Goal: Use online tool/utility: Use online tool/utility

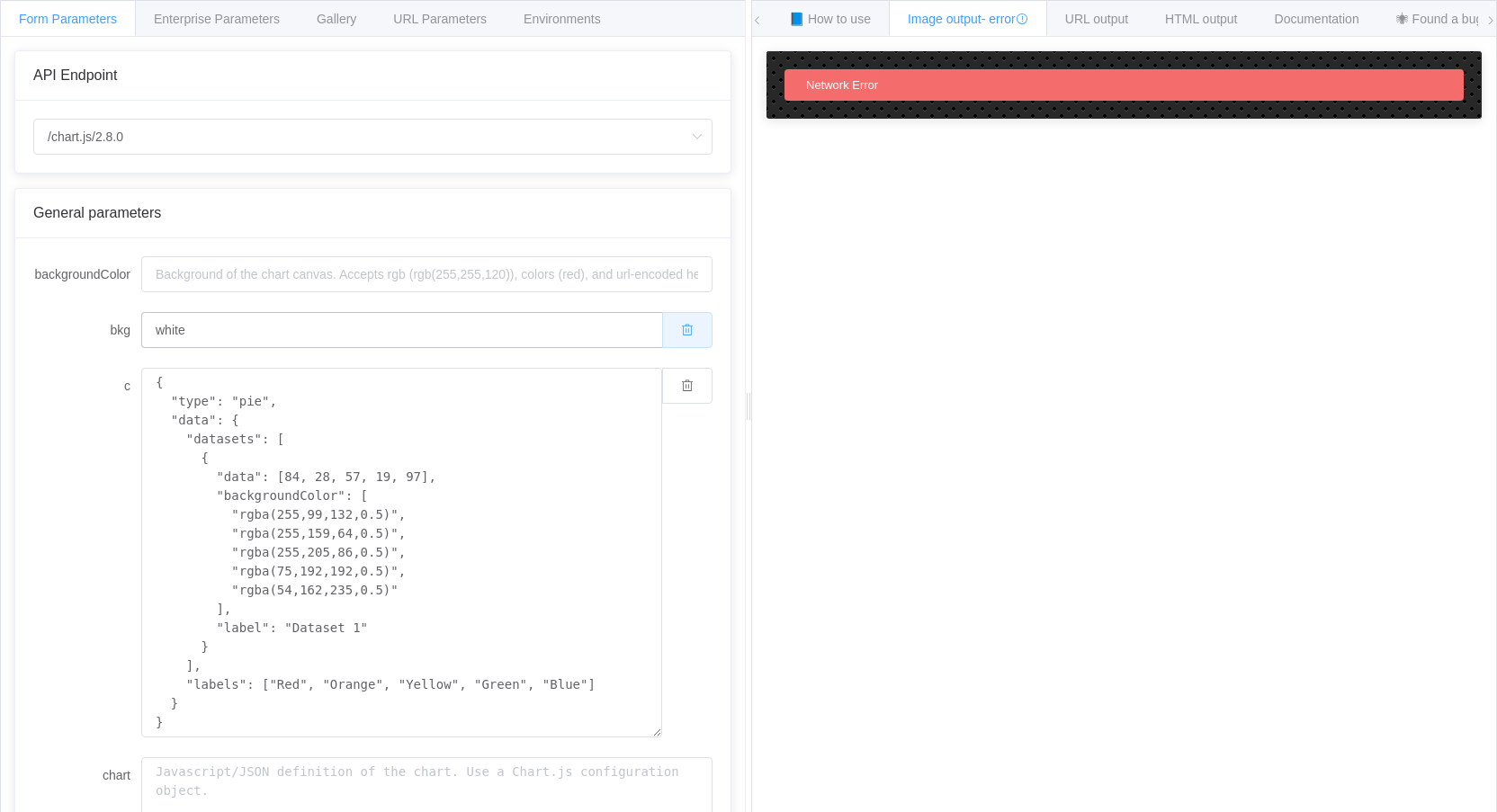
drag, startPoint x: 677, startPoint y: 325, endPoint x: 677, endPoint y: 335, distance: 10.0
click at [681, 330] on icon "button" at bounding box center [687, 329] width 12 height 12
click at [675, 371] on button "button" at bounding box center [688, 385] width 50 height 36
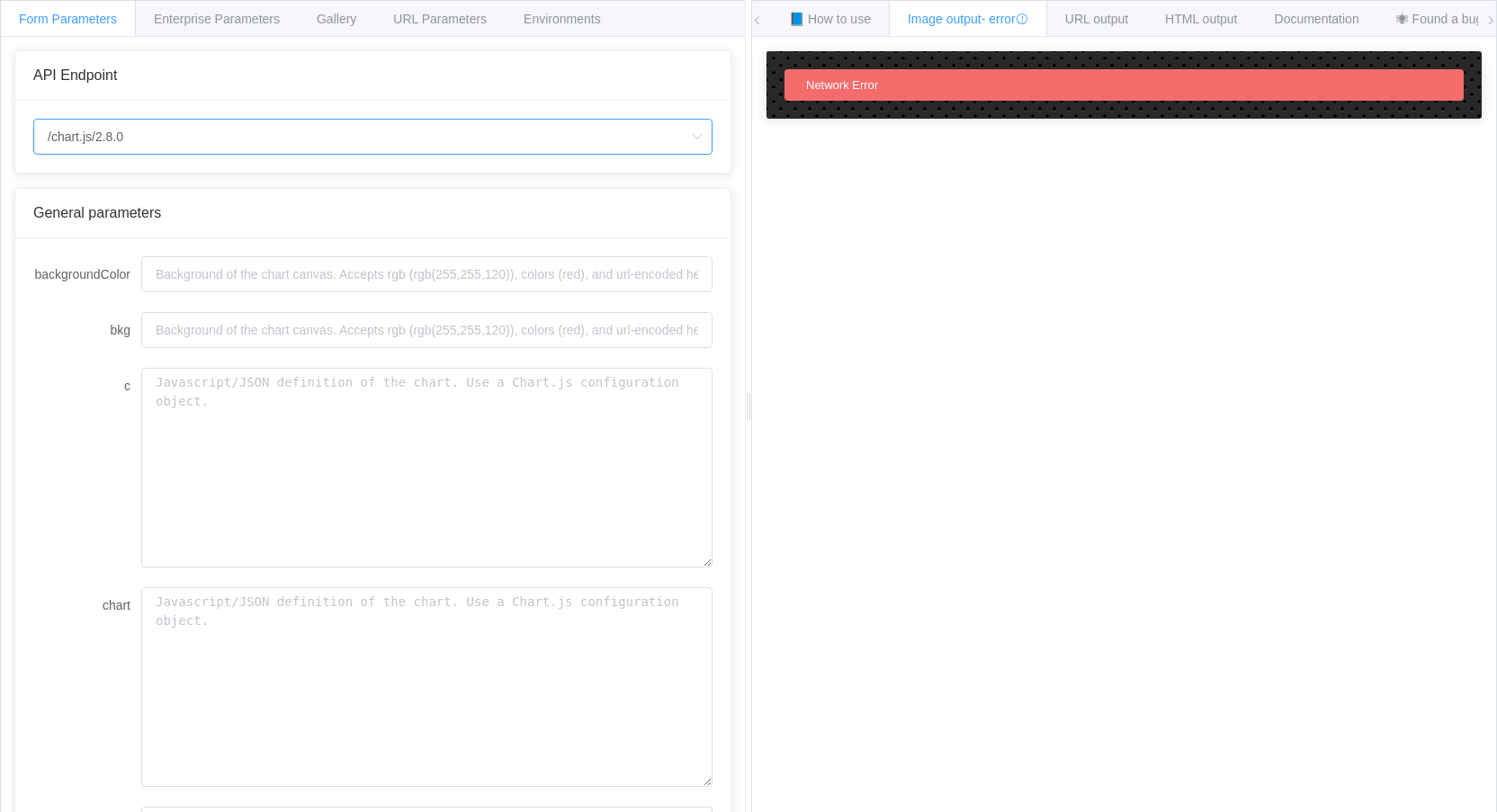
click at [172, 135] on input "/chart.js/2.8.0" at bounding box center [373, 136] width 679 height 36
click at [101, 190] on li "/chart" at bounding box center [373, 187] width 677 height 31
type input "/chart"
type input "20"
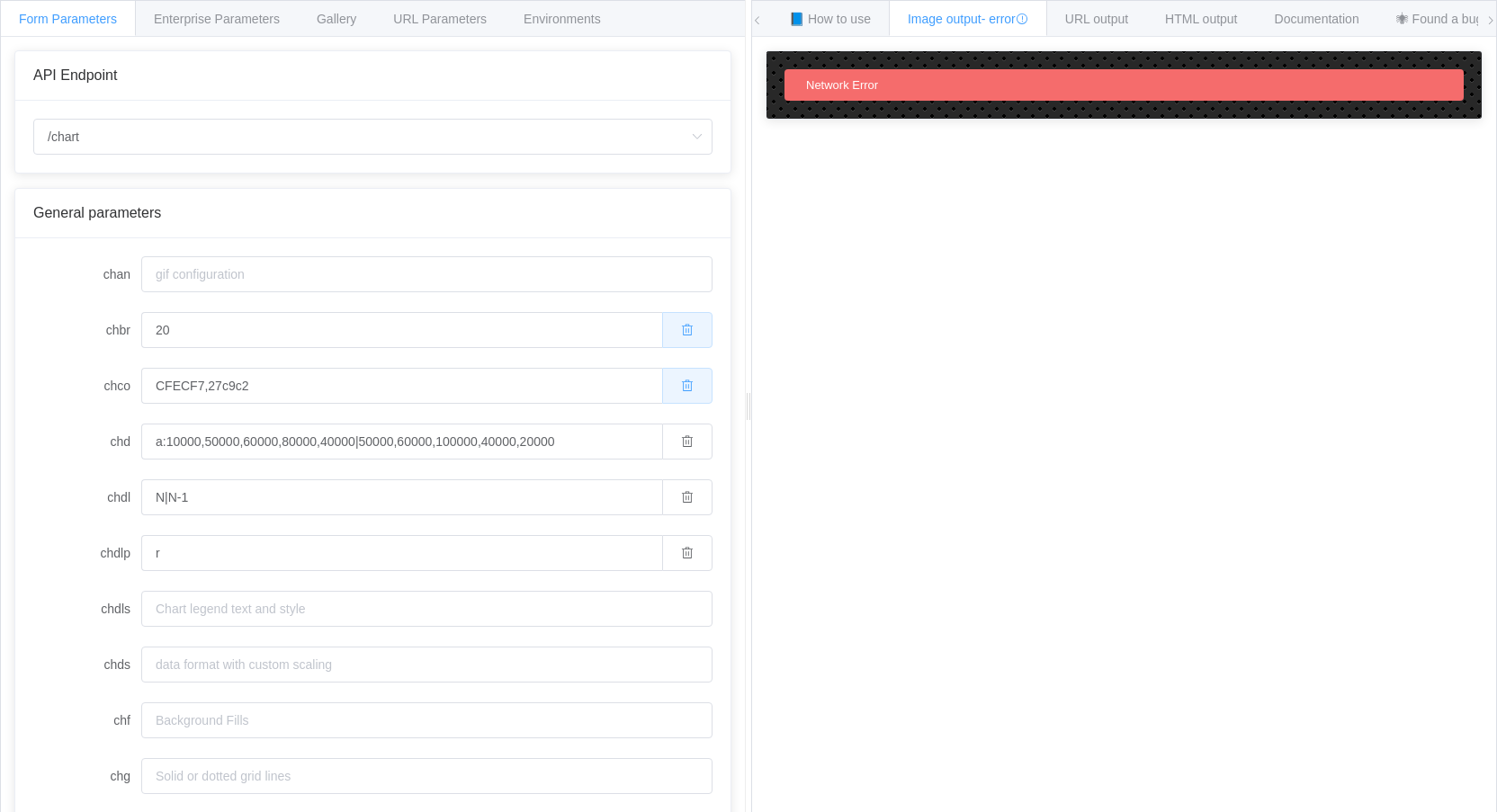
drag, startPoint x: 690, startPoint y: 333, endPoint x: 672, endPoint y: 384, distance: 54.1
click at [690, 334] on button "button" at bounding box center [688, 329] width 50 height 36
drag, startPoint x: 672, startPoint y: 384, endPoint x: 648, endPoint y: 444, distance: 64.6
click at [681, 386] on icon "button" at bounding box center [687, 385] width 12 height 12
drag, startPoint x: 648, startPoint y: 444, endPoint x: 663, endPoint y: 506, distance: 63.8
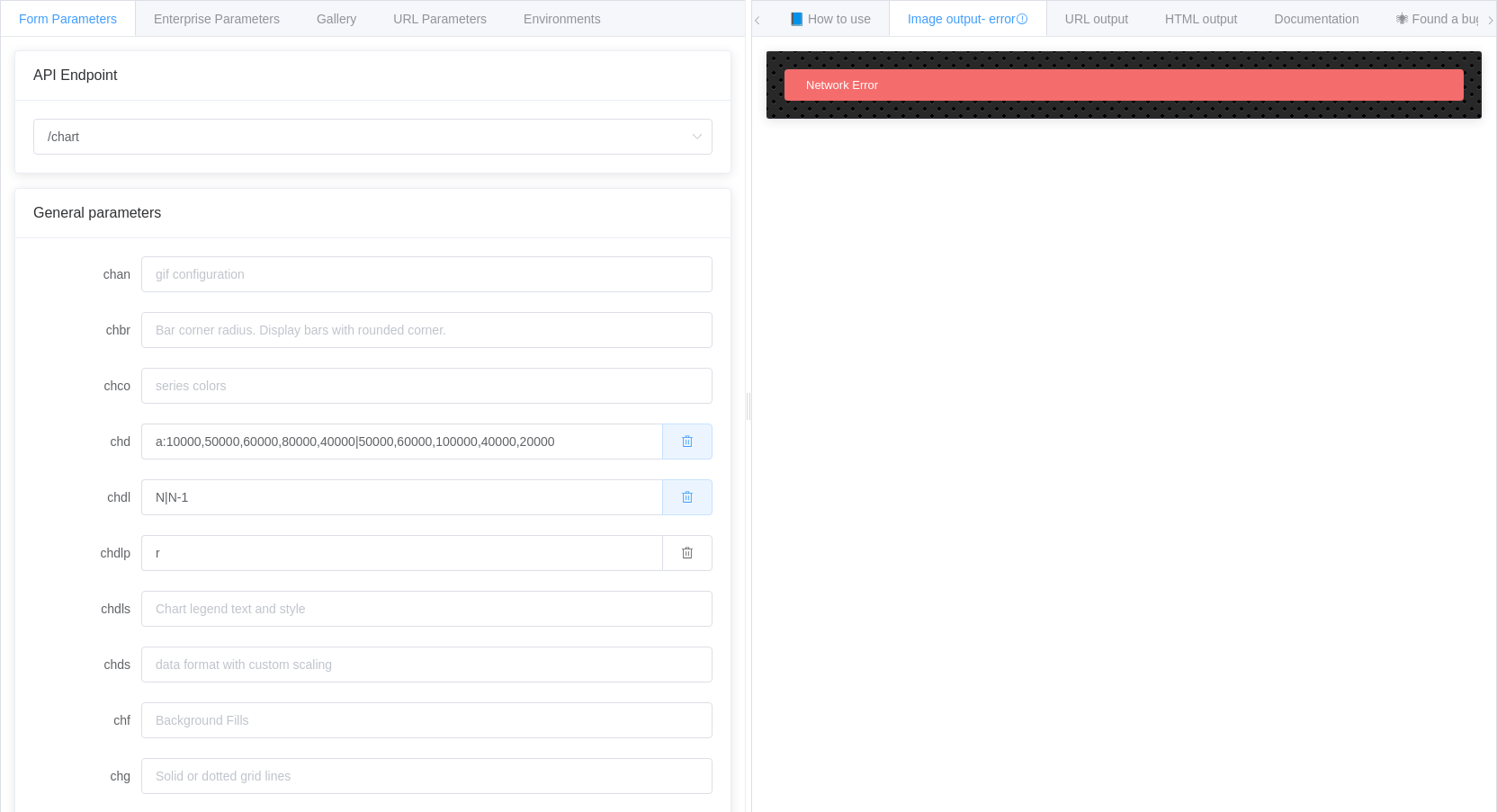
click at [663, 445] on button "button" at bounding box center [688, 441] width 50 height 36
click at [663, 506] on button "button" at bounding box center [688, 496] width 50 height 36
click at [681, 560] on span "button" at bounding box center [687, 553] width 12 height 14
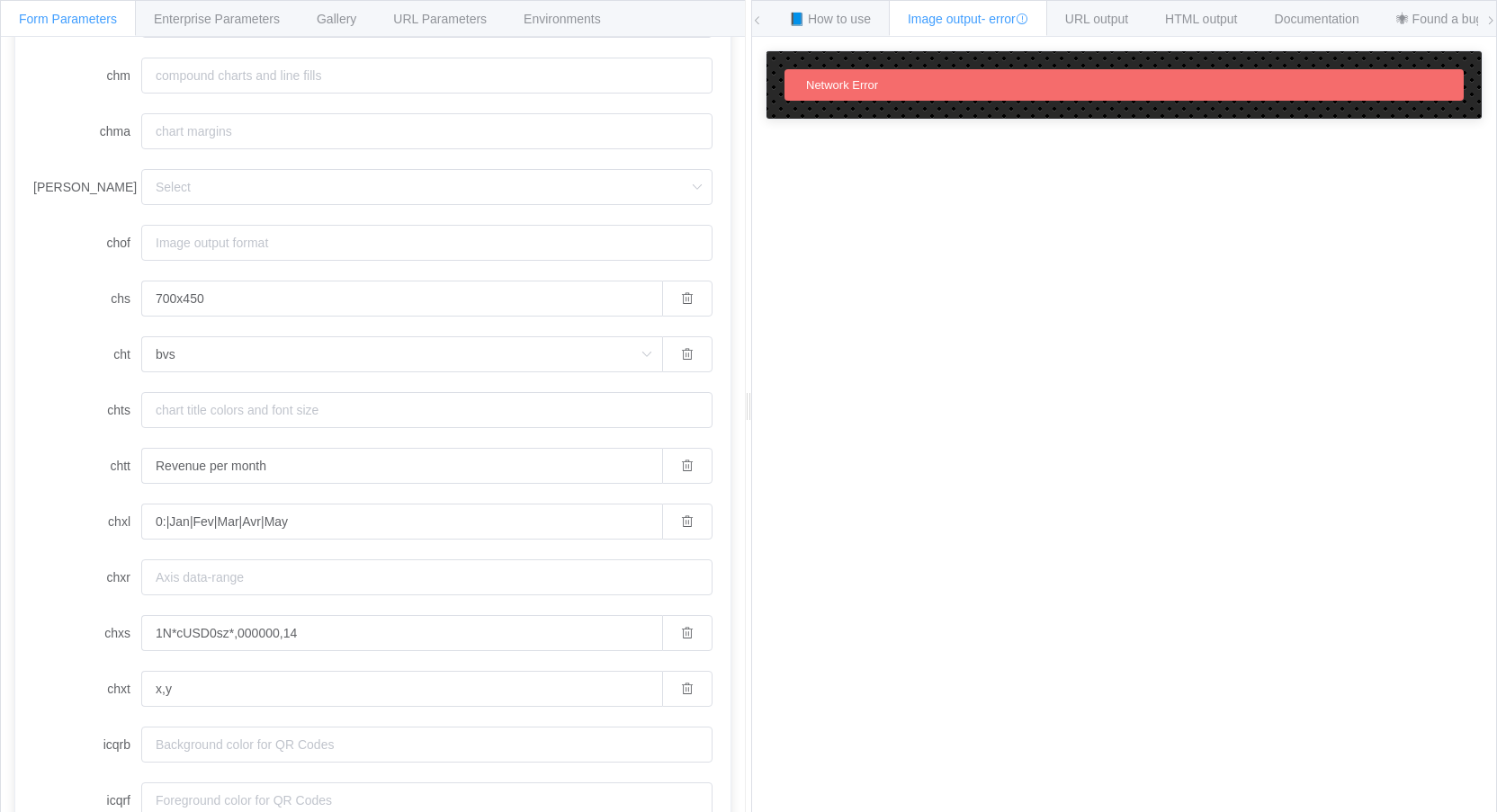
scroll to position [1065, 0]
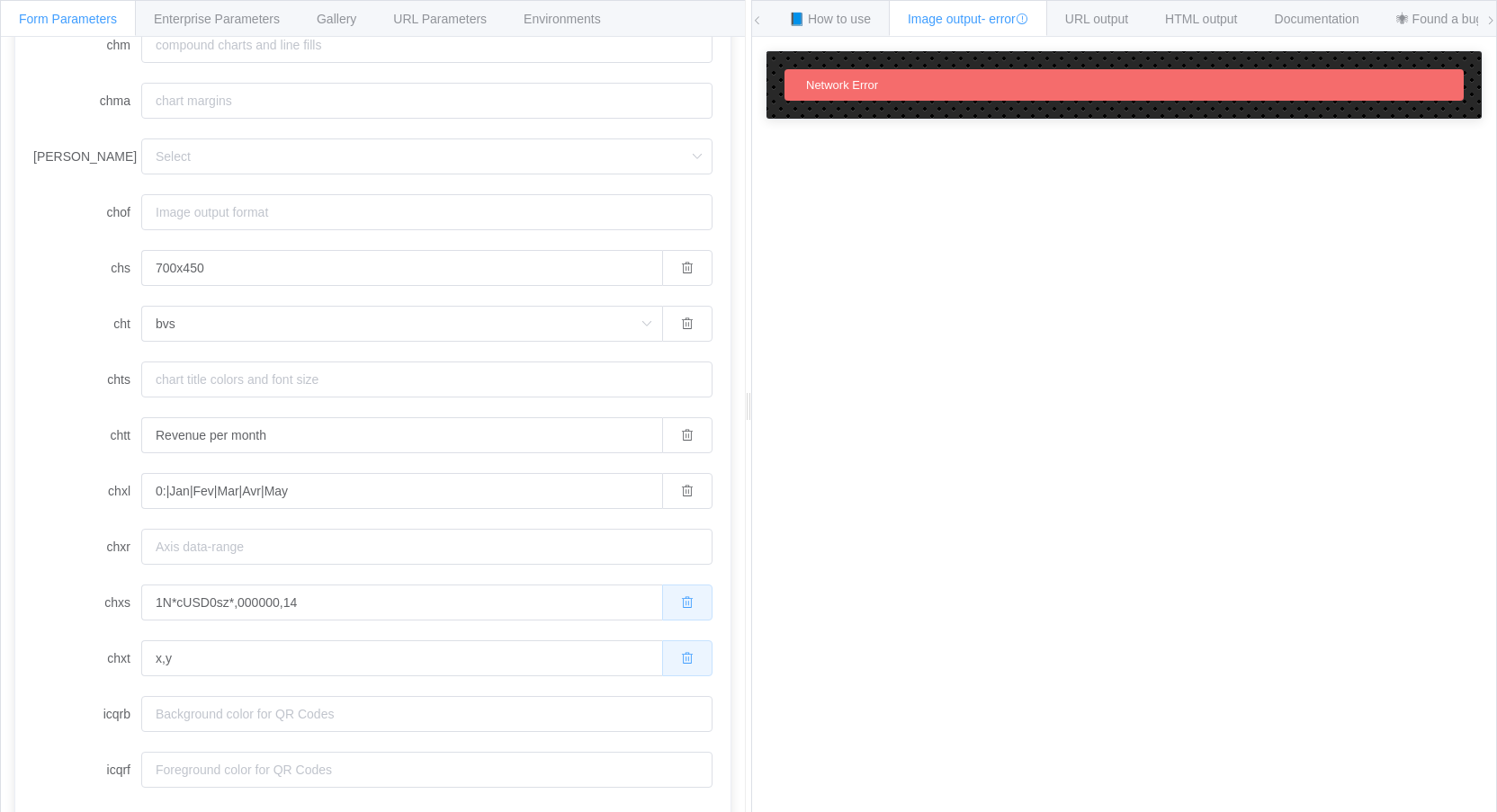
drag, startPoint x: 663, startPoint y: 654, endPoint x: 658, endPoint y: 597, distance: 57.2
click at [663, 651] on button "button" at bounding box center [688, 657] width 50 height 36
drag, startPoint x: 658, startPoint y: 597, endPoint x: 663, endPoint y: 505, distance: 92.1
click at [663, 596] on button "button" at bounding box center [688, 602] width 50 height 36
drag, startPoint x: 665, startPoint y: 483, endPoint x: 667, endPoint y: 442, distance: 41.0
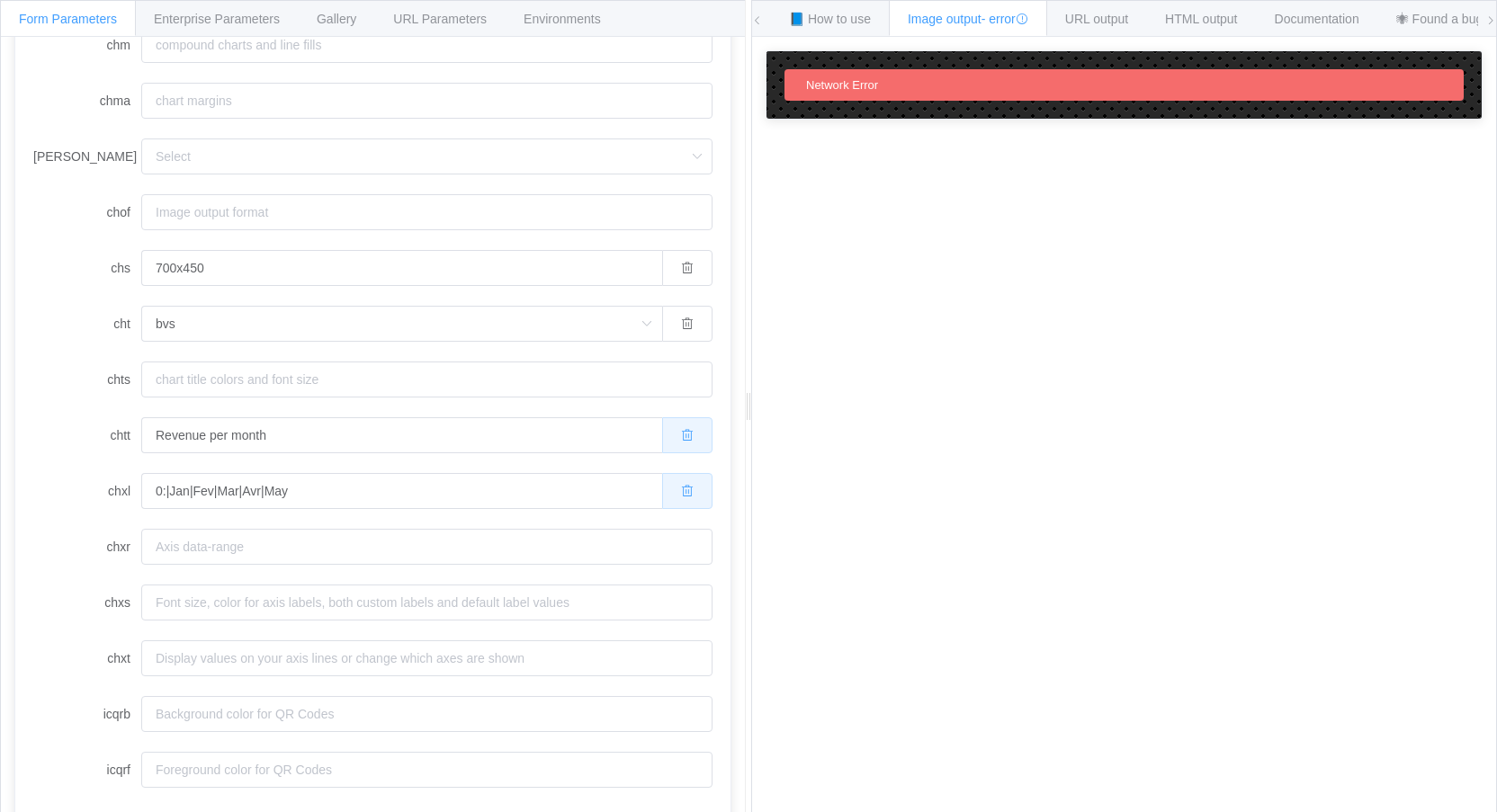
click at [665, 481] on button "button" at bounding box center [688, 490] width 50 height 36
drag, startPoint x: 667, startPoint y: 429, endPoint x: 660, endPoint y: 380, distance: 49.5
click at [667, 427] on button "button" at bounding box center [688, 435] width 50 height 36
drag, startPoint x: 663, startPoint y: 326, endPoint x: 663, endPoint y: 314, distance: 12.0
click at [663, 324] on button "button" at bounding box center [688, 323] width 50 height 36
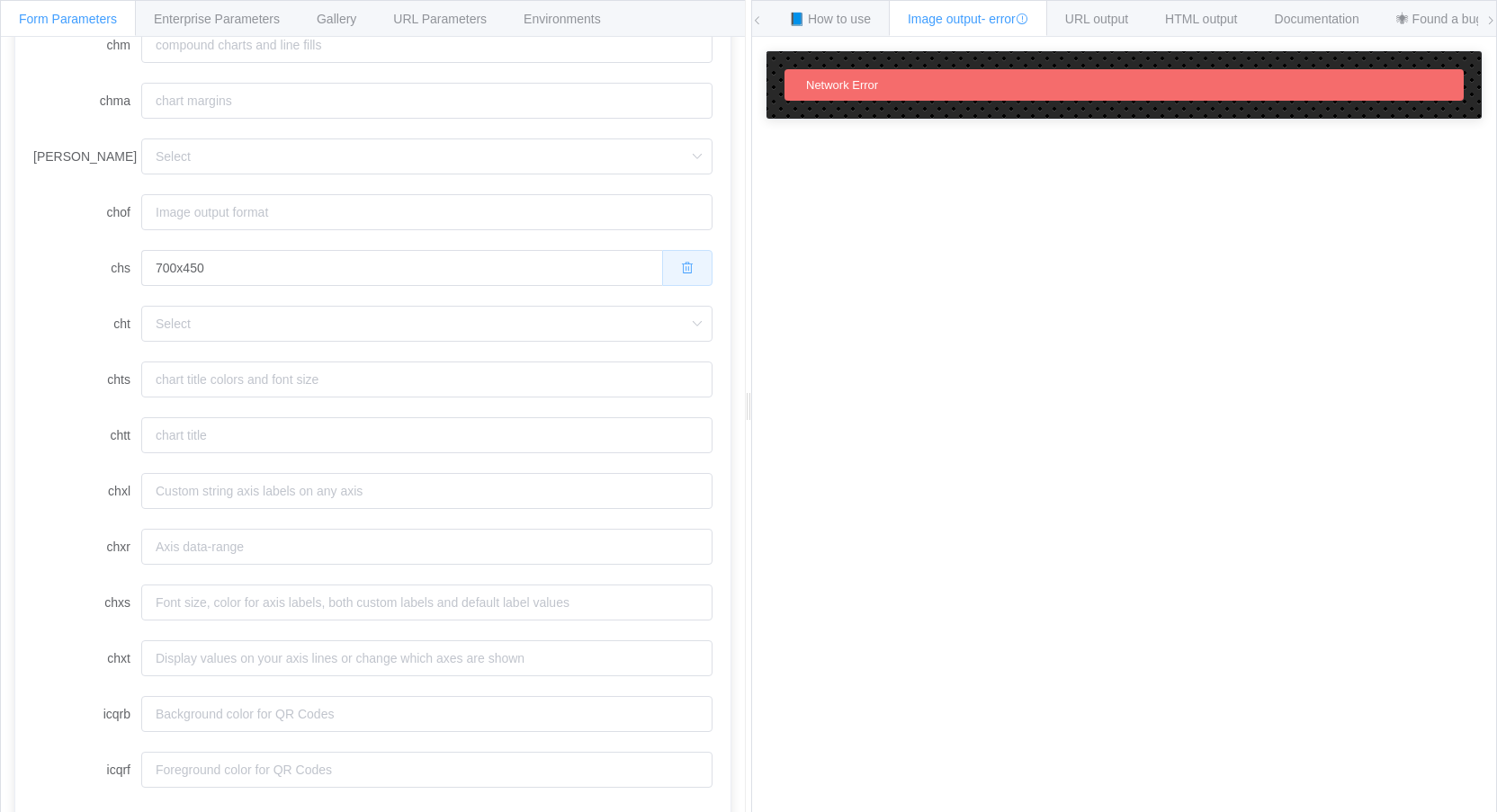
click at [669, 255] on button "button" at bounding box center [688, 267] width 50 height 36
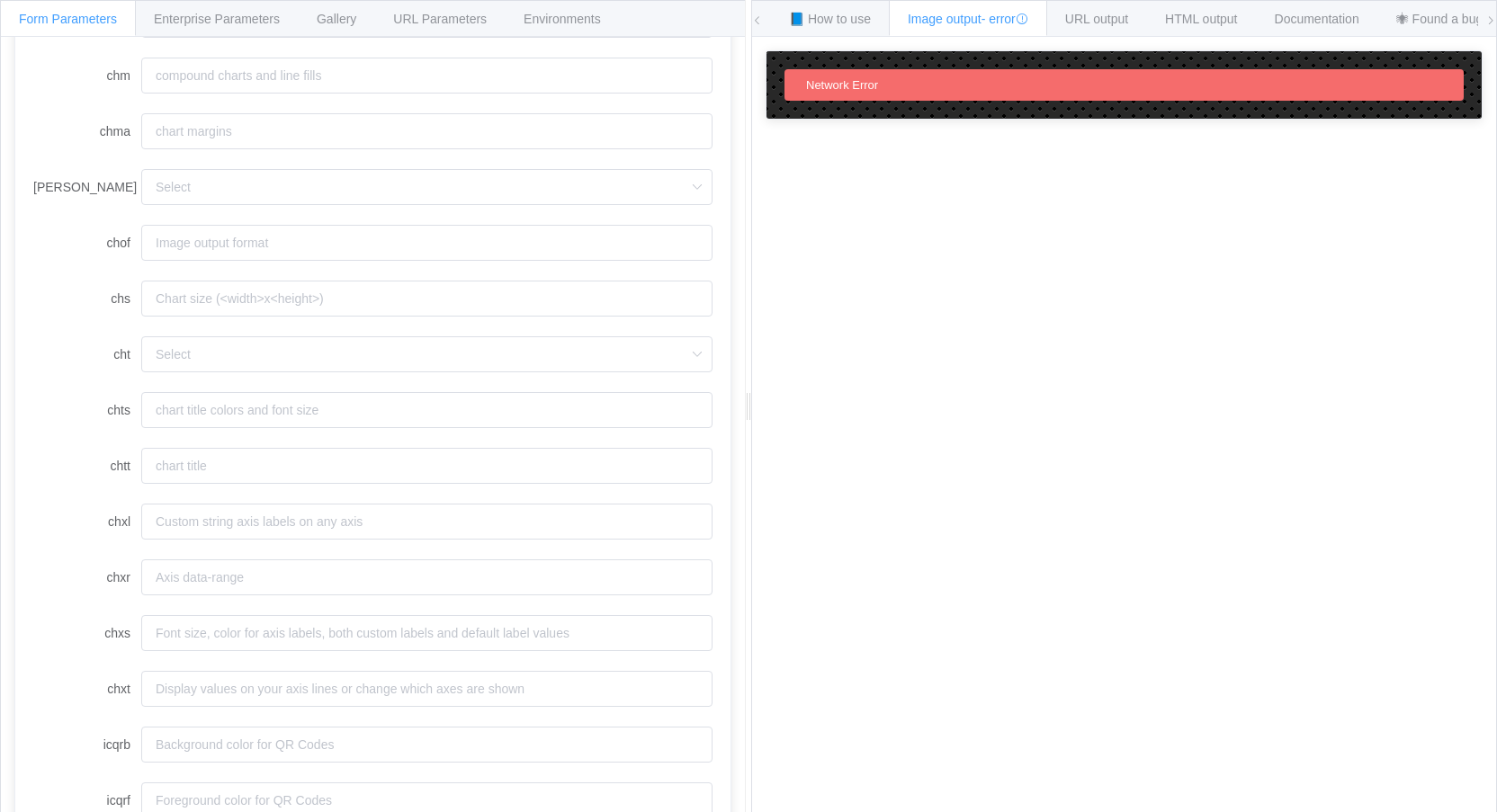
scroll to position [1065, 0]
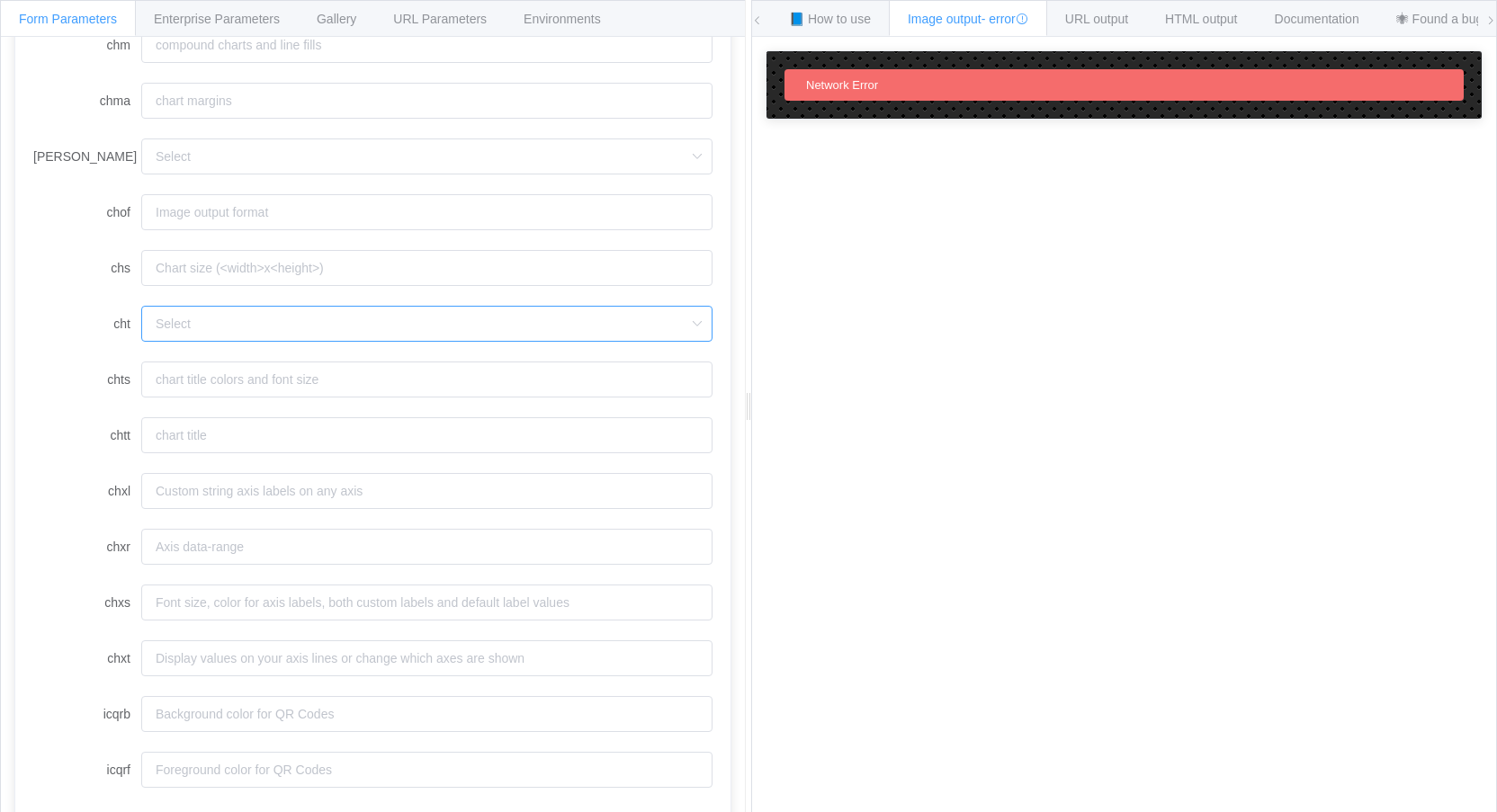
click at [236, 322] on input "cht" at bounding box center [426, 323] width 571 height 36
drag, startPoint x: 202, startPoint y: 378, endPoint x: 264, endPoint y: 372, distance: 62.3
click at [203, 378] on li "bvs" at bounding box center [426, 374] width 569 height 31
type input "bvs"
click at [1324, 16] on span "Documentation" at bounding box center [1317, 18] width 85 height 14
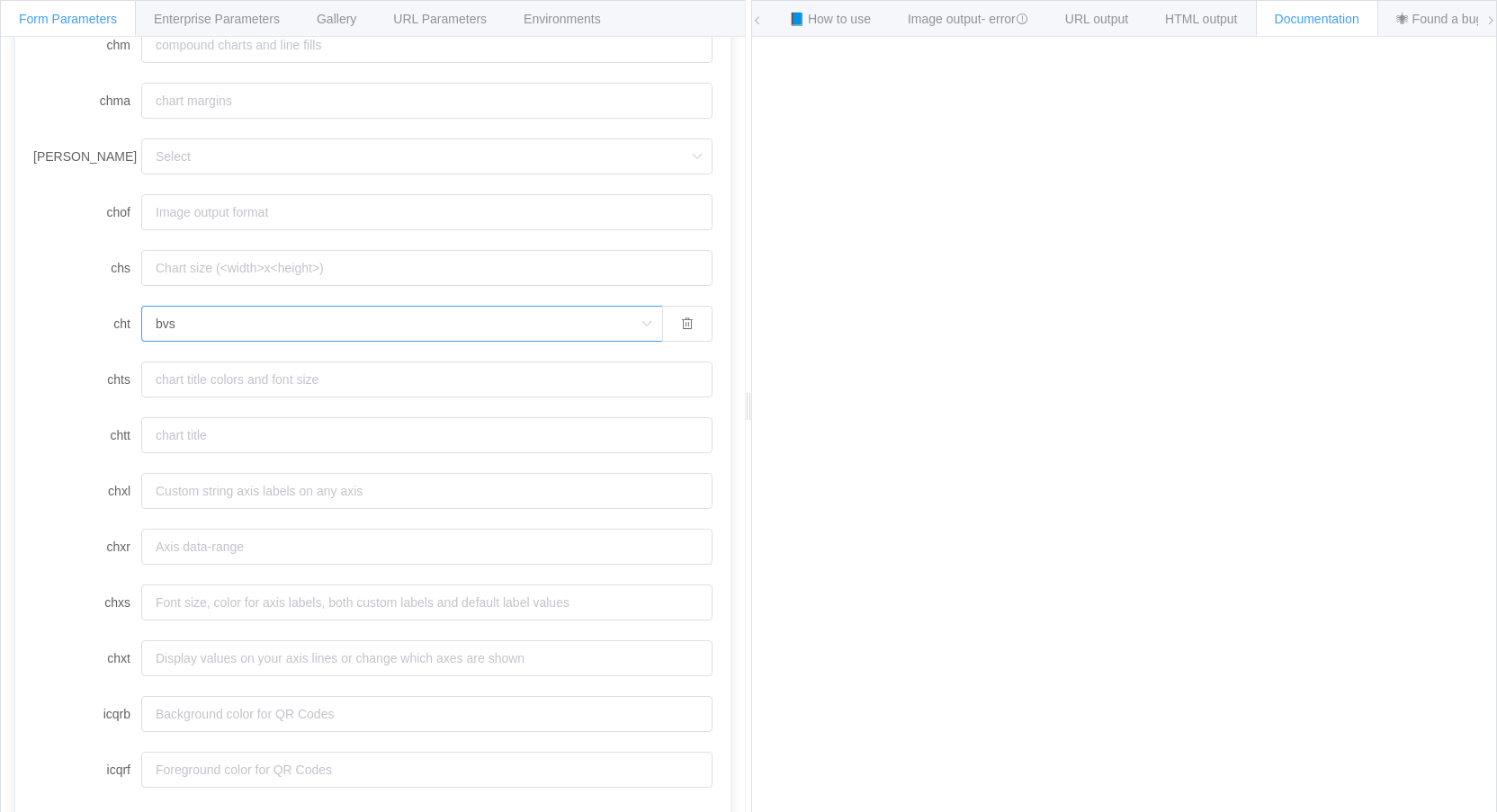
click at [620, 321] on input "bvs" at bounding box center [401, 323] width 520 height 36
click at [218, 377] on li "bvs" at bounding box center [401, 374] width 519 height 31
click at [72, 327] on label "cht" at bounding box center [87, 323] width 108 height 36
click at [141, 327] on input "bvs" at bounding box center [401, 323] width 520 height 36
click at [230, 370] on li "bvs" at bounding box center [401, 374] width 519 height 31
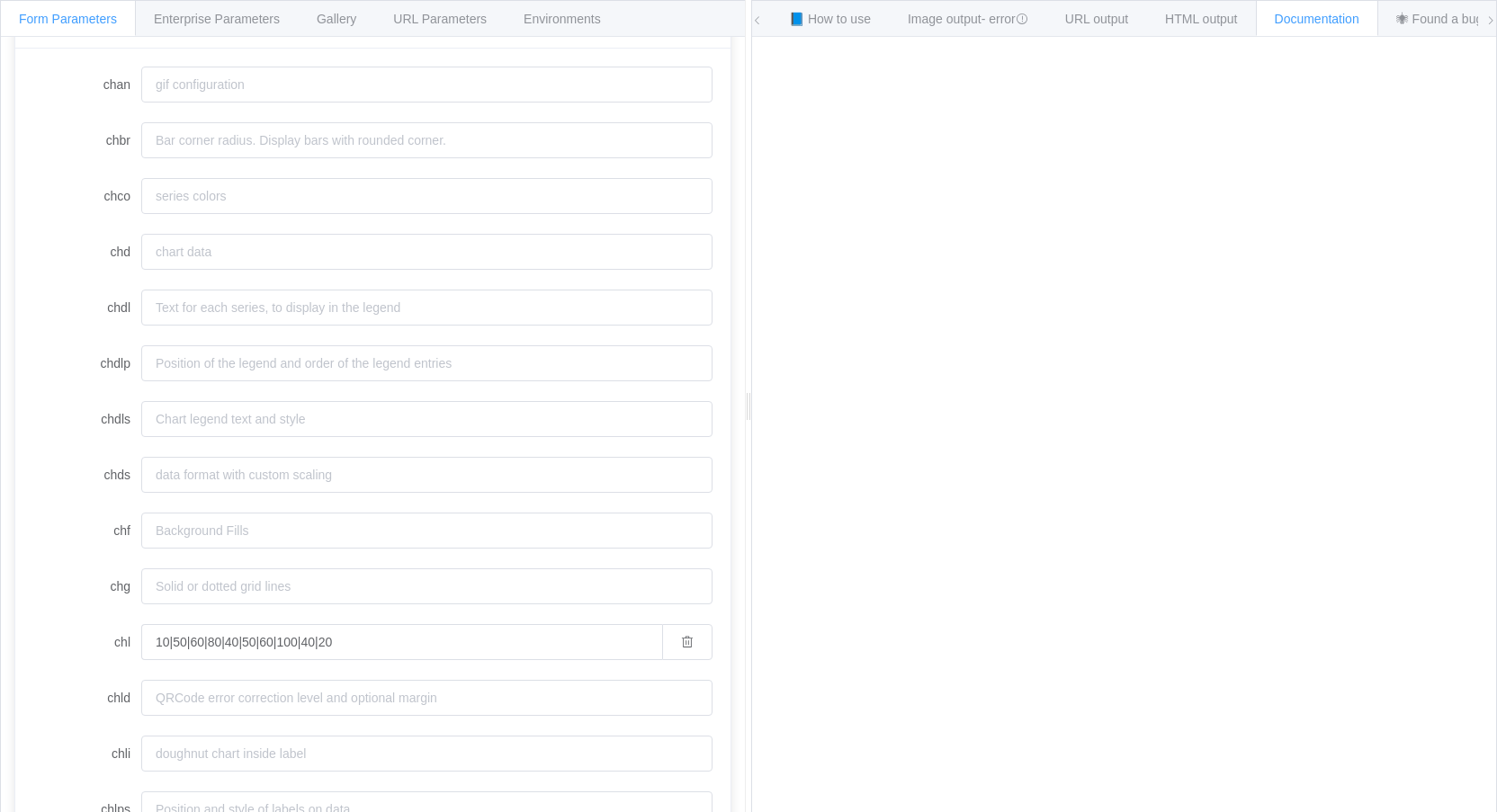
scroll to position [196, 0]
click at [681, 633] on icon "button" at bounding box center [687, 635] width 12 height 12
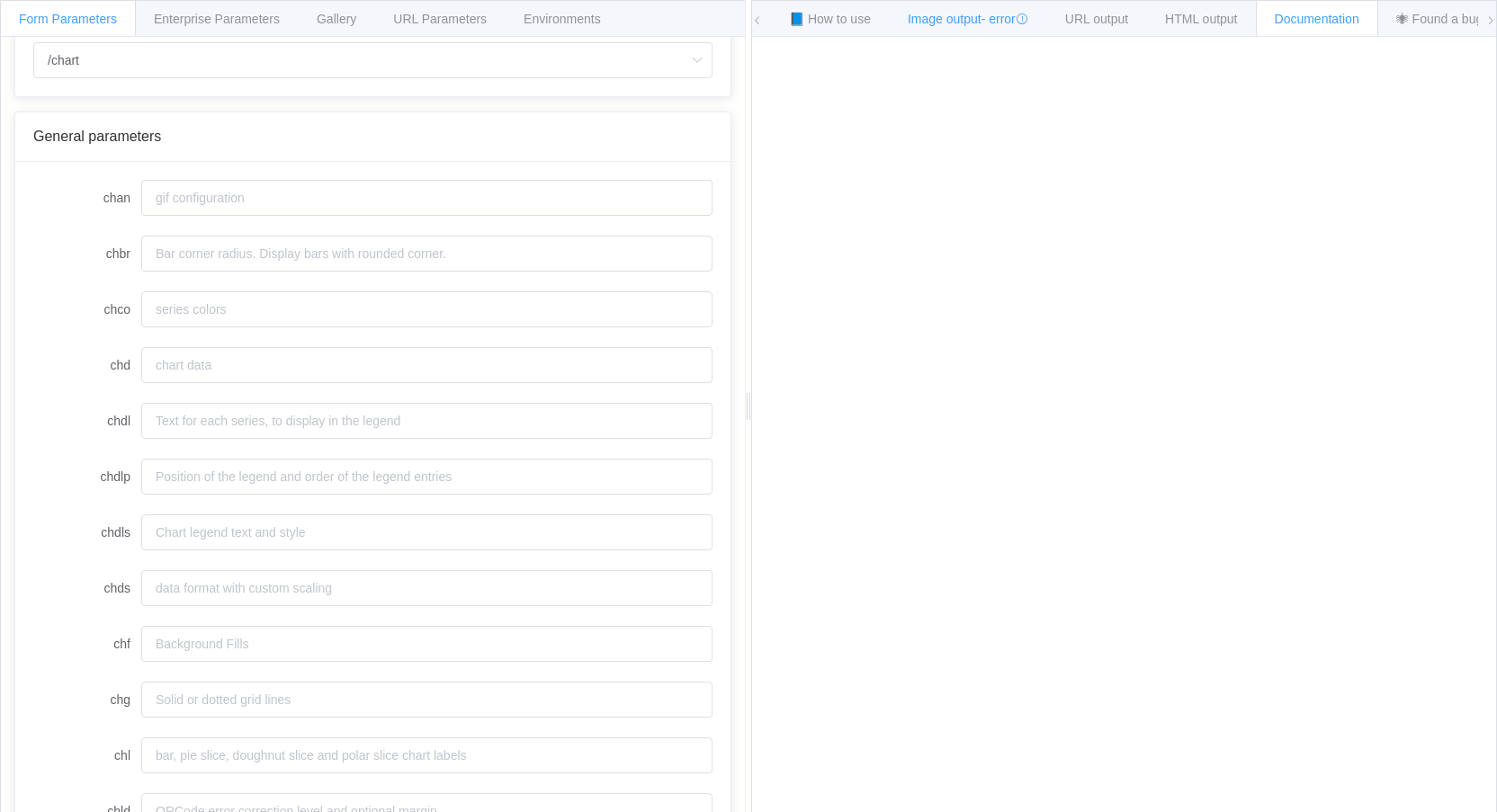
click at [938, 21] on span "Image output - error" at bounding box center [968, 18] width 121 height 14
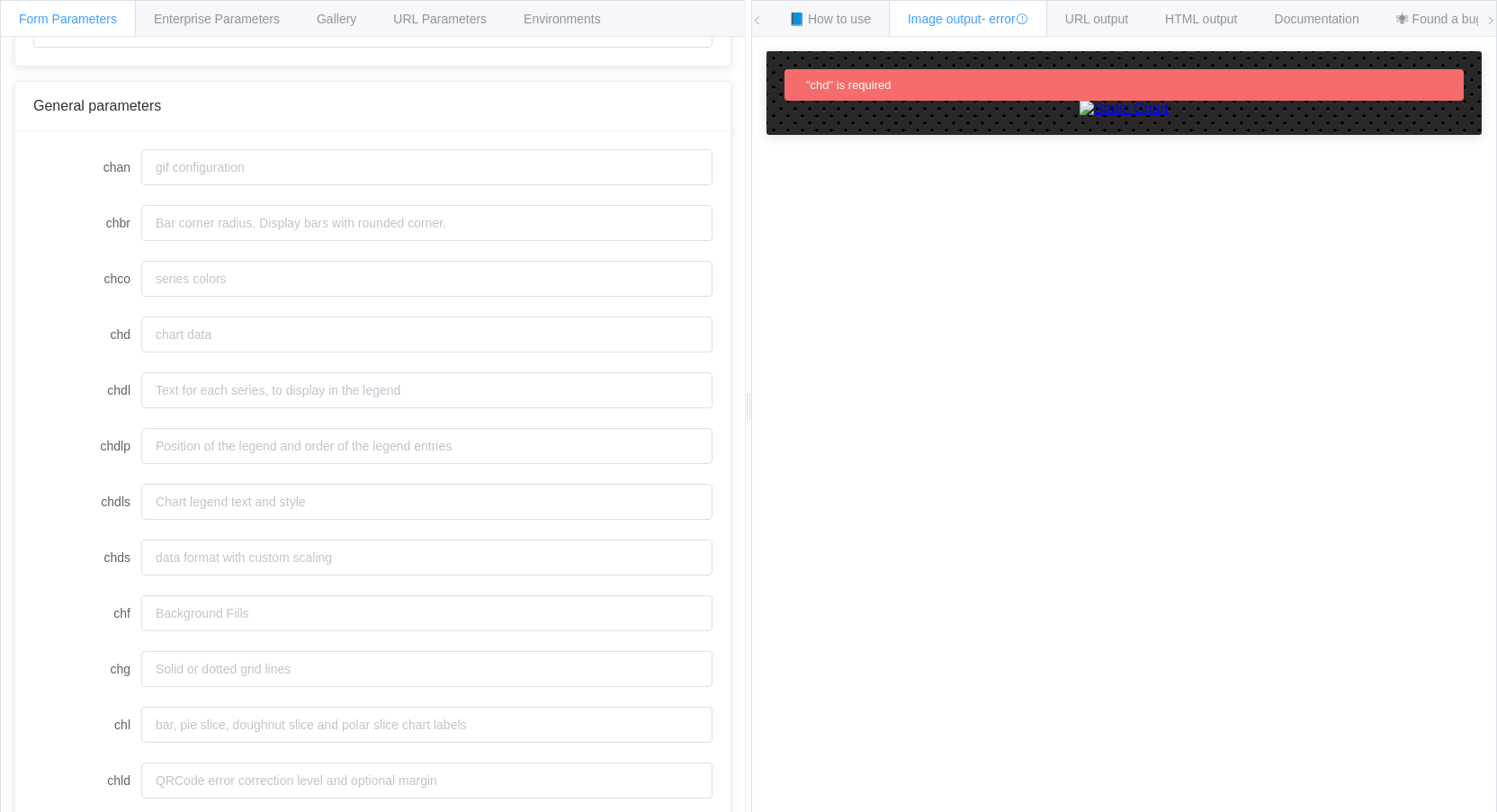
scroll to position [175, 0]
click at [239, 269] on input "chd" at bounding box center [426, 267] width 571 height 36
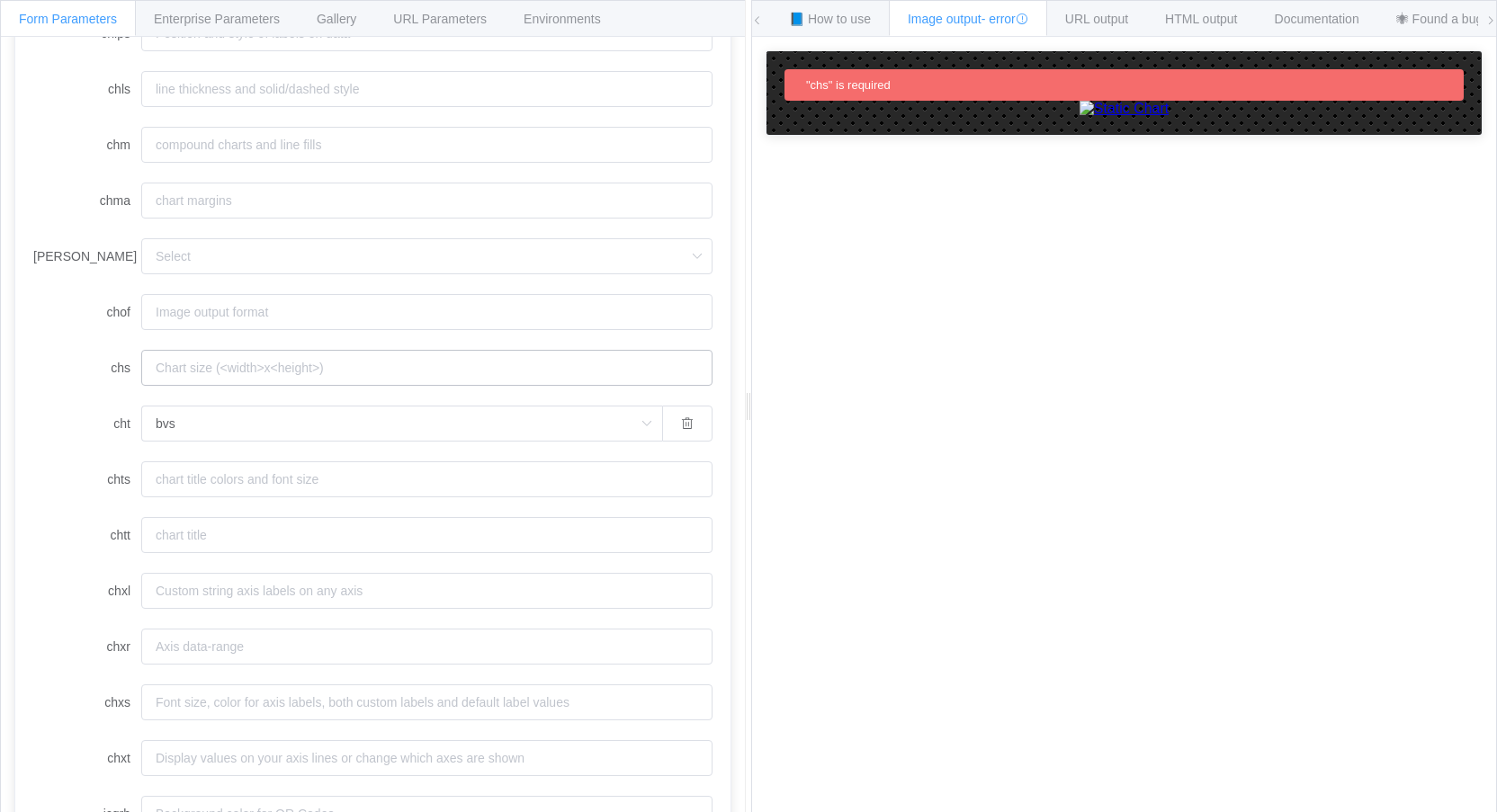
type input "a:10,15"
click at [216, 370] on input "chs" at bounding box center [426, 367] width 571 height 36
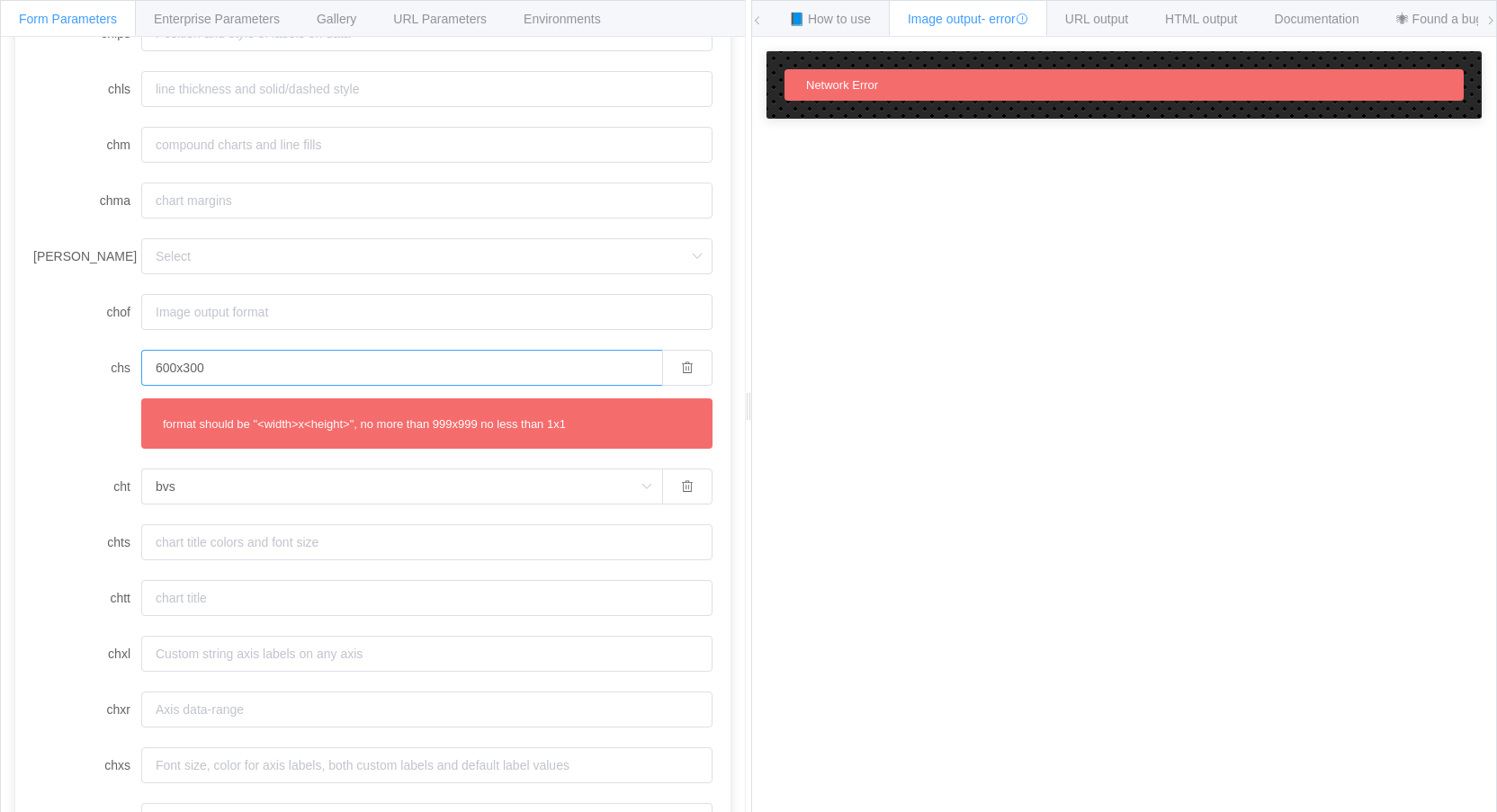
type input "600x300"
click at [52, 339] on form "chan chbr chco chd a:10,15 chdl chdlp chdls chds chf chg chl chld chli chlps ch…" at bounding box center [373, 120] width 679 height 1660
click at [720, 320] on div "API Endpoint /chart General parameters chan chbr chco chd a:10,15 chdl chdlp ch…" at bounding box center [373, 438] width 744 height 803
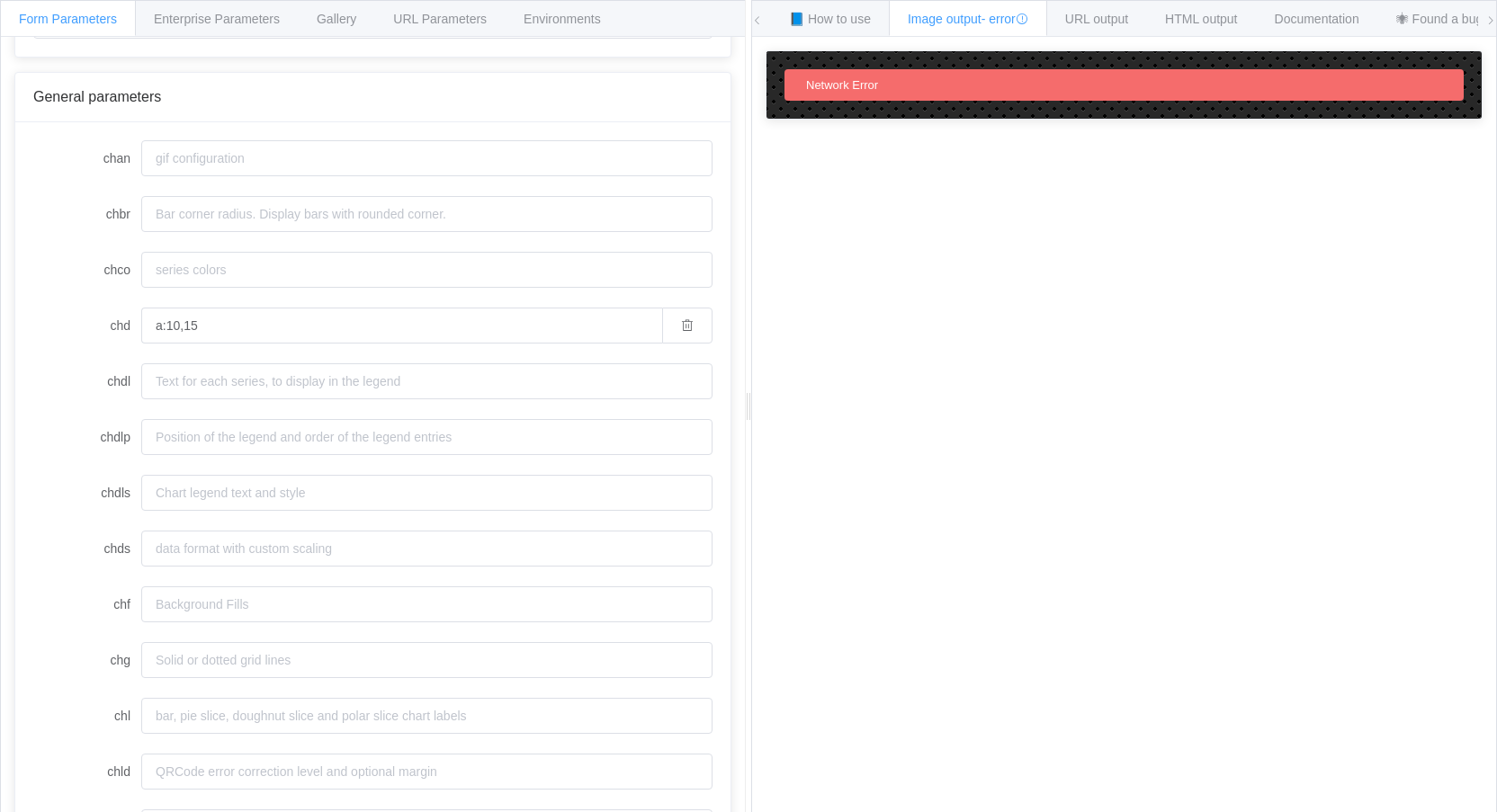
scroll to position [125, 0]
click at [246, 319] on input "a:10,15" at bounding box center [401, 316] width 520 height 36
type input "a:10,15"
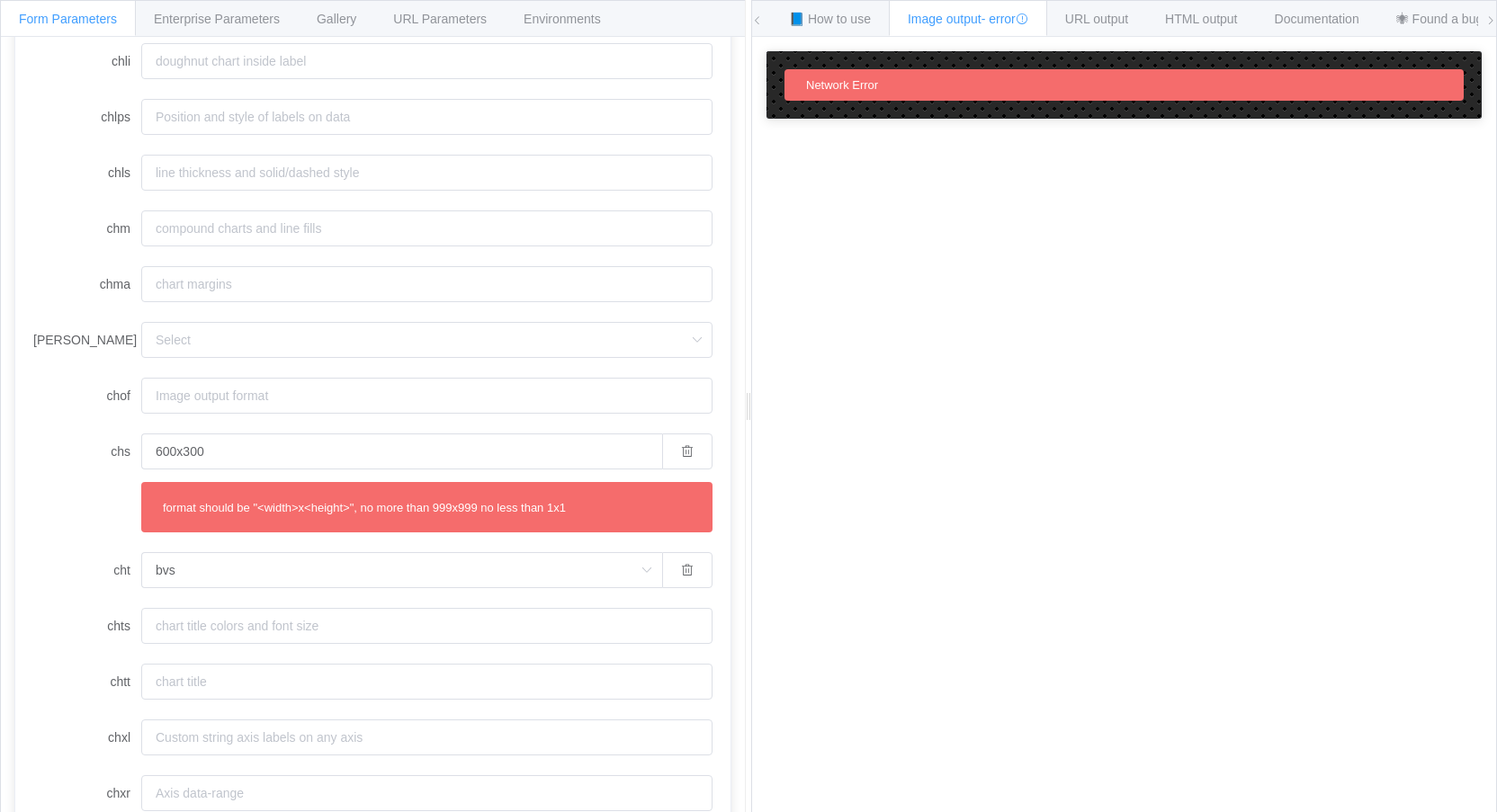
scroll to position [919, 0]
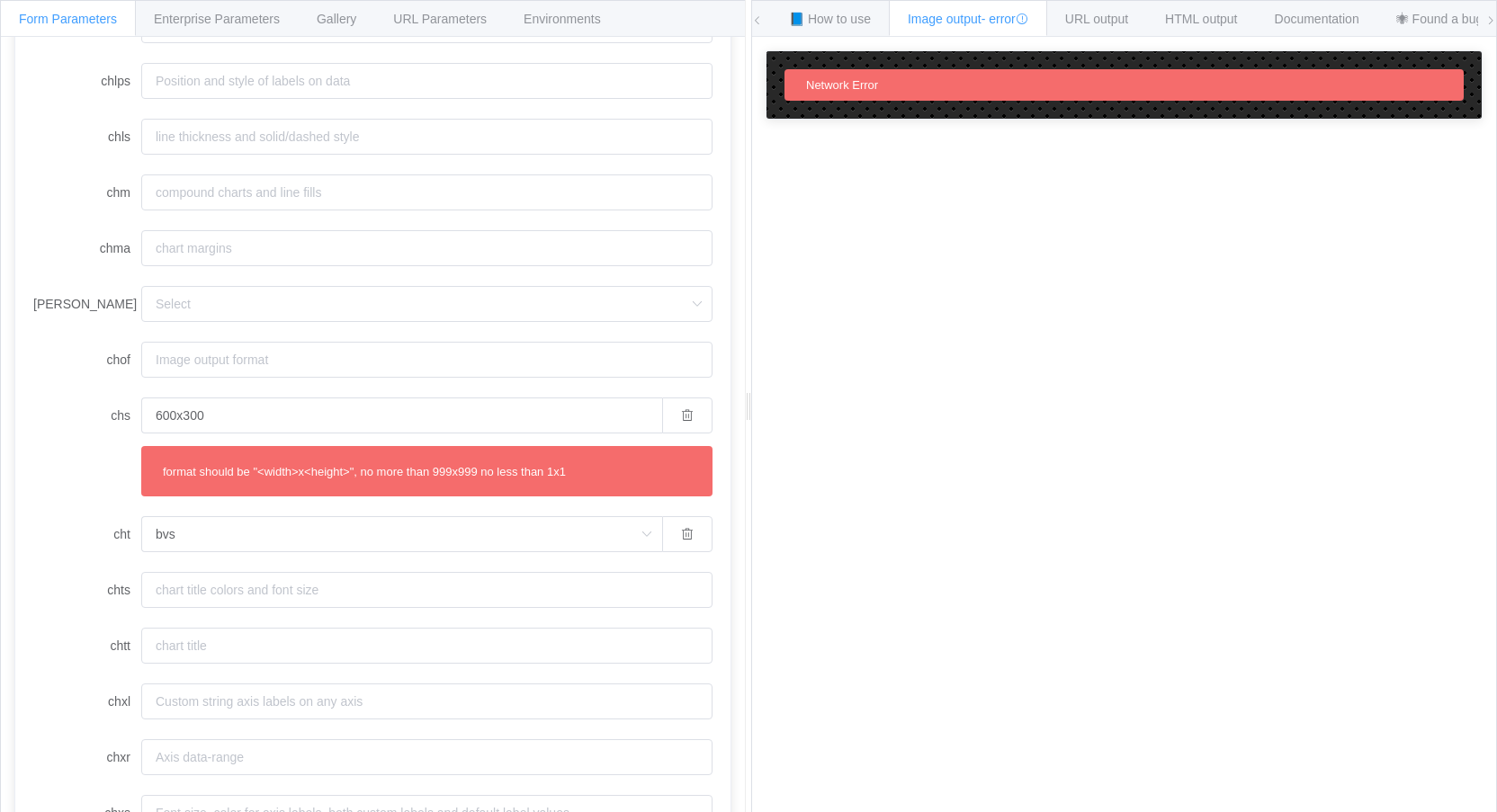
click at [73, 466] on div "chs 600x300 format should be "<width>x<height>", no more than 999x999 no less t…" at bounding box center [373, 446] width 679 height 99
click at [235, 418] on input "600x300" at bounding box center [401, 415] width 520 height 36
type input ""600x300""
drag, startPoint x: 63, startPoint y: 466, endPoint x: 138, endPoint y: 468, distance: 75.0
click at [64, 466] on div "chs "600x300" format should be "<width>x<height>", no more than 999x999 no less…" at bounding box center [373, 446] width 679 height 99
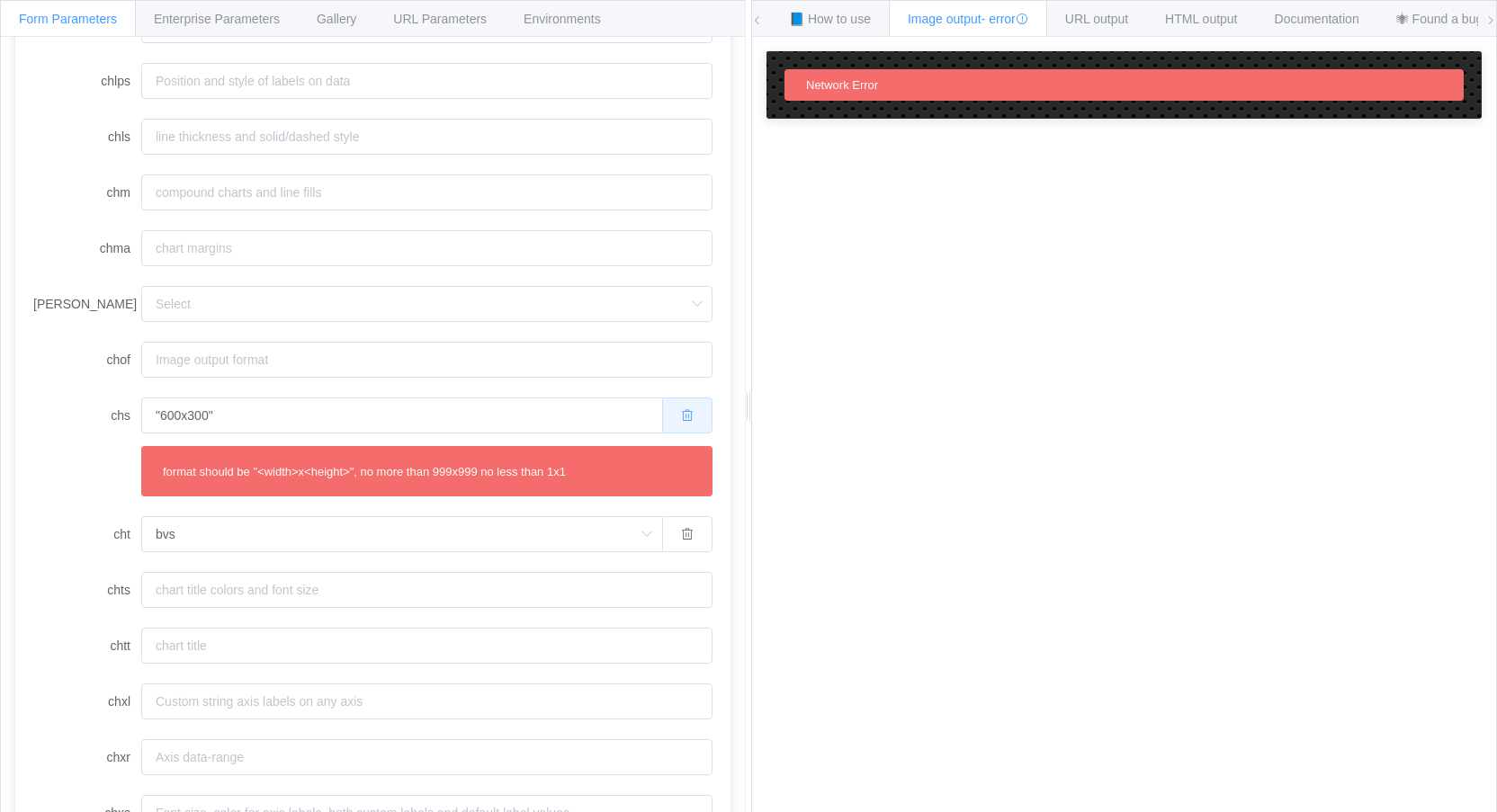
click at [681, 418] on icon "button" at bounding box center [687, 415] width 12 height 12
click at [298, 414] on input "chs" at bounding box center [426, 415] width 571 height 36
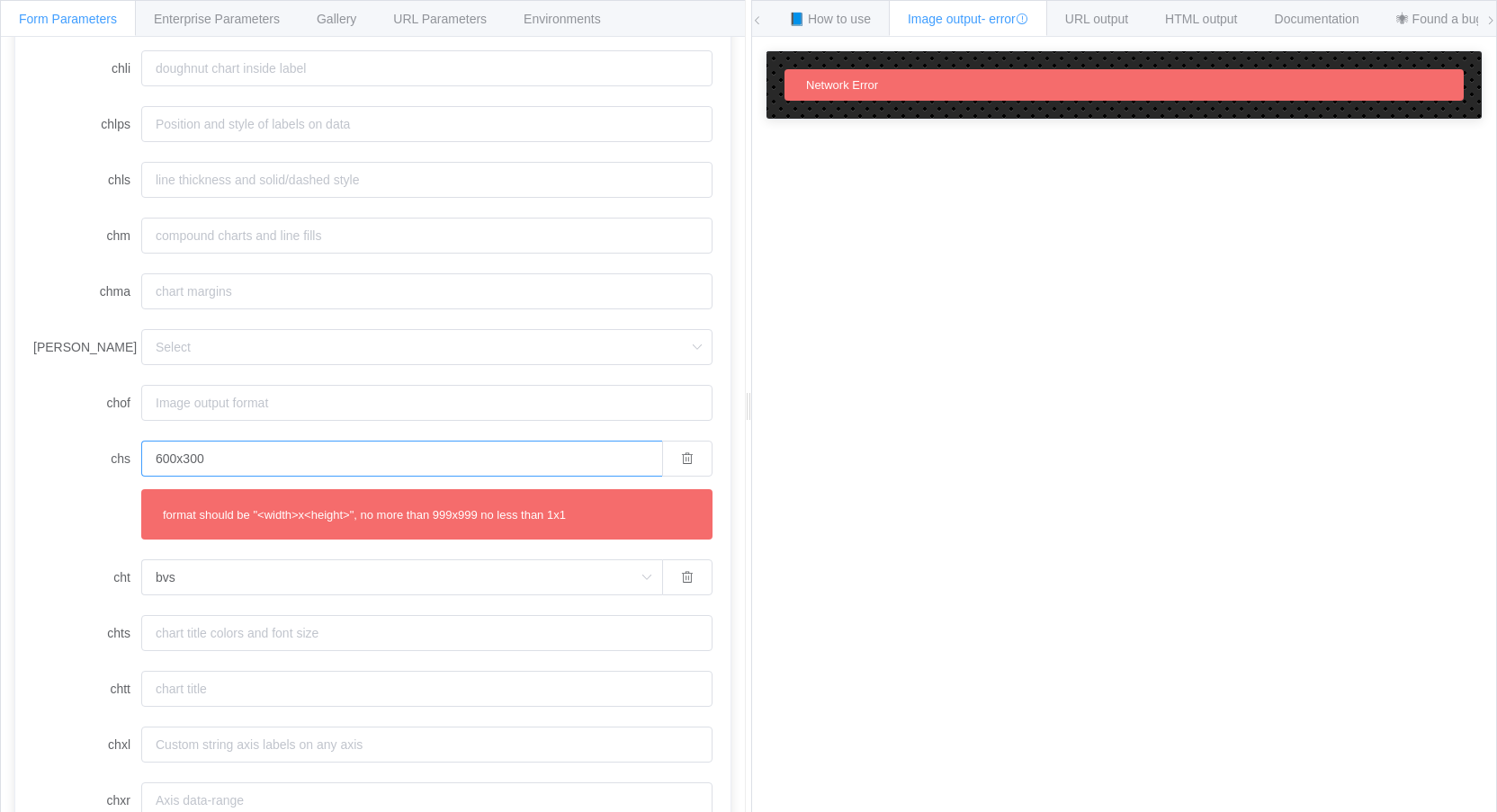
scroll to position [873, 0]
type input "600x300"
click at [248, 459] on input "600x300" at bounding box center [401, 460] width 520 height 36
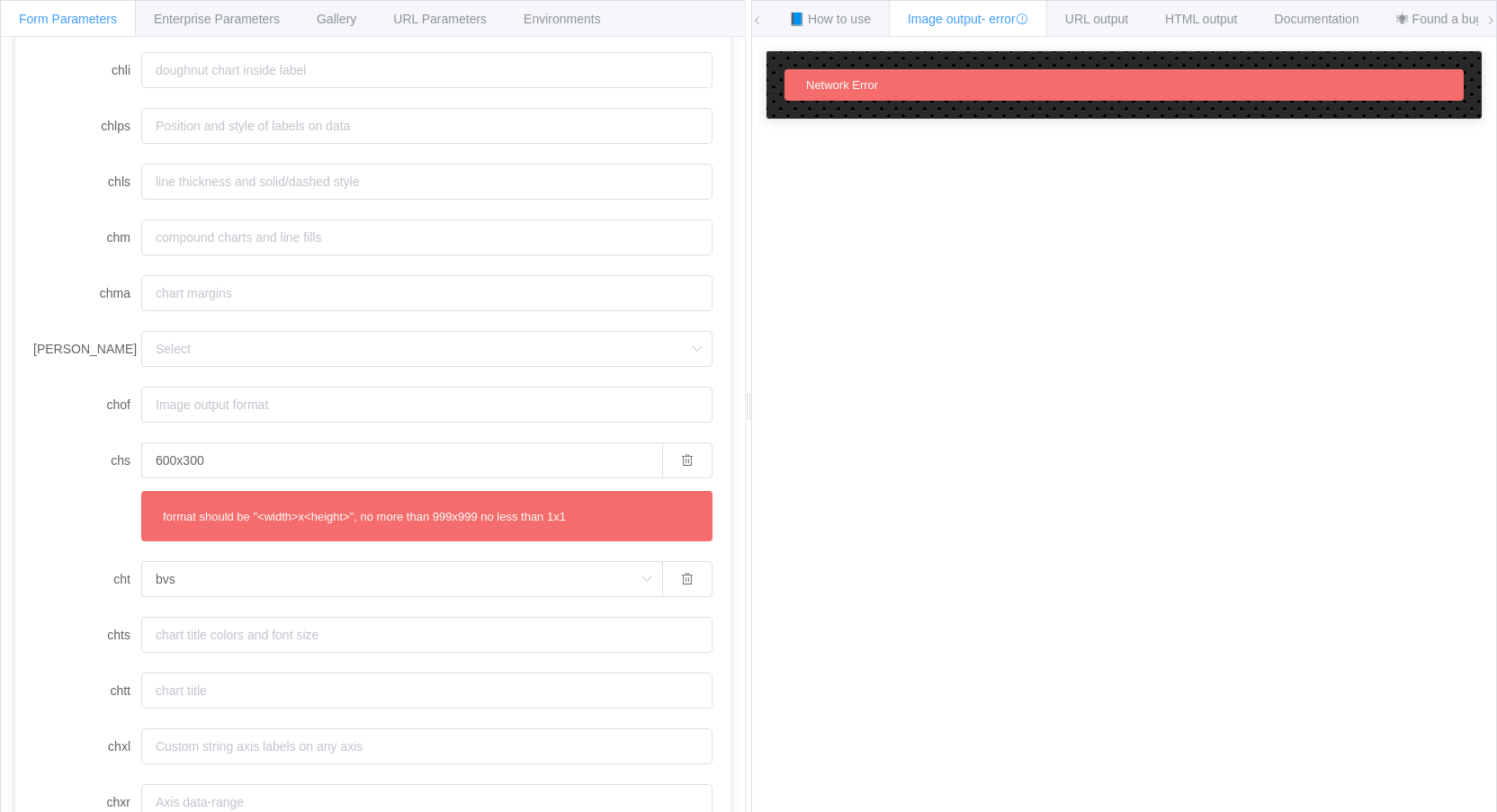
click at [88, 484] on div "chs 600x300 format should be "<width>x<height>", no more than 999x999 no less t…" at bounding box center [373, 491] width 679 height 99
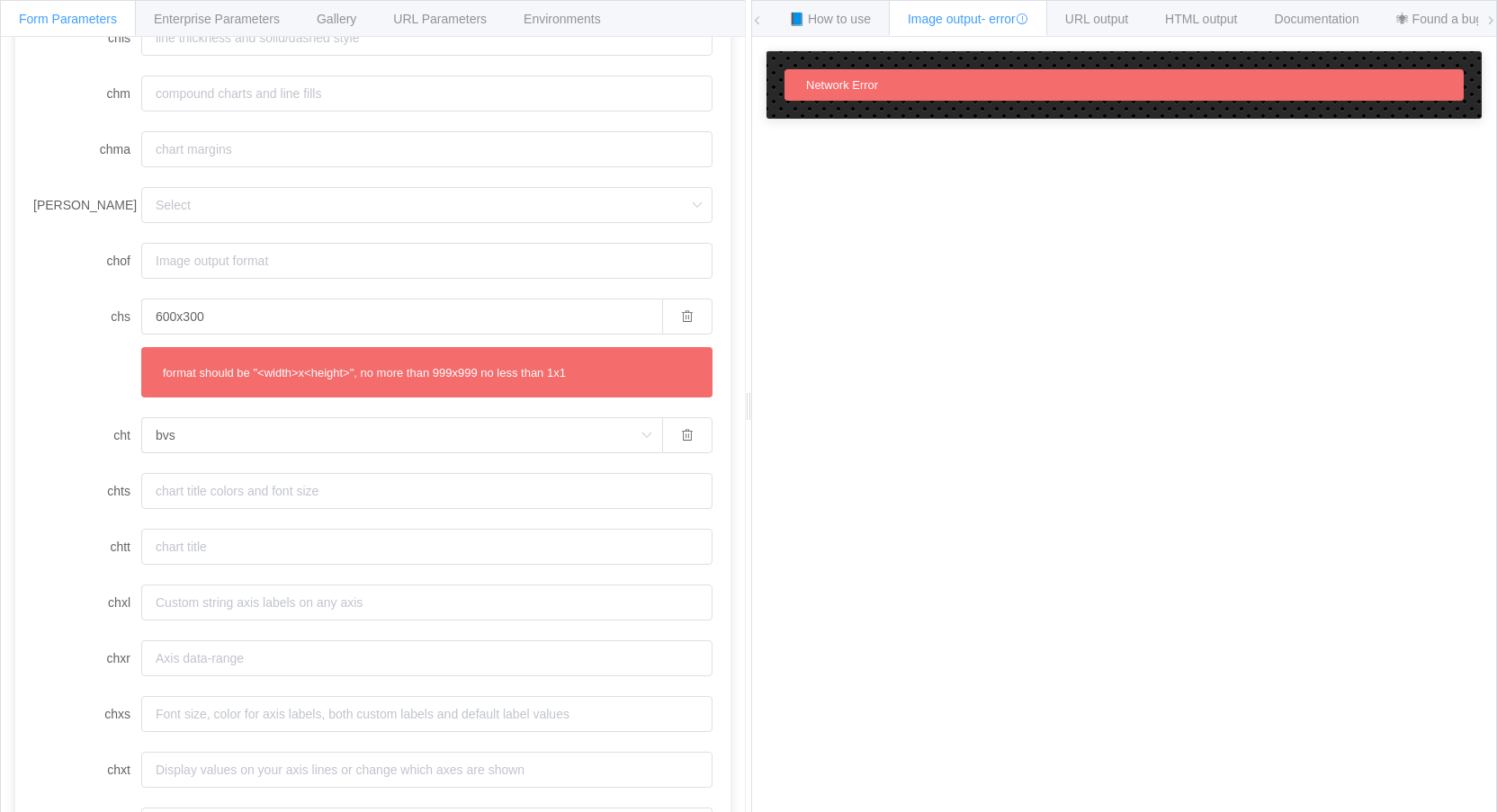
scroll to position [1129, 0]
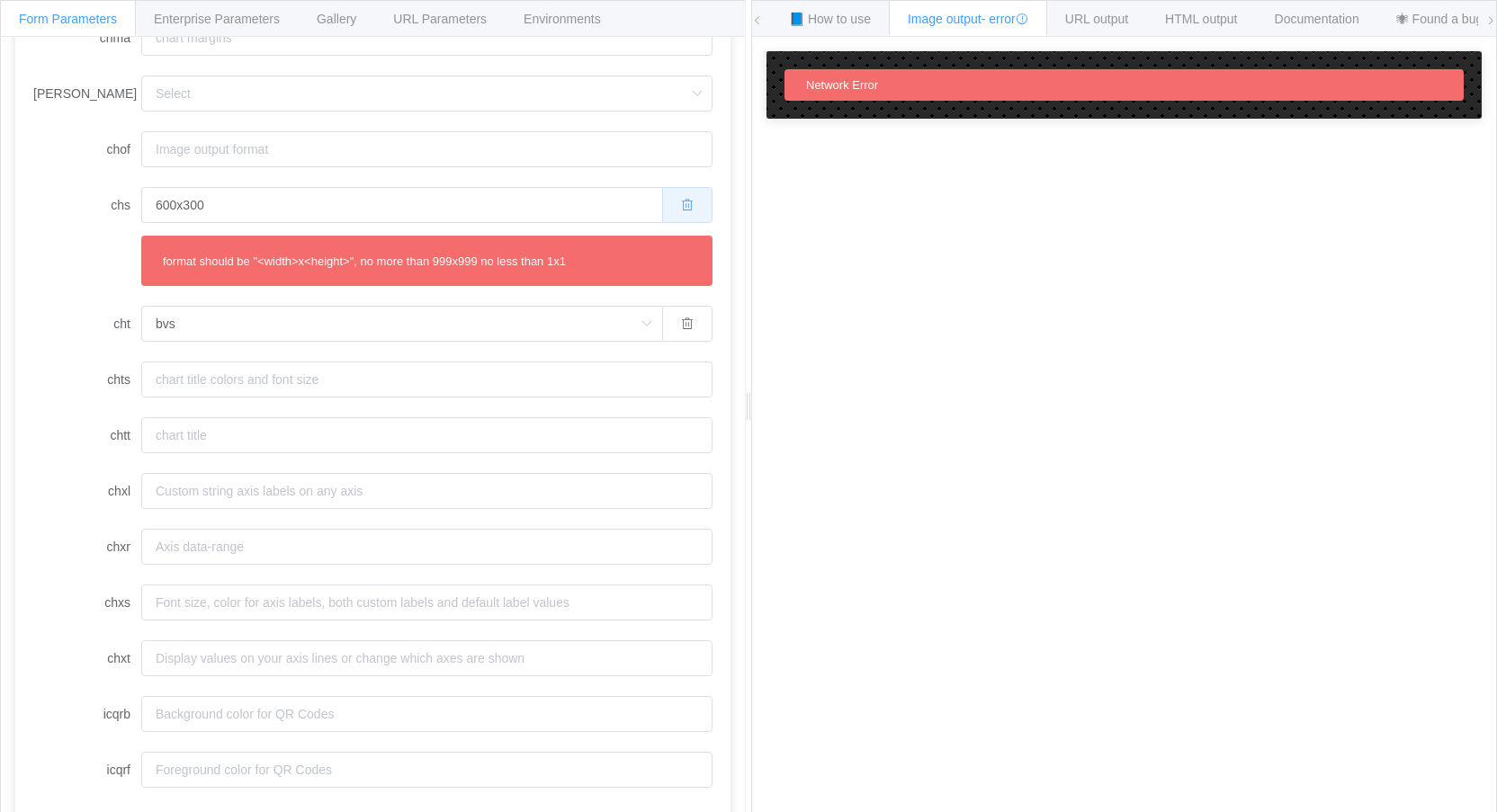
click at [685, 195] on button "button" at bounding box center [688, 204] width 50 height 36
click at [493, 200] on input "chs" at bounding box center [426, 204] width 571 height 36
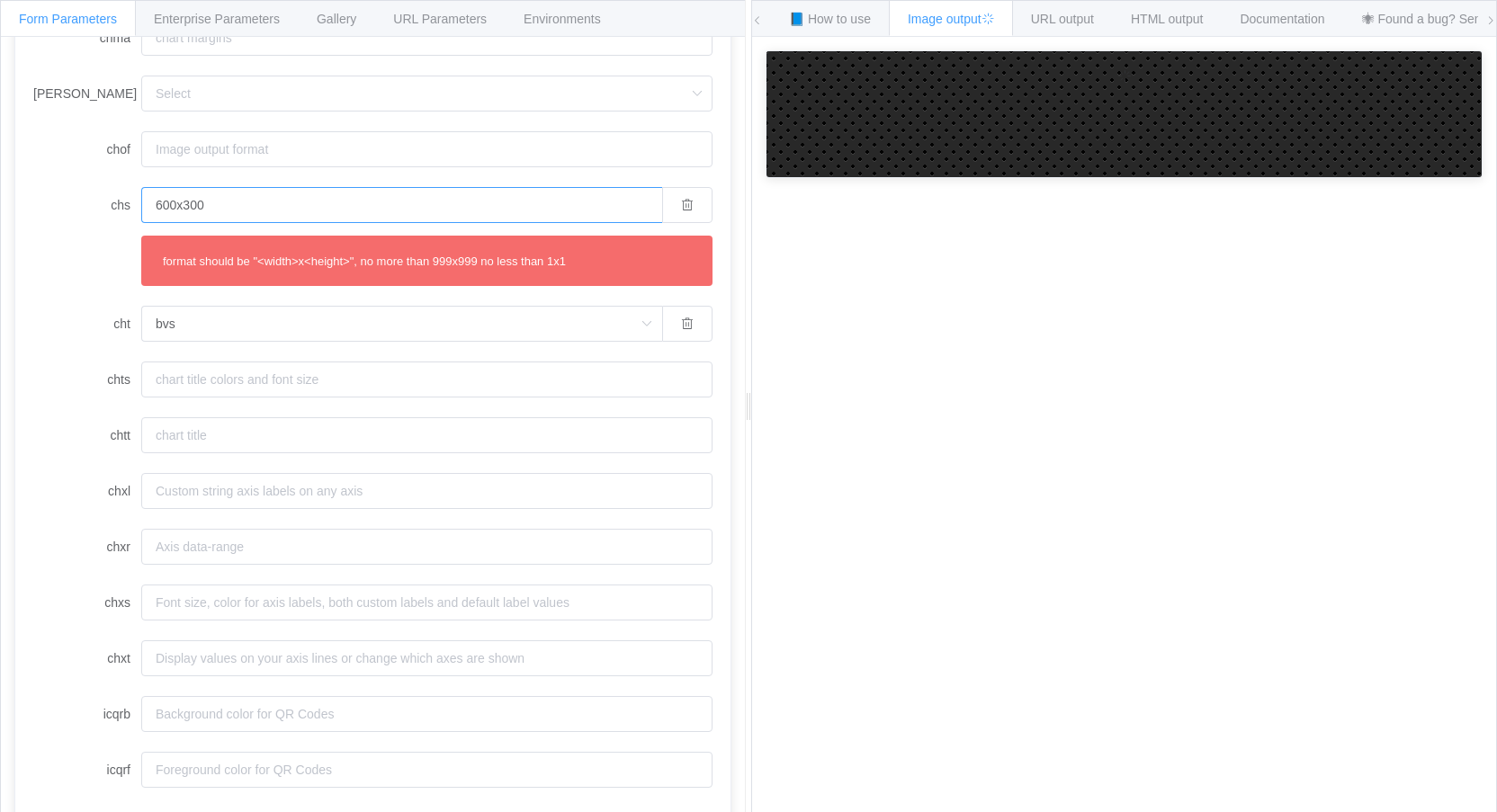
type input "600x300"
click at [667, 150] on input "chof" at bounding box center [426, 149] width 571 height 36
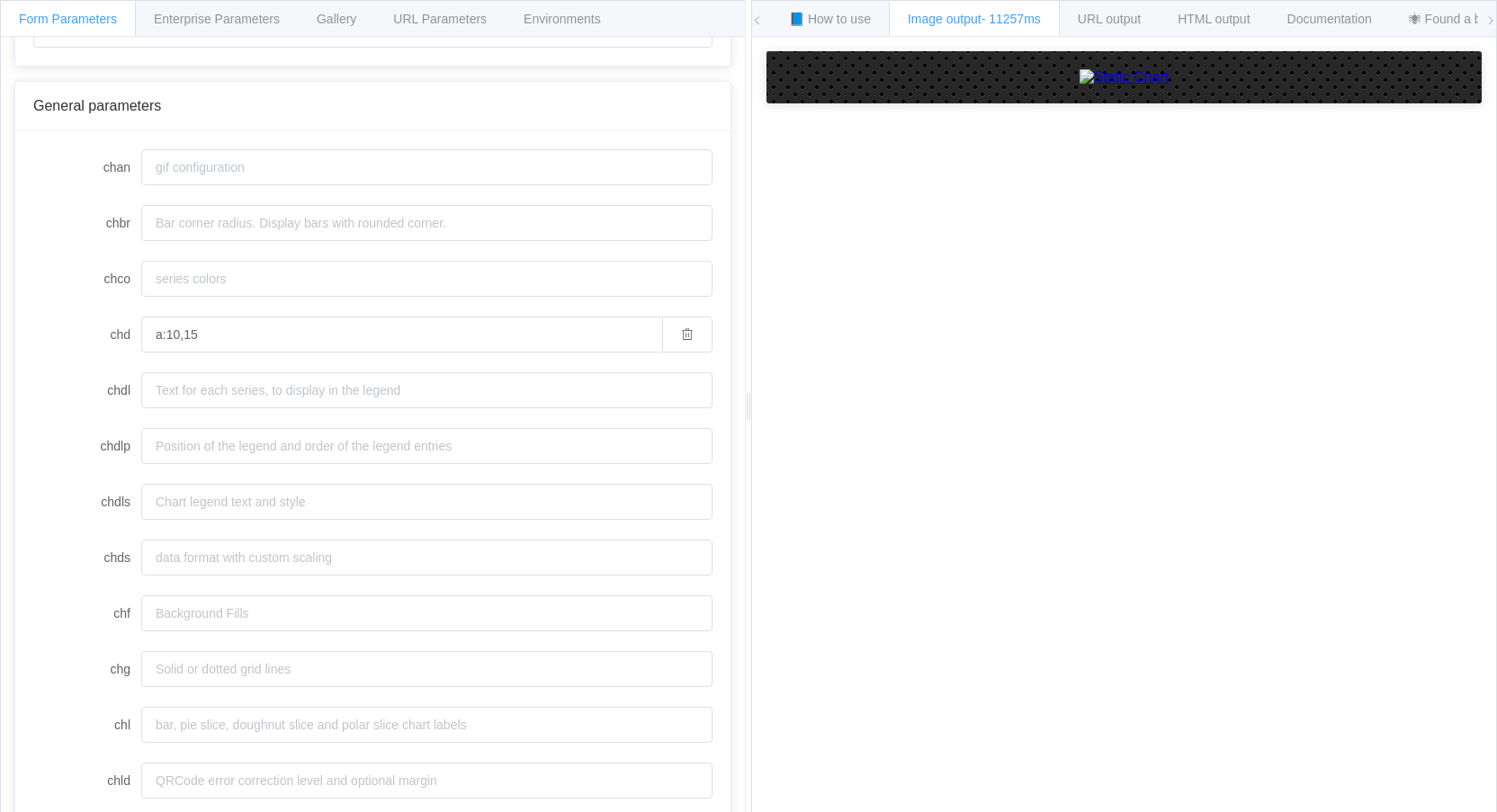
scroll to position [105, 0]
click at [278, 339] on input "a:10,15" at bounding box center [401, 337] width 520 height 36
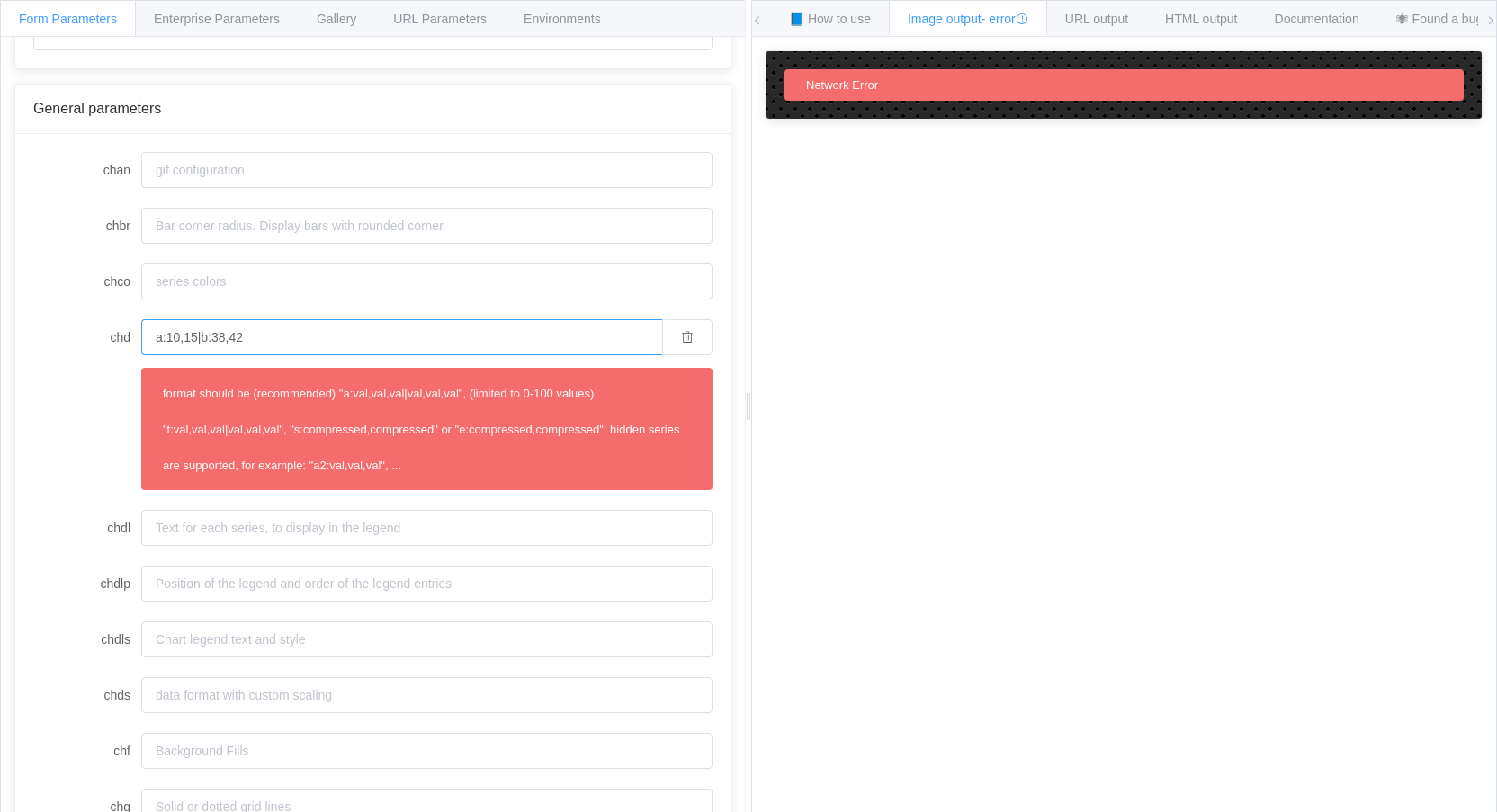
click at [205, 335] on input "a:10,15|b:38,42" at bounding box center [401, 337] width 520 height 36
drag, startPoint x: 278, startPoint y: 335, endPoint x: 288, endPoint y: 336, distance: 10.0
click at [280, 336] on input "a:10,15|38,42" at bounding box center [401, 337] width 520 height 36
type input "a:10,15|38,42"
click at [1331, 12] on span "Documentation" at bounding box center [1317, 18] width 85 height 14
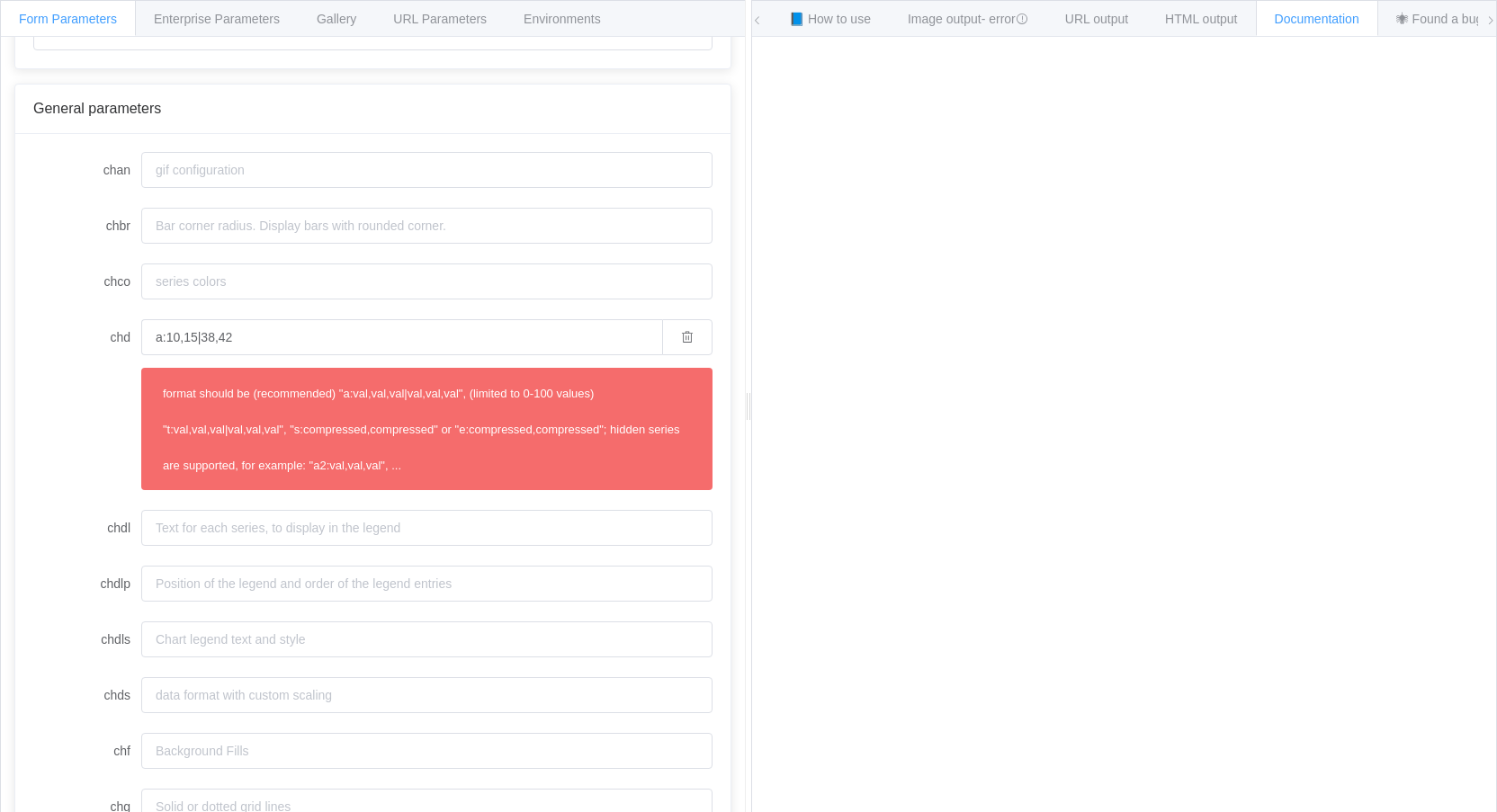
click at [269, 334] on input "a:10,15|38,42" at bounding box center [401, 337] width 520 height 36
click at [263, 290] on input "chco" at bounding box center [426, 280] width 571 height 36
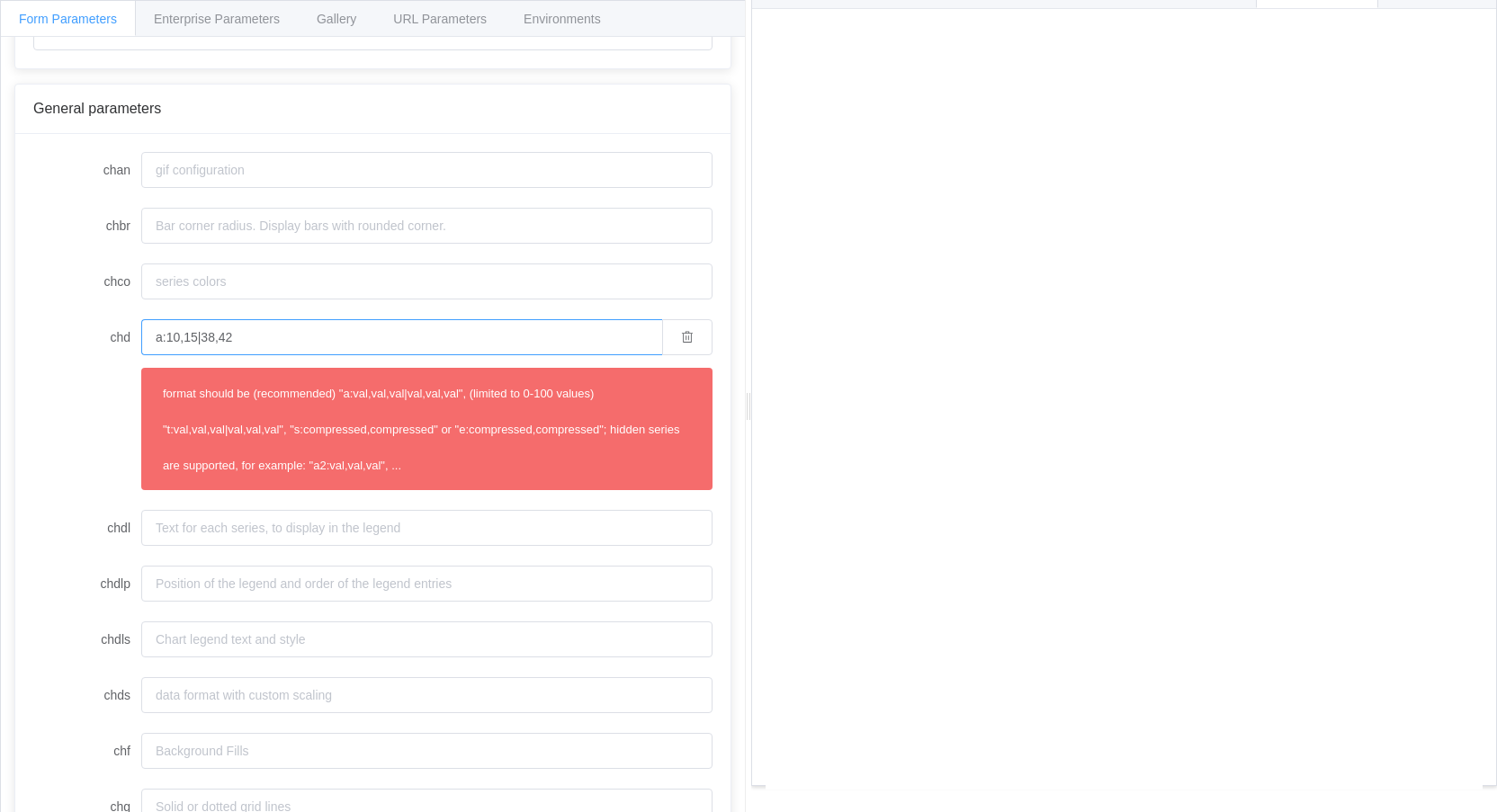
drag, startPoint x: 388, startPoint y: 344, endPoint x: -30, endPoint y: 318, distance: 418.8
click at [0, 318] on html "Form Parameters Enterprise Parameters Gallery URL Parameters Environments API E…" at bounding box center [748, 406] width 1497 height 812
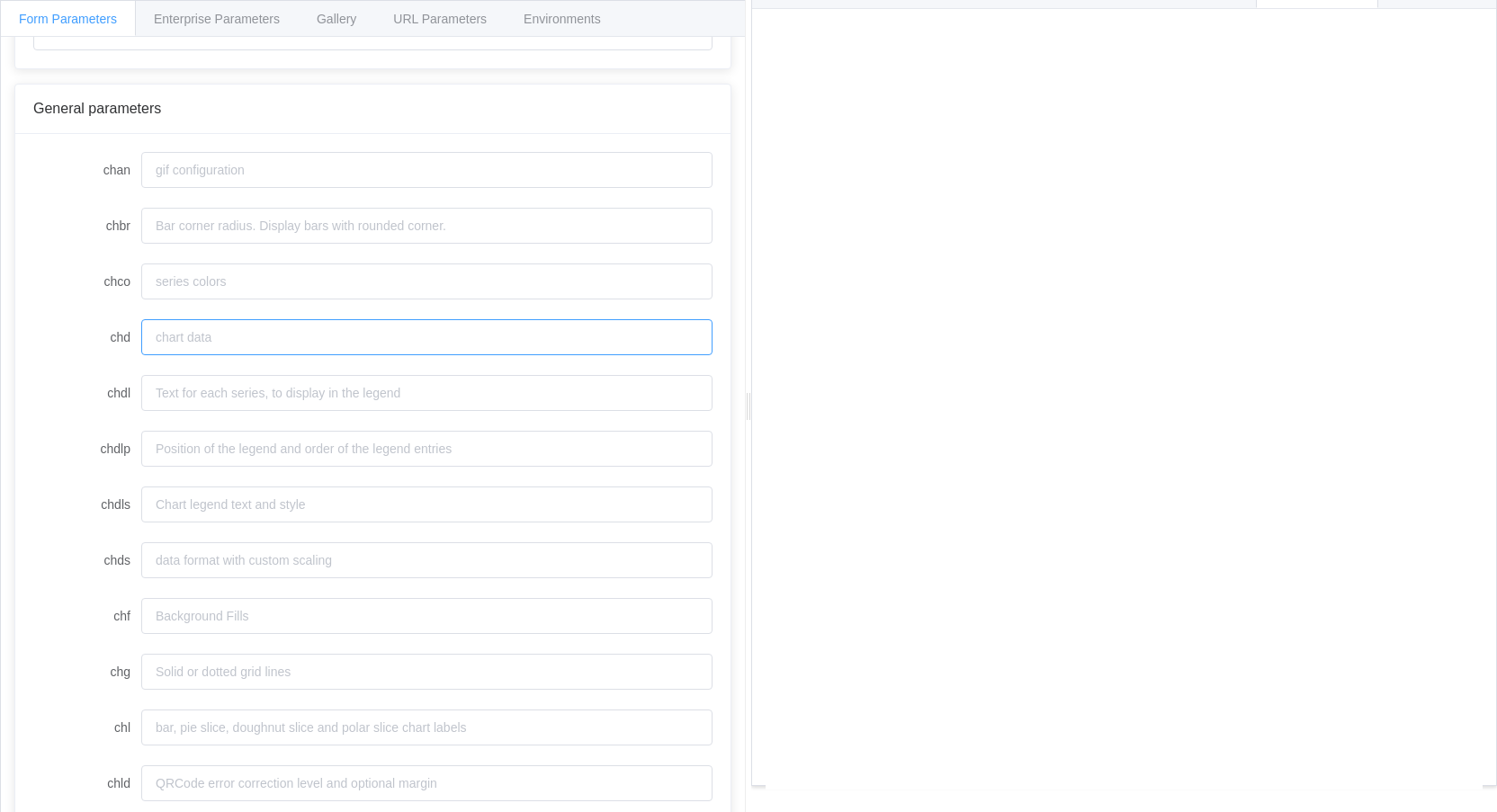
click at [398, 339] on input "chd" at bounding box center [426, 337] width 571 height 36
type input "a:10,15|38,42"
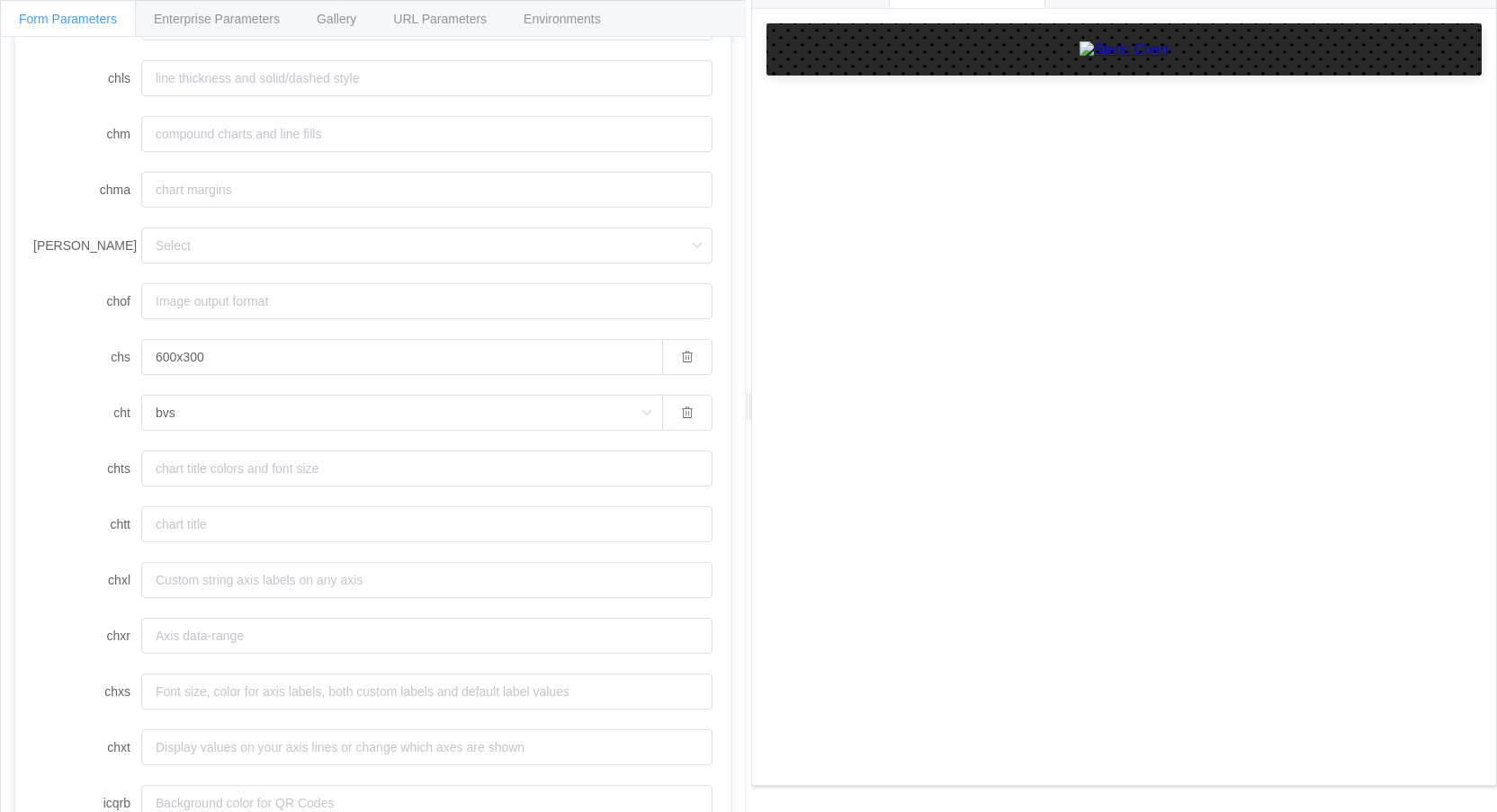
scroll to position [969, 0]
click at [635, 424] on icon at bounding box center [645, 419] width 22 height 36
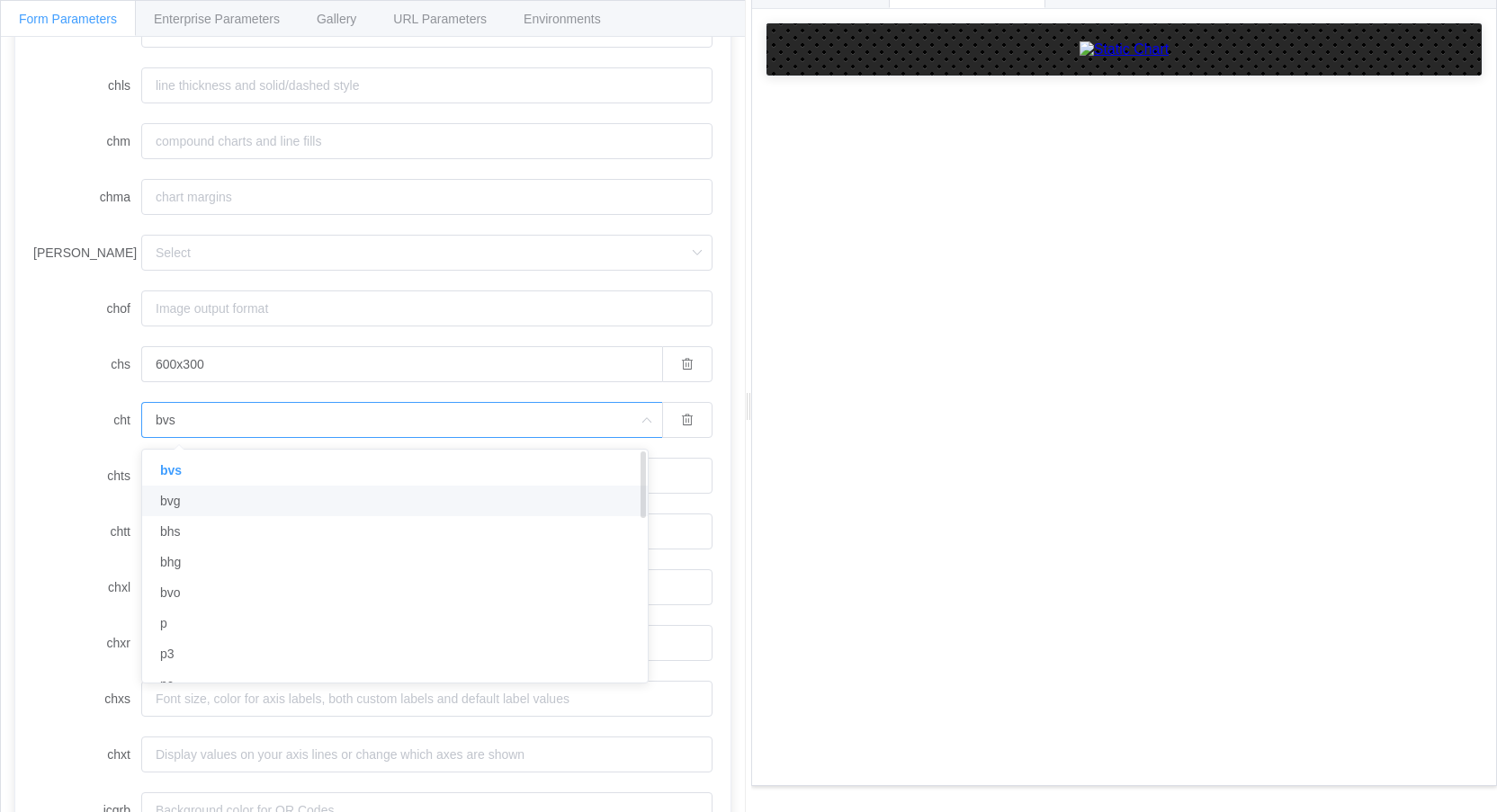
click at [207, 498] on li "bvg" at bounding box center [401, 501] width 519 height 31
type input "bvg"
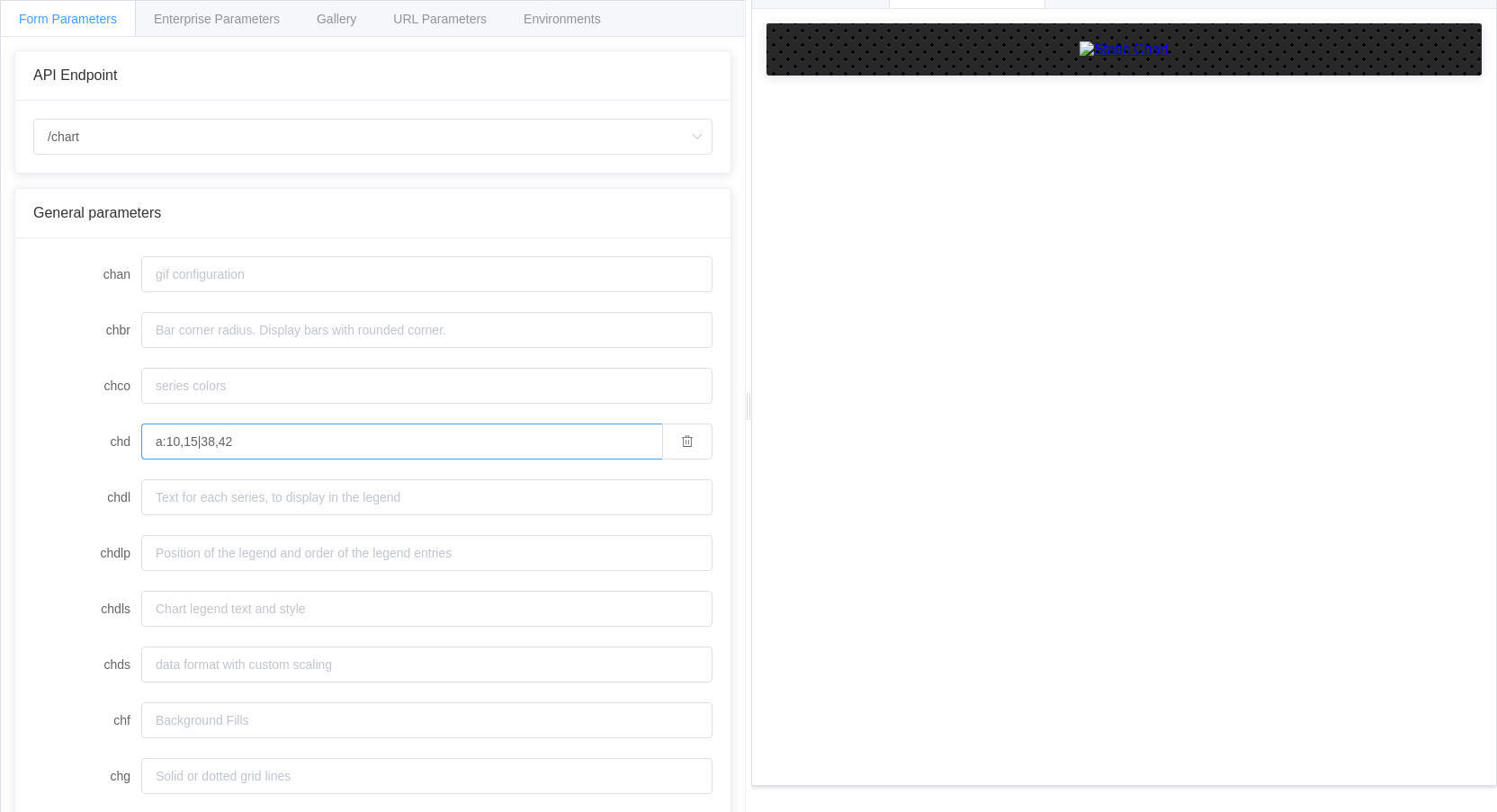
click at [272, 446] on input "a:10,15|38,42" at bounding box center [401, 441] width 520 height 36
click at [252, 444] on input "a:10,15|38,42|61.47" at bounding box center [401, 441] width 520 height 36
click at [315, 448] on input "a:10,15|38,42|61,47" at bounding box center [401, 441] width 520 height 36
click at [400, 442] on input "a:10,15|38,42|61,47|81,78" at bounding box center [401, 441] width 520 height 36
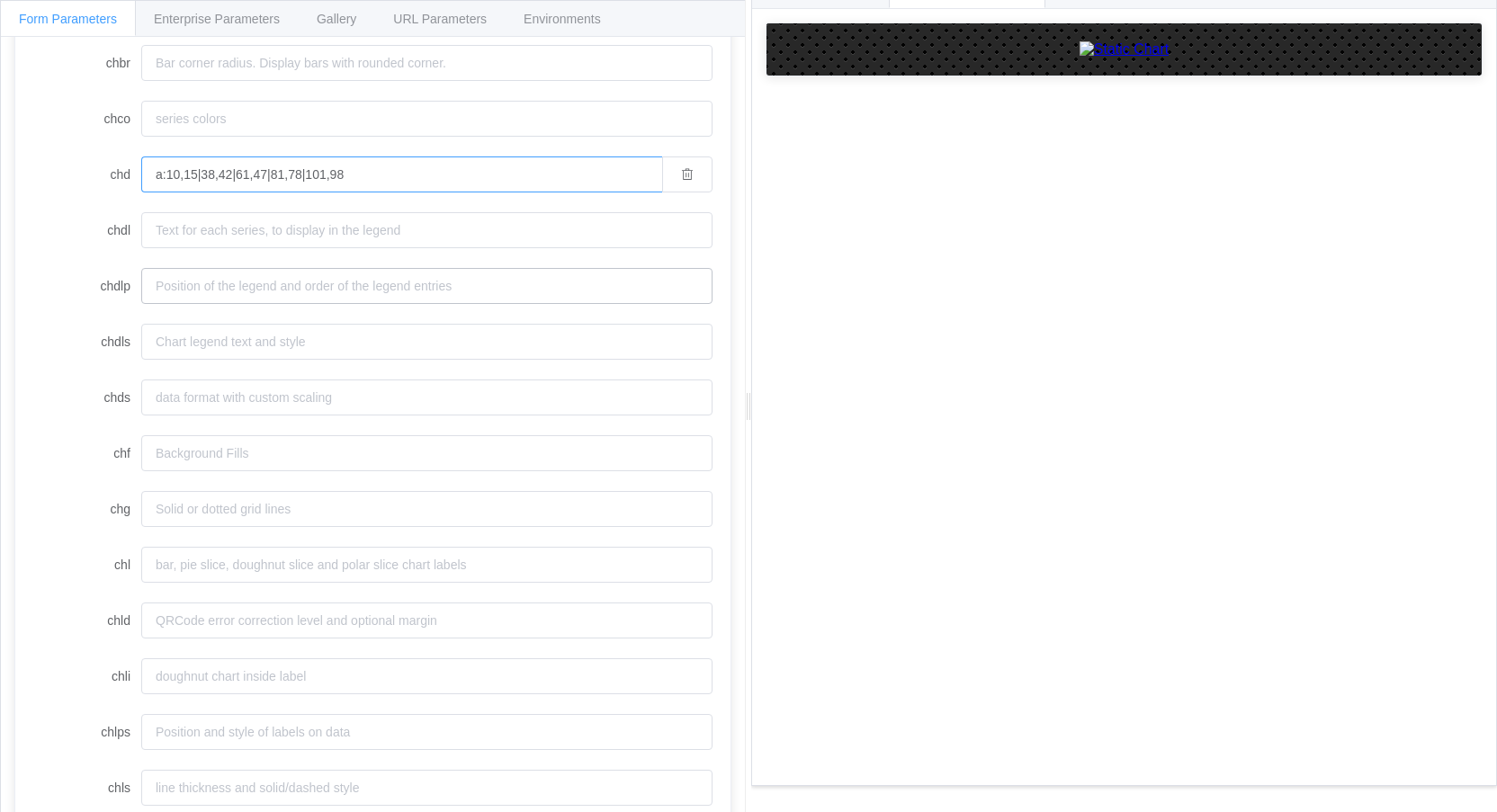
scroll to position [270, 0]
type input "a:10,15|38,42|61,47|81,78|101,98"
click at [204, 227] on input "chdl" at bounding box center [426, 227] width 571 height 36
type input "Resultados 7 días"
click at [200, 276] on input "chdlp" at bounding box center [426, 282] width 571 height 36
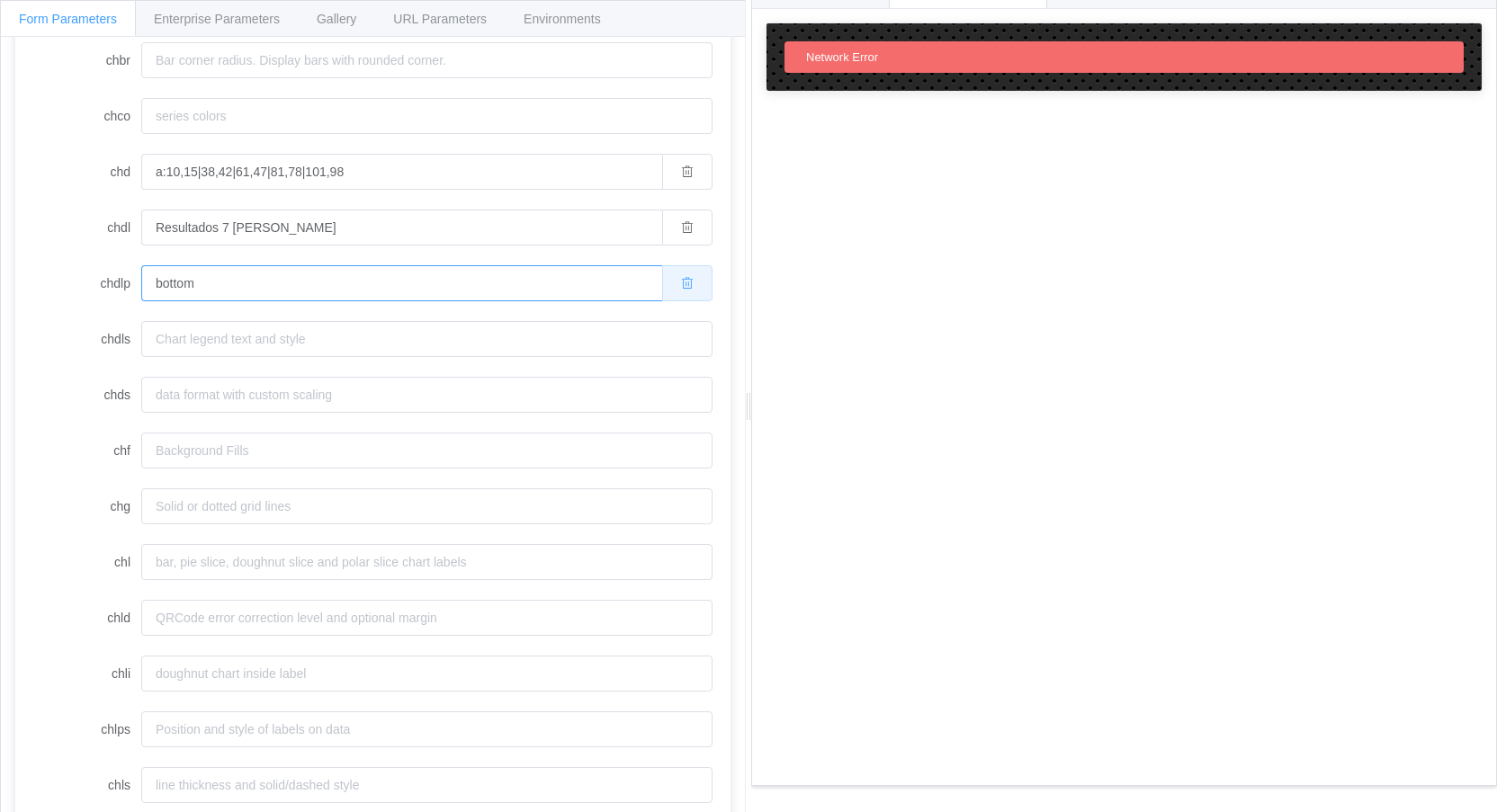
type input "bottom"
click at [681, 284] on icon "button" at bounding box center [687, 283] width 12 height 12
click at [297, 228] on input "Resultados 7 días" at bounding box center [401, 227] width 520 height 36
click at [220, 230] on input "Resultados 7 días" at bounding box center [401, 227] width 520 height 36
type input "Resultados a 7 días|Resultados a 14 días|Resultados a 28 días|Resultados a 56 d…"
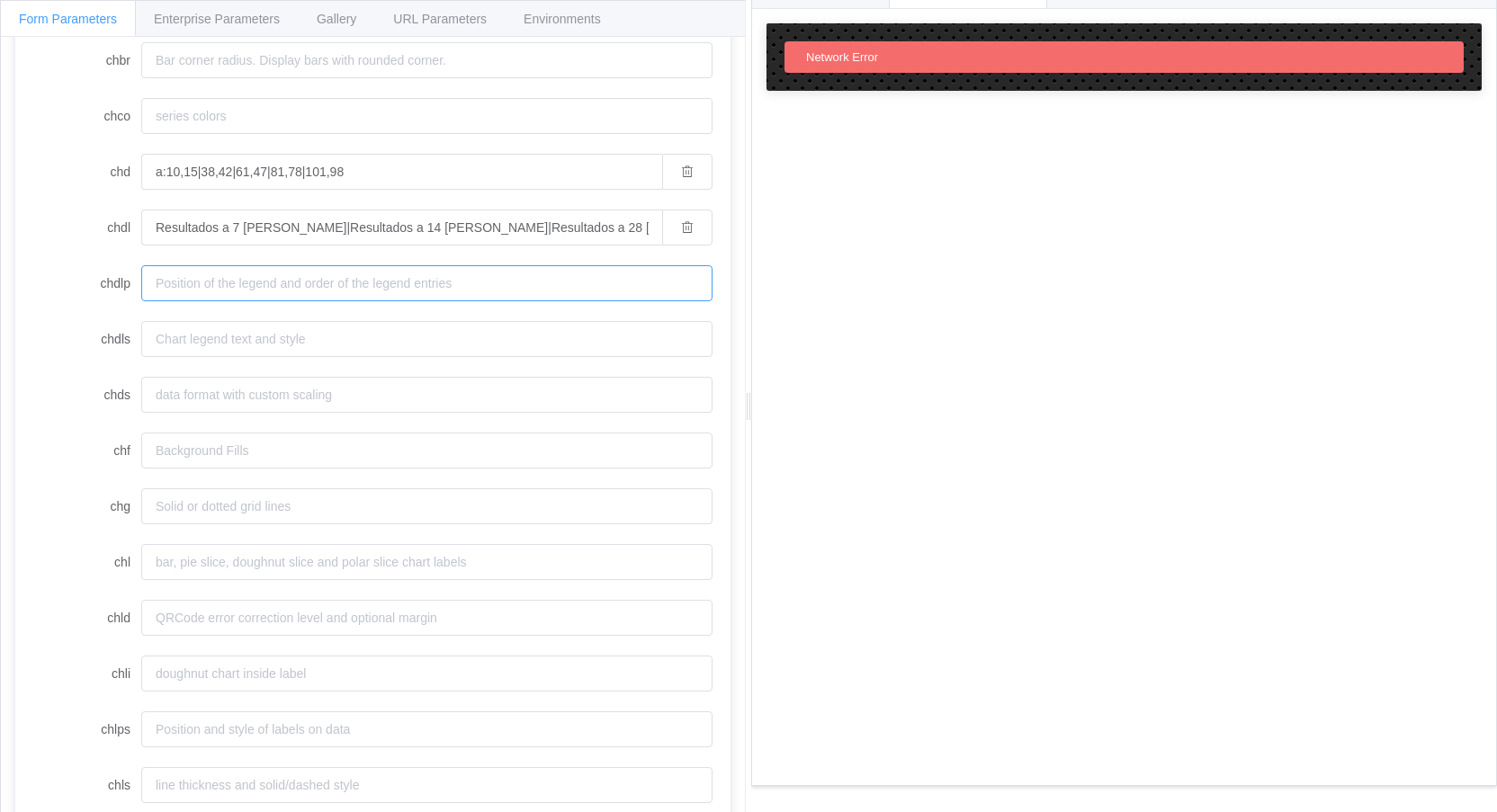
click at [315, 275] on input "chdlp" at bounding box center [426, 282] width 571 height 36
click at [271, 228] on input "Resultados a 7 días|Resultados a 14 días|Resultados a 28 días|Resultados a 56 d…" at bounding box center [401, 227] width 520 height 36
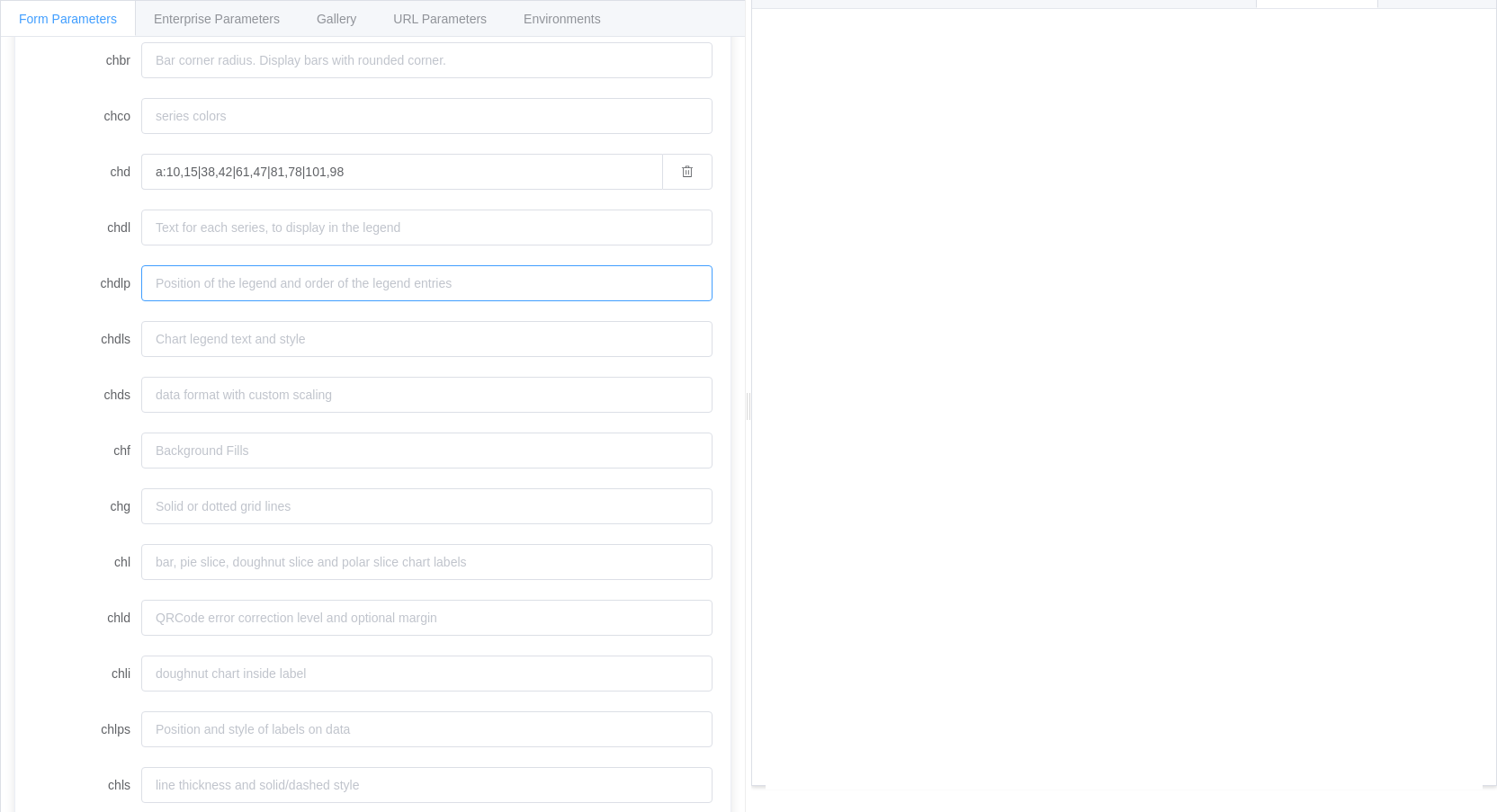
click at [244, 281] on input "chdlp" at bounding box center [426, 282] width 571 height 36
type input "b"
click at [181, 223] on input "chdl" at bounding box center [426, 227] width 571 height 36
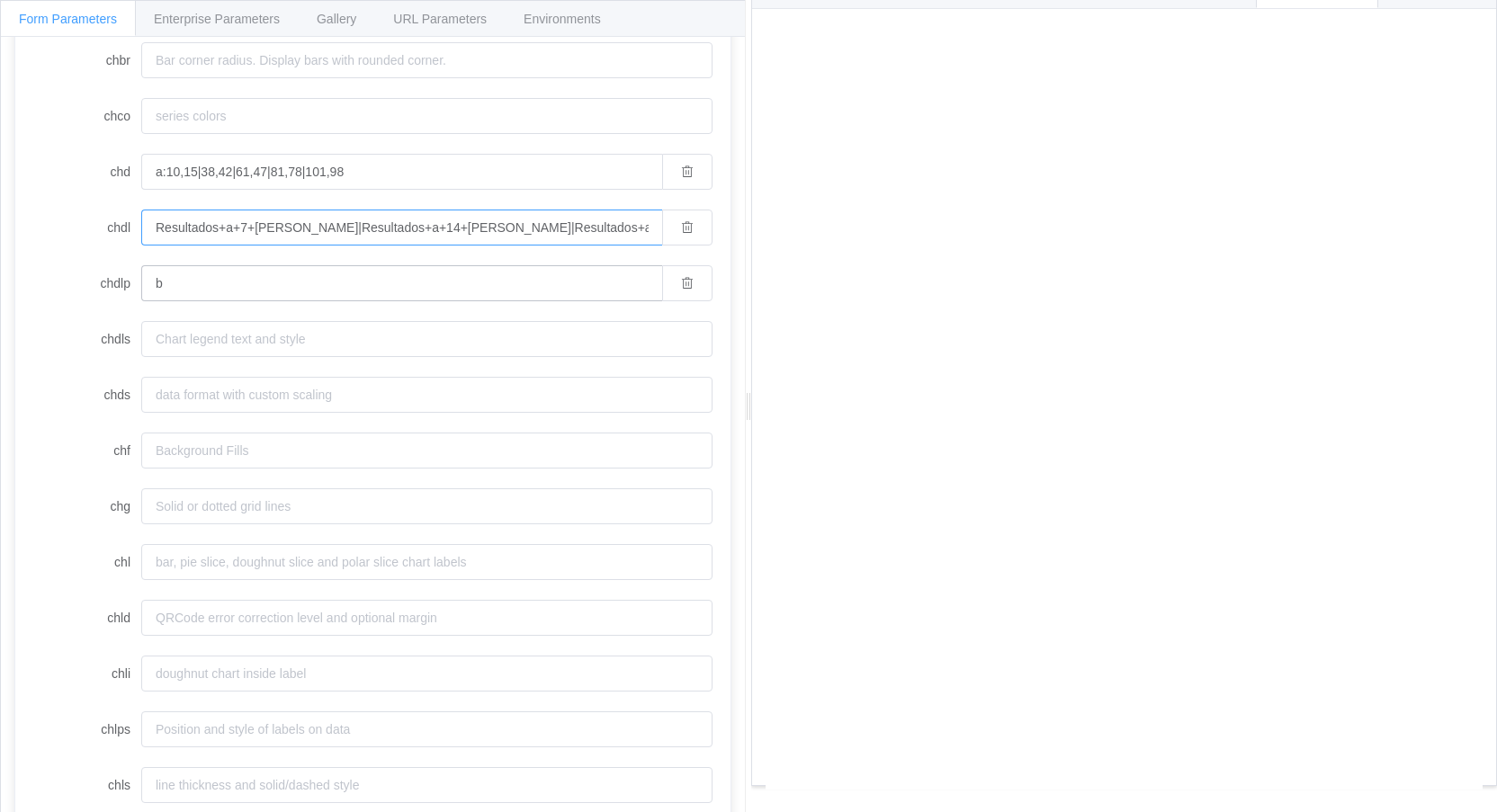
scroll to position [0, 38]
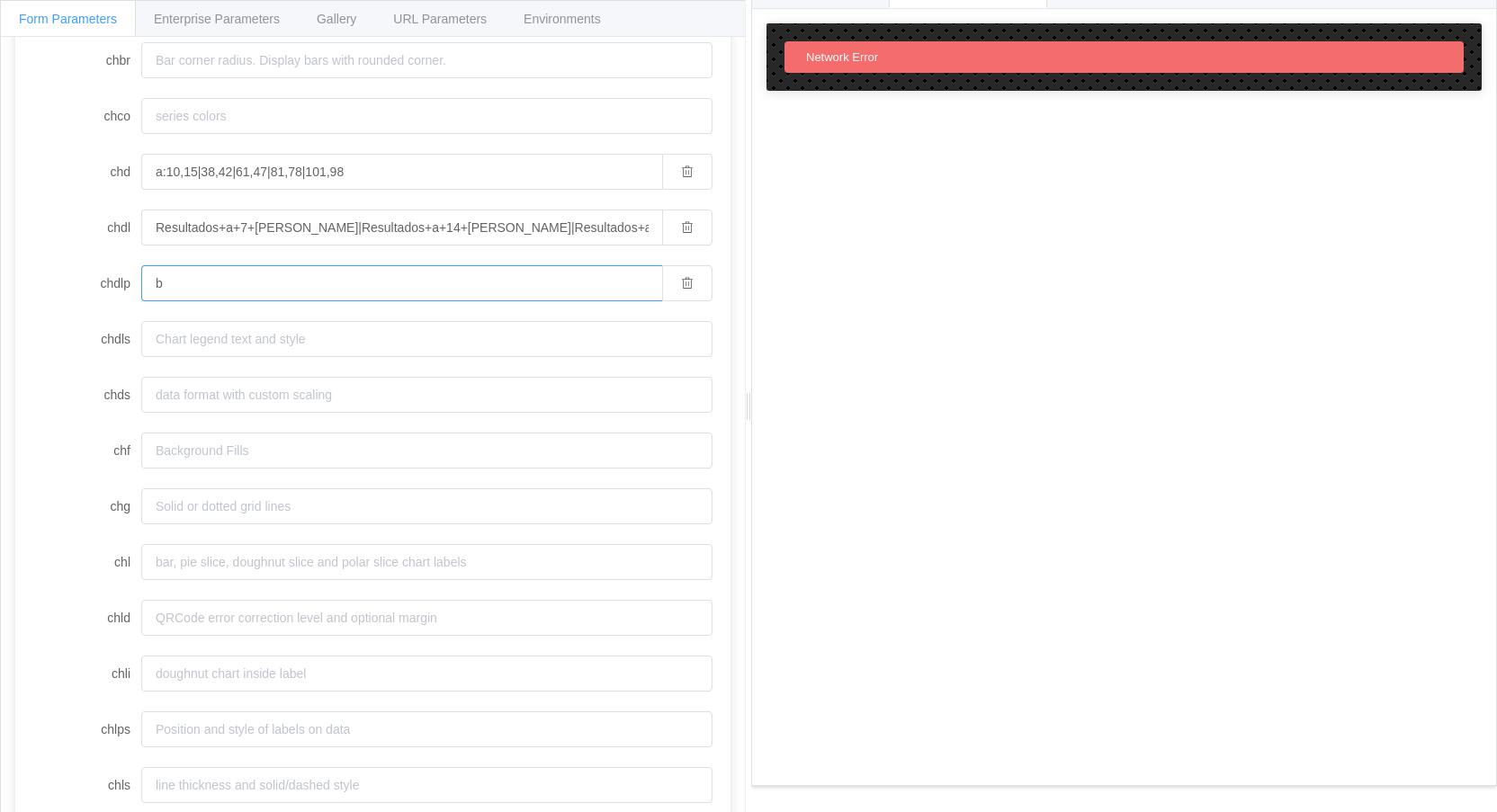
click at [301, 289] on input "b" at bounding box center [401, 282] width 520 height 36
click at [305, 235] on input "Resultados+a+7+días|Resultados+a+14+días|Resultados+a+28+días|Resultados+a+56+d…" at bounding box center [401, 227] width 520 height 36
click at [225, 226] on input "Resultados+a+7+días|Resultados+a+14+días|Resultados+a+28+días|Resultados+a+56+d…" at bounding box center [401, 227] width 520 height 36
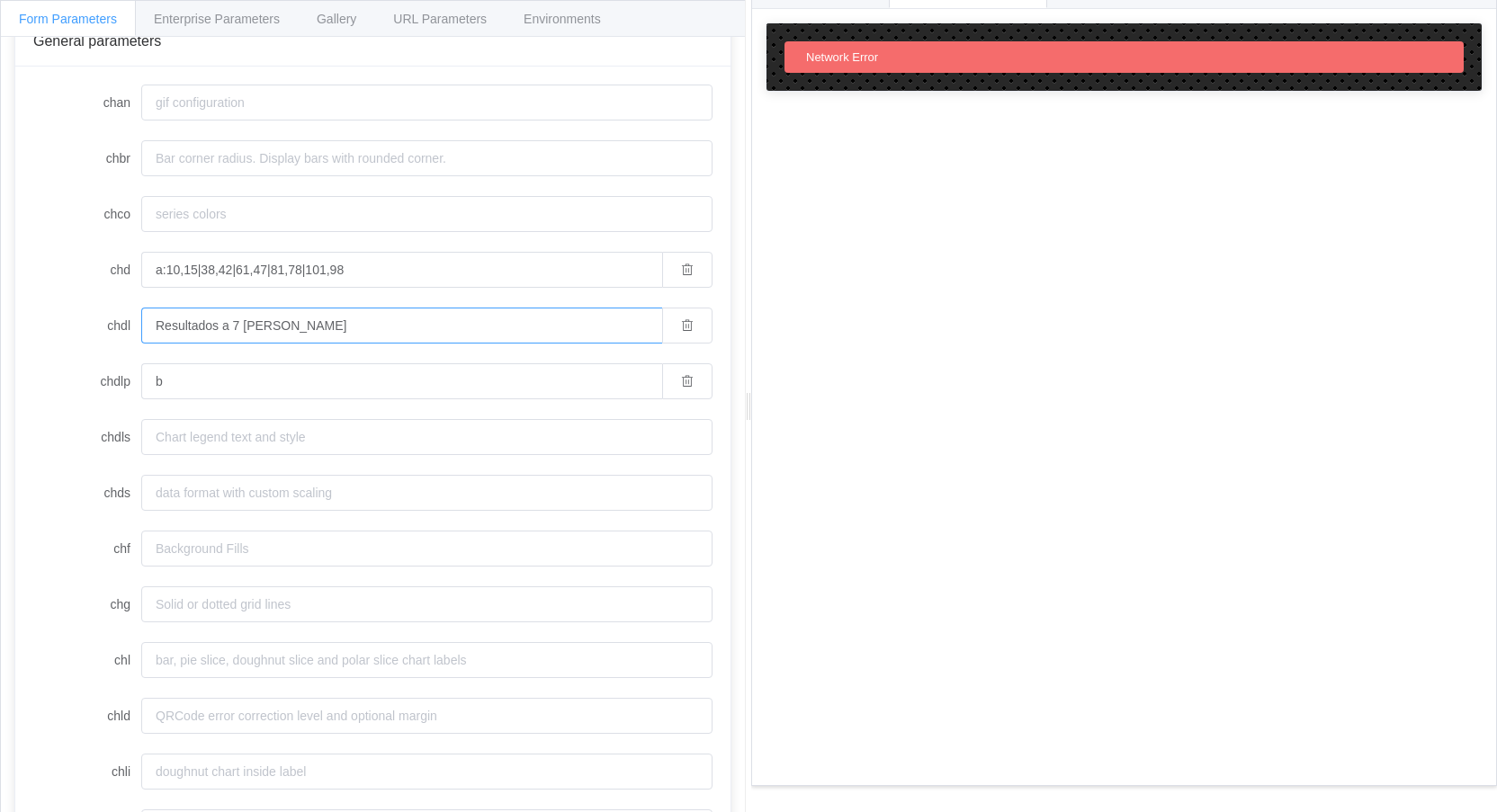
scroll to position [179, 0]
type input "Resultados a 7 días"
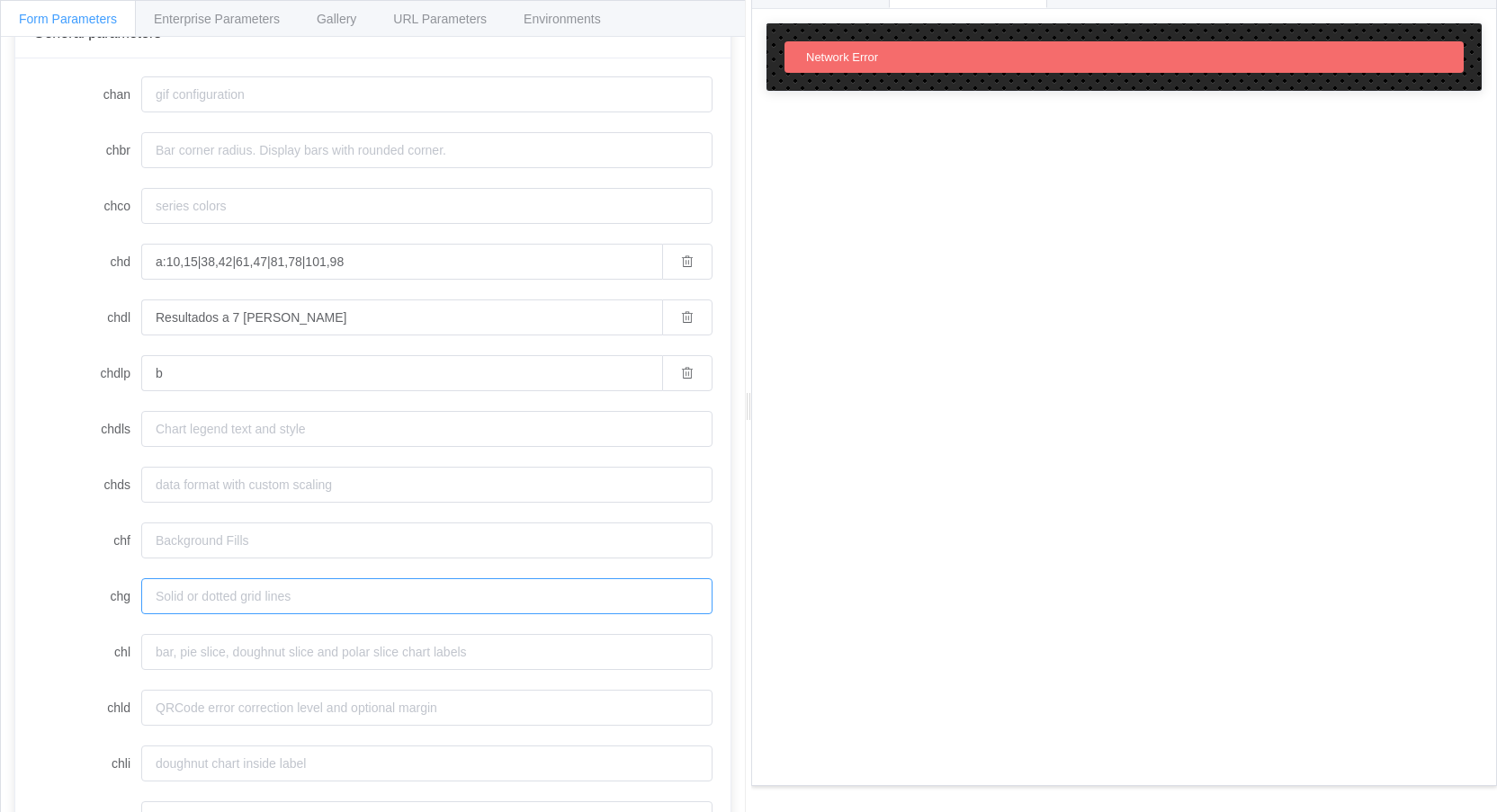
click at [203, 600] on input "chg" at bounding box center [426, 595] width 571 height 36
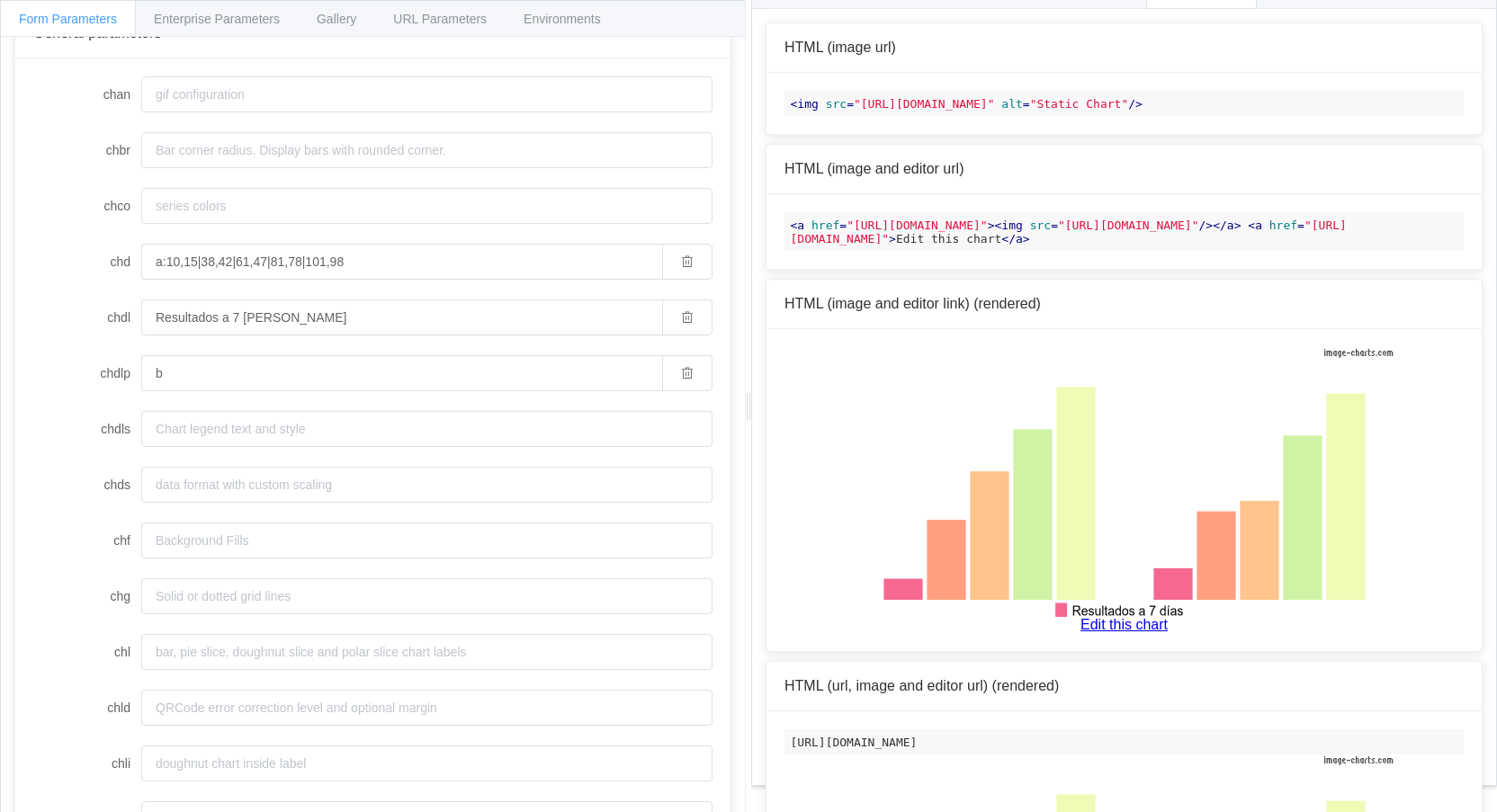
click at [1262, 9] on div "How to maximize Image Charts in 3 steps Read the step-by-step guide to the Imag…" at bounding box center [1123, 410] width 744 height 803
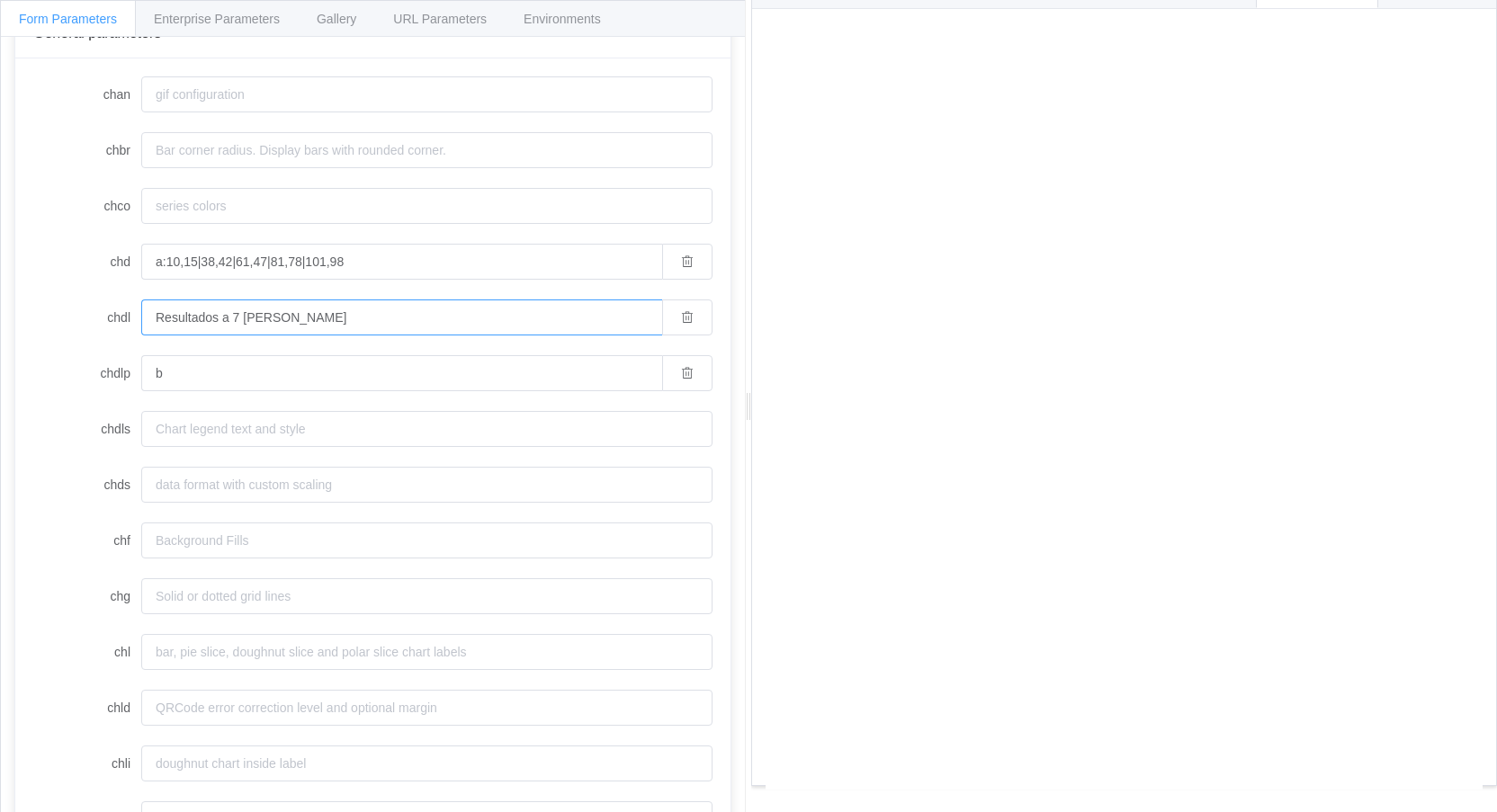
drag, startPoint x: 355, startPoint y: 306, endPoint x: 113, endPoint y: 312, distance: 242.1
click at [64, 306] on div "chdl Resultados a 7 días" at bounding box center [373, 317] width 679 height 36
click at [681, 321] on icon "button" at bounding box center [687, 317] width 12 height 12
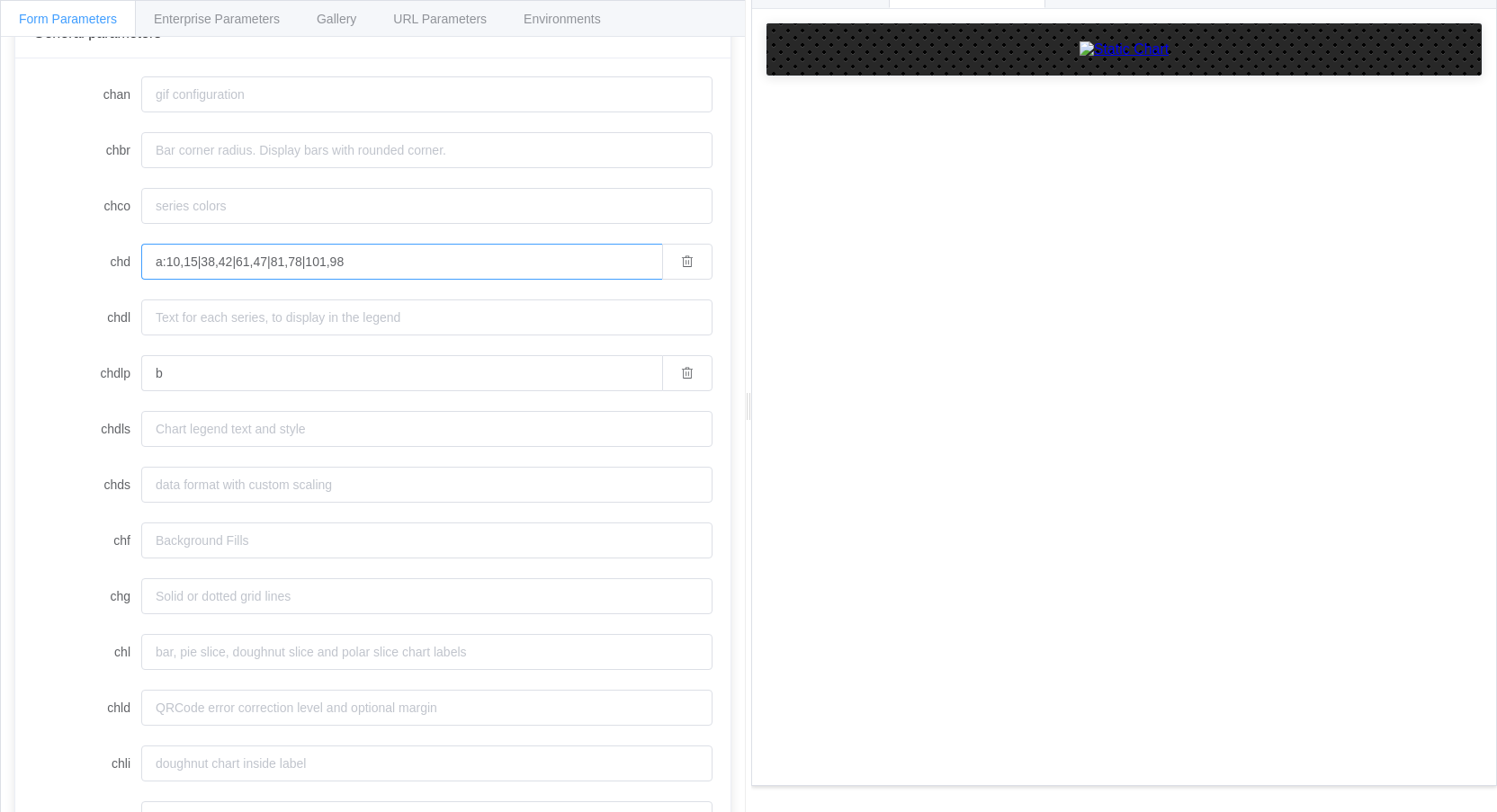
drag, startPoint x: 406, startPoint y: 263, endPoint x: 422, endPoint y: 258, distance: 16.8
click at [406, 263] on input "a:10,15|38,42|61,47|81,78|101,98" at bounding box center [401, 261] width 520 height 36
click at [161, 263] on input "a:10,15|38,42|61,47|81,78|101,98" at bounding box center [401, 261] width 520 height 36
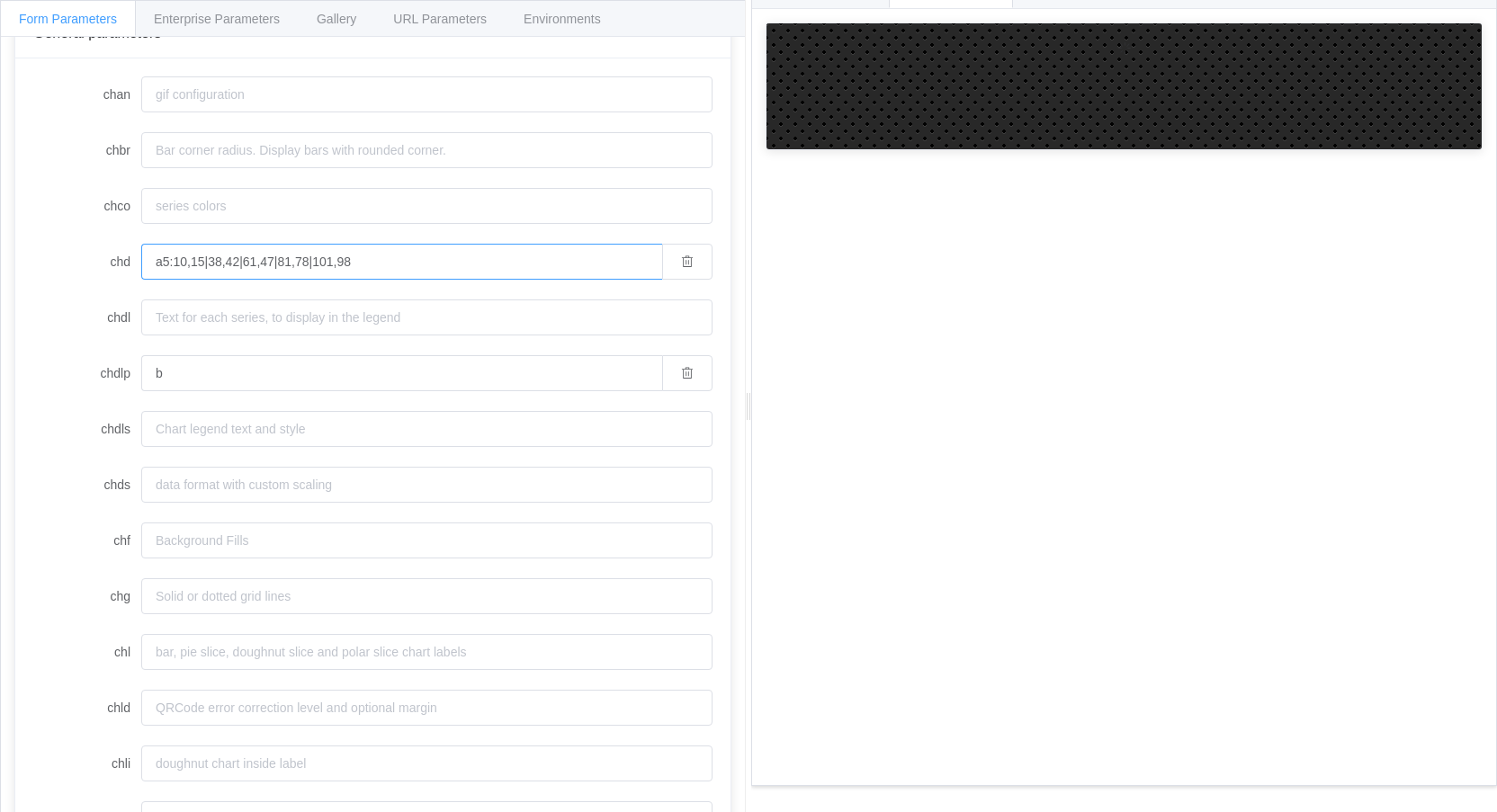
click at [424, 264] on input "a5:10,15|38,42|61,47|81,78|101,98" at bounding box center [401, 261] width 520 height 36
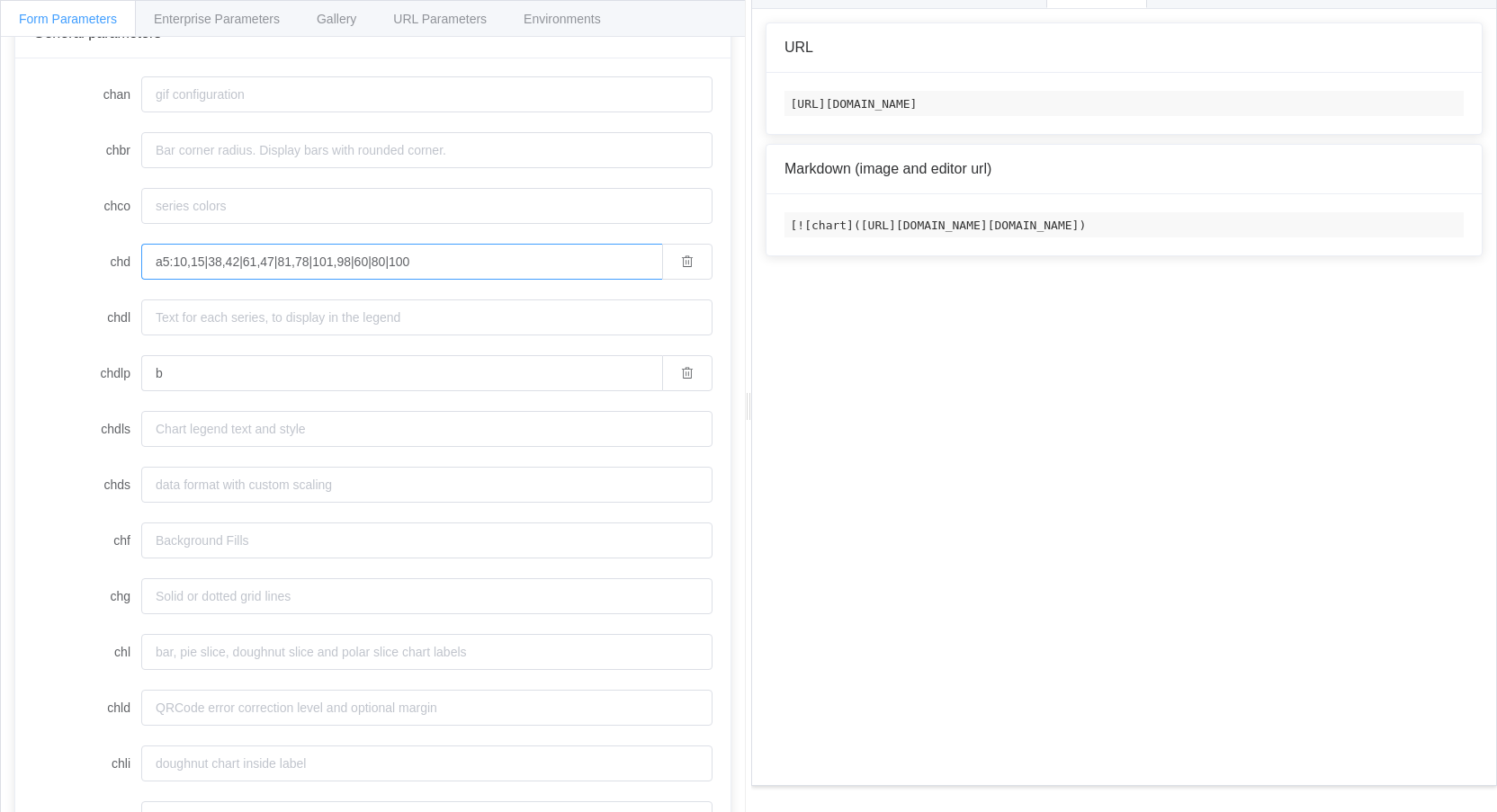
click at [565, 258] on input "a5:10,15|38,42|61,47|81,78|101,98|60|80|100" at bounding box center [401, 261] width 520 height 36
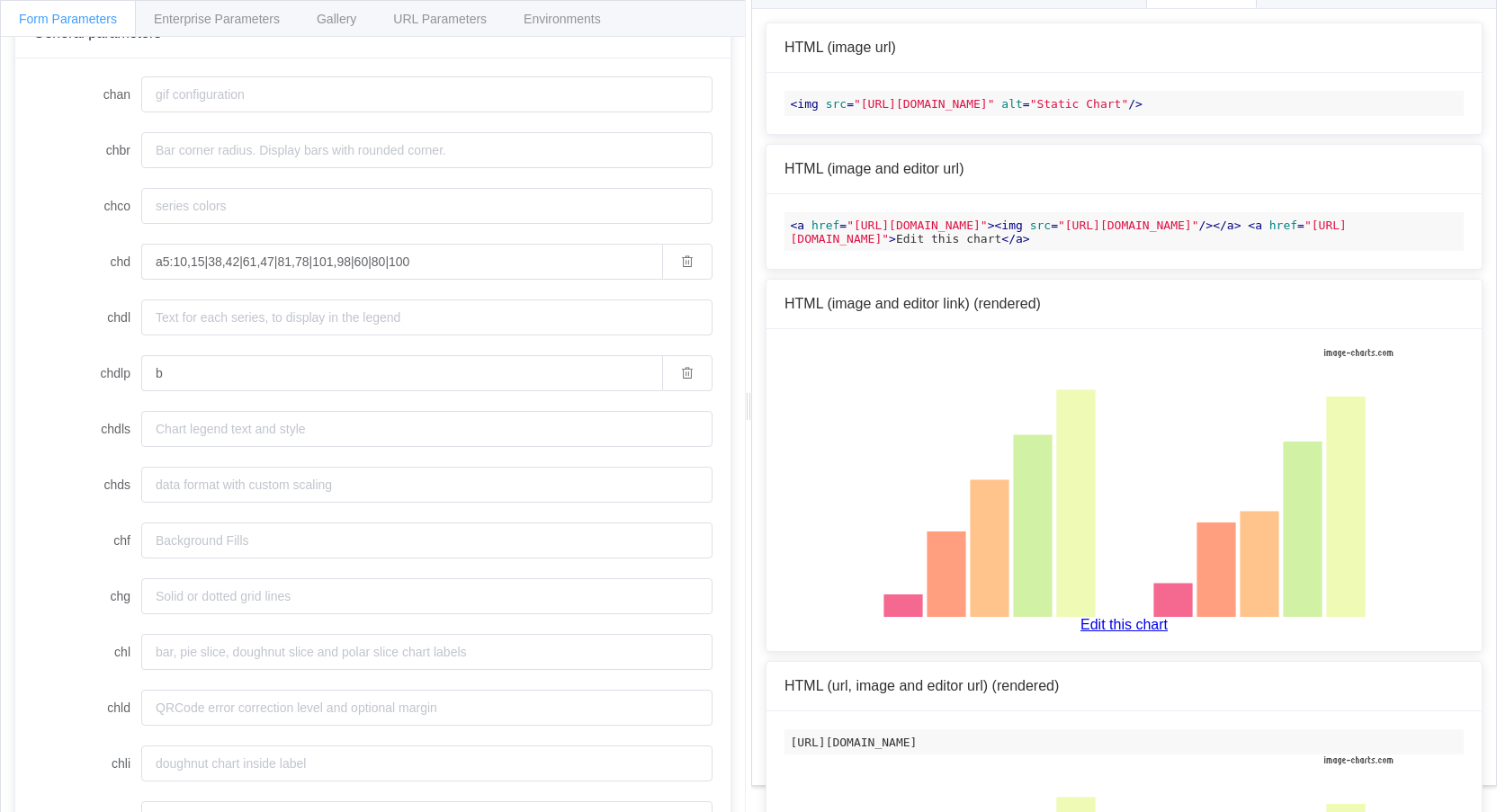
click at [1300, 11] on div "How to maximize Image Charts in 3 steps Read the step-by-step guide to the Imag…" at bounding box center [1123, 410] width 744 height 803
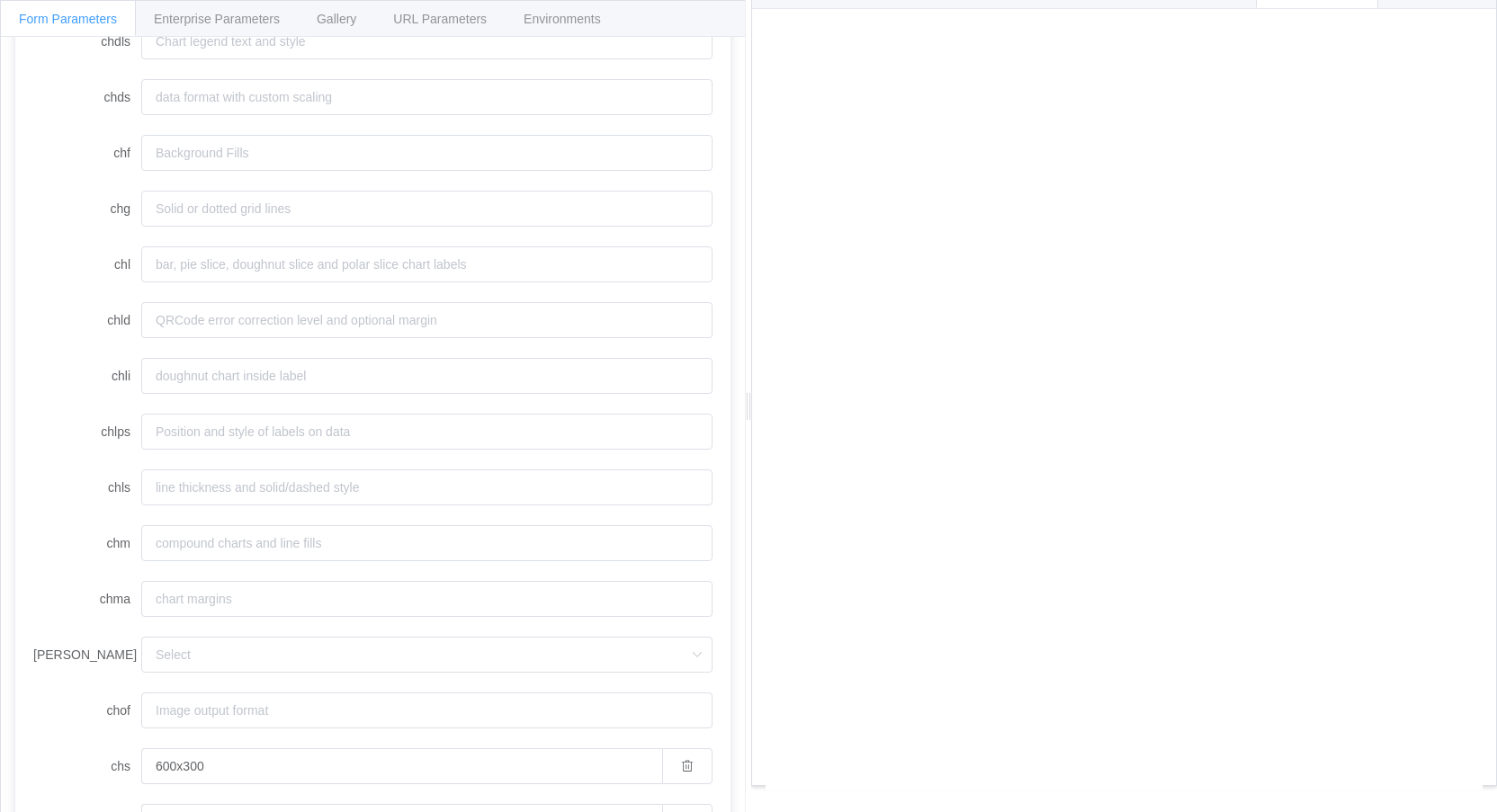
scroll to position [572, 0]
click at [351, 536] on input "chm" at bounding box center [426, 537] width 571 height 36
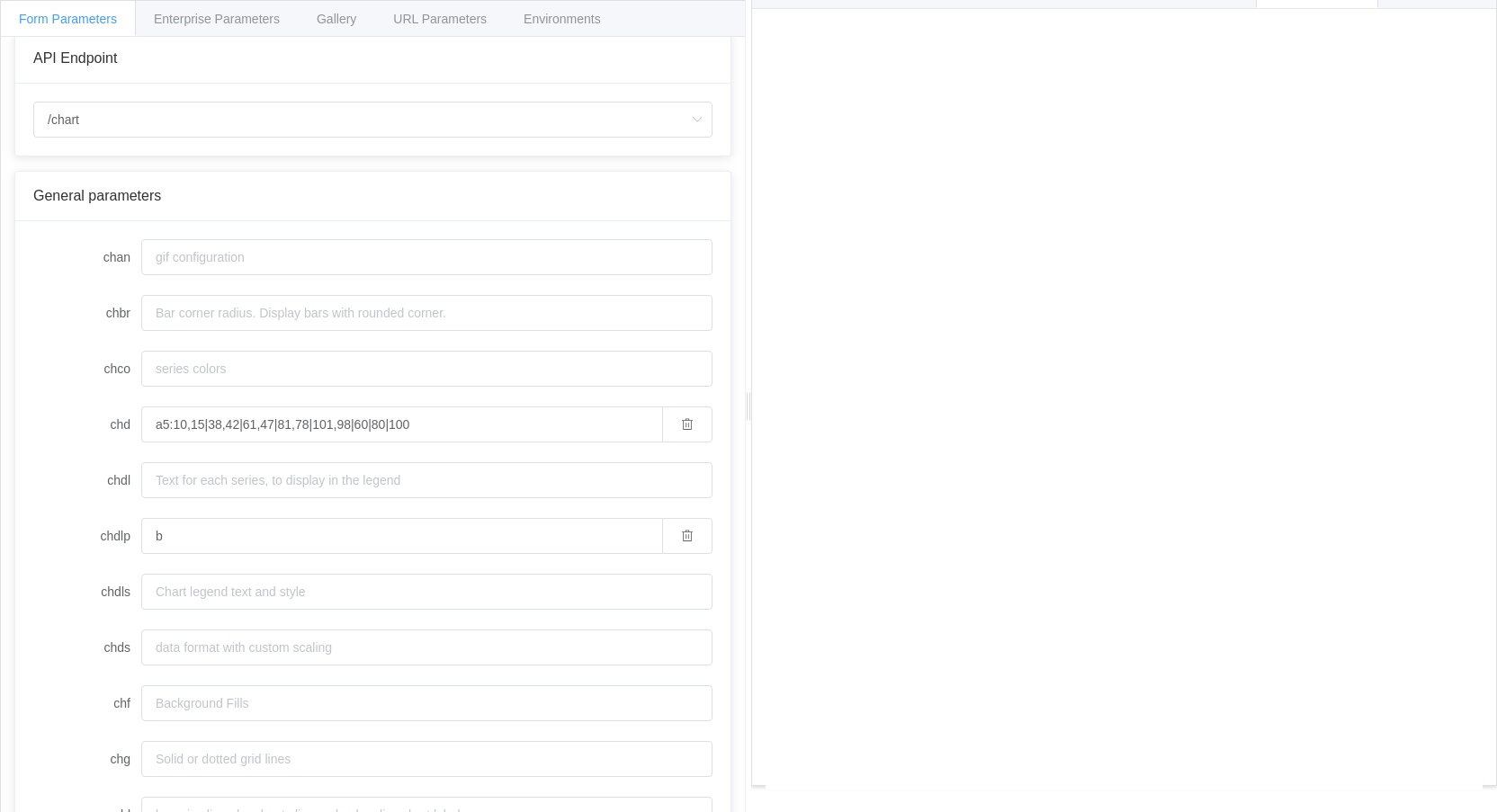
scroll to position [0, 0]
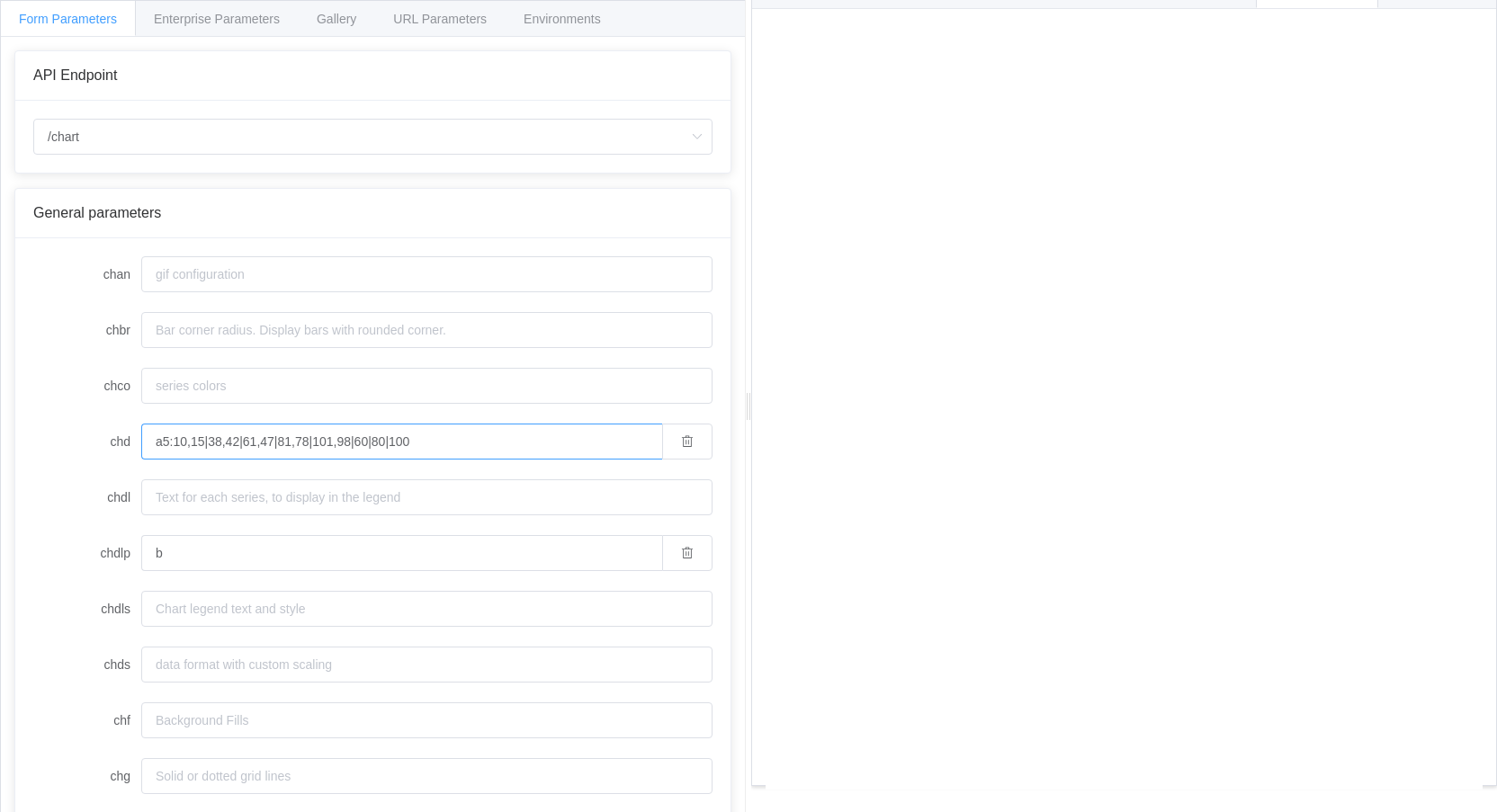
drag, startPoint x: 421, startPoint y: 441, endPoint x: 350, endPoint y: 461, distance: 73.8
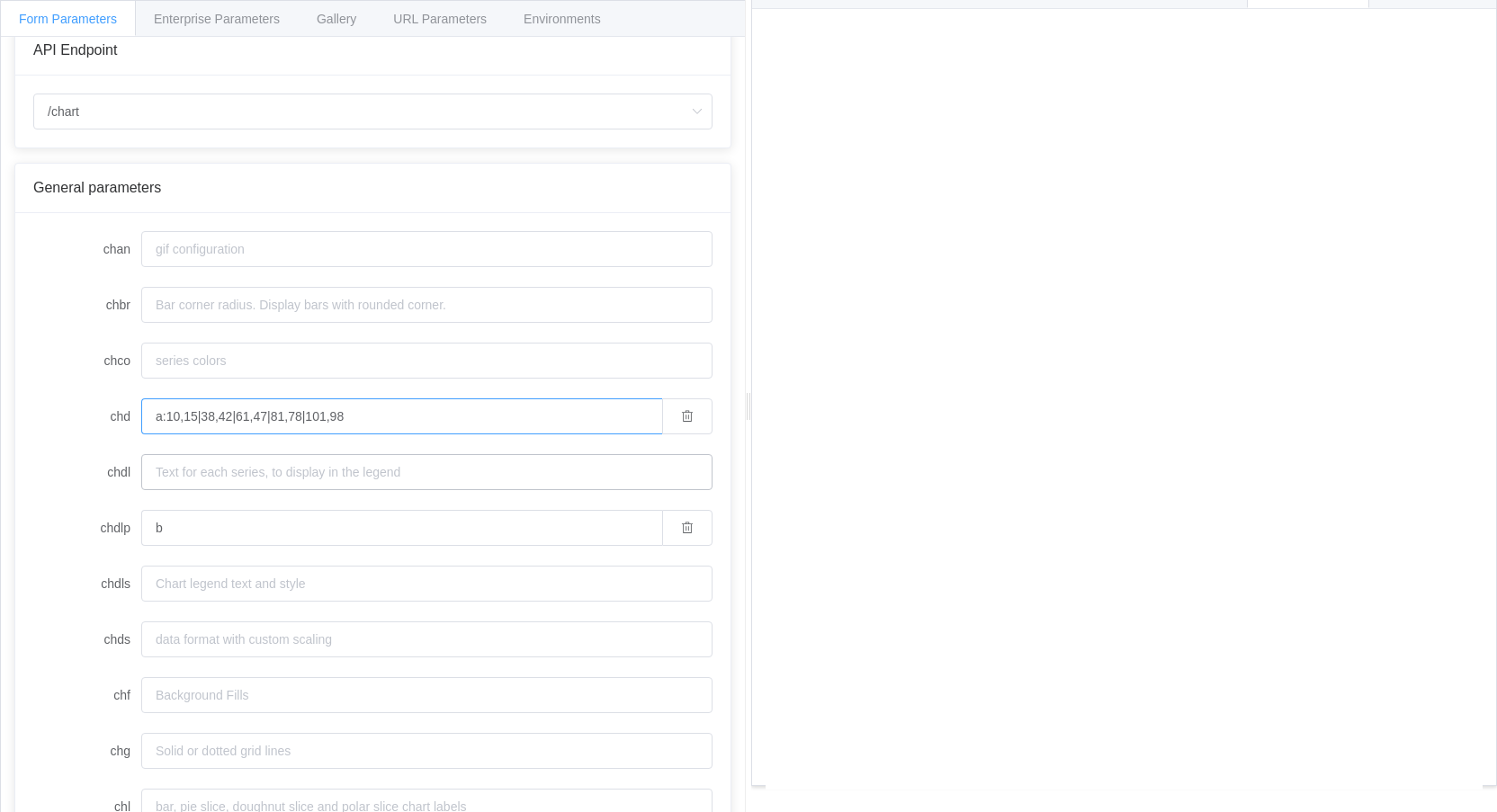
scroll to position [90, 0]
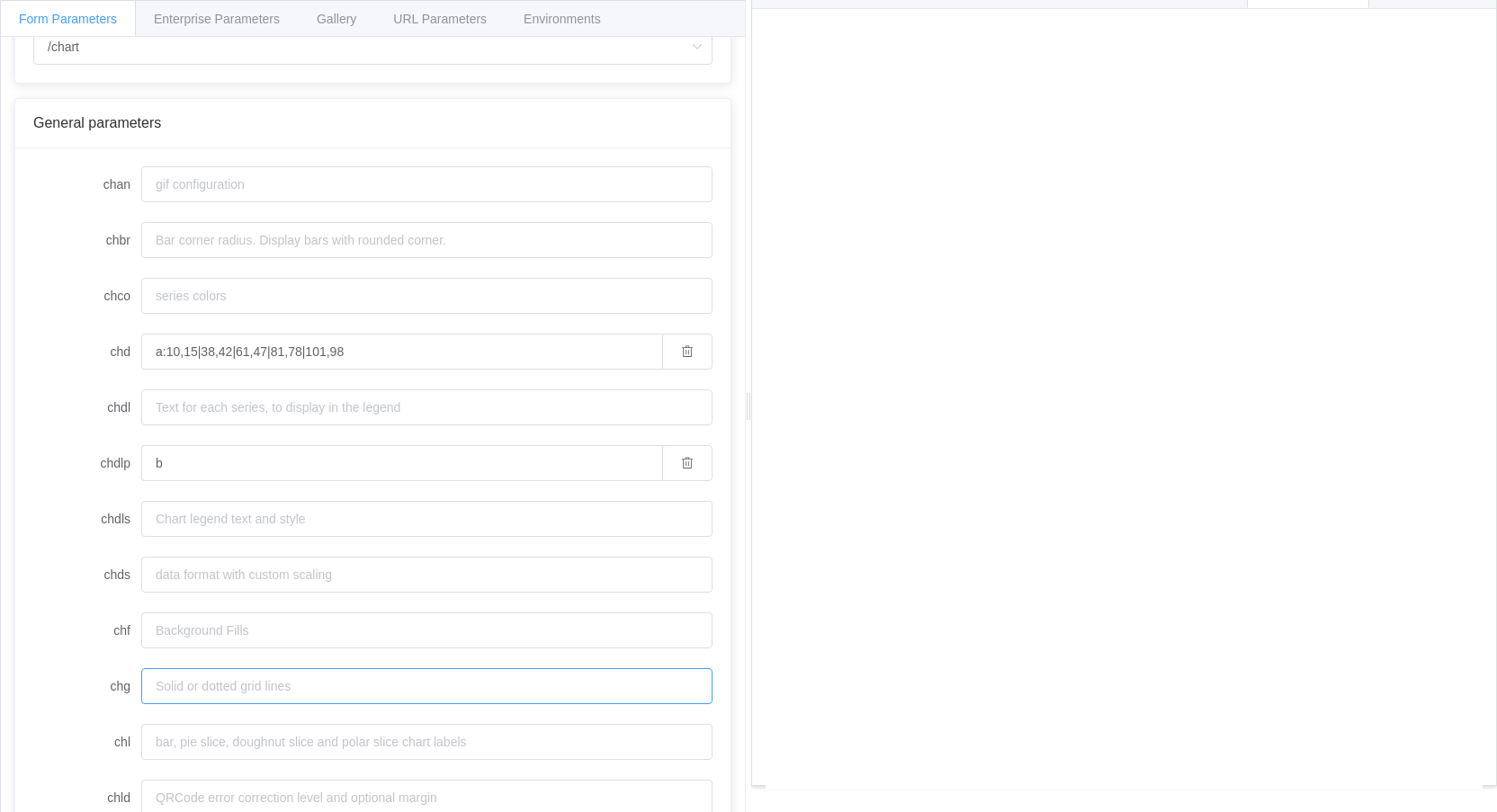
click at [350, 689] on input "chg" at bounding box center [426, 685] width 571 height 36
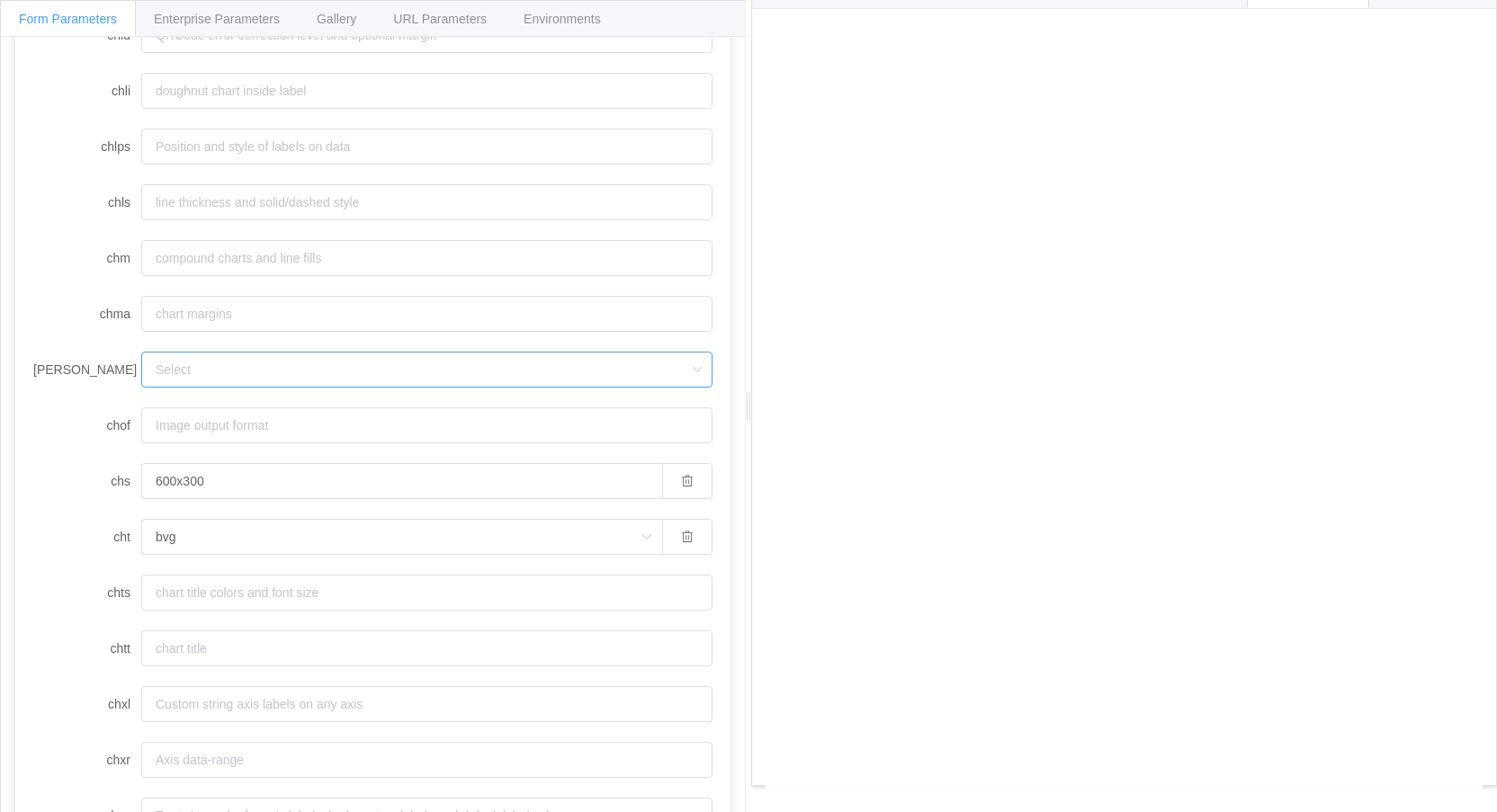
click at [670, 370] on input "[PERSON_NAME]" at bounding box center [426, 369] width 571 height 36
drag, startPoint x: 94, startPoint y: 365, endPoint x: 112, endPoint y: 368, distance: 18.2
click at [88, 366] on label "[PERSON_NAME]" at bounding box center [87, 369] width 108 height 36
click at [141, 366] on input "[PERSON_NAME]" at bounding box center [426, 369] width 571 height 36
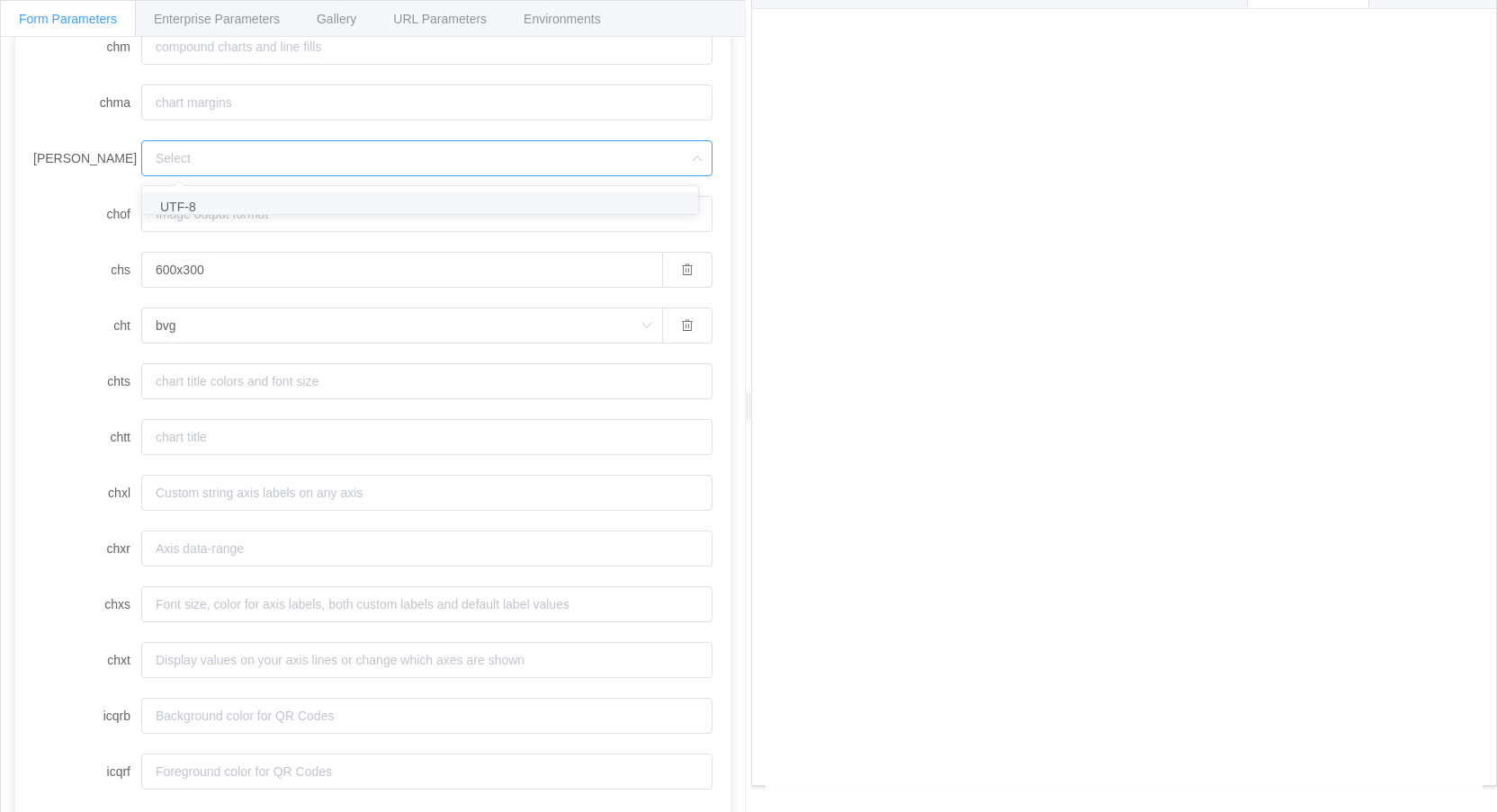
scroll to position [1065, 0]
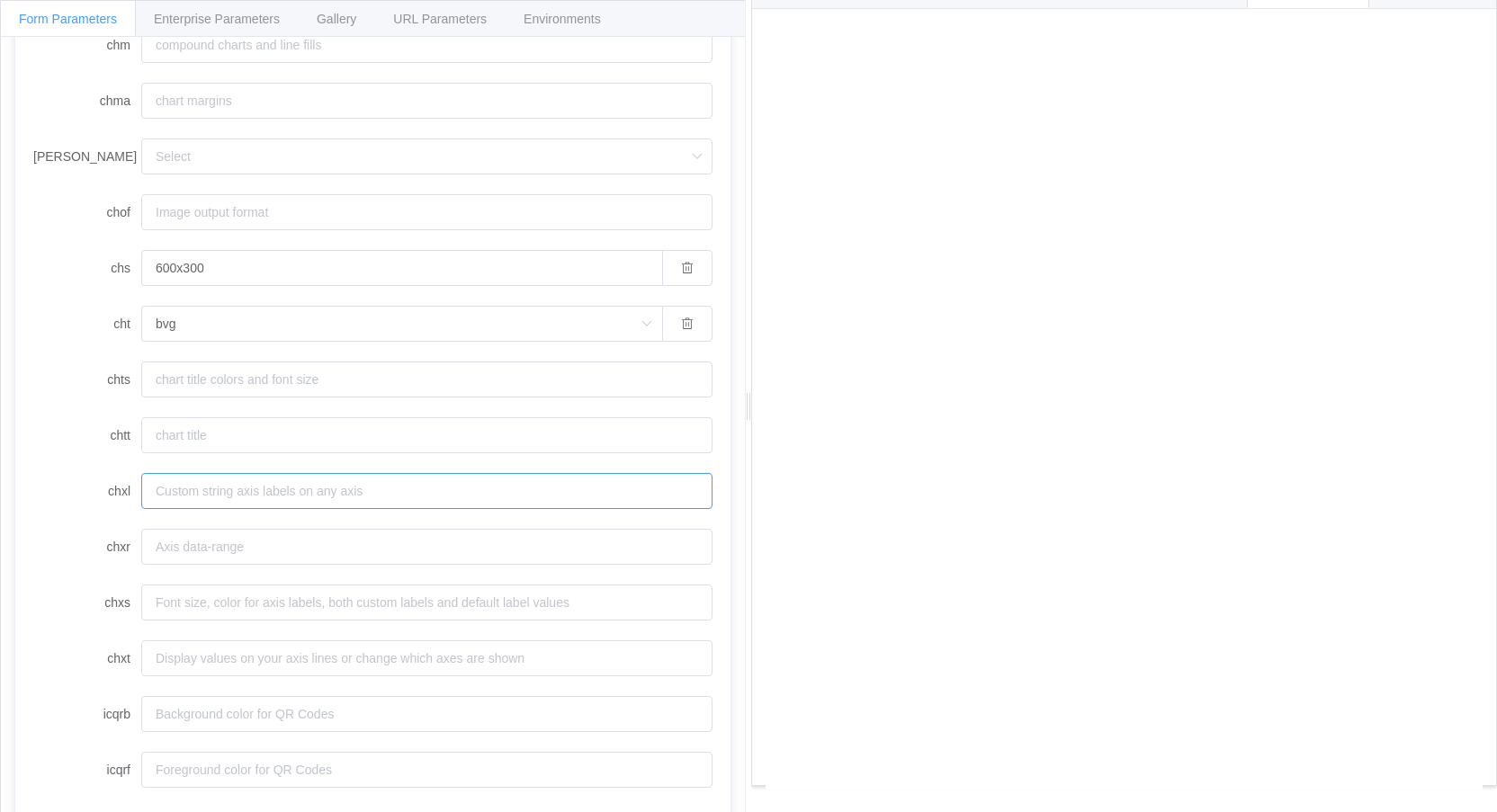
click at [507, 493] on input "chxl" at bounding box center [426, 490] width 571 height 36
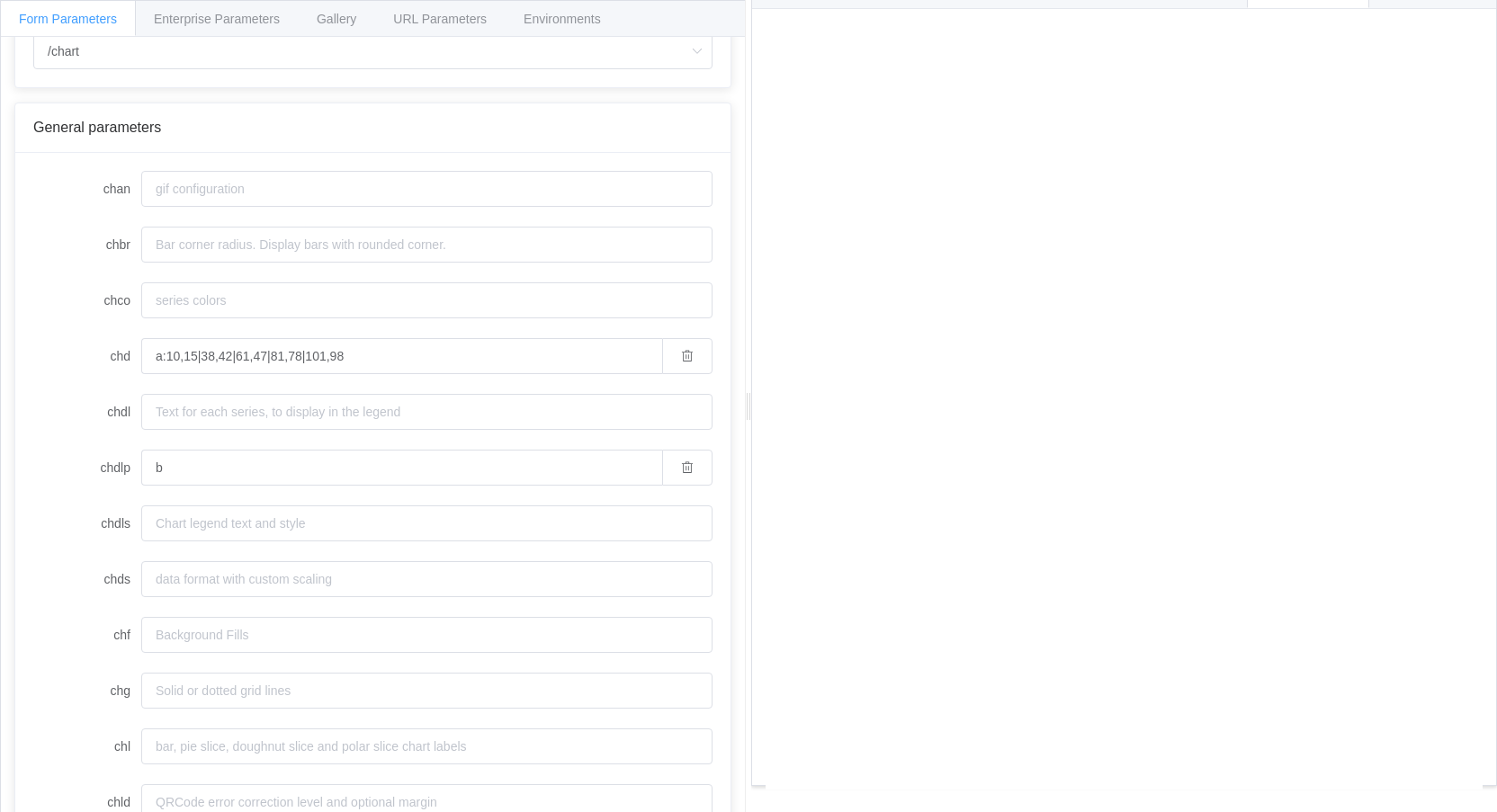
scroll to position [83, 0]
click at [162, 353] on input "a:10,15|38,42|61,47|81,78|101,98" at bounding box center [401, 358] width 520 height 36
click at [420, 356] on input "a5:10,15|38,42|61,47|81,78|101,98" at bounding box center [401, 358] width 520 height 36
type input "a5:10,15|38,42|61,47|81,78|101,98|60|80|100"
click at [869, 10] on div "How to maximize Image Charts in 3 steps Read the step-by-step guide to the Imag…" at bounding box center [1123, 410] width 744 height 803
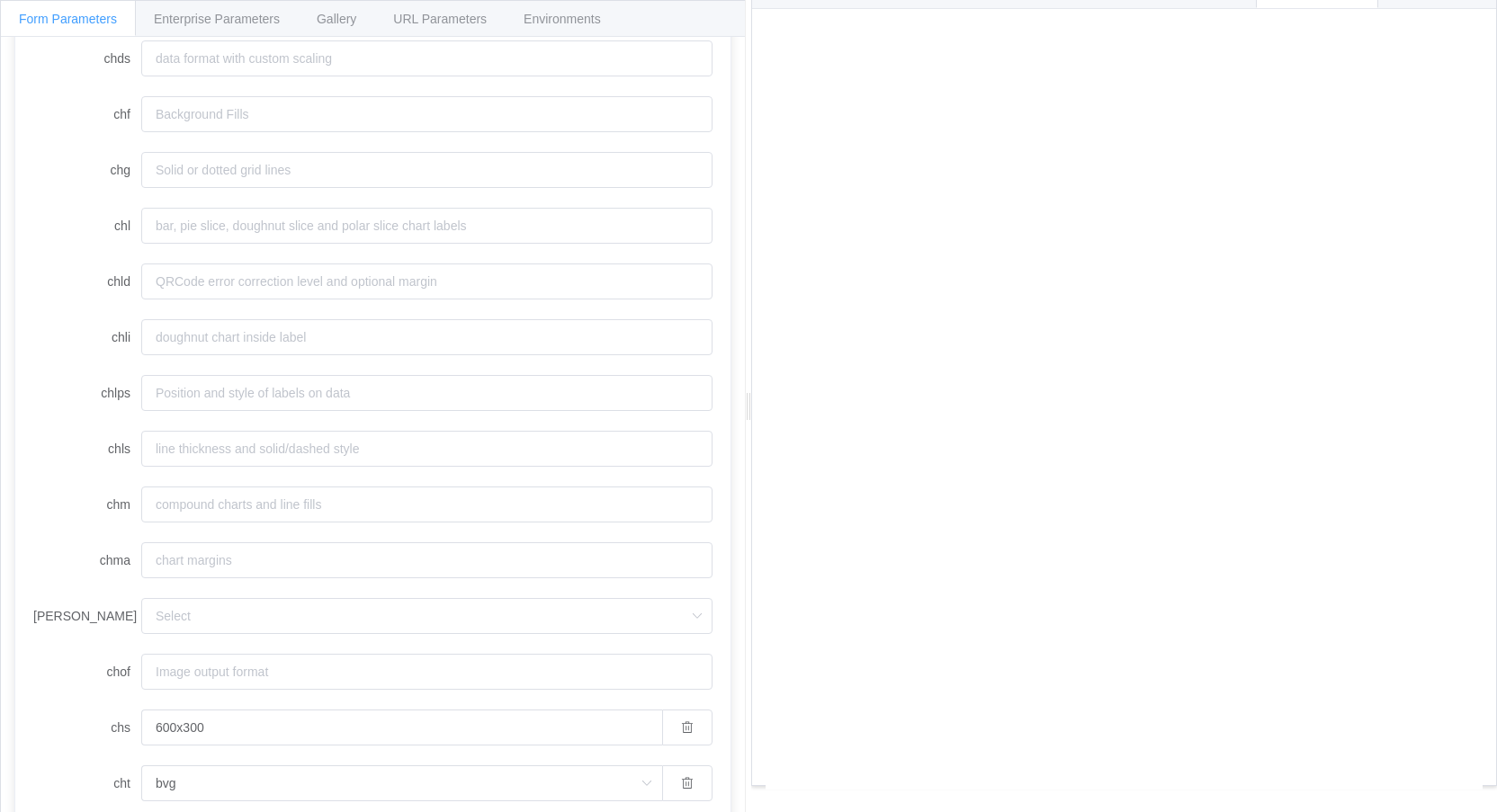
scroll to position [638, 0]
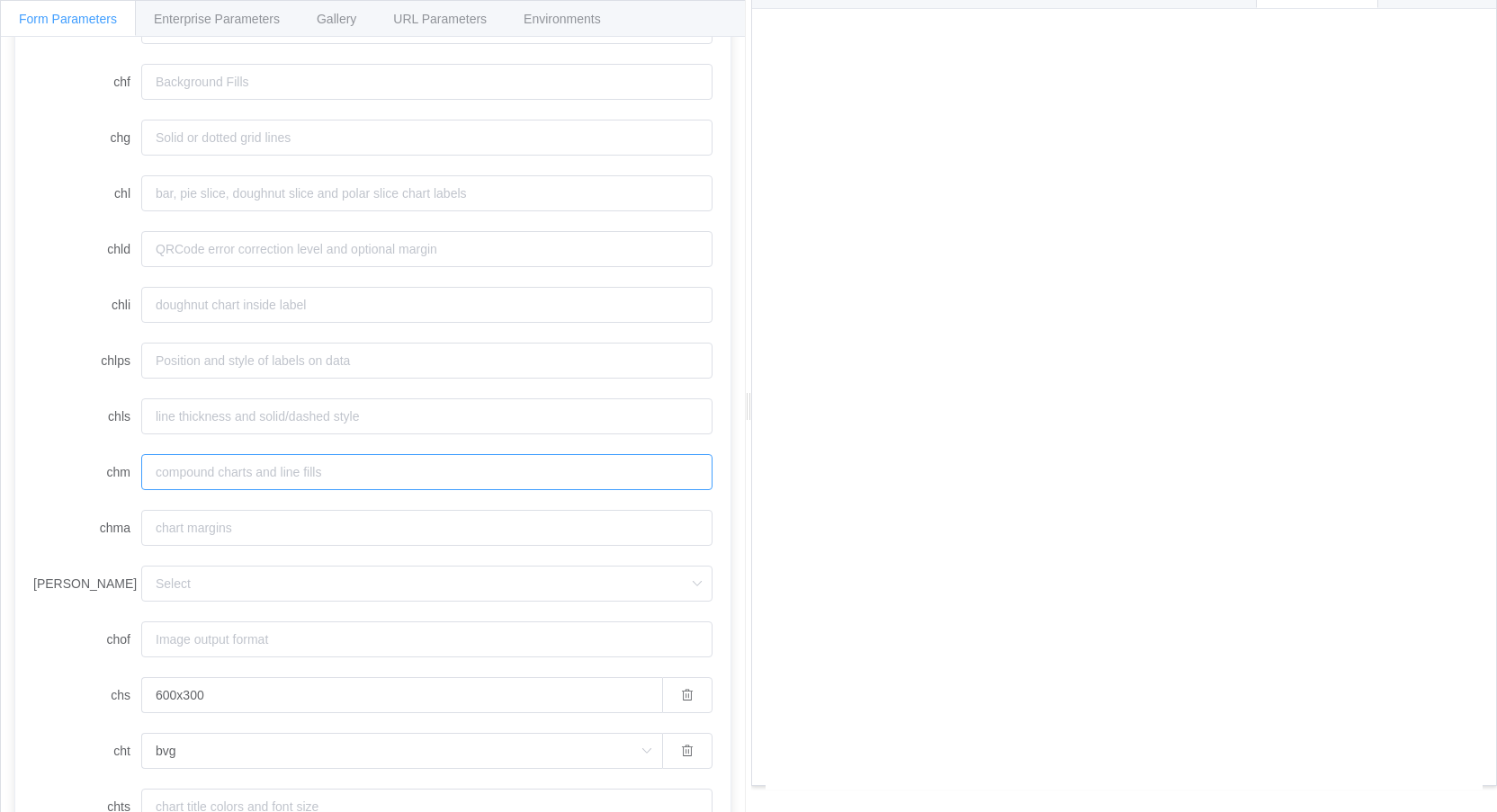
click at [354, 480] on input "chm" at bounding box center [426, 471] width 571 height 36
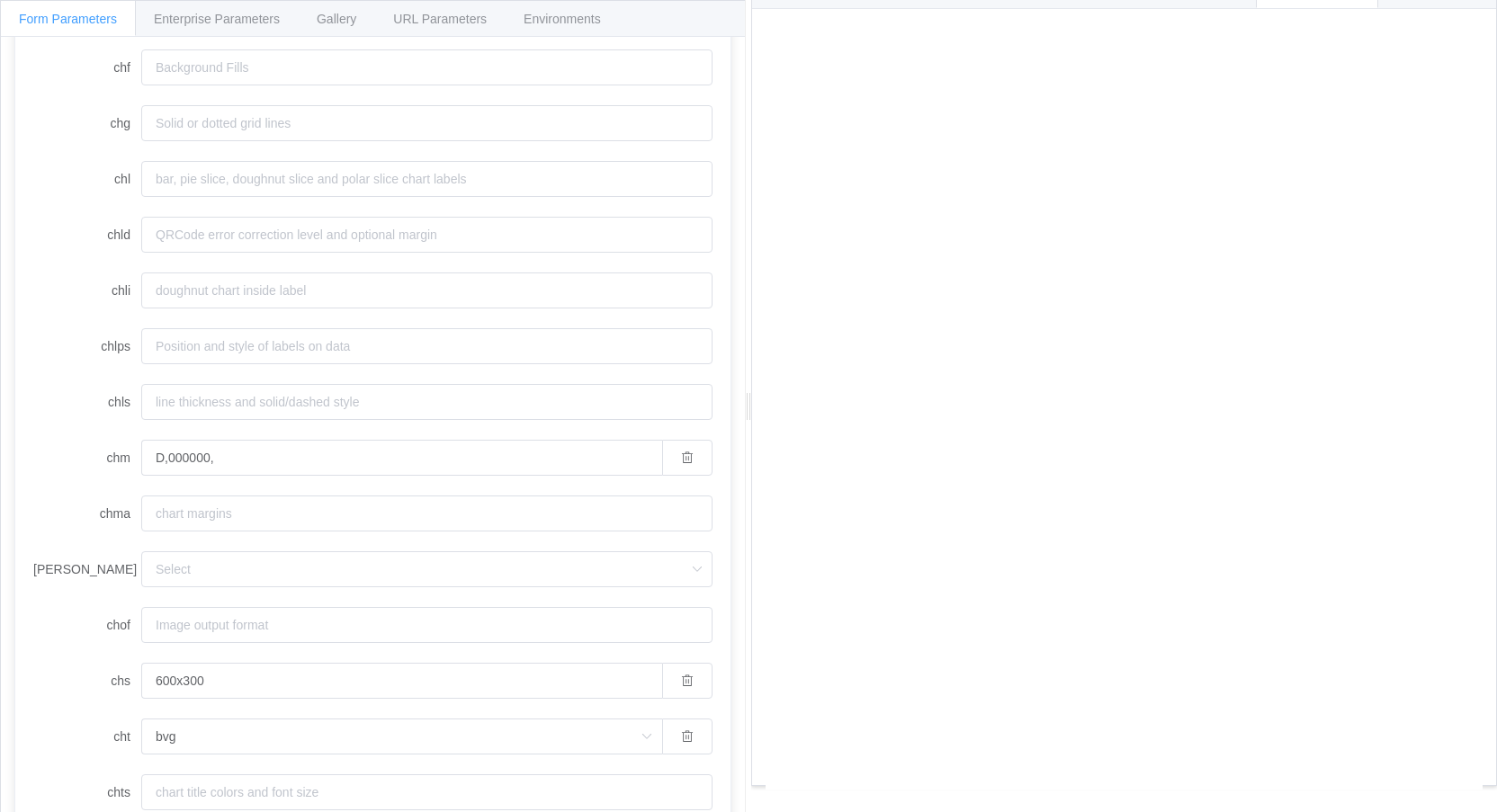
scroll to position [688, 0]
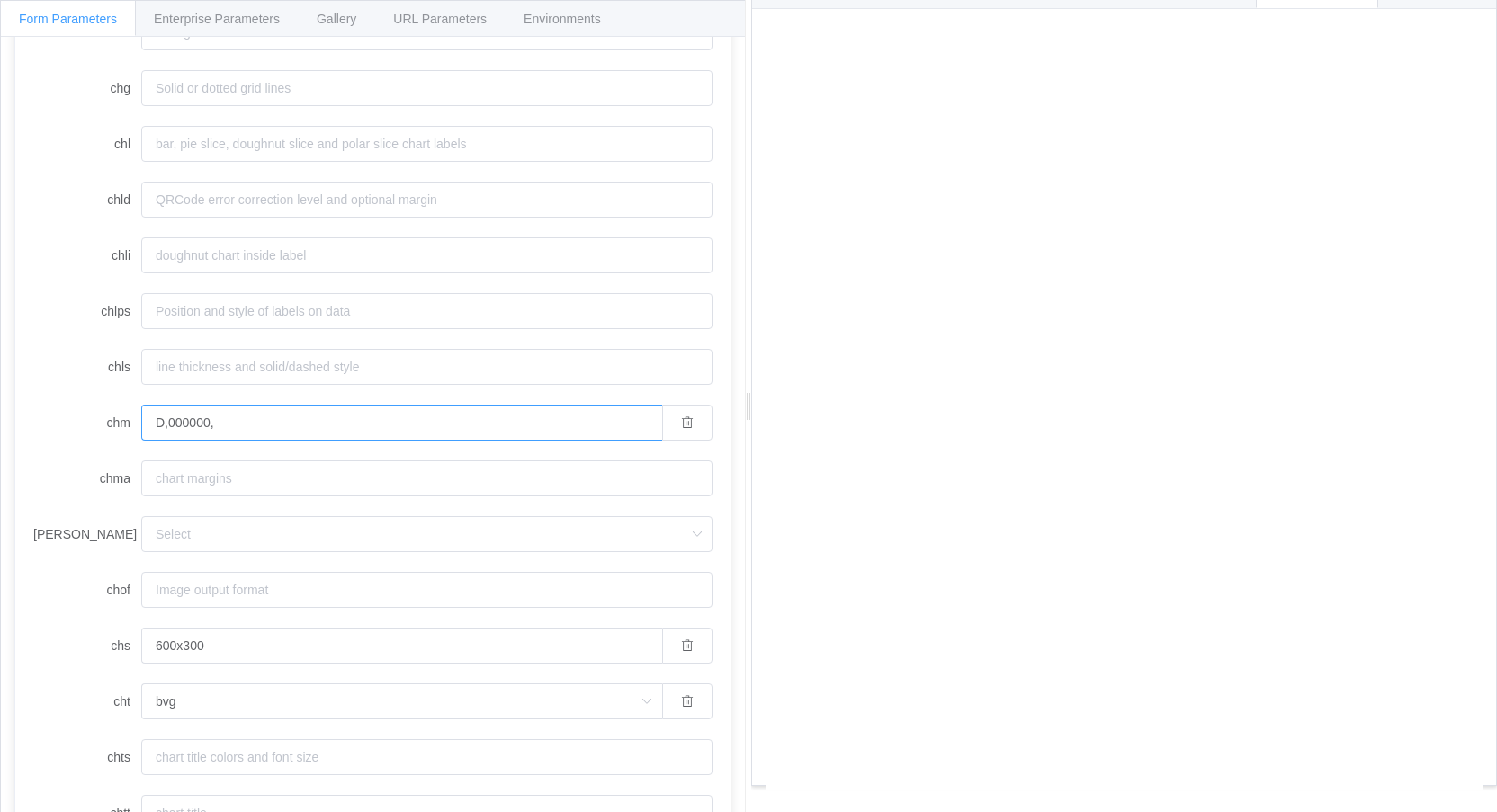
click at [247, 421] on input "D,000000," at bounding box center [401, 422] width 520 height 36
click at [284, 425] on input "D,000000,1,0,1,0" at bounding box center [401, 422] width 520 height 36
click at [340, 424] on input "D,000000,1,0,1,0" at bounding box center [401, 422] width 520 height 36
paste input "5"
type input "D,000000,5,0,1,0"
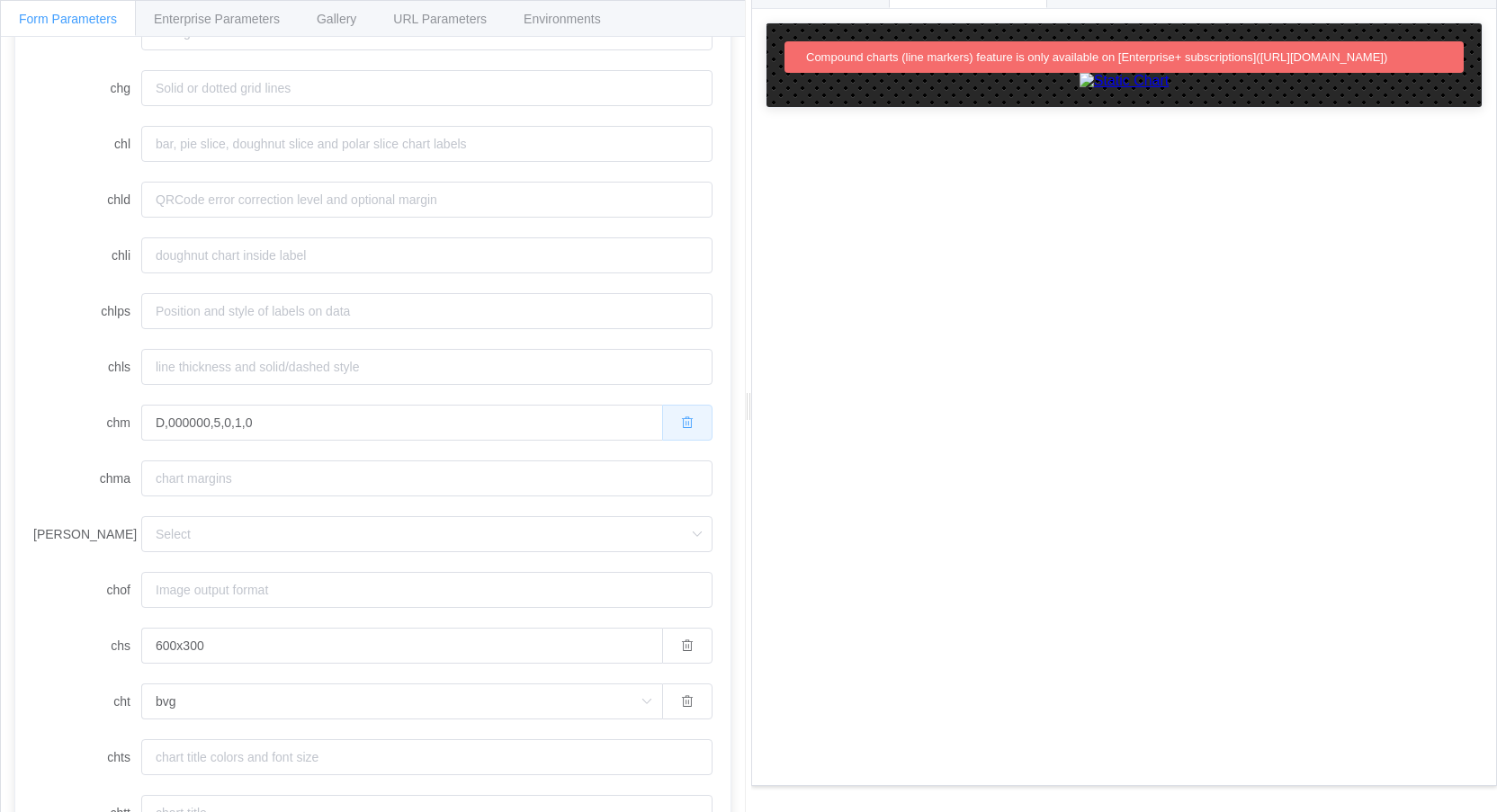
click at [674, 411] on button "button" at bounding box center [688, 422] width 50 height 36
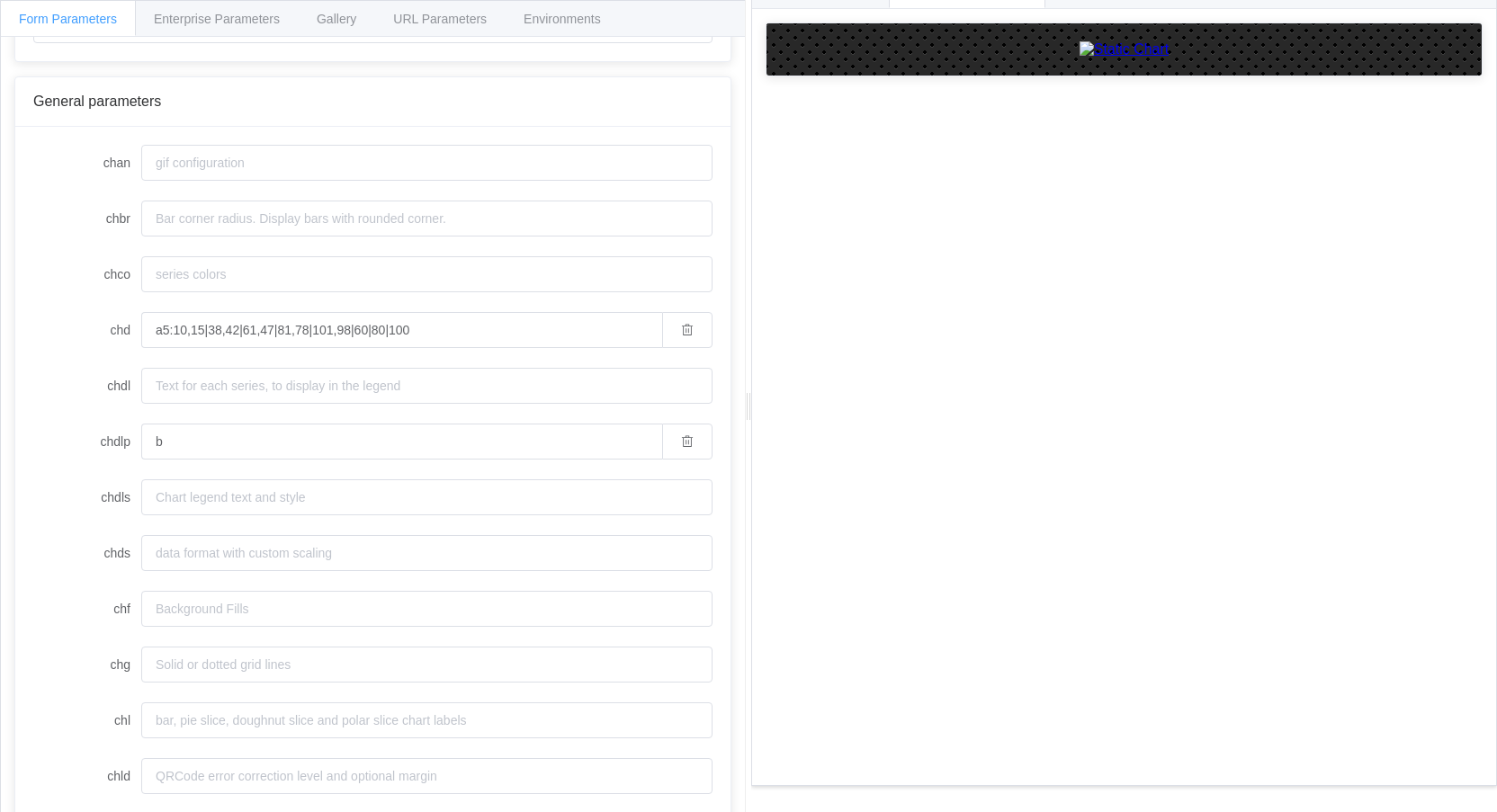
scroll to position [120, 0]
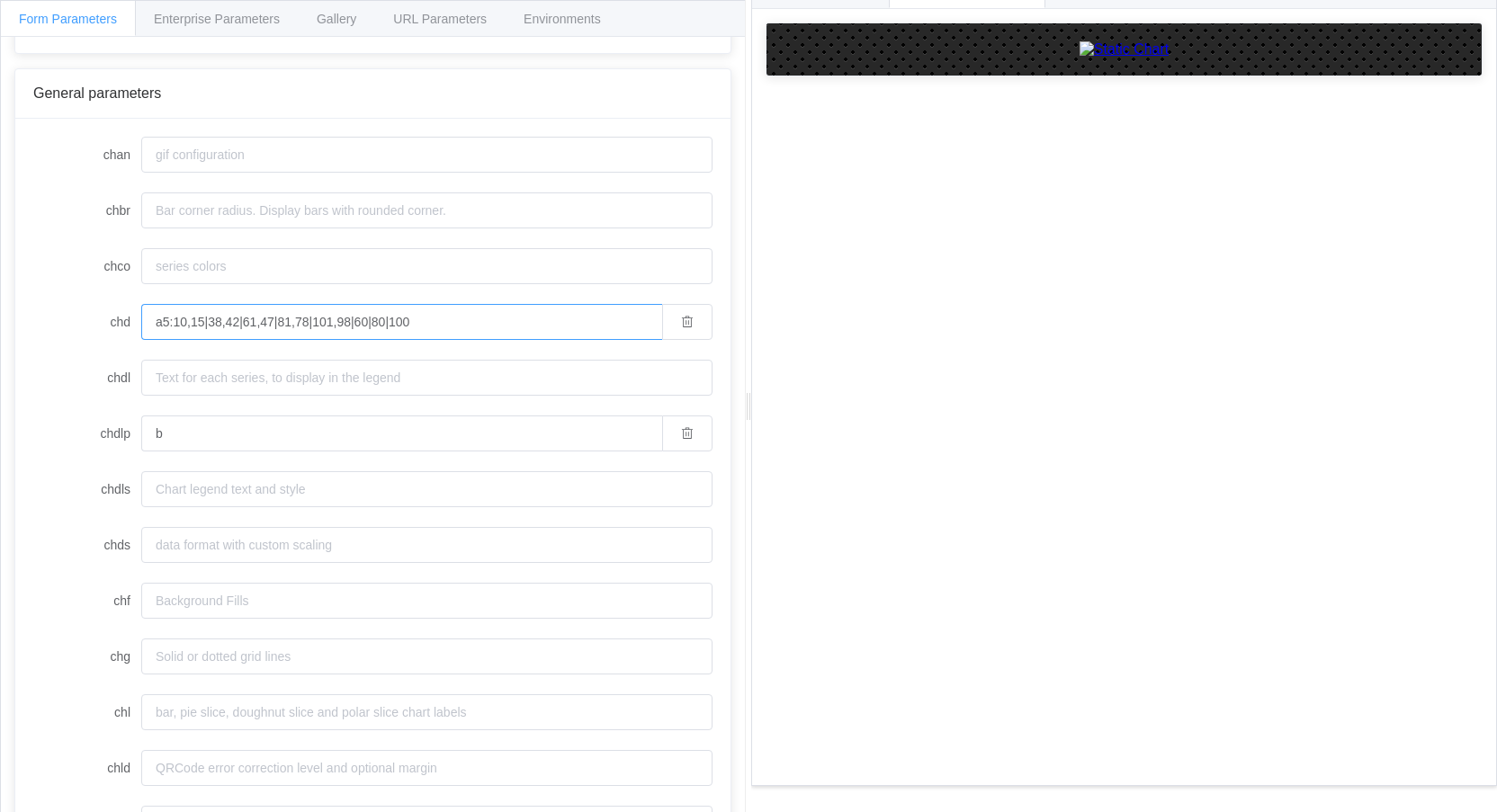
drag, startPoint x: 427, startPoint y: 324, endPoint x: 349, endPoint y: 334, distance: 78.6
click at [349, 334] on input "a5:10,15|38,42|61,47|81,78|101,98|60|80|100" at bounding box center [401, 322] width 520 height 36
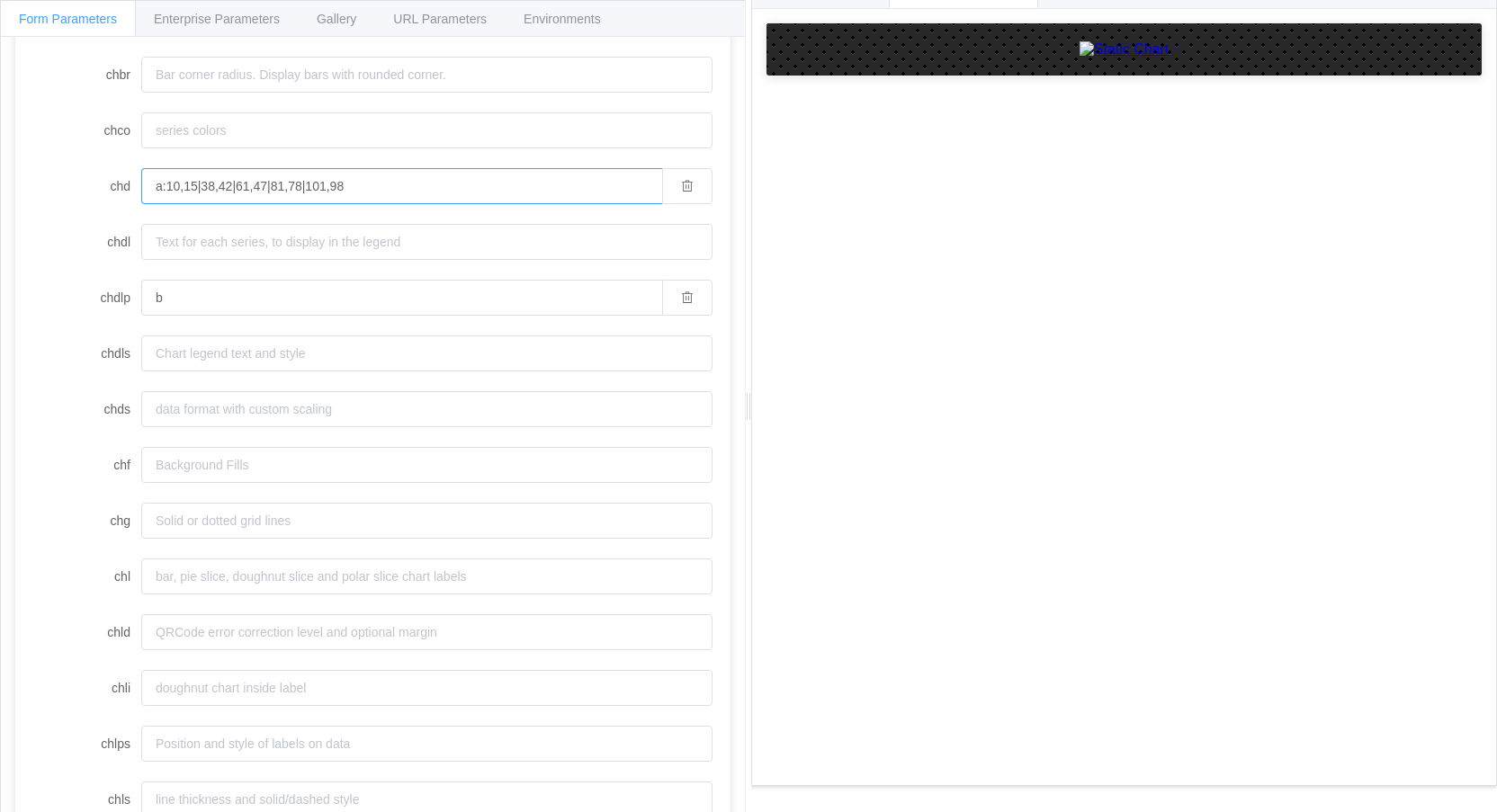
scroll to position [262, 0]
type input "a:10,15|38,42|61,47|81,78|101,98"
click at [276, 522] on input "chg" at bounding box center [426, 513] width 571 height 36
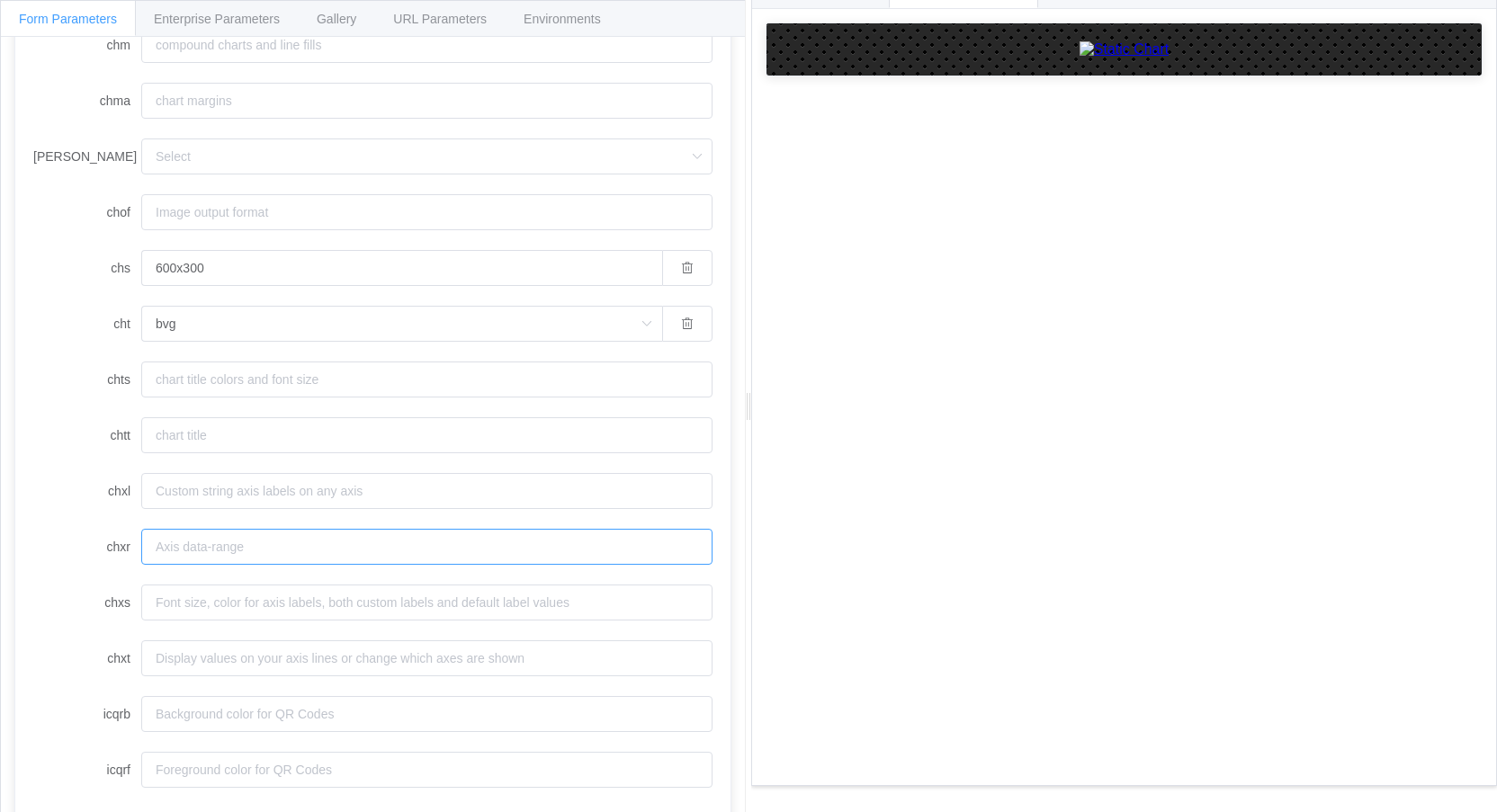
click at [323, 559] on input "chxr" at bounding box center [426, 546] width 571 height 36
drag, startPoint x: 1078, startPoint y: 4, endPoint x: 1098, endPoint y: 5, distance: 20.0
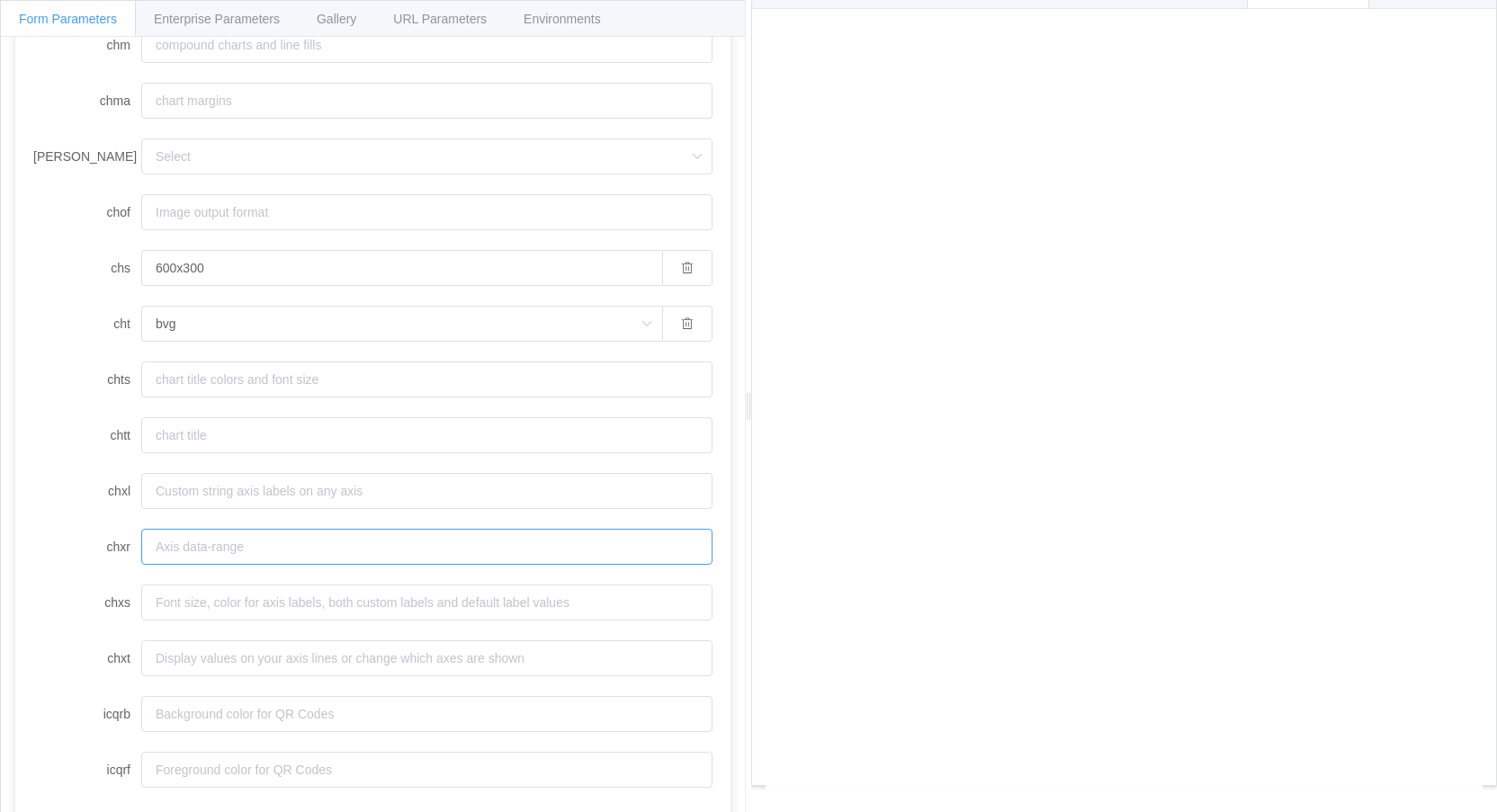
click at [363, 541] on input "chxr" at bounding box center [426, 546] width 571 height 36
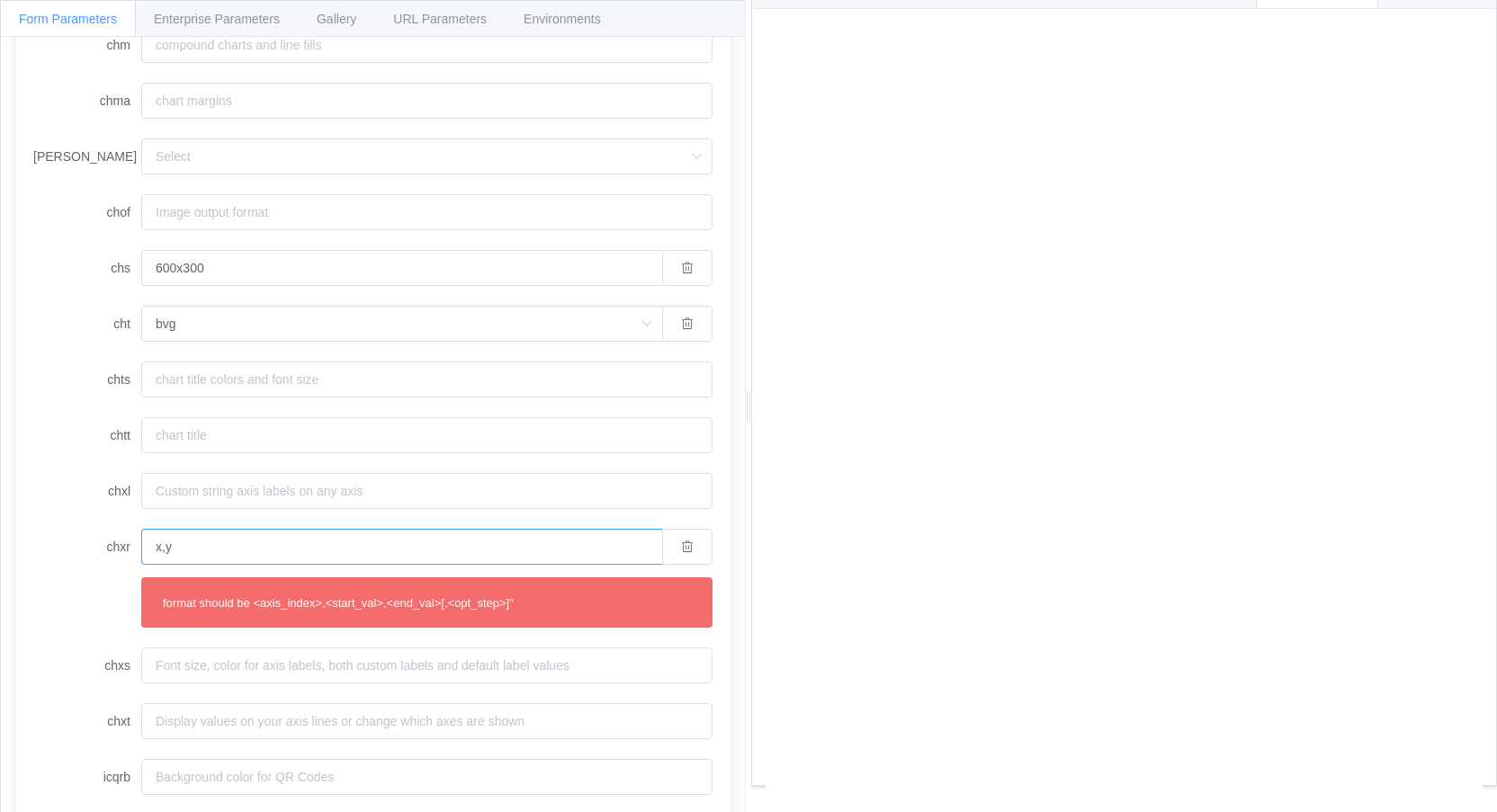
type input "x,y"
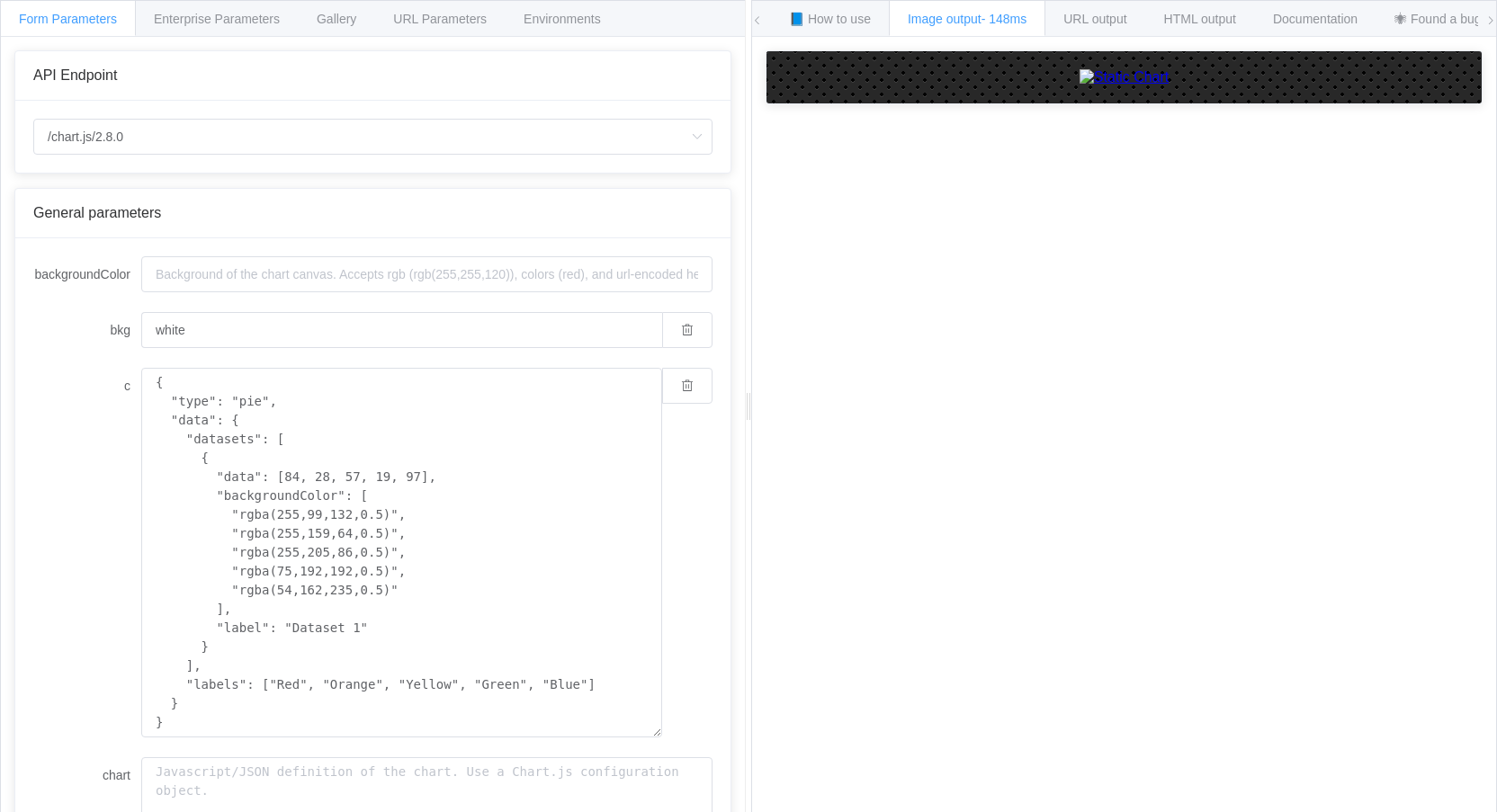
click at [206, 155] on div "/chart.js/2.8.0 /chart /chart.js/2.8.0" at bounding box center [373, 136] width 715 height 72
click at [169, 145] on input "/chart.js/2.8.0" at bounding box center [373, 136] width 679 height 36
click at [99, 181] on li "/chart" at bounding box center [373, 187] width 677 height 31
type input "/chart"
type input "20"
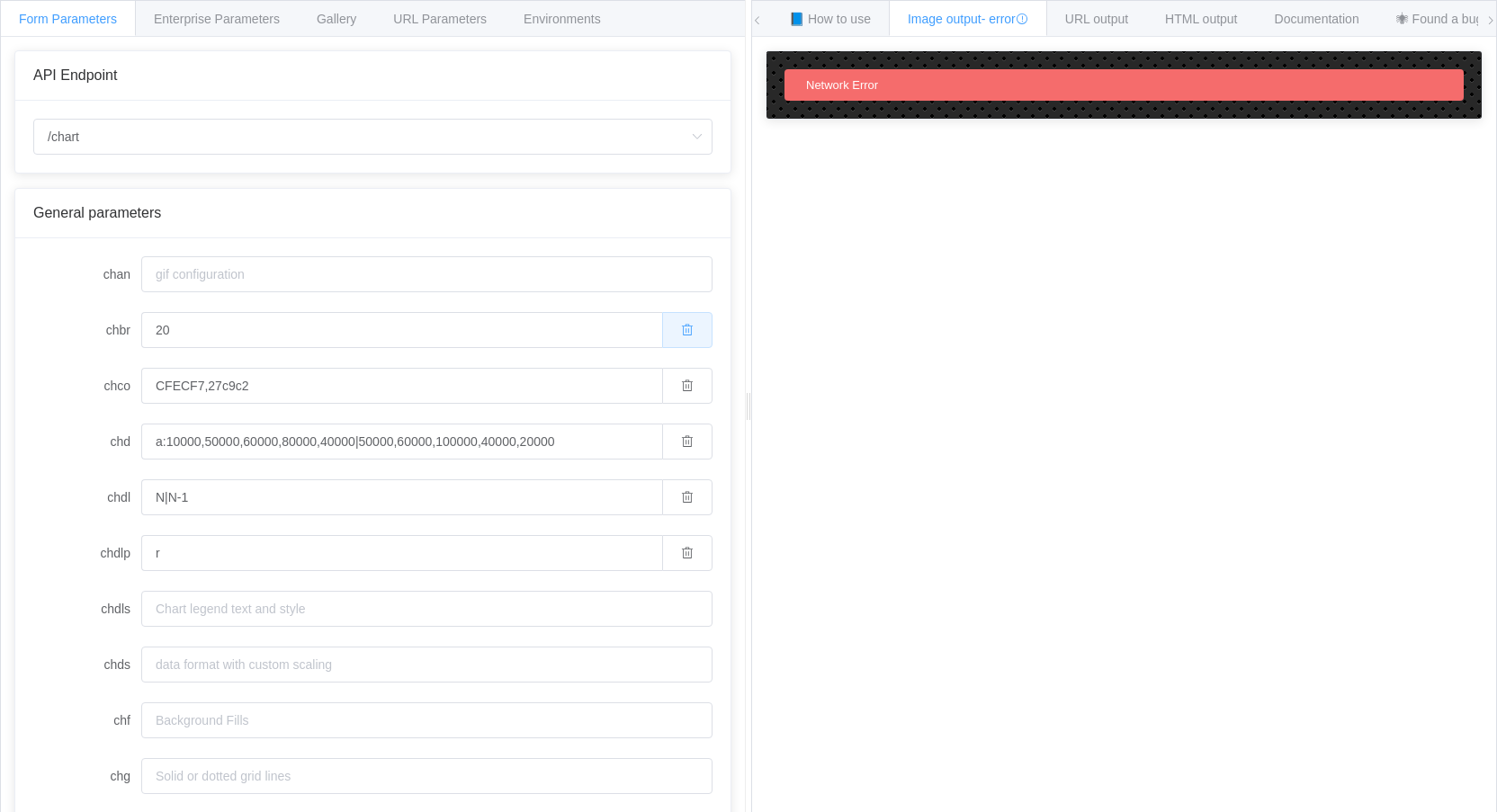
click at [679, 337] on button "button" at bounding box center [688, 329] width 50 height 36
drag, startPoint x: 668, startPoint y: 373, endPoint x: 675, endPoint y: 435, distance: 62.4
click at [668, 376] on button "button" at bounding box center [688, 385] width 50 height 36
click at [681, 437] on icon "button" at bounding box center [687, 441] width 12 height 12
click at [681, 502] on icon "button" at bounding box center [687, 497] width 12 height 12
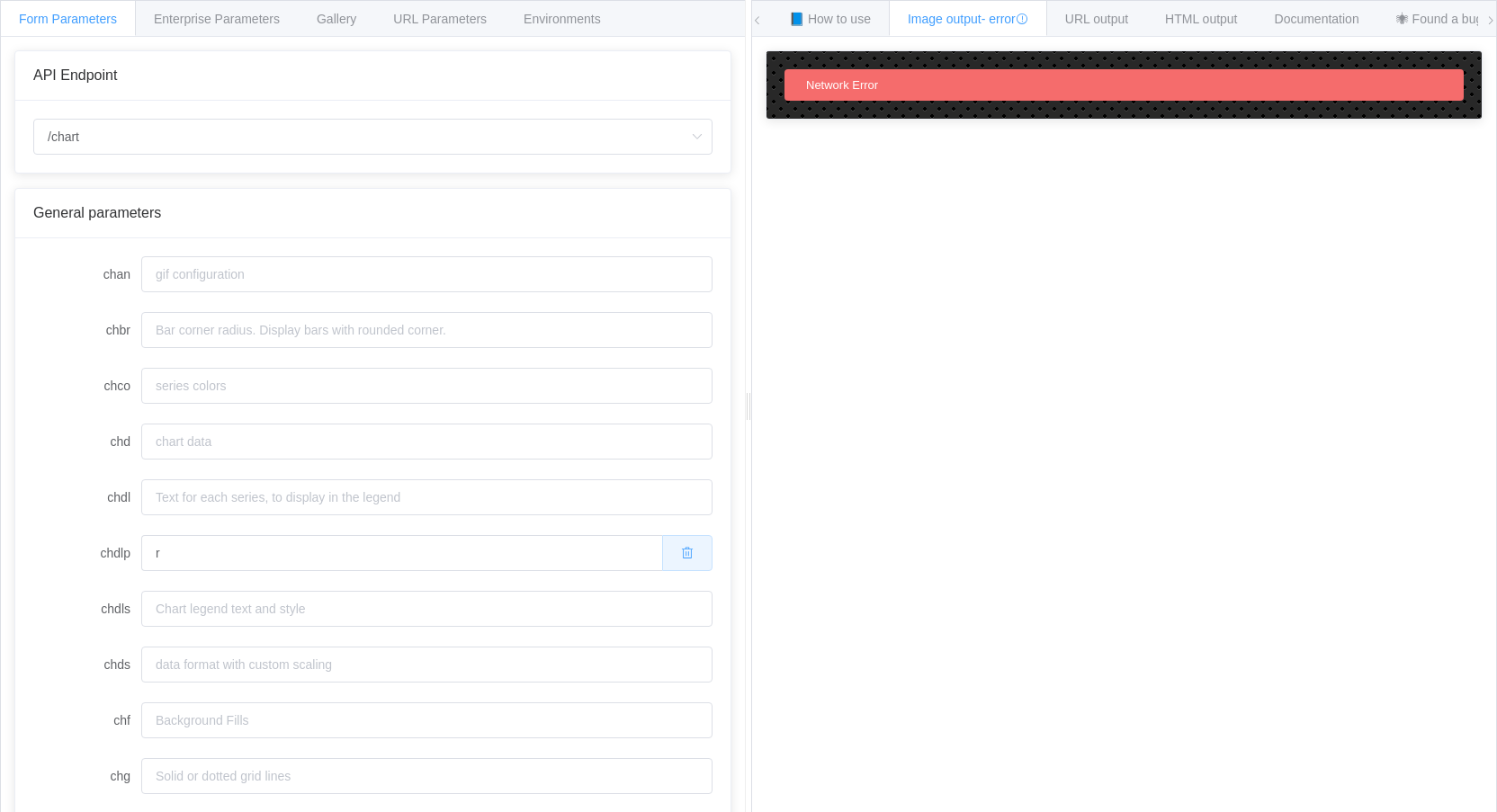
click at [681, 549] on icon "button" at bounding box center [687, 553] width 12 height 12
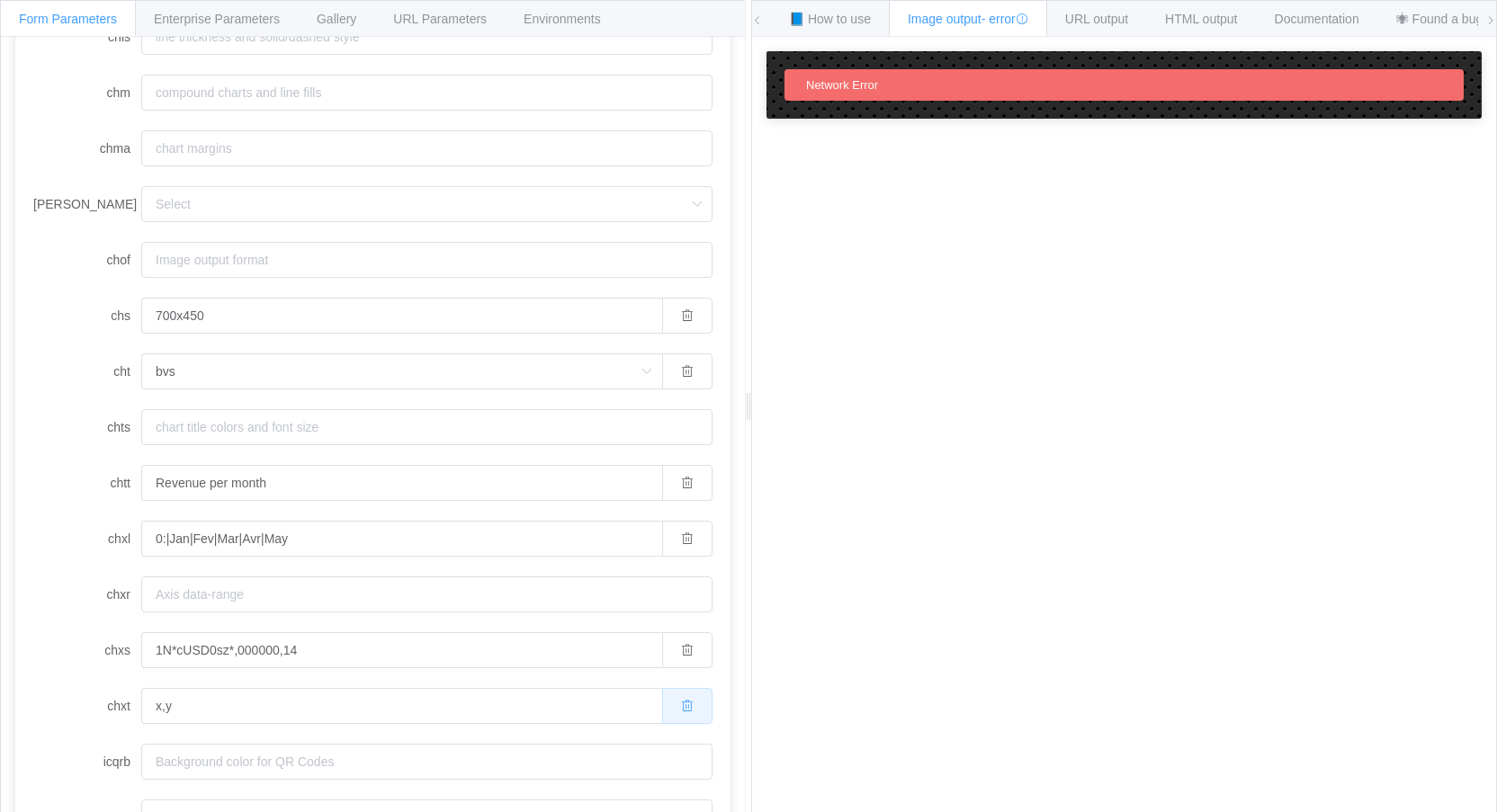
scroll to position [1065, 0]
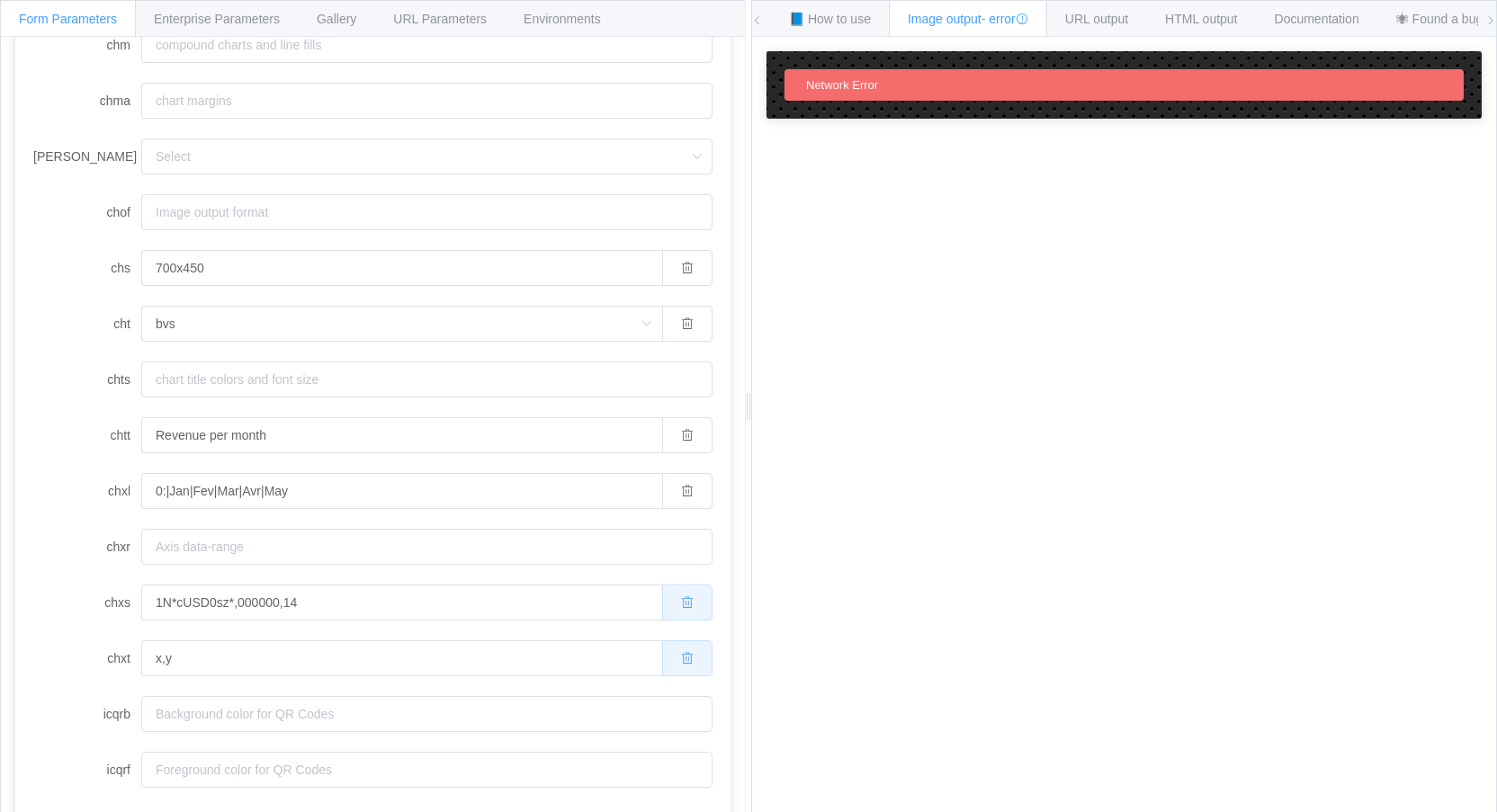
drag, startPoint x: 667, startPoint y: 640, endPoint x: 667, endPoint y: 611, distance: 29.0
click at [667, 606] on button "button" at bounding box center [688, 602] width 50 height 36
drag, startPoint x: 674, startPoint y: 491, endPoint x: 678, endPoint y: 459, distance: 32.2
click at [681, 488] on icon "button" at bounding box center [687, 490] width 12 height 12
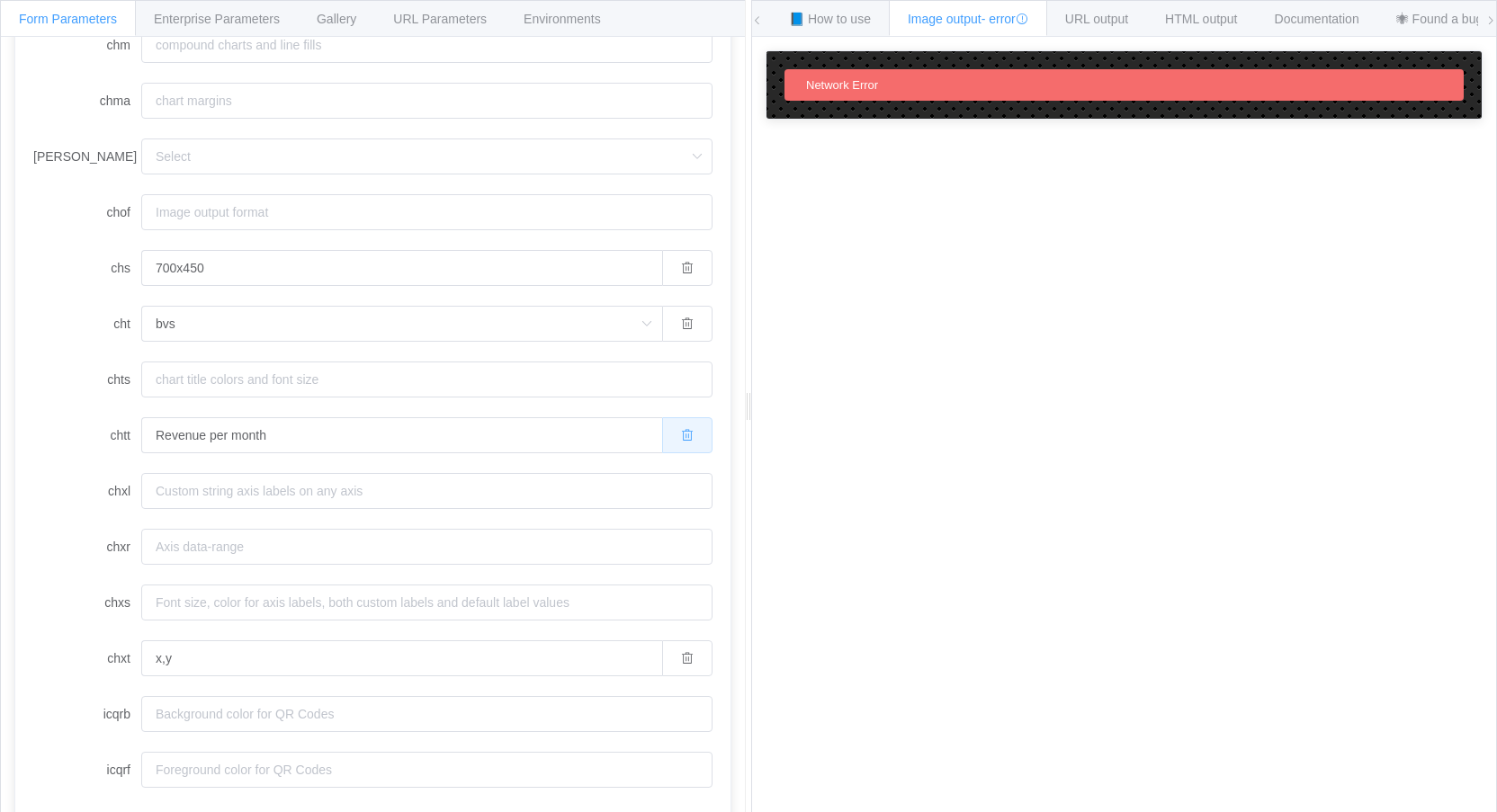
click at [681, 436] on icon "button" at bounding box center [687, 435] width 12 height 12
click at [681, 322] on button "button" at bounding box center [688, 323] width 50 height 36
click at [681, 274] on icon "button" at bounding box center [687, 268] width 12 height 12
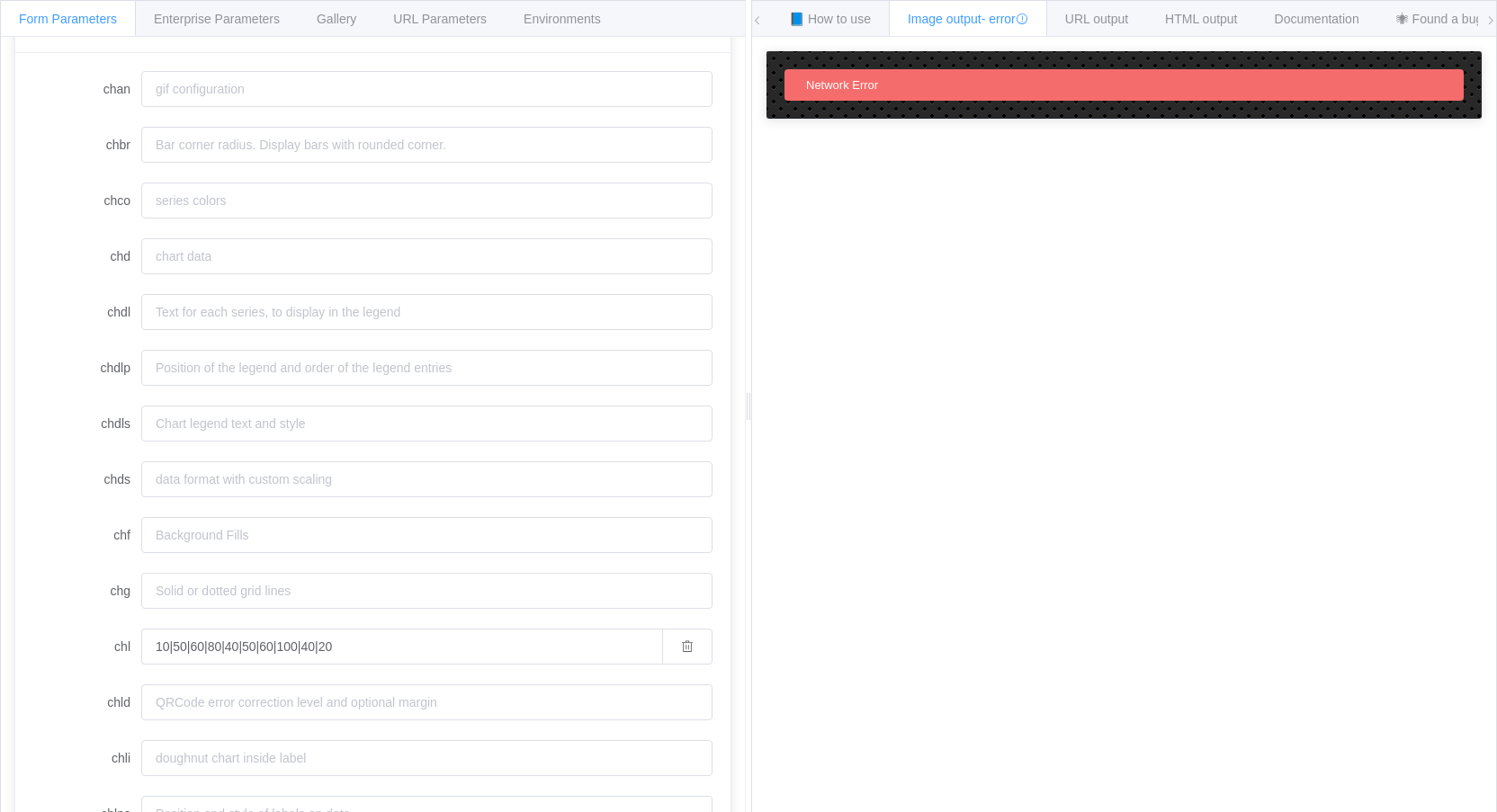
scroll to position [166, 0]
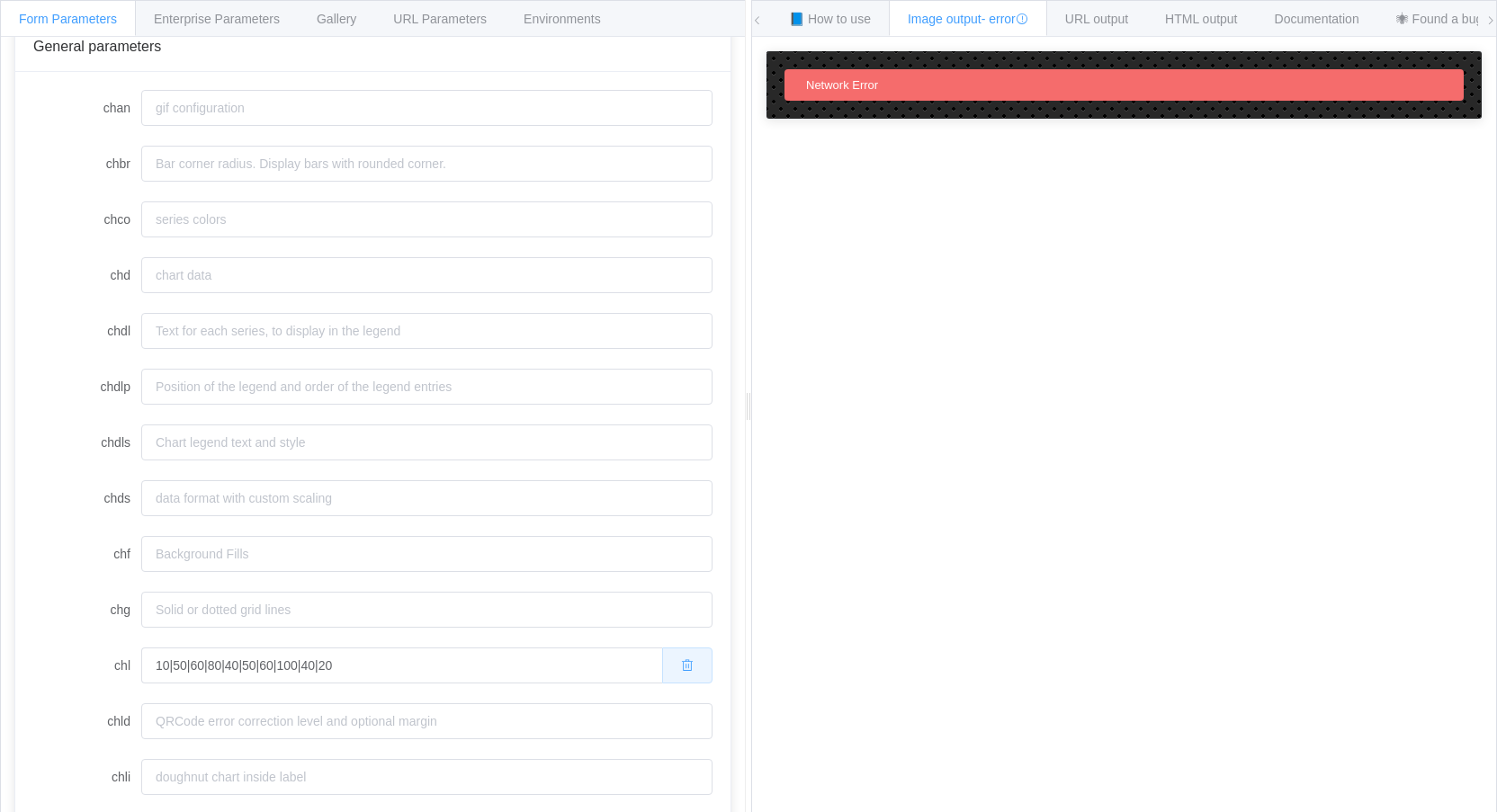
click at [684, 656] on button "button" at bounding box center [688, 665] width 50 height 36
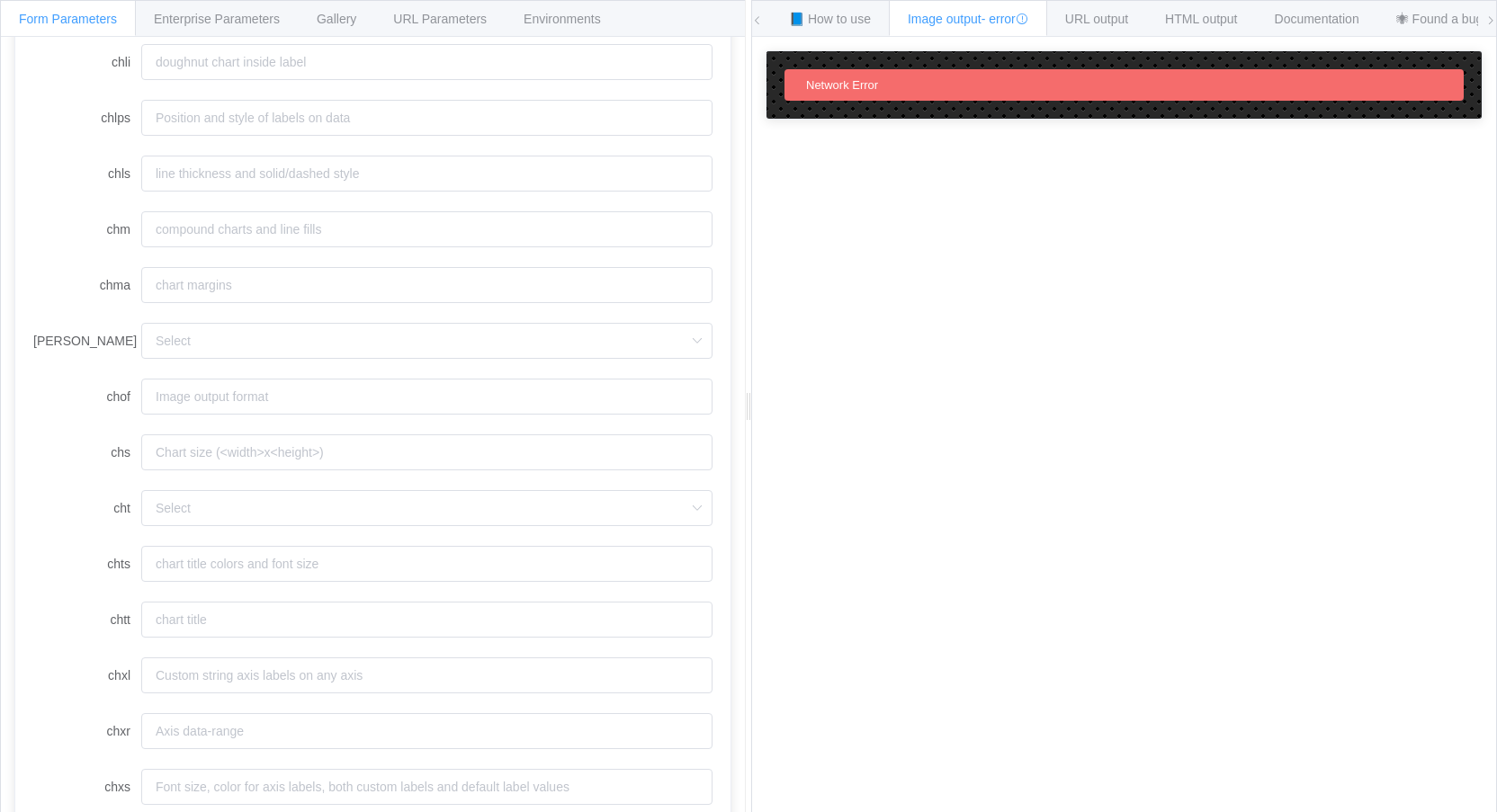
scroll to position [886, 0]
click at [368, 502] on input "cht" at bounding box center [426, 503] width 571 height 36
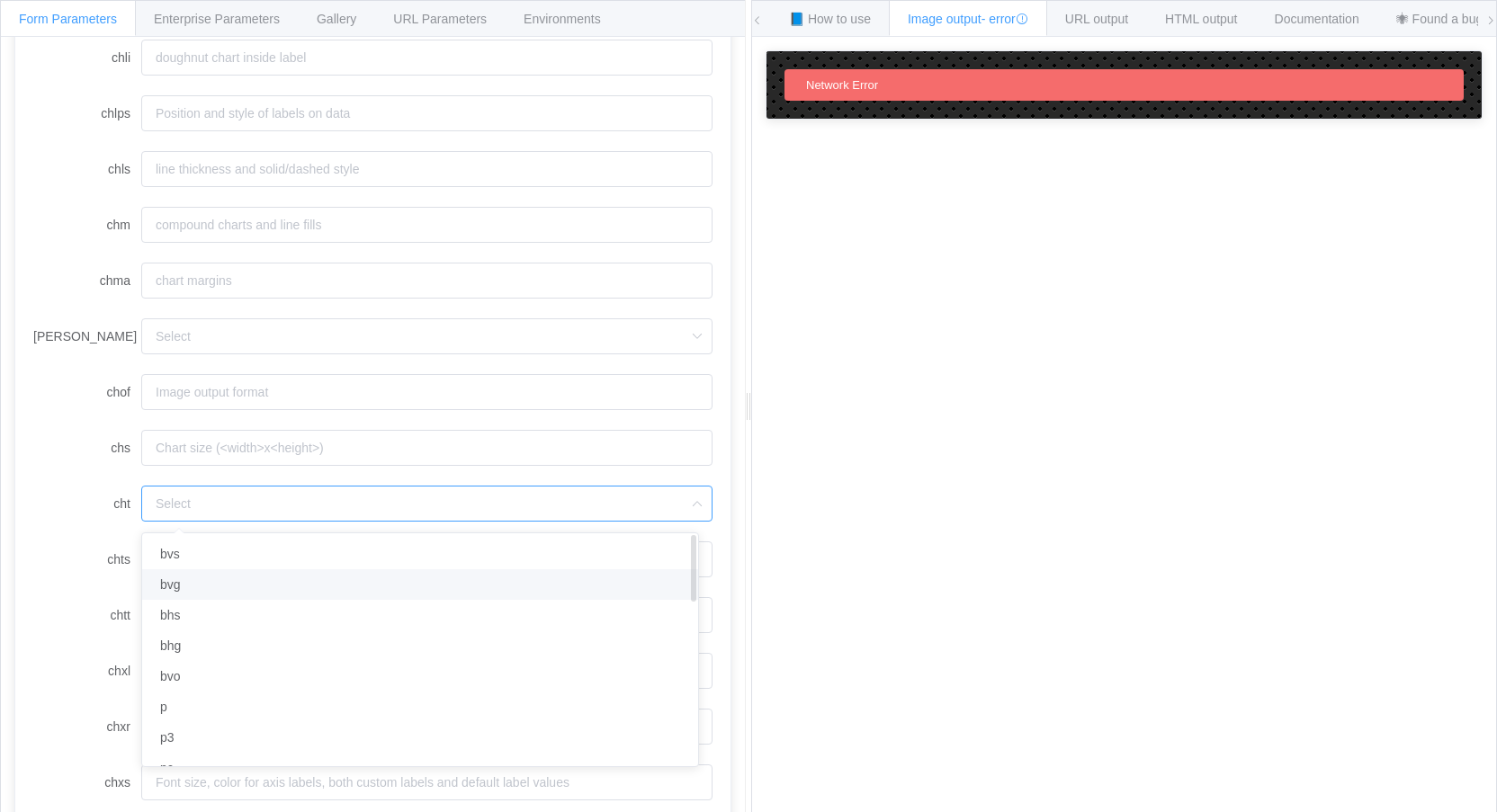
click at [201, 579] on li "bvg" at bounding box center [426, 585] width 569 height 31
type input "bvg"
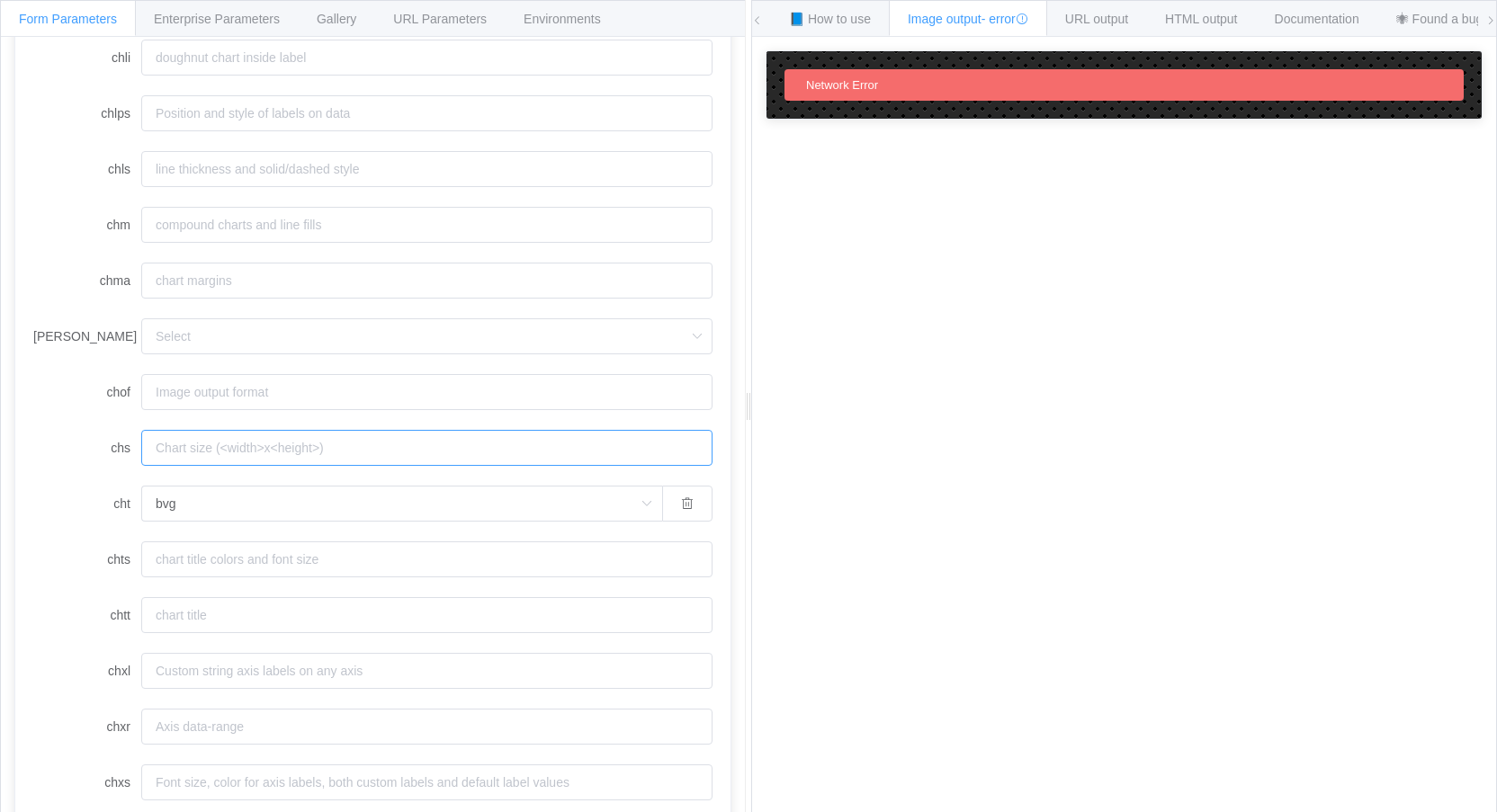
click at [207, 446] on input "chs" at bounding box center [426, 447] width 571 height 36
paste input "400x300"
type input "400x300"
click at [204, 183] on input "chd" at bounding box center [426, 184] width 571 height 36
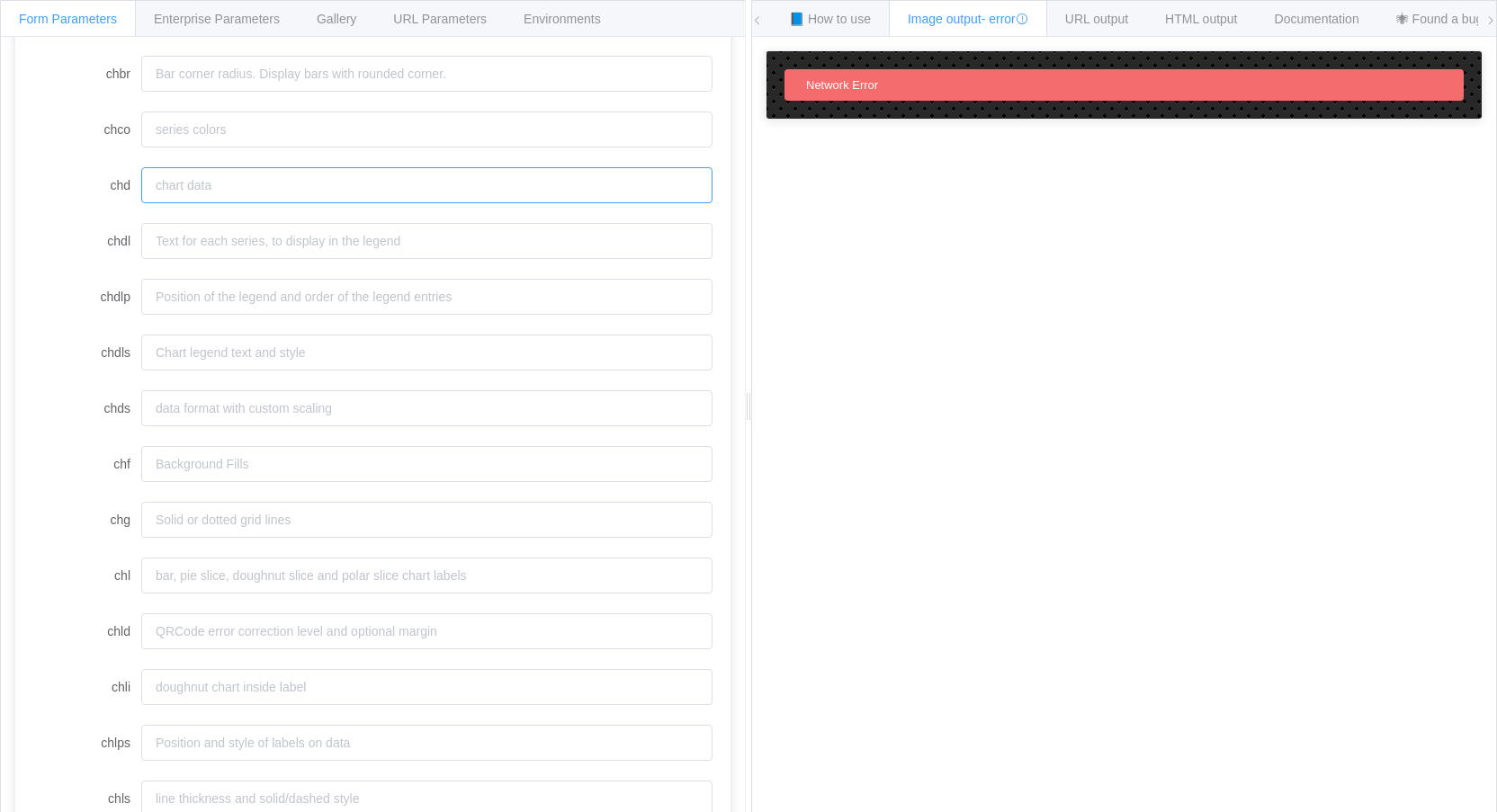
paste input "t:60,40,80,20,95"
type input "t:60,40,80,20,95"
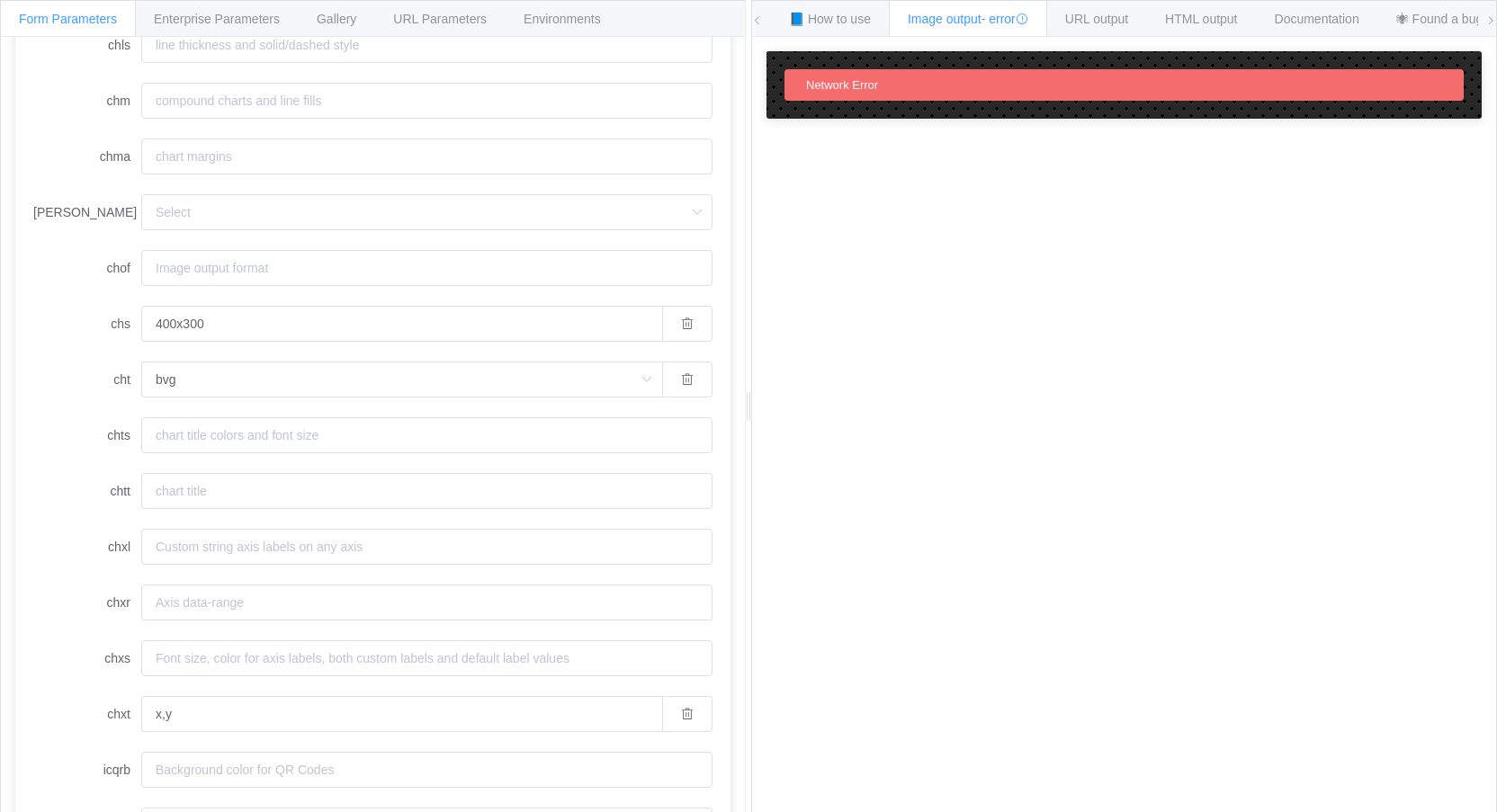
scroll to position [1065, 0]
click at [199, 437] on input "chtt" at bounding box center [426, 435] width 571 height 36
paste input "Sales Performance"
type input "Sales Performance"
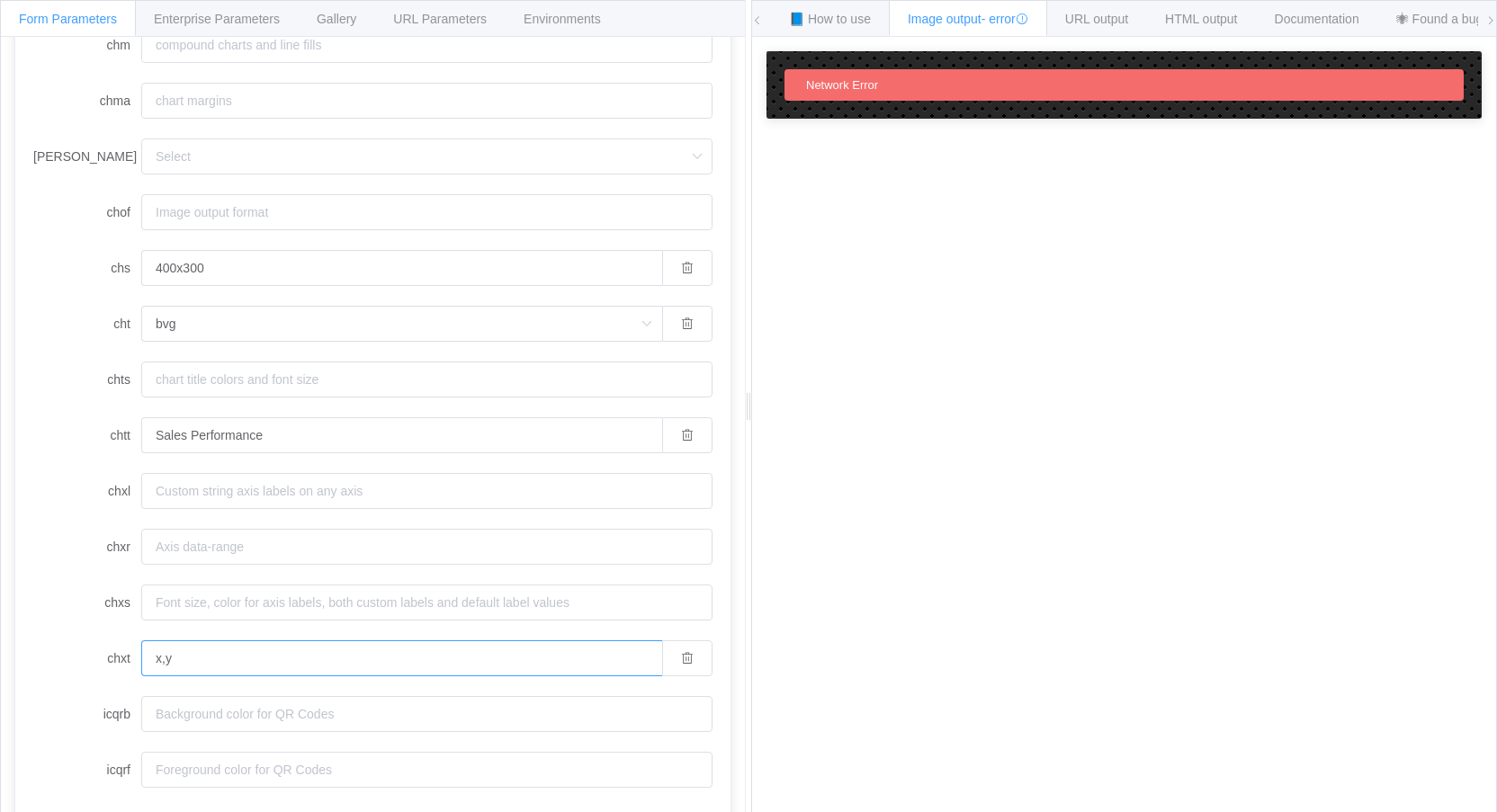
click at [227, 651] on input "x,y" at bounding box center [401, 657] width 520 height 36
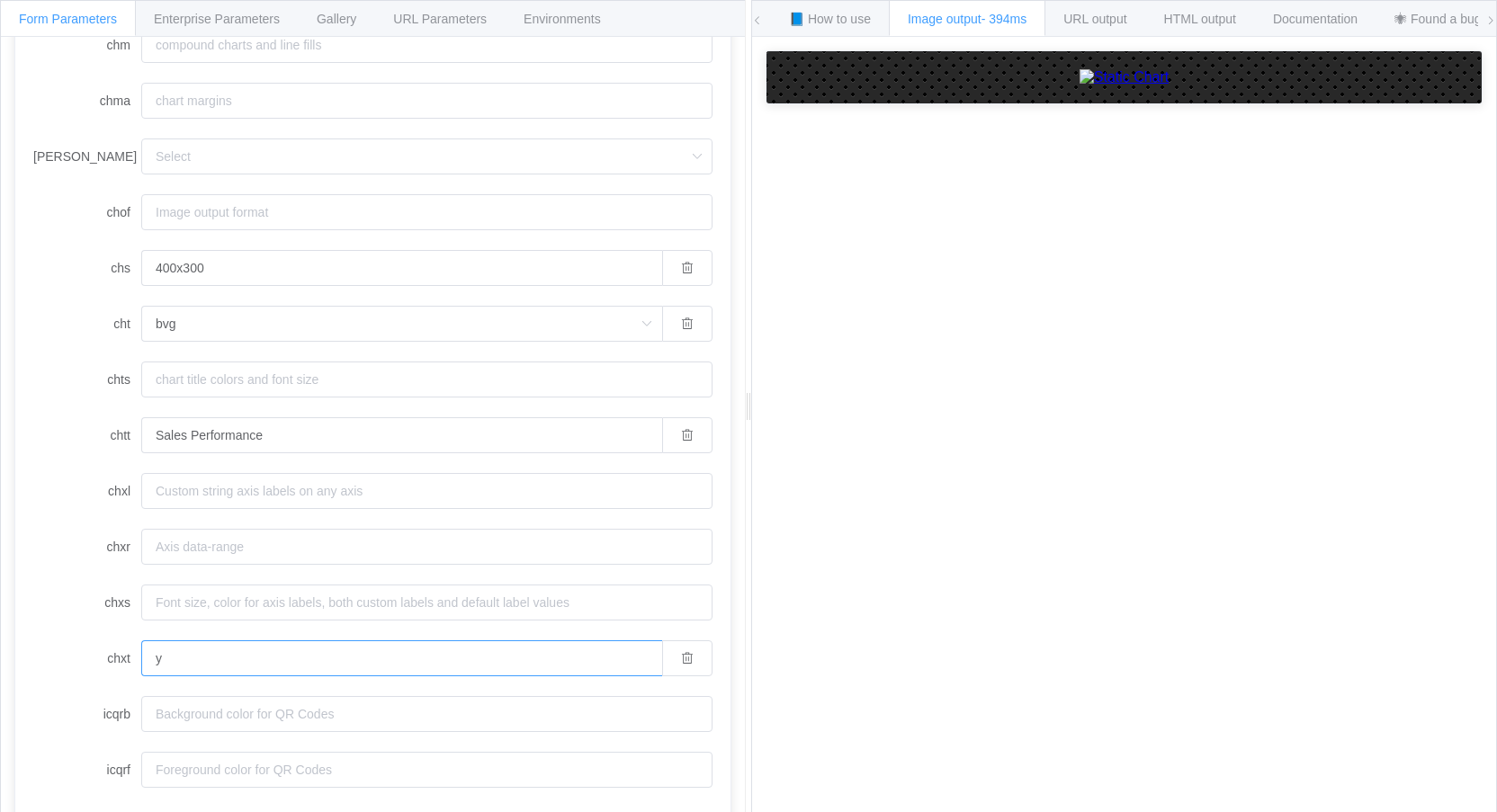
type input "y"
click at [216, 494] on input "chxl" at bounding box center [426, 490] width 571 height 36
paste input "0:|0|25|50|75|100"
type input "0:|0|25|50|75|100"
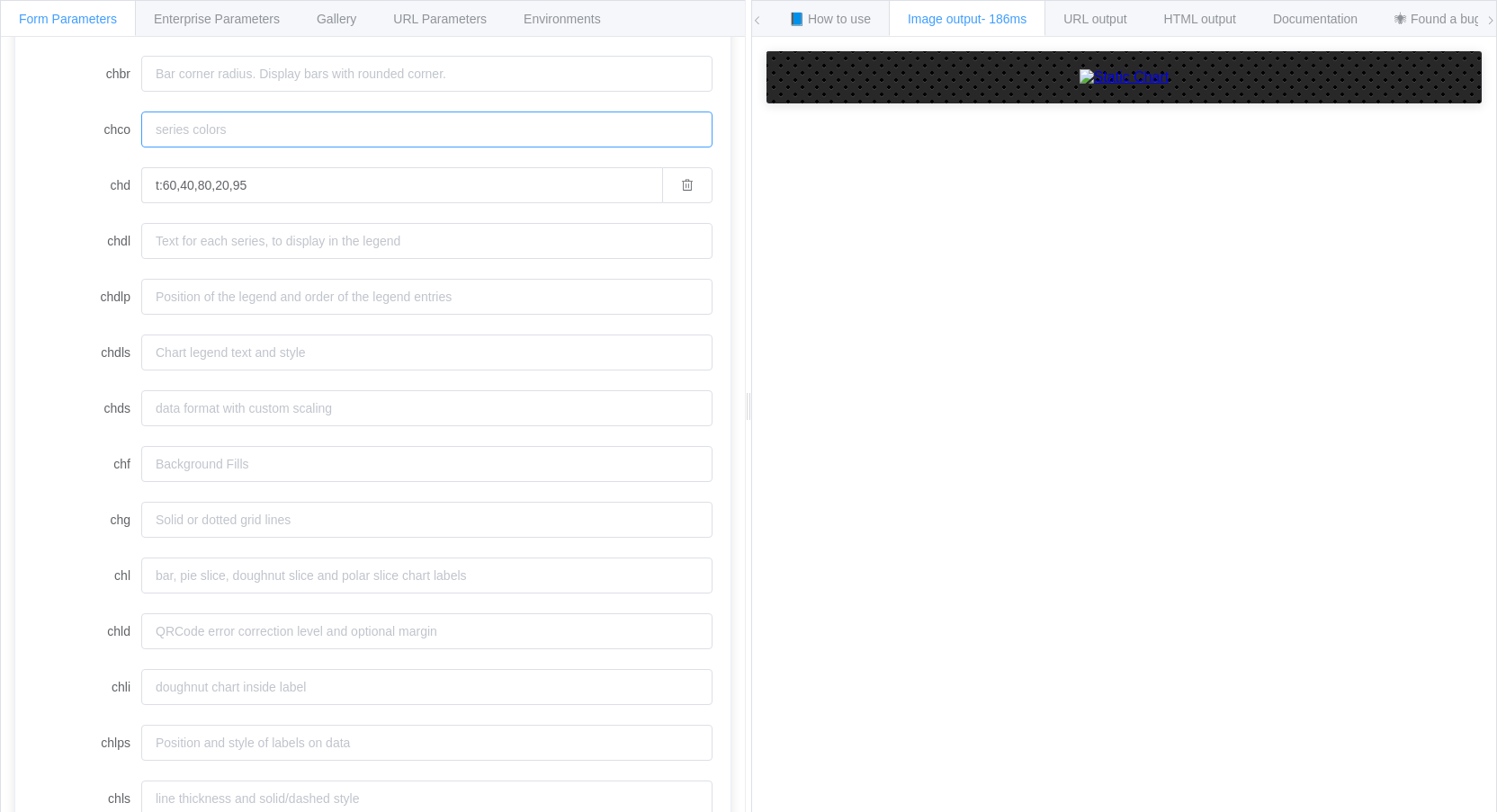
click at [206, 133] on input "chco" at bounding box center [426, 129] width 571 height 36
paste input "4D89F9"
type input "4D89F9"
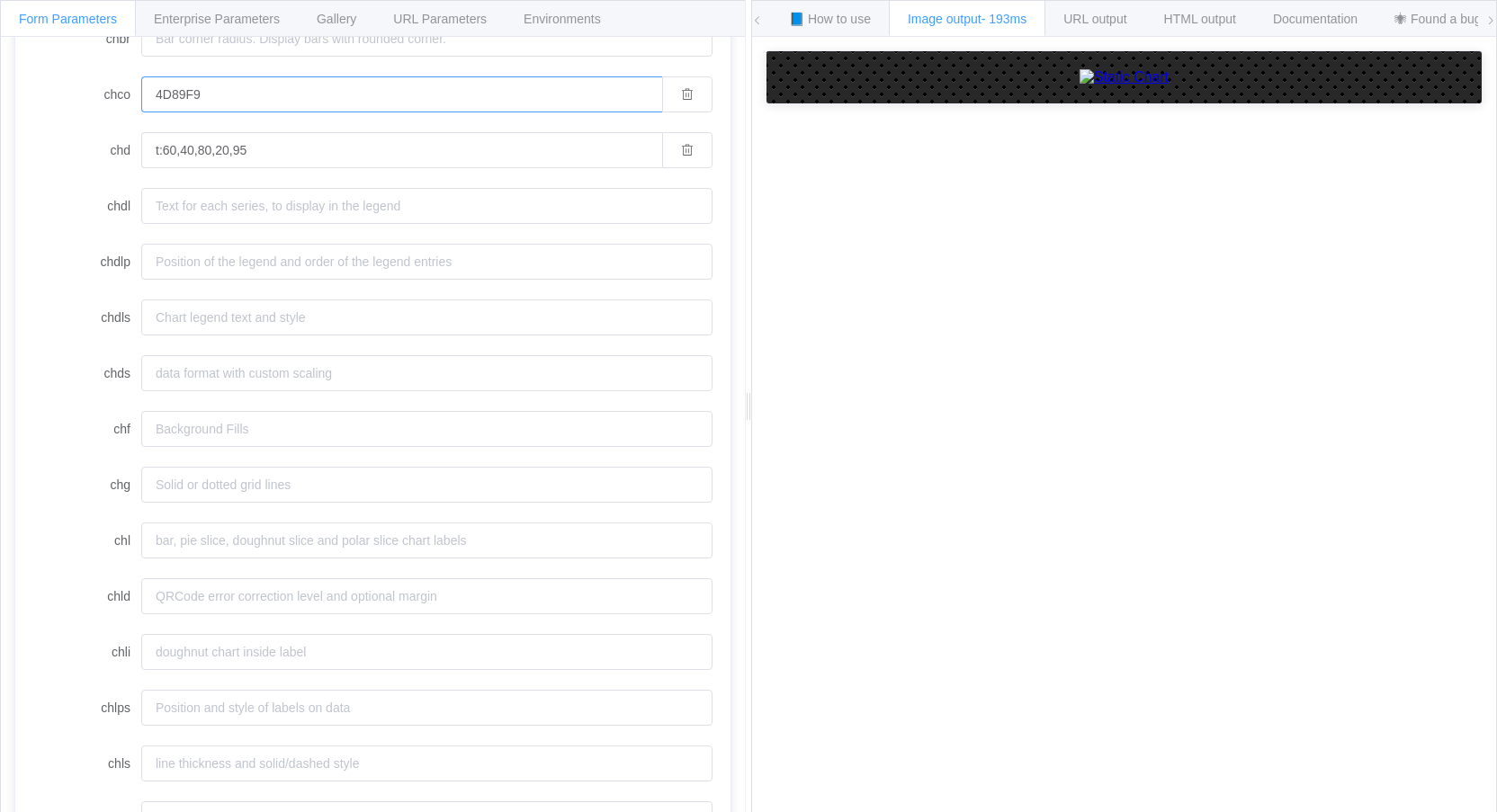
scroll to position [436, 0]
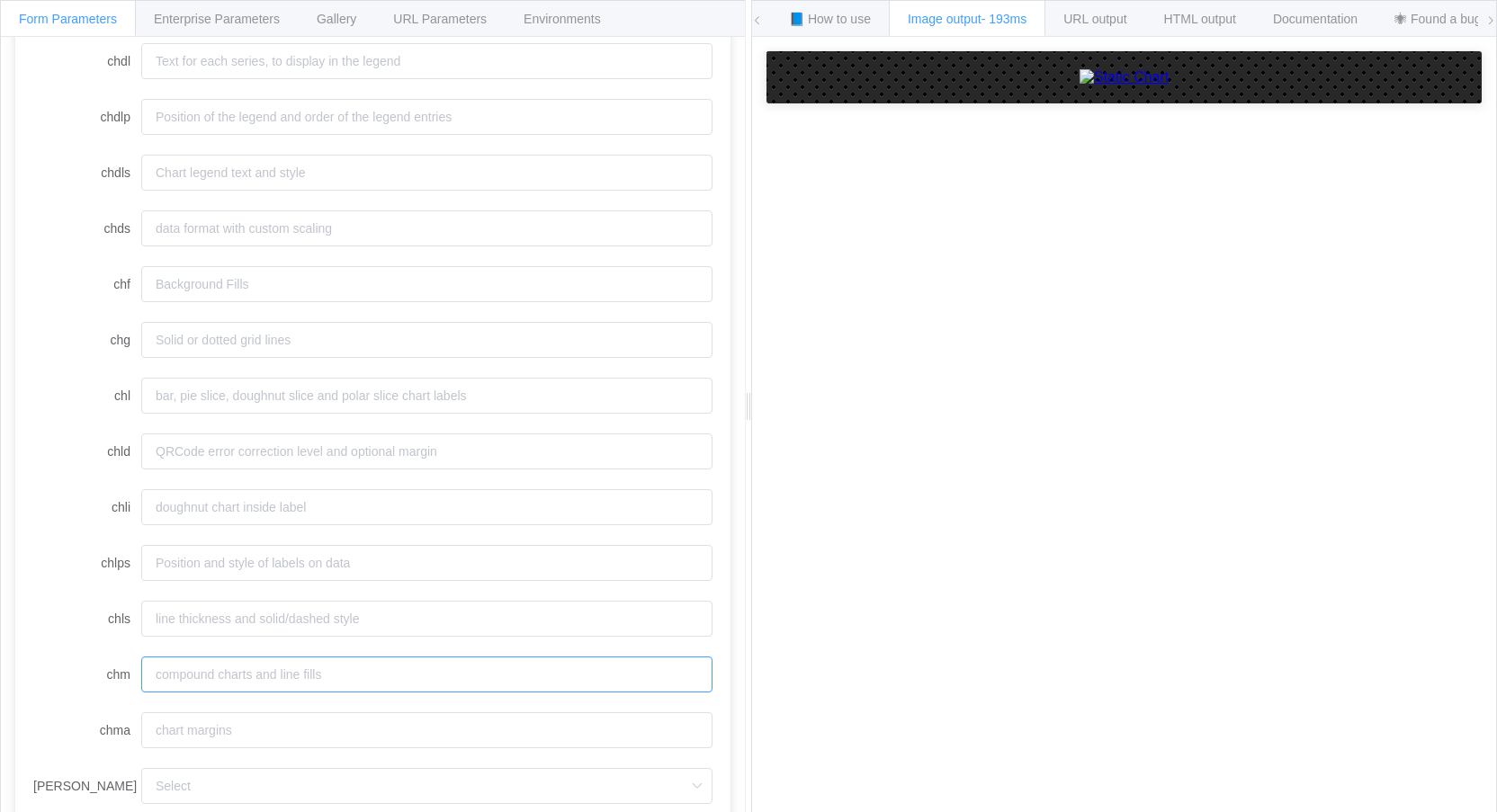
click at [256, 681] on input "chm" at bounding box center [426, 674] width 571 height 36
paste input "r,FF0000,0,0.50,0.50|r,00FF00,0,0.80,0.80|r,0000FF,0,1.00,1.00"
type input "r,FF0000,0,0.50,0.50|r,00FF00,0,0.80,0.80|r,0000FF,0,1.00,1.00"
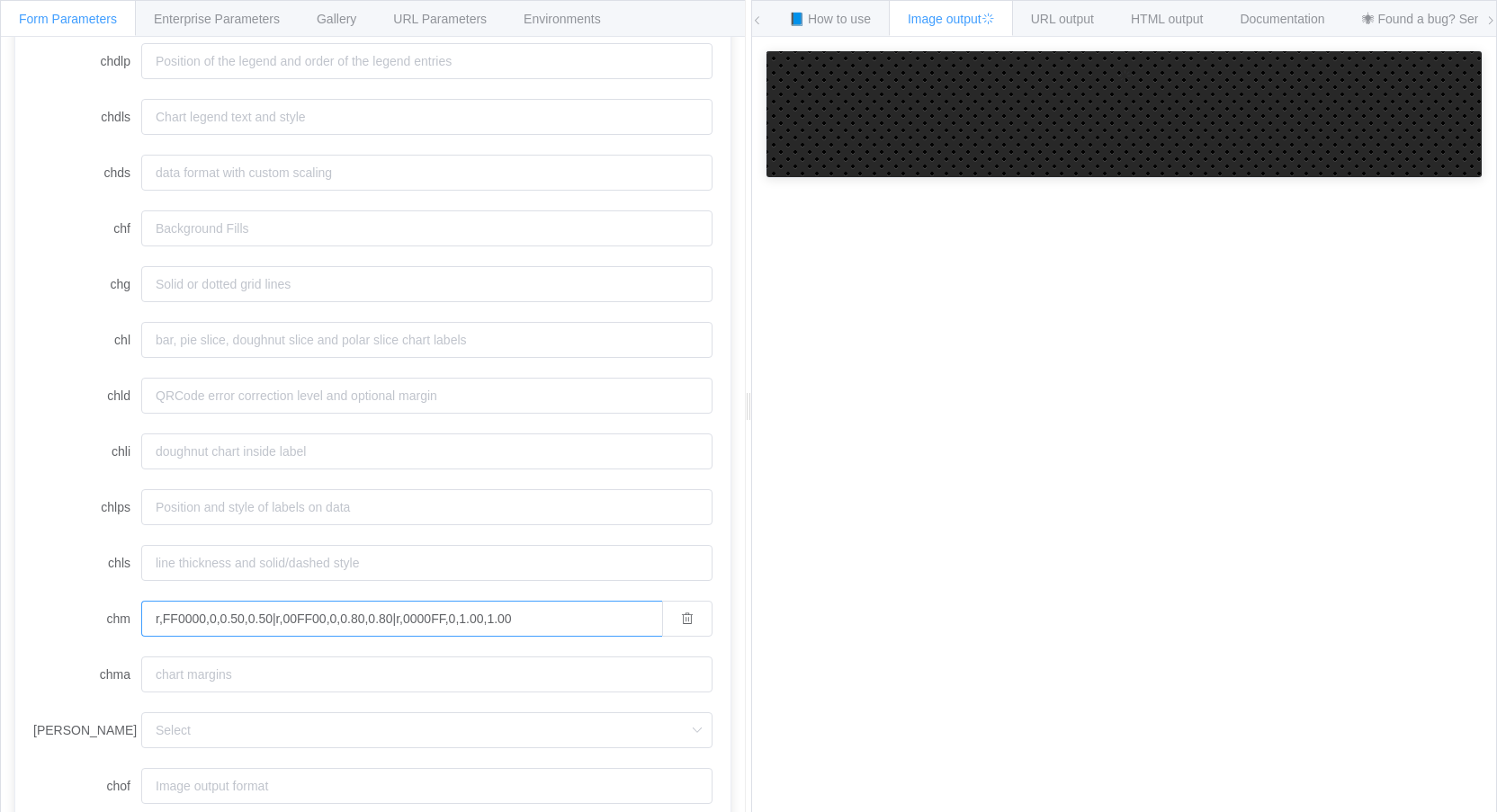
scroll to position [705, 0]
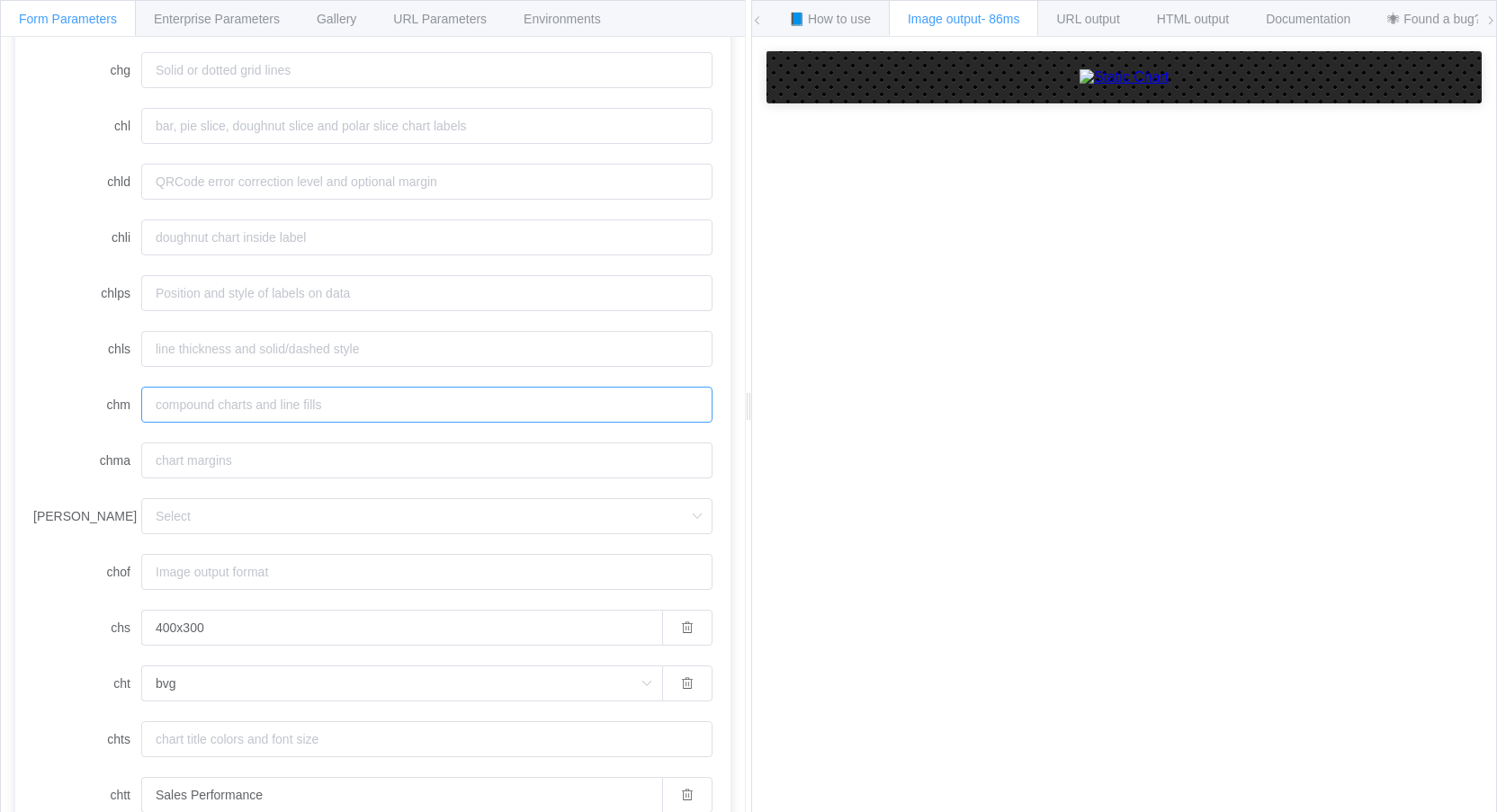
paste input "r,FF0000,0,0.50,0.50|r,00FF00,0,0.80,0.80|r,0000FF,0,1.00,1.00"
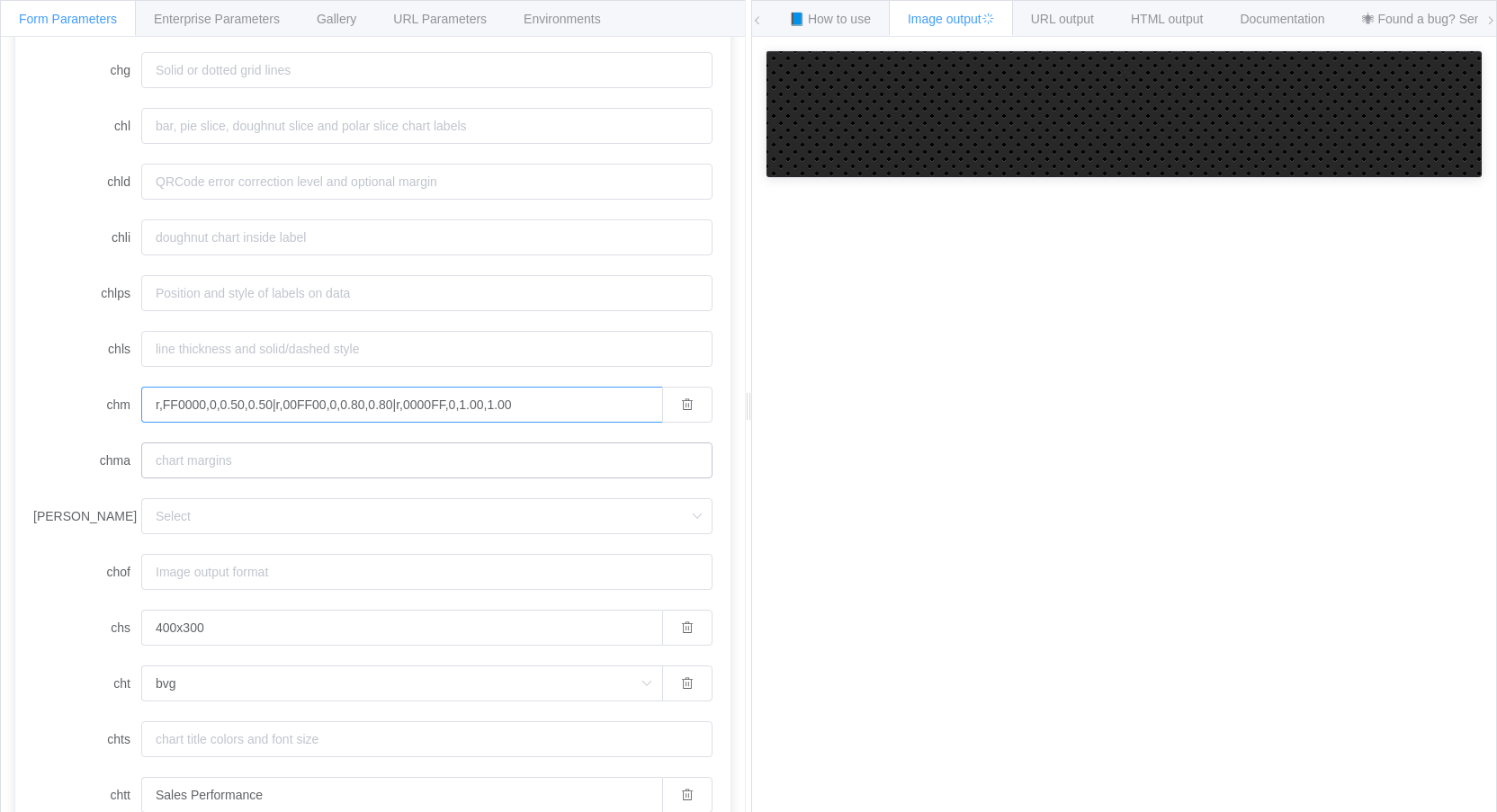
type input "r,FF0000,0,0.50,0.50|r,00FF00,0,0.80,0.80|r,0000FF,0,1.00,1.00"
click at [268, 453] on input "chma" at bounding box center [426, 460] width 571 height 36
click at [67, 408] on label "chm" at bounding box center [87, 404] width 108 height 36
click at [141, 408] on input "r,FF0000,0,0.50,0.50|r,00FF00,0,0.80,0.80|r,0000FF,0,1.00,1.00" at bounding box center [401, 404] width 520 height 36
click at [747, 435] on div at bounding box center [748, 406] width 7 height 812
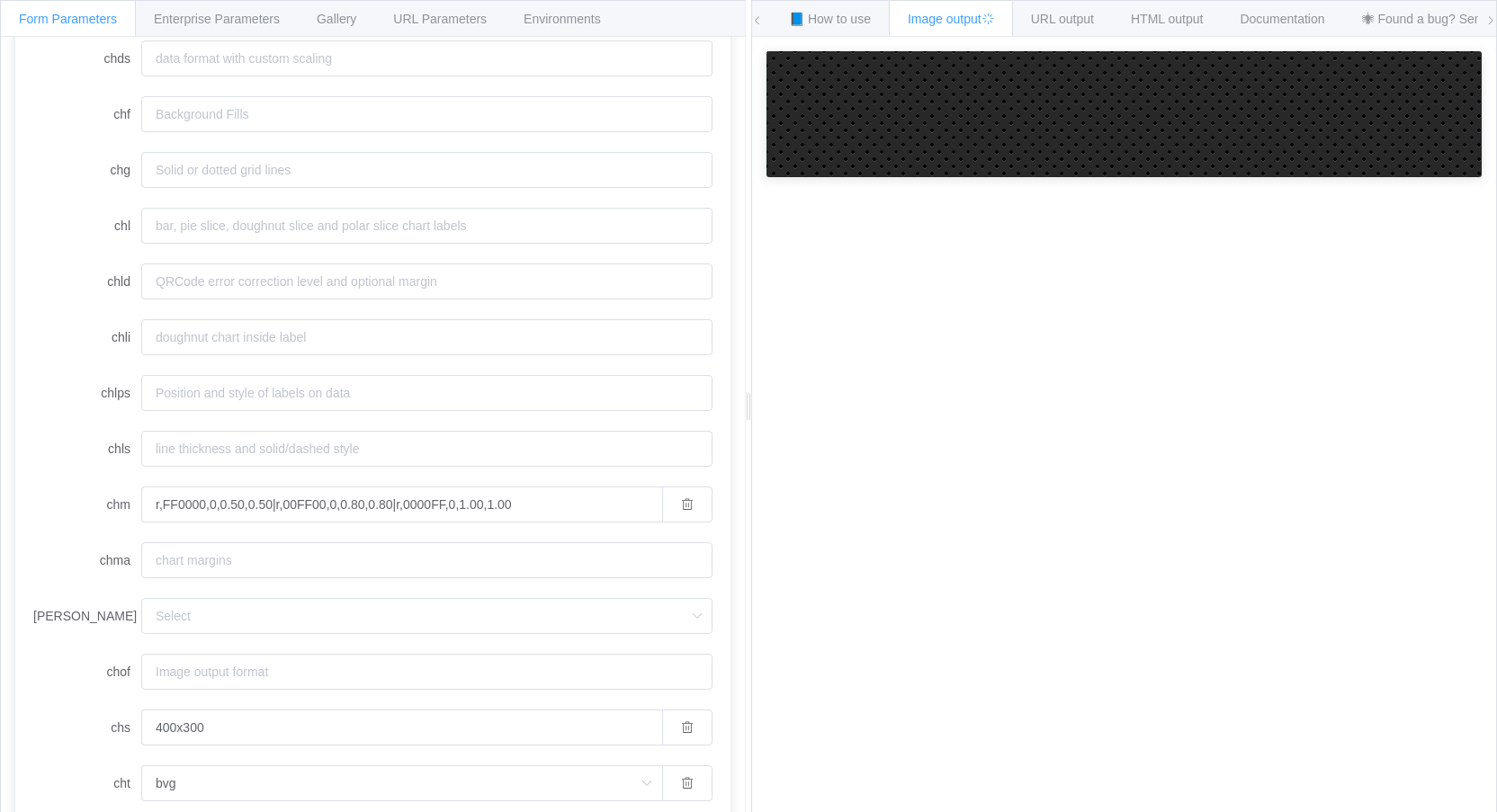
scroll to position [638, 0]
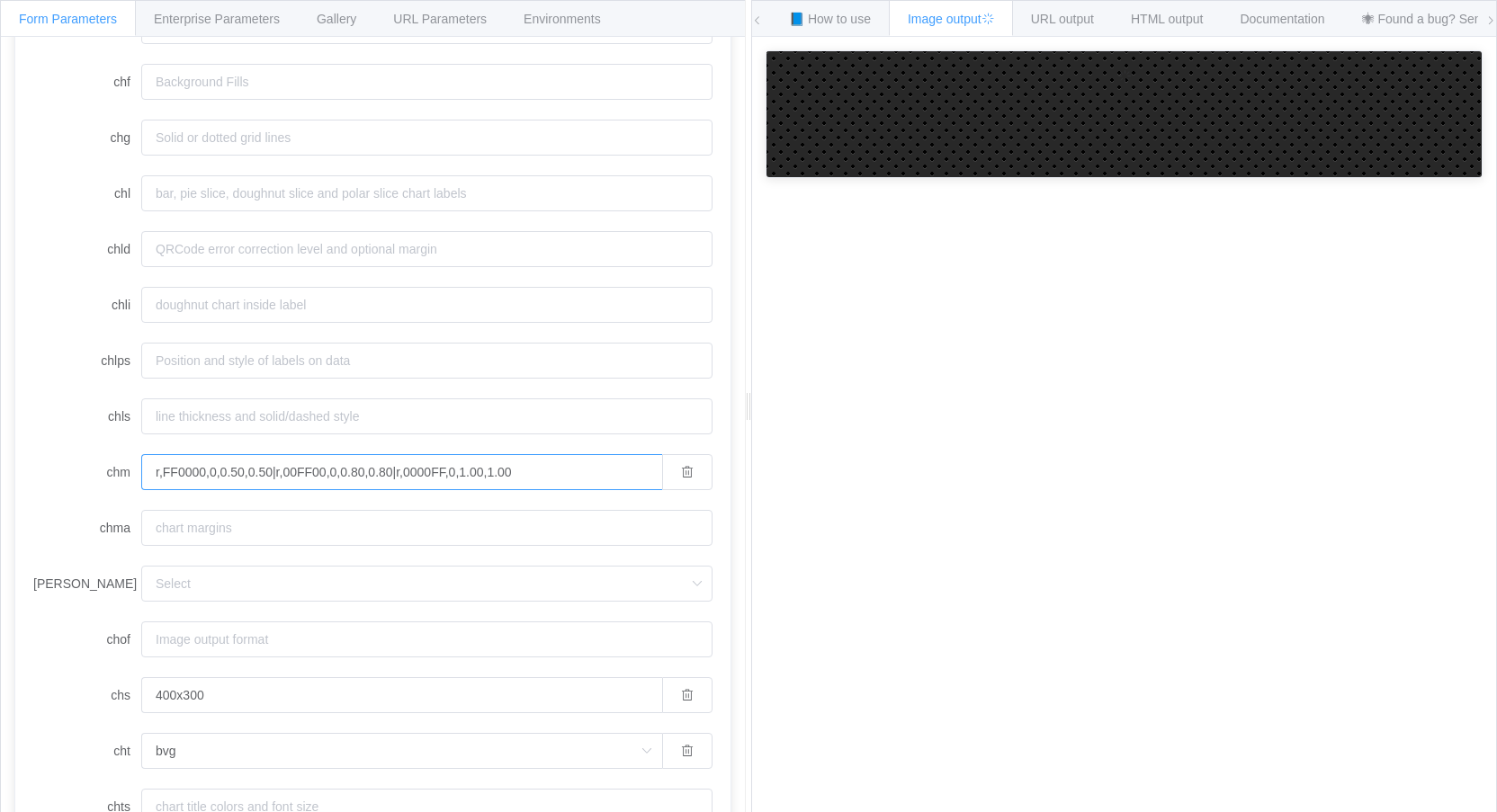
drag, startPoint x: 525, startPoint y: 464, endPoint x: -21, endPoint y: 449, distance: 546.2
click at [0, 449] on html "Form Parameters Enterprise Parameters Gallery URL Parameters Environments API E…" at bounding box center [748, 406] width 1497 height 812
click at [681, 477] on icon "button" at bounding box center [687, 471] width 12 height 12
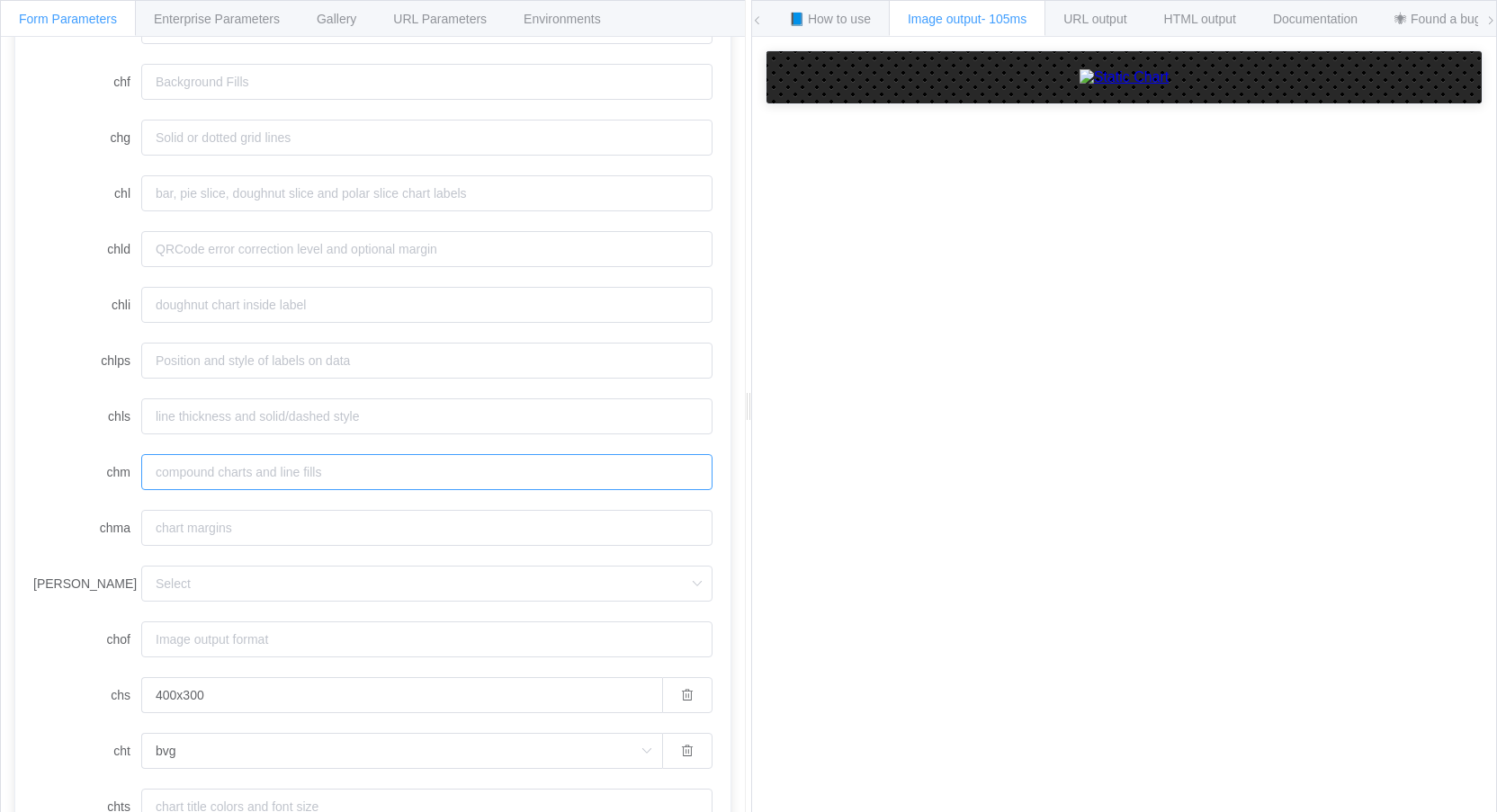
click at [195, 474] on input "chm" at bounding box center [426, 471] width 571 height 36
click at [1319, 18] on span "Documentation" at bounding box center [1316, 18] width 85 height 14
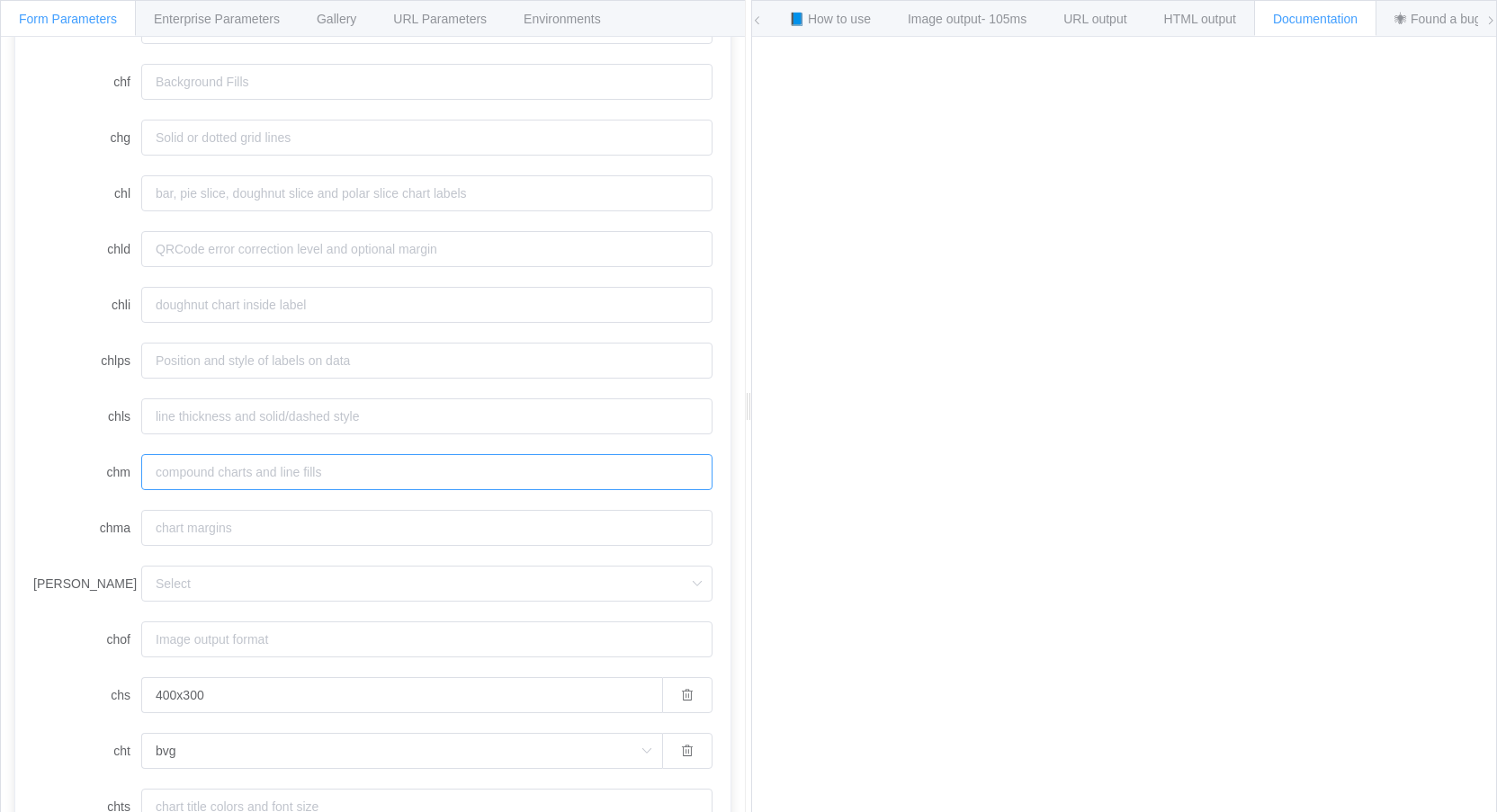
click at [212, 472] on input "chm" at bounding box center [426, 471] width 571 height 36
paste input "r,FF0000,0,0.50,0.50|r,00FF00,0,0.80,0.80|r,0000FF,0,1.00,1.00"
type input "D,FF0000,0,0.50,0.50|r,00FF00,0,0.80,0.80|r,0000FF,0,1.00,1.00"
click at [970, 21] on span "Image output" at bounding box center [951, 18] width 86 height 14
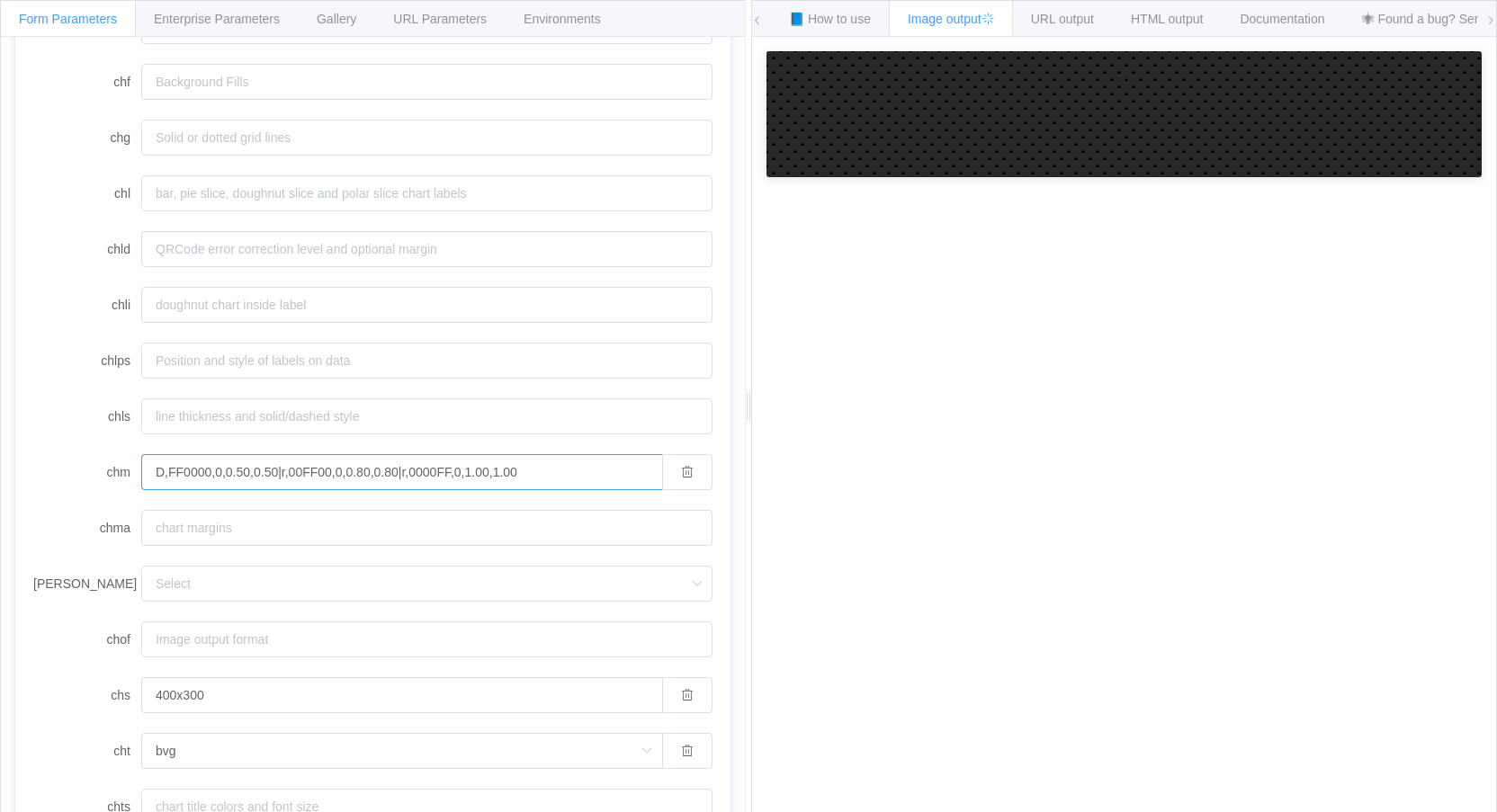
click at [577, 469] on input "D,FF0000,0,0.50,0.50|r,00FF00,0,0.80,0.80|r,0000FF,0,1.00,1.00" at bounding box center [401, 471] width 520 height 36
click at [1267, 14] on span "Documentation" at bounding box center [1282, 18] width 85 height 14
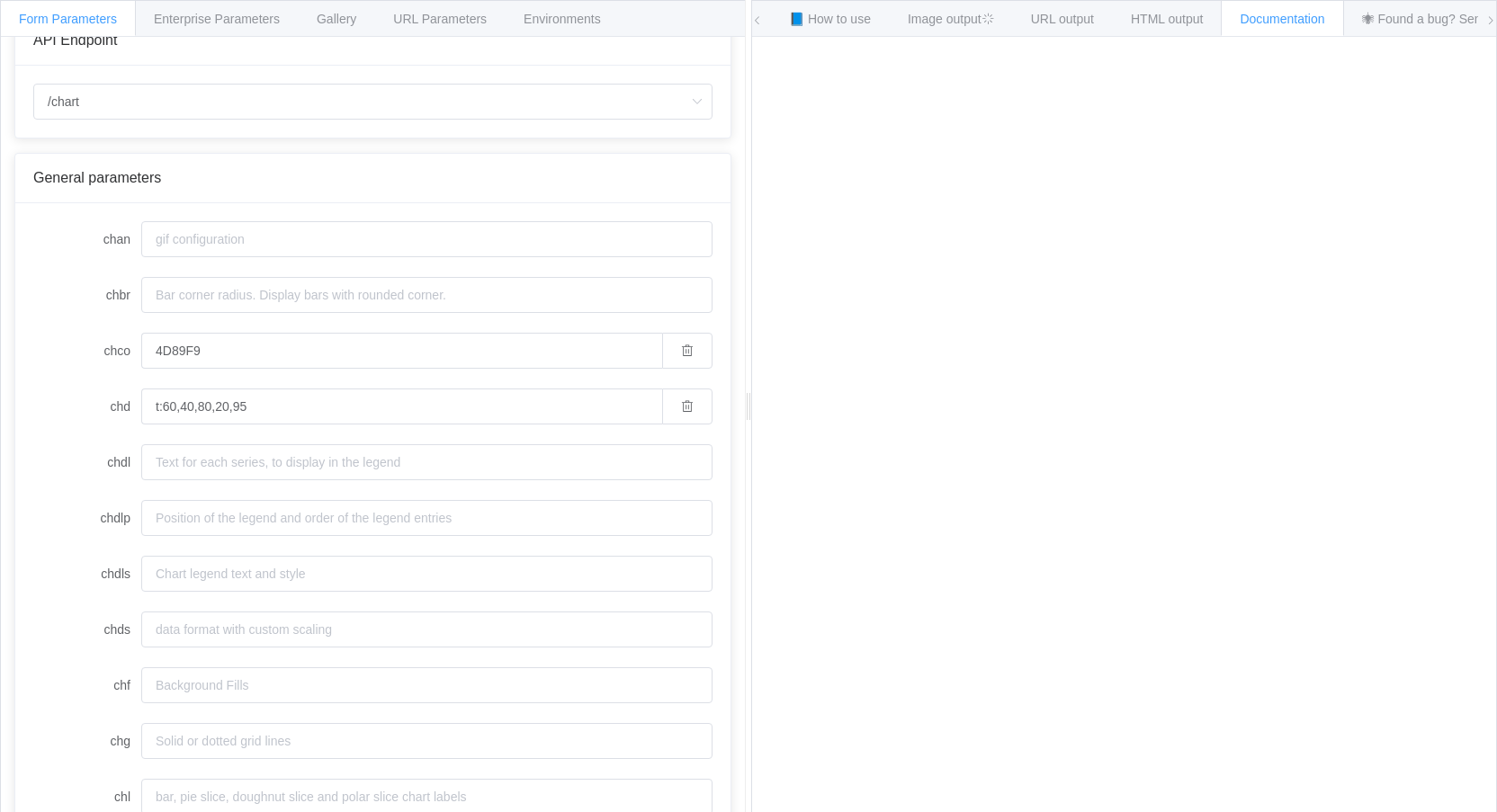
scroll to position [12, 0]
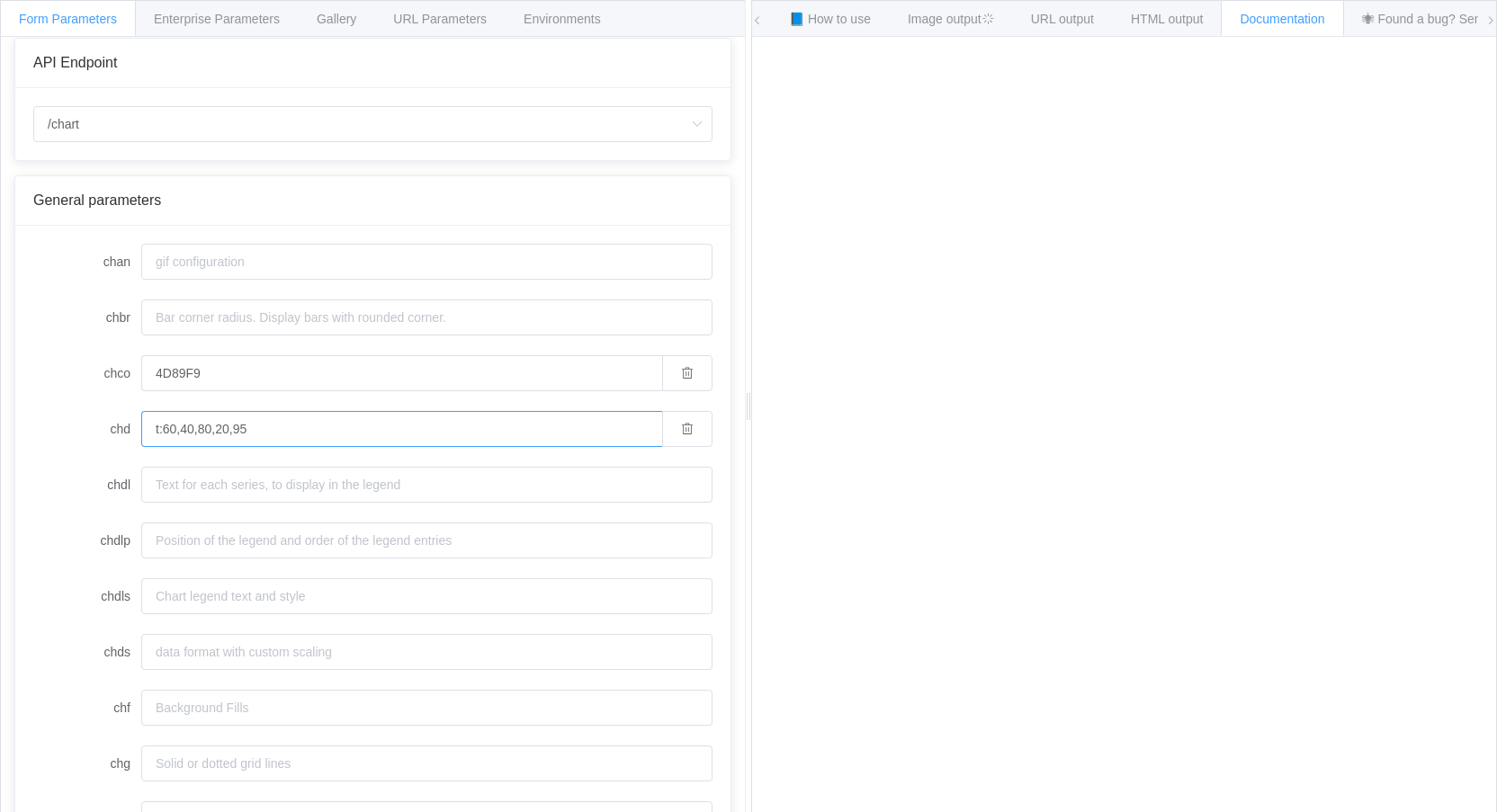
click at [163, 426] on input "t:60,40,80,20,95" at bounding box center [401, 428] width 520 height 36
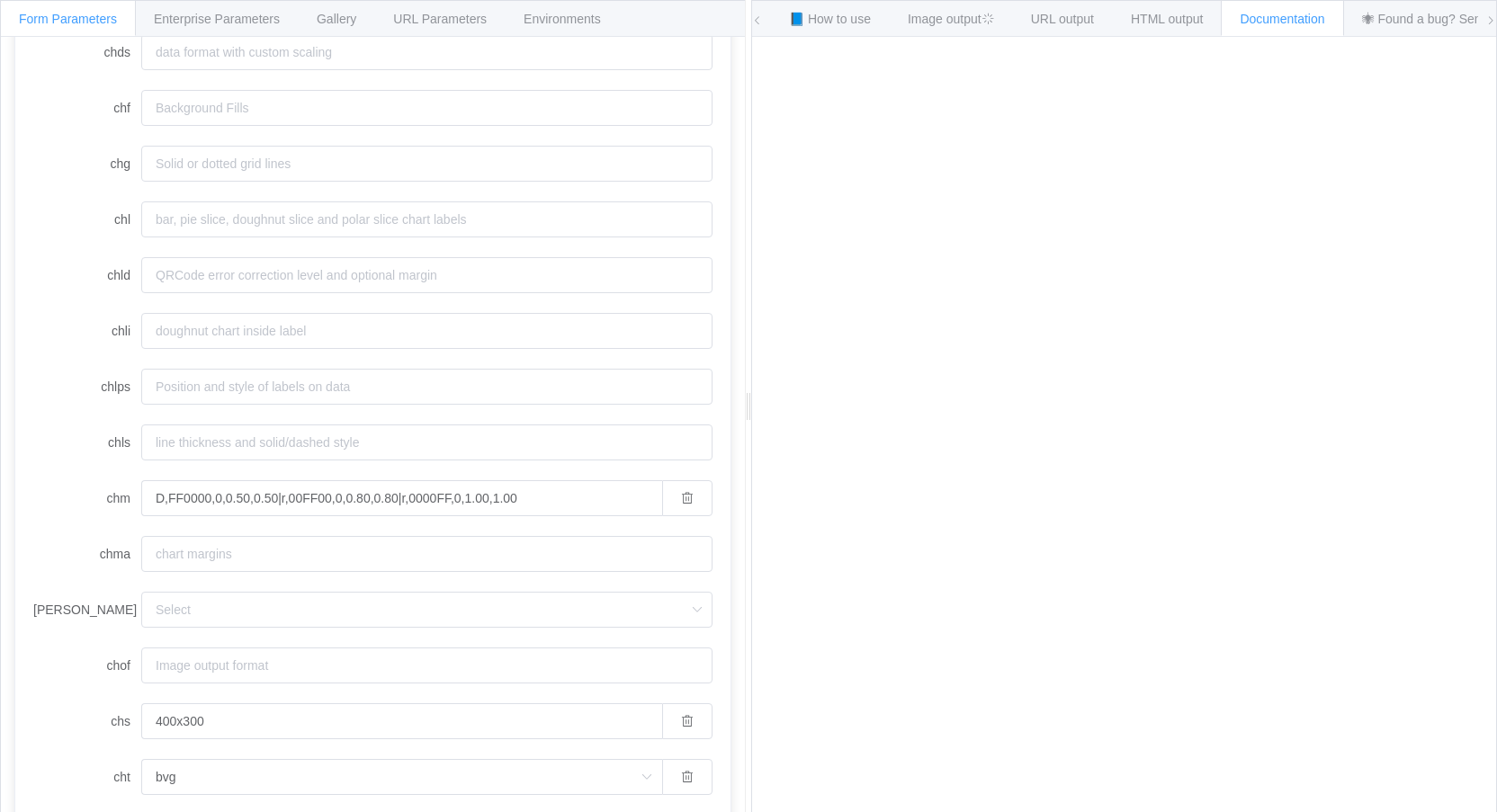
scroll to position [635, 0]
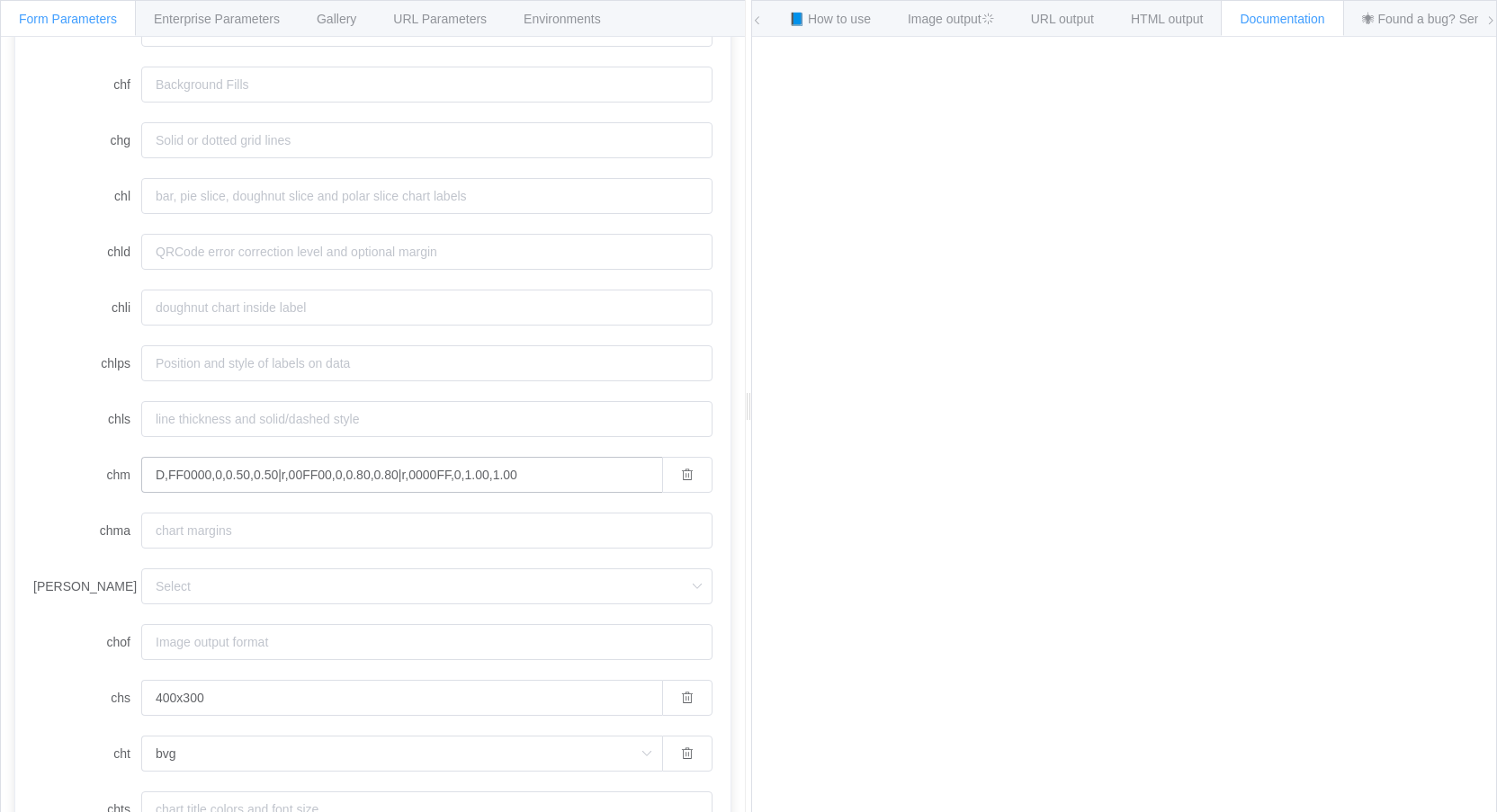
type input "t1:60,40,80,20,95|60,60,60,60,60"
click at [546, 474] on input "D,FF0000,0,0.50,0.50|r,00FF00,0,0.80,0.80|r,0000FF,0,1.00,1.00" at bounding box center [401, 474] width 520 height 36
drag, startPoint x: 526, startPoint y: 469, endPoint x: 31, endPoint y: 465, distance: 495.0
click at [31, 466] on div "chan chbr chco 4D89F9 chd t1:60,40,80,20,95|60,60,60,60,60 chdl chdlp chdls chd…" at bounding box center [373, 429] width 715 height 1653
click at [968, 26] on div "Image output - 179ms" at bounding box center [967, 17] width 157 height 36
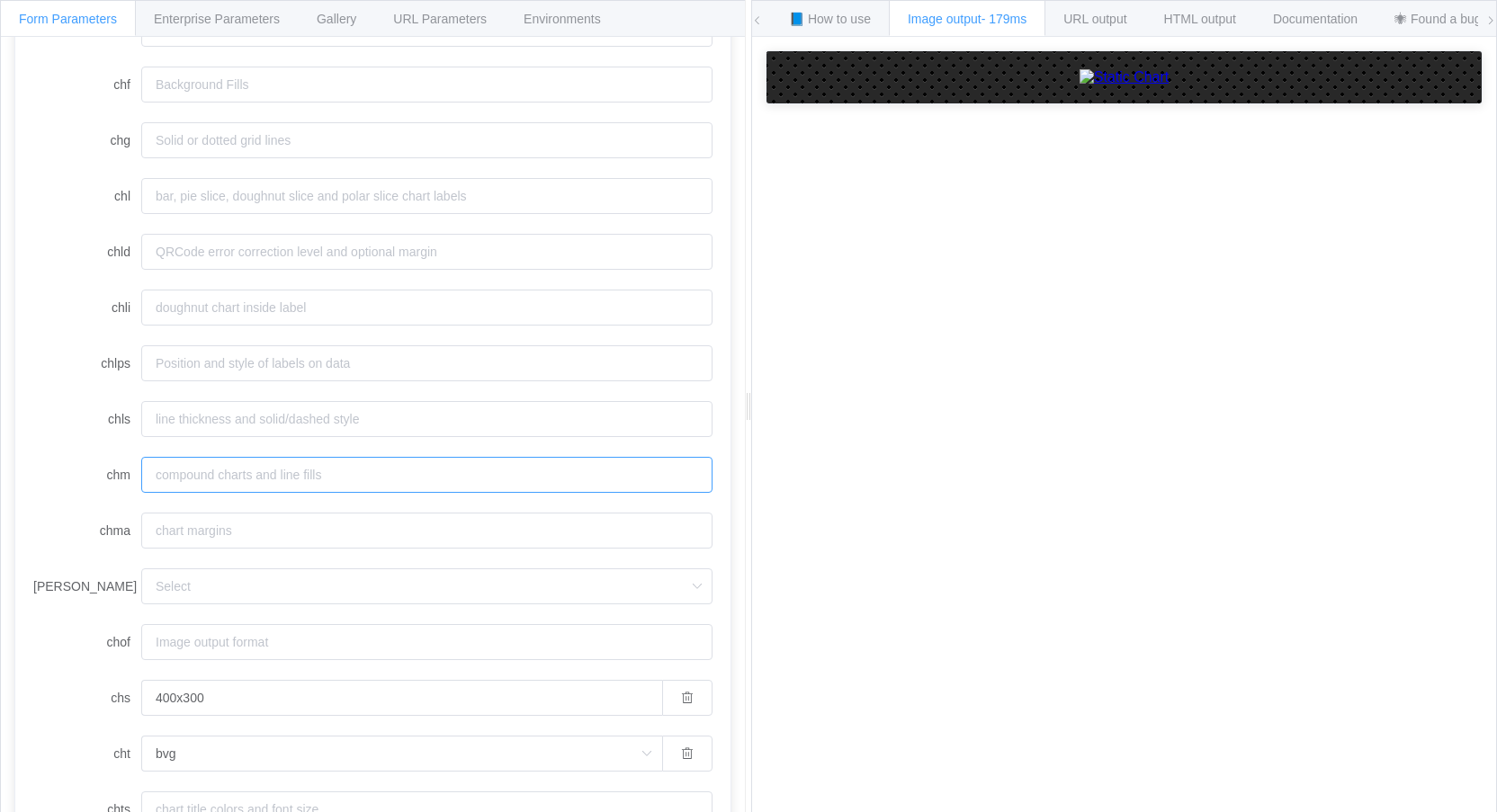
click at [281, 479] on input "chm" at bounding box center [426, 474] width 571 height 36
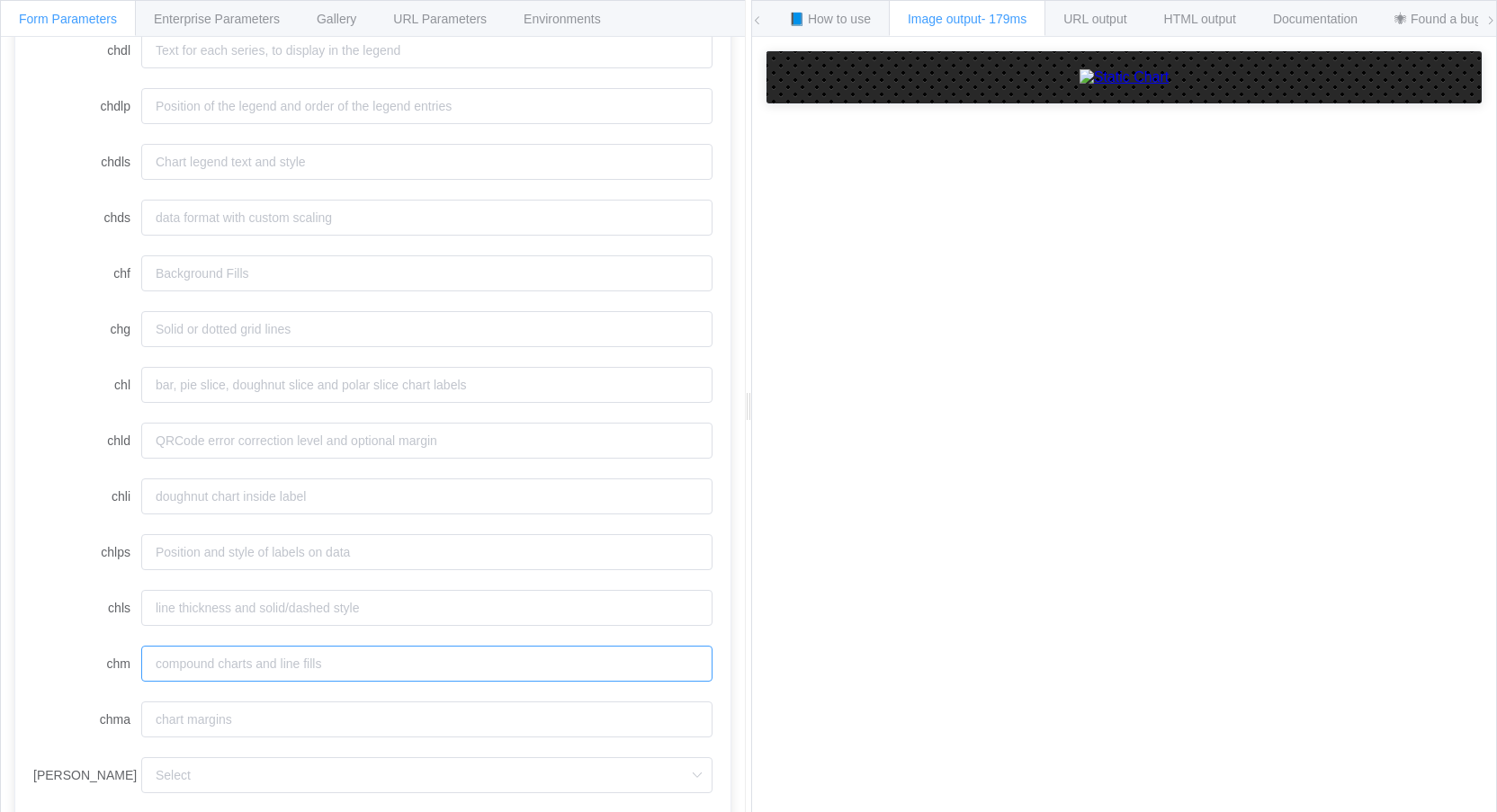
scroll to position [448, 0]
click at [1324, 24] on span "Documentation" at bounding box center [1316, 18] width 85 height 14
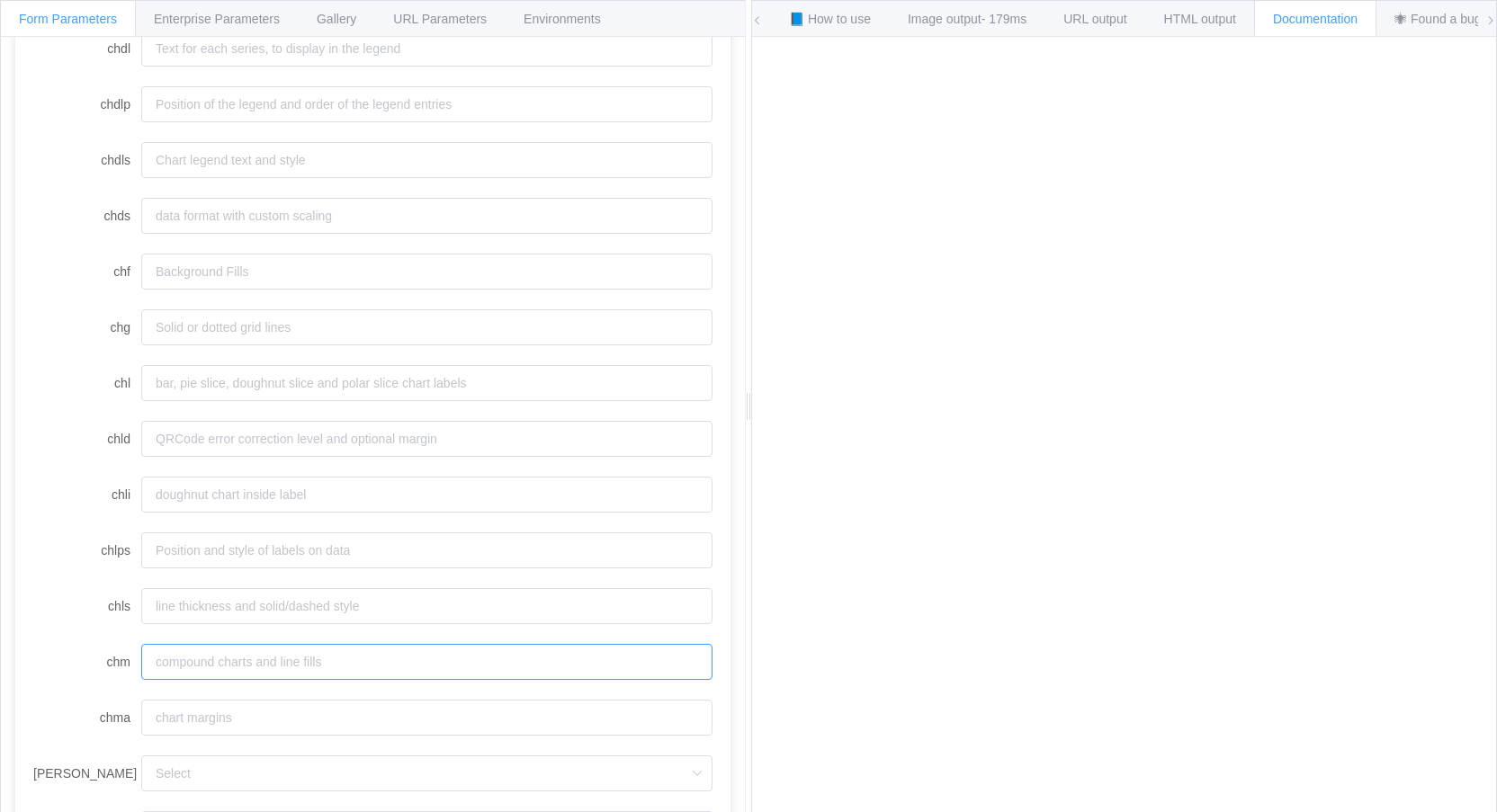
click at [302, 665] on input "chm" at bounding box center [426, 661] width 571 height 36
paste input "D,0033FF,1,0,5,1,0,2"
click at [993, 18] on span "- error" at bounding box center [1004, 18] width 47 height 14
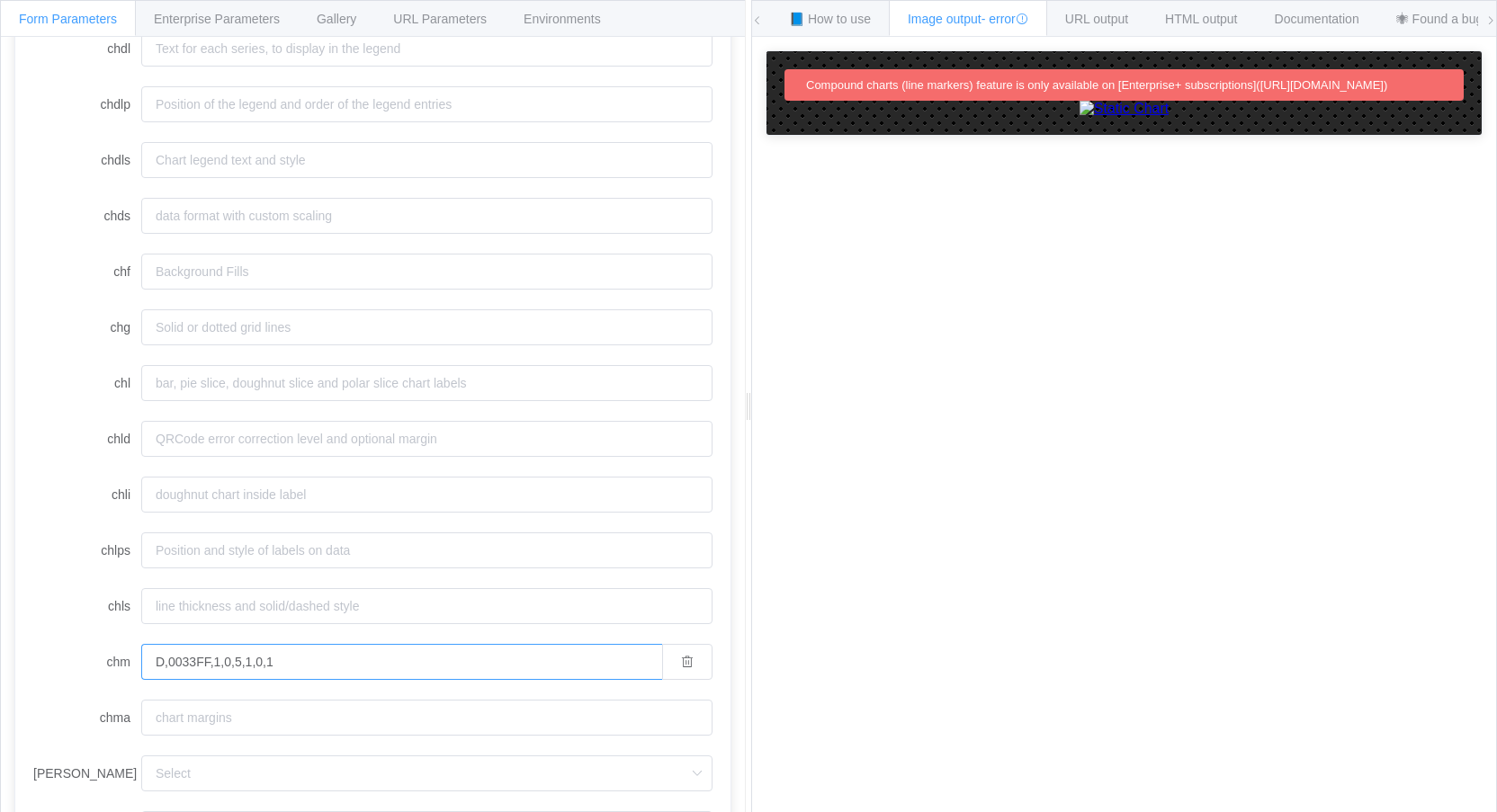
drag, startPoint x: 299, startPoint y: 666, endPoint x: -35, endPoint y: 629, distance: 336.0
click at [0, 629] on html "Form Parameters Enterprise Parameters Gallery URL Parameters Environments API E…" at bounding box center [748, 406] width 1497 height 812
paste input "r,FF0000,0,0.50,0.50|r,00FF00,0,0.80,0.80|r,0000FF,0,1.00,1.00"
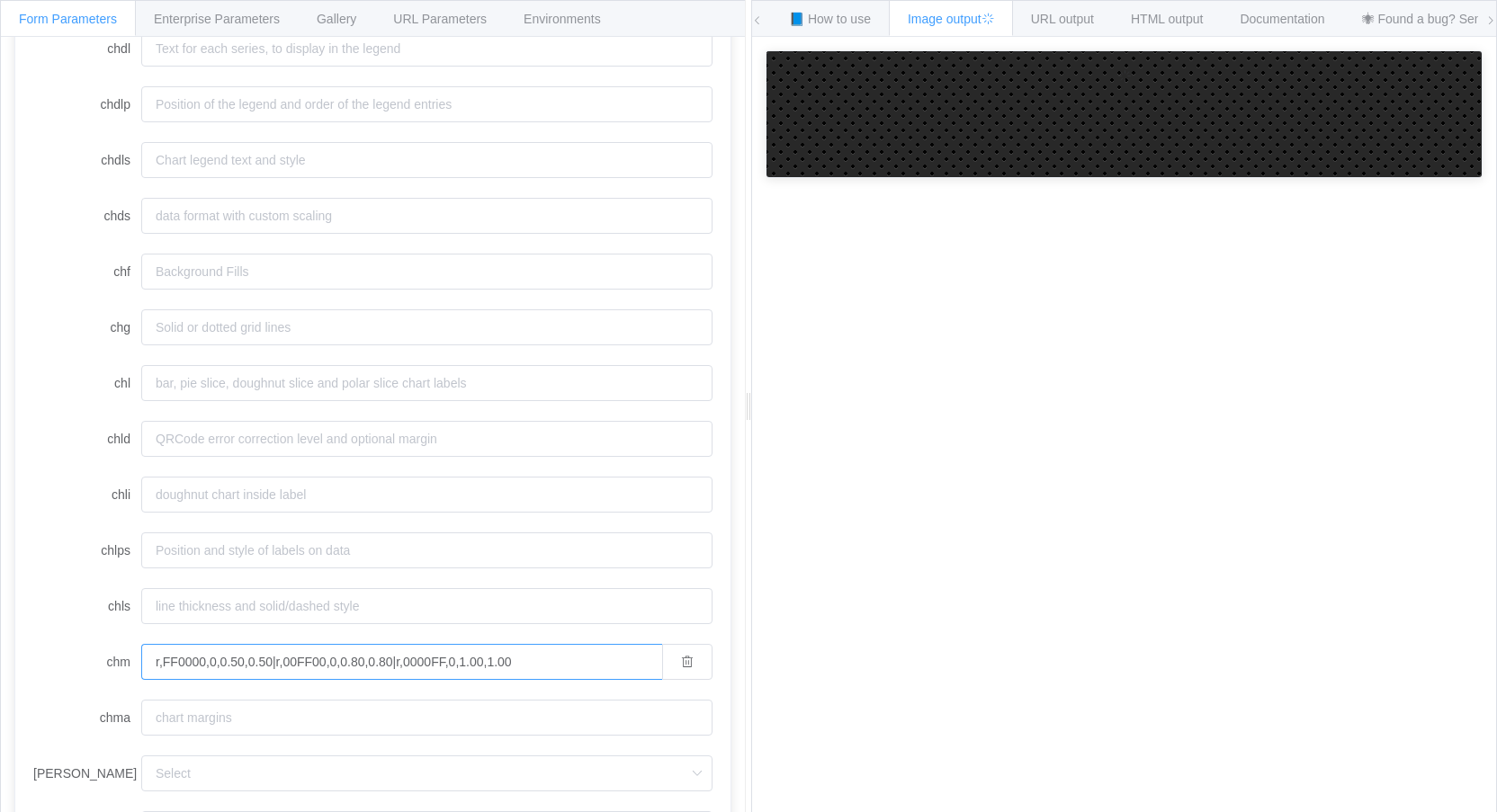
drag, startPoint x: 431, startPoint y: 656, endPoint x: 275, endPoint y: 665, distance: 156.3
click at [275, 665] on input "r,FF0000,0,0.50,0.50|r,00FF00,0,0.80,0.80|r,0000FF,0,1.00,1.00" at bounding box center [401, 661] width 520 height 36
type input "r,FF0000,0,0.50,0.50"
click at [712, 501] on div "chan chbr chco 4D89F9 chd t1:60,40,80,20,95|60,60,60,60,60 chdl chdlp chdls chd…" at bounding box center [373, 616] width 715 height 1653
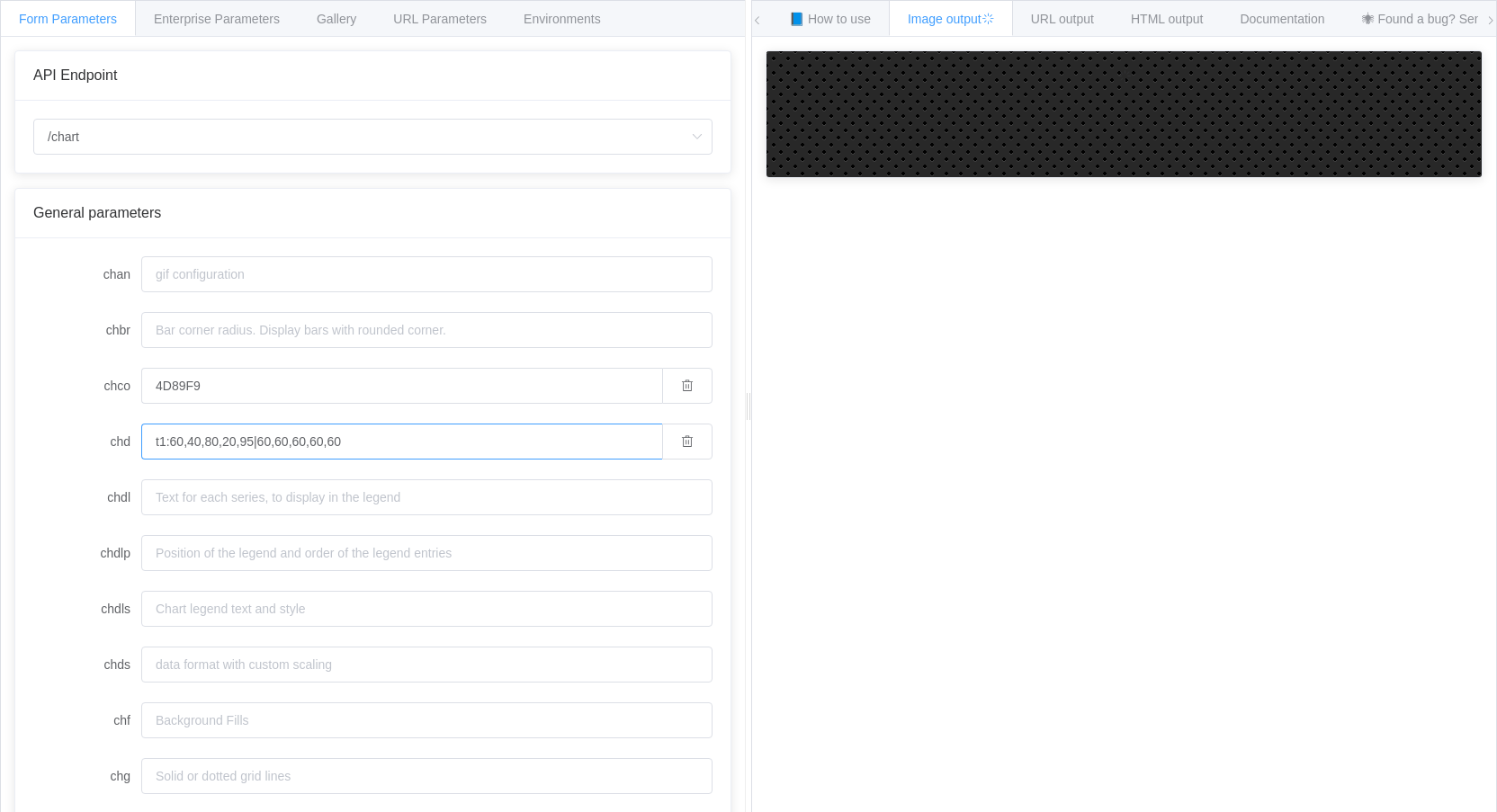
drag, startPoint x: 372, startPoint y: 441, endPoint x: 252, endPoint y: 447, distance: 120.1
click at [252, 447] on input "t1:60,40,80,20,95|60,60,60,60,60" at bounding box center [401, 441] width 520 height 36
type input "t:60,40,80,20,95"
click at [1274, 21] on span "Documentation" at bounding box center [1282, 18] width 85 height 14
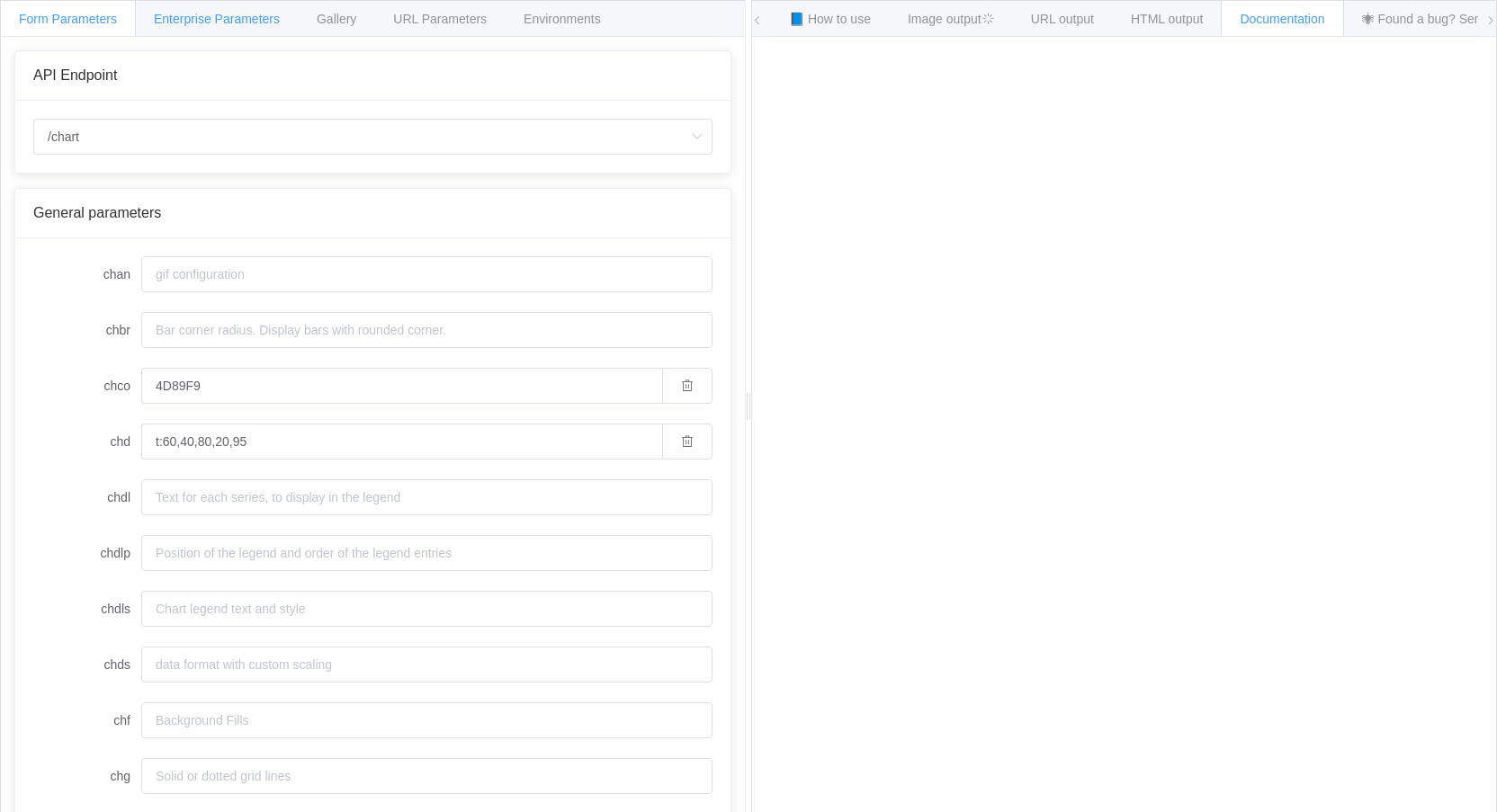
click at [186, 24] on span "Enterprise Parameters" at bounding box center [216, 18] width 126 height 14
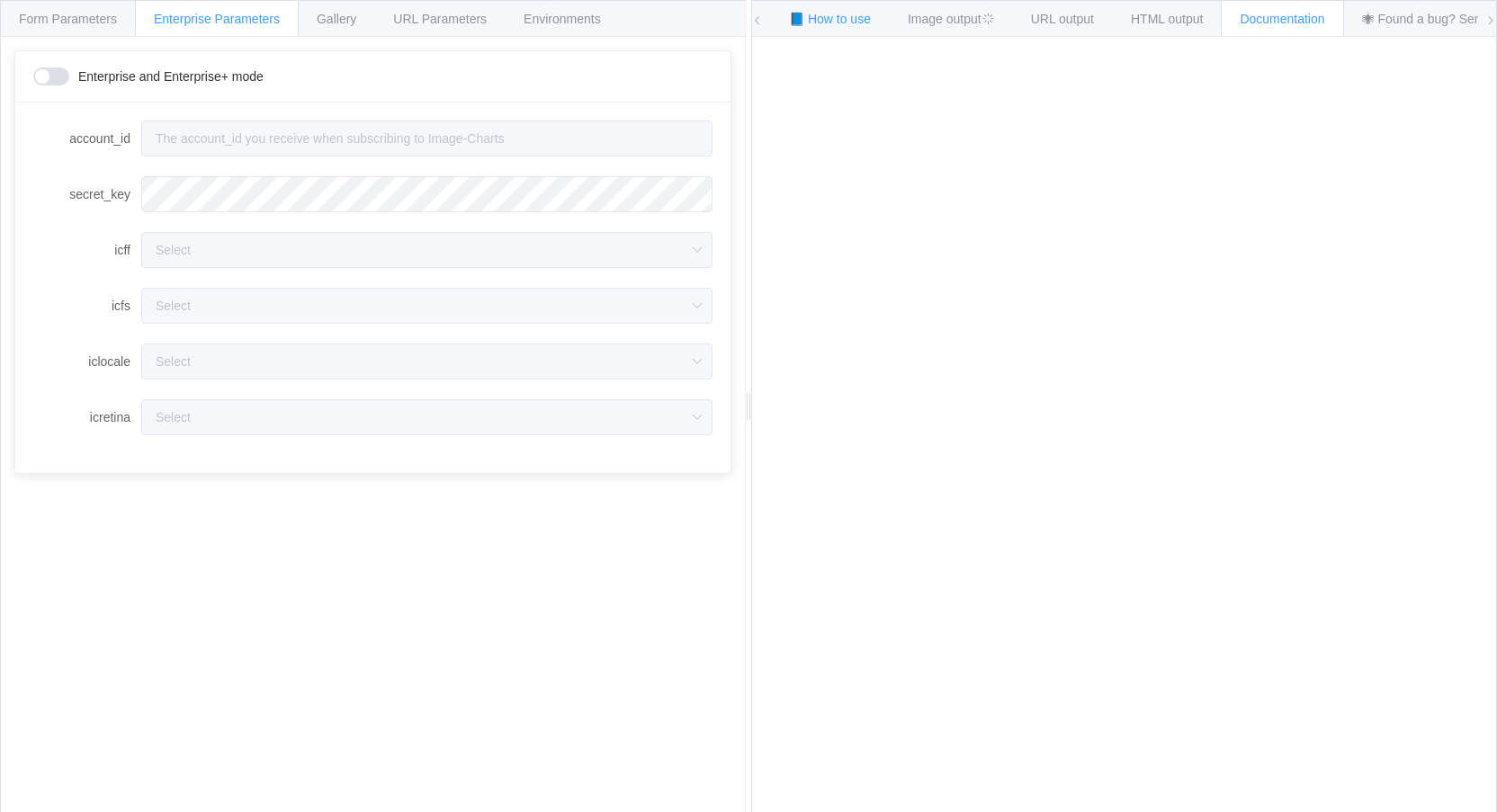
click at [818, 20] on span "📘 How to use" at bounding box center [830, 18] width 82 height 14
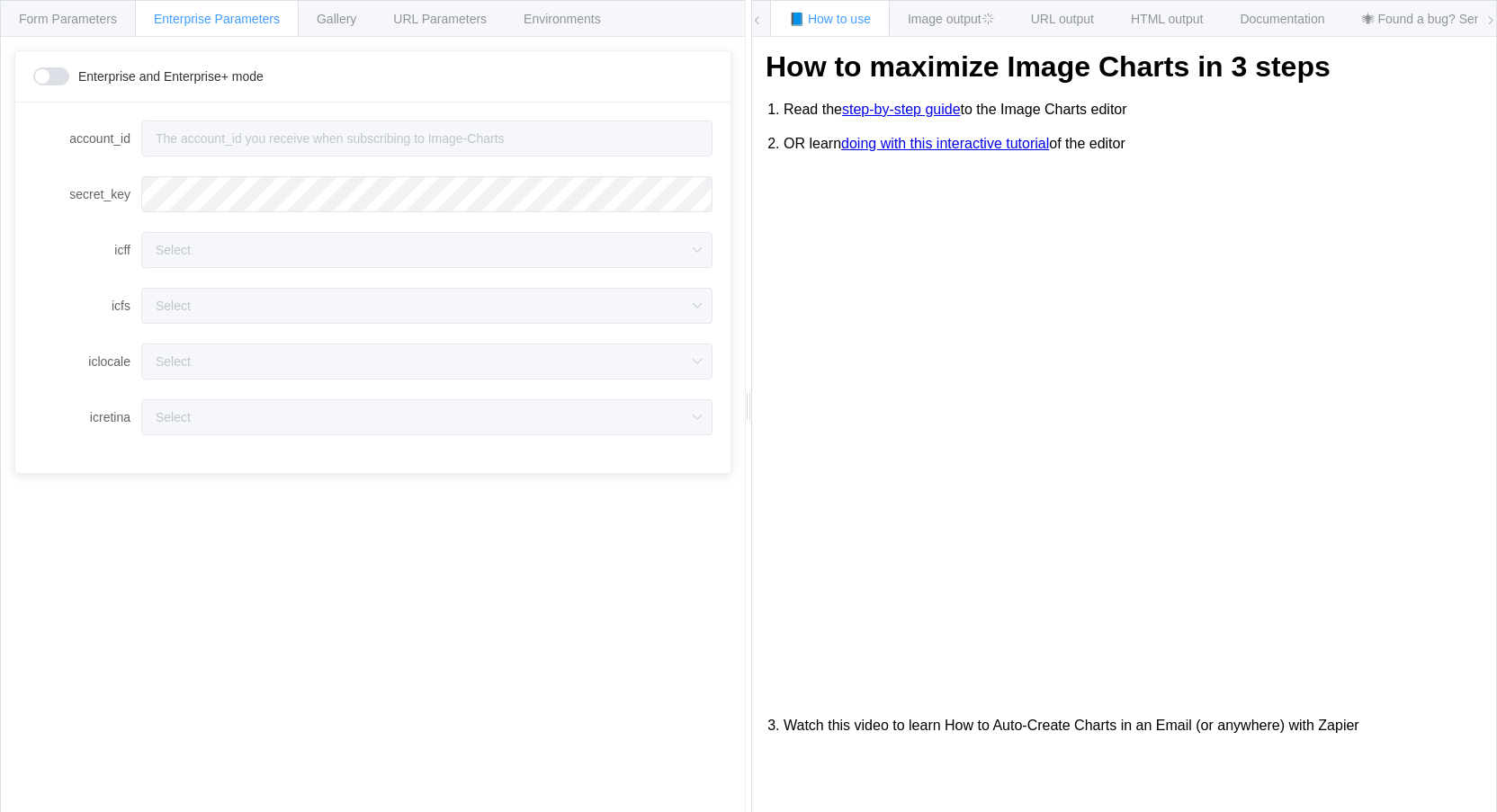
click at [1490, 21] on icon at bounding box center [1490, 20] width 11 height 11
click at [769, 21] on div "📘 How to use Image output URL output HTML output Documentation 🕷 Found a bug? S…" at bounding box center [1123, 18] width 744 height 36
click at [763, 21] on div "📘 How to use Image output URL output HTML output Documentation 🕷 Found a bug? S…" at bounding box center [1123, 18] width 744 height 36
click at [69, 18] on span "Form Parameters" at bounding box center [68, 18] width 98 height 14
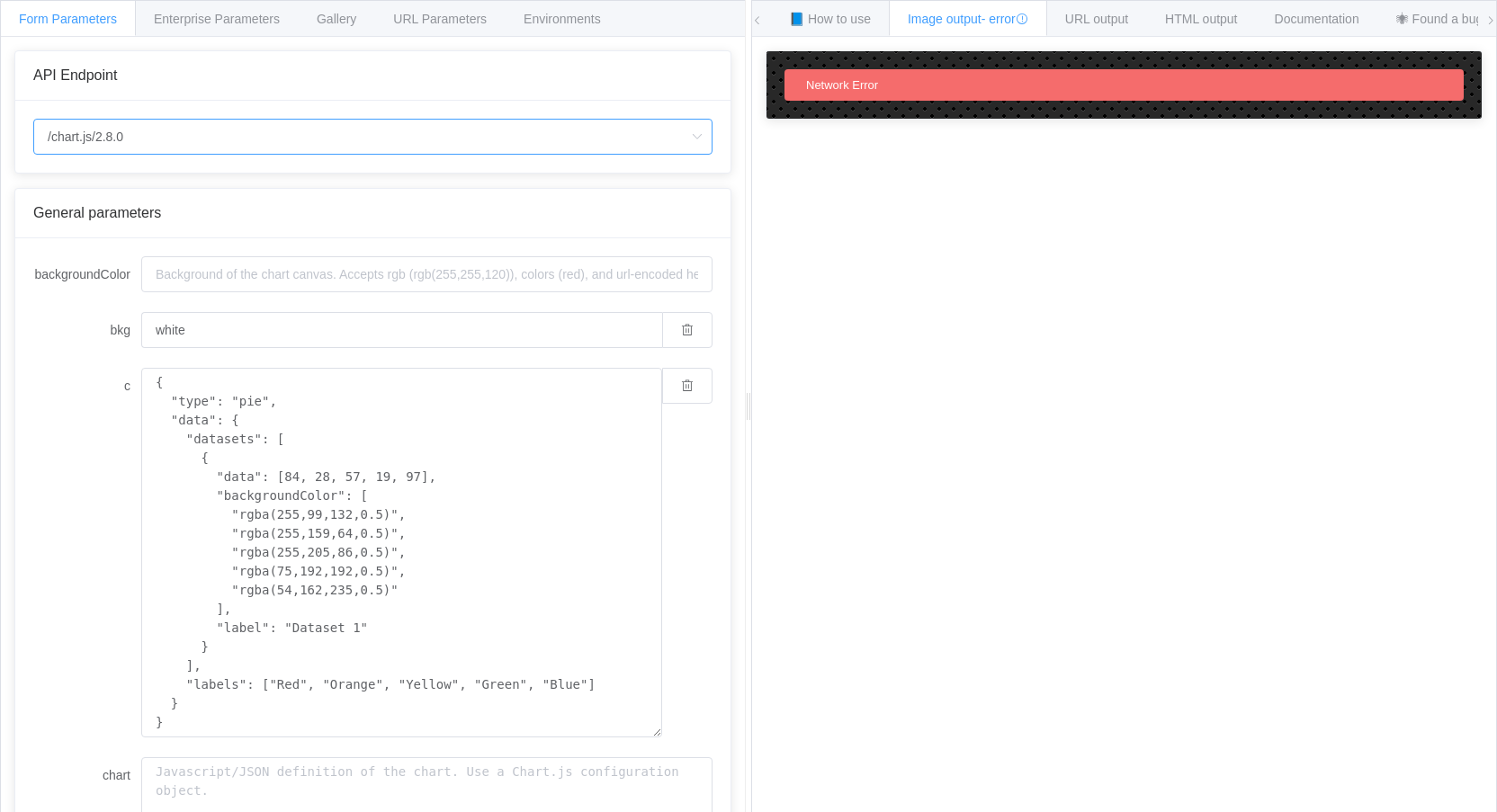
click at [152, 127] on input "/chart.js/2.8.0" at bounding box center [373, 136] width 679 height 36
click at [120, 184] on li "/chart" at bounding box center [373, 187] width 677 height 31
type input "/chart"
type input "20"
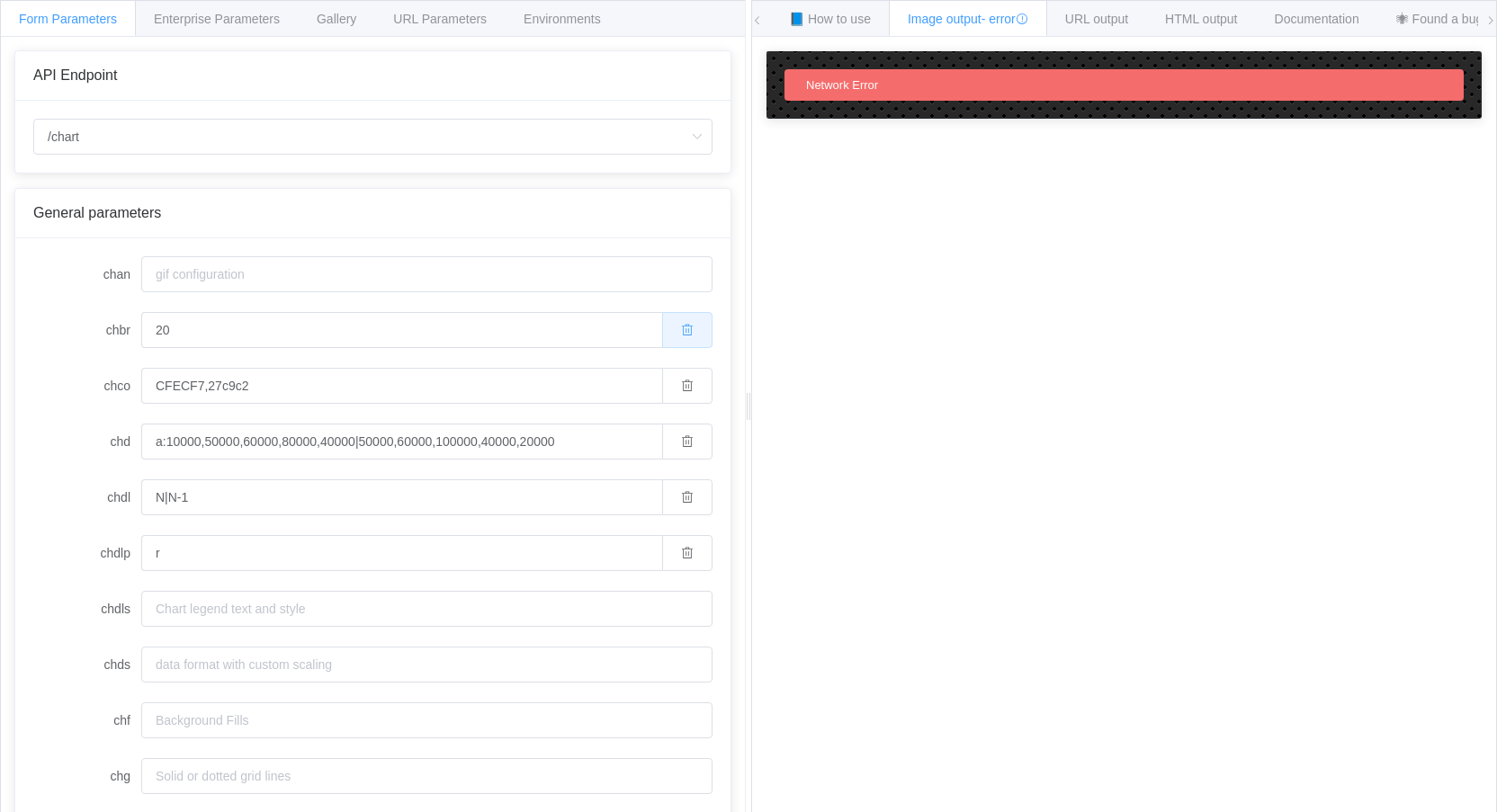
click at [685, 338] on button "button" at bounding box center [688, 329] width 50 height 36
drag, startPoint x: 668, startPoint y: 391, endPoint x: 663, endPoint y: 425, distance: 34.4
click at [681, 392] on span "button" at bounding box center [687, 385] width 12 height 14
click at [664, 451] on button "button" at bounding box center [688, 441] width 50 height 36
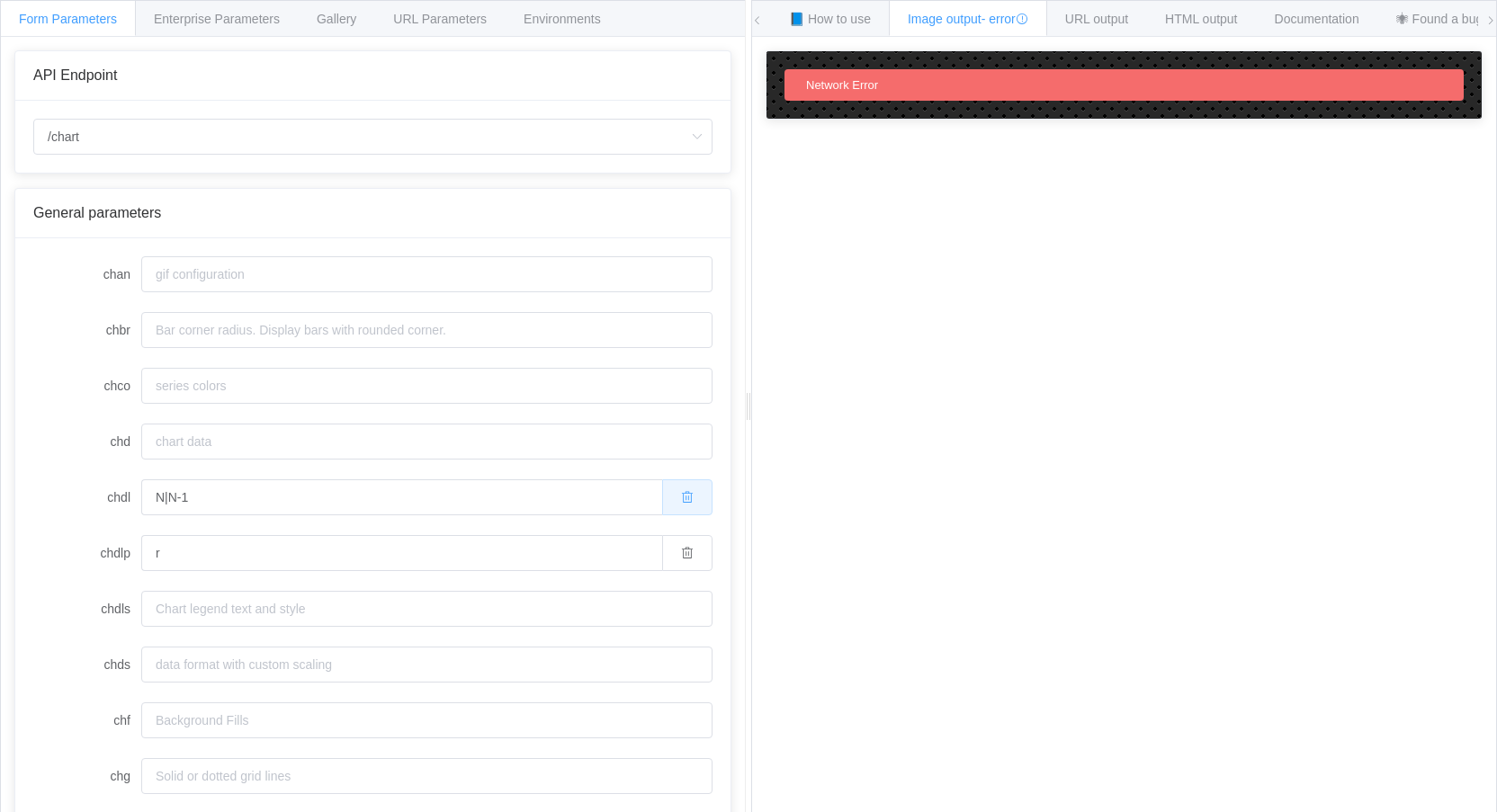
click at [681, 504] on span "button" at bounding box center [687, 497] width 12 height 14
click at [665, 541] on button "button" at bounding box center [688, 552] width 50 height 36
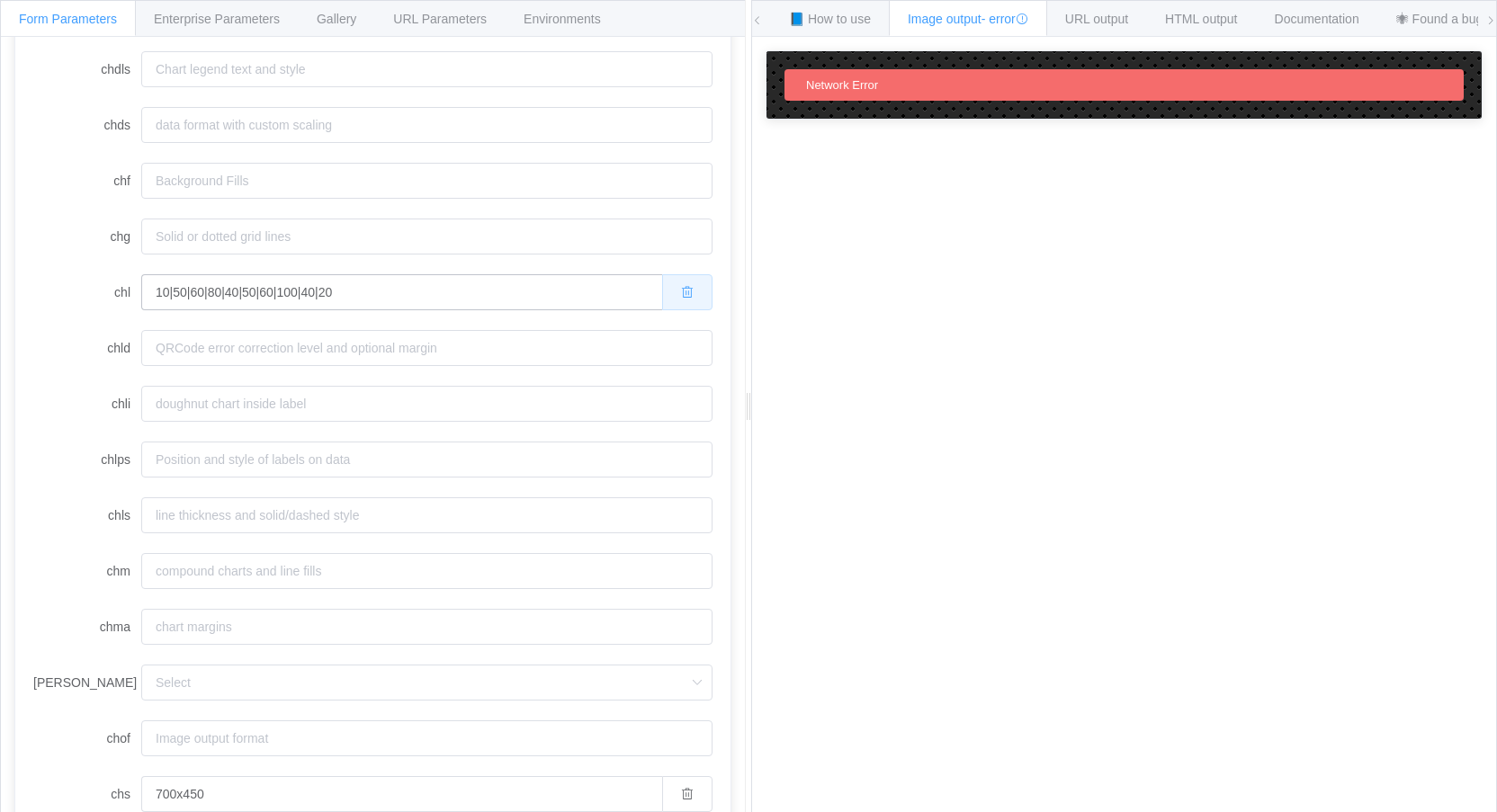
click at [681, 295] on icon "button" at bounding box center [687, 292] width 12 height 12
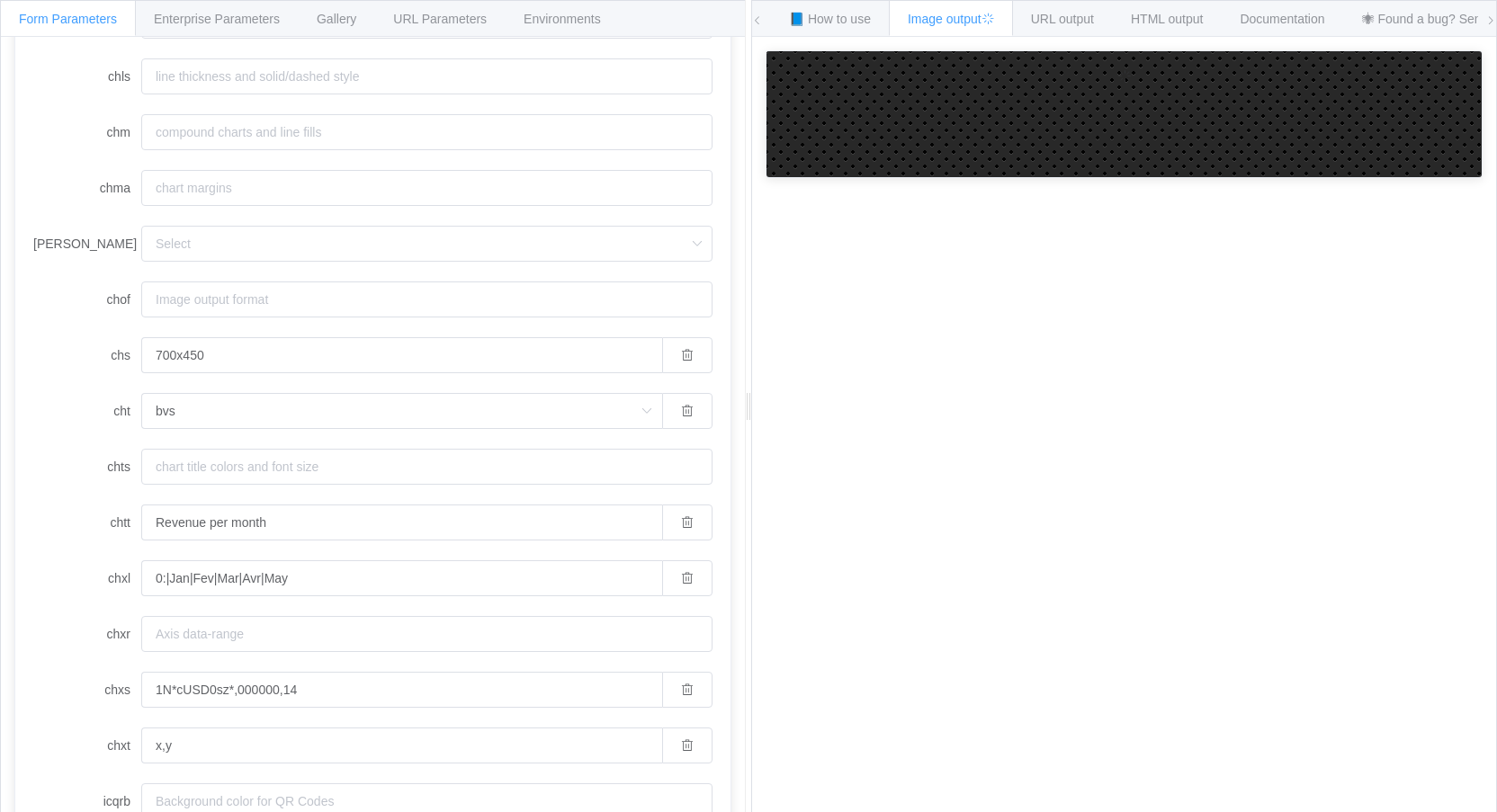
scroll to position [990, 0]
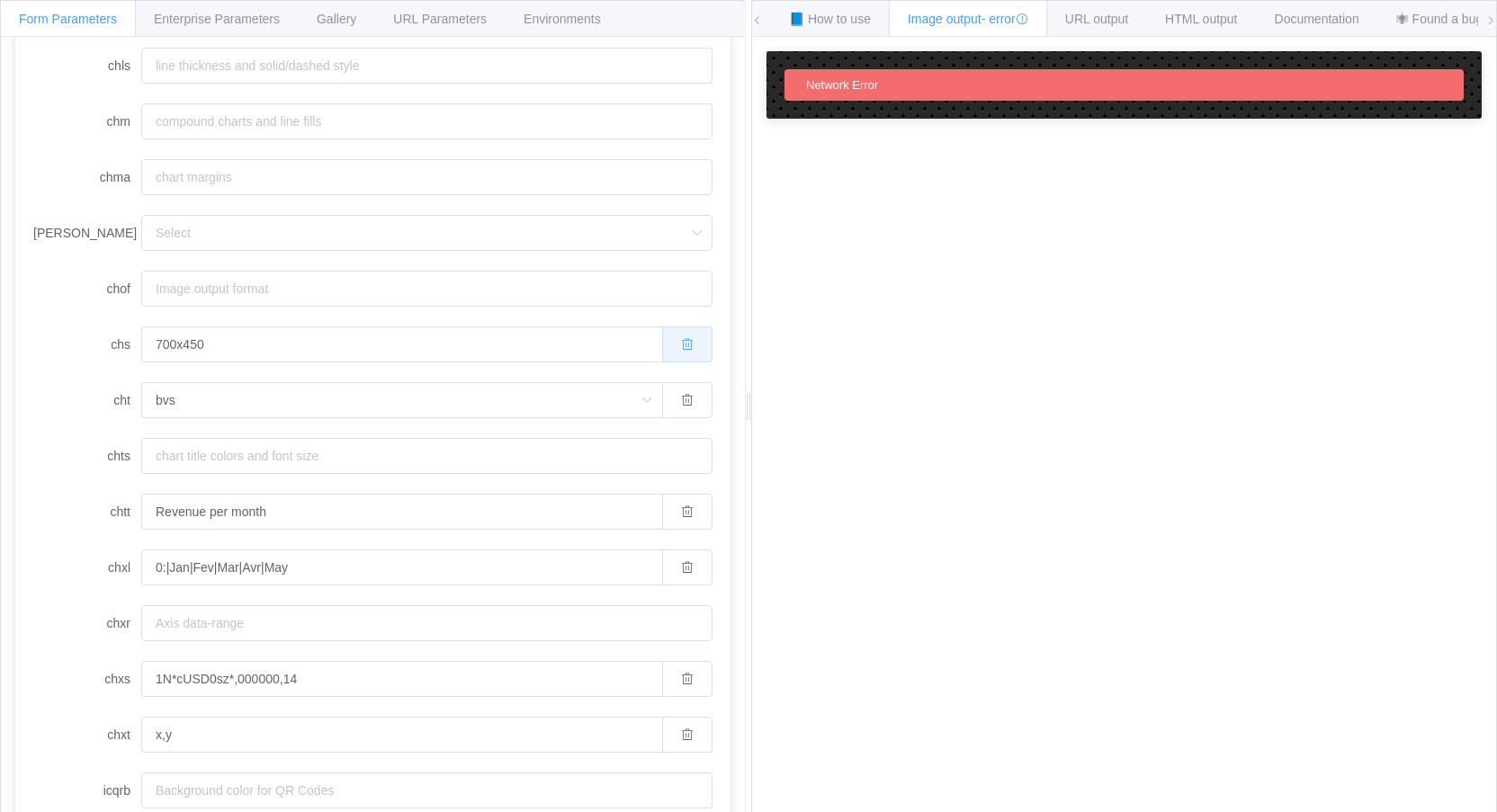
drag, startPoint x: 677, startPoint y: 334, endPoint x: 678, endPoint y: 419, distance: 85.0
click at [677, 336] on button "button" at bounding box center [688, 344] width 50 height 36
drag, startPoint x: 678, startPoint y: 400, endPoint x: 676, endPoint y: 423, distance: 23.1
click at [681, 404] on icon "button" at bounding box center [687, 399] width 12 height 12
click at [673, 504] on button "button" at bounding box center [688, 511] width 50 height 36
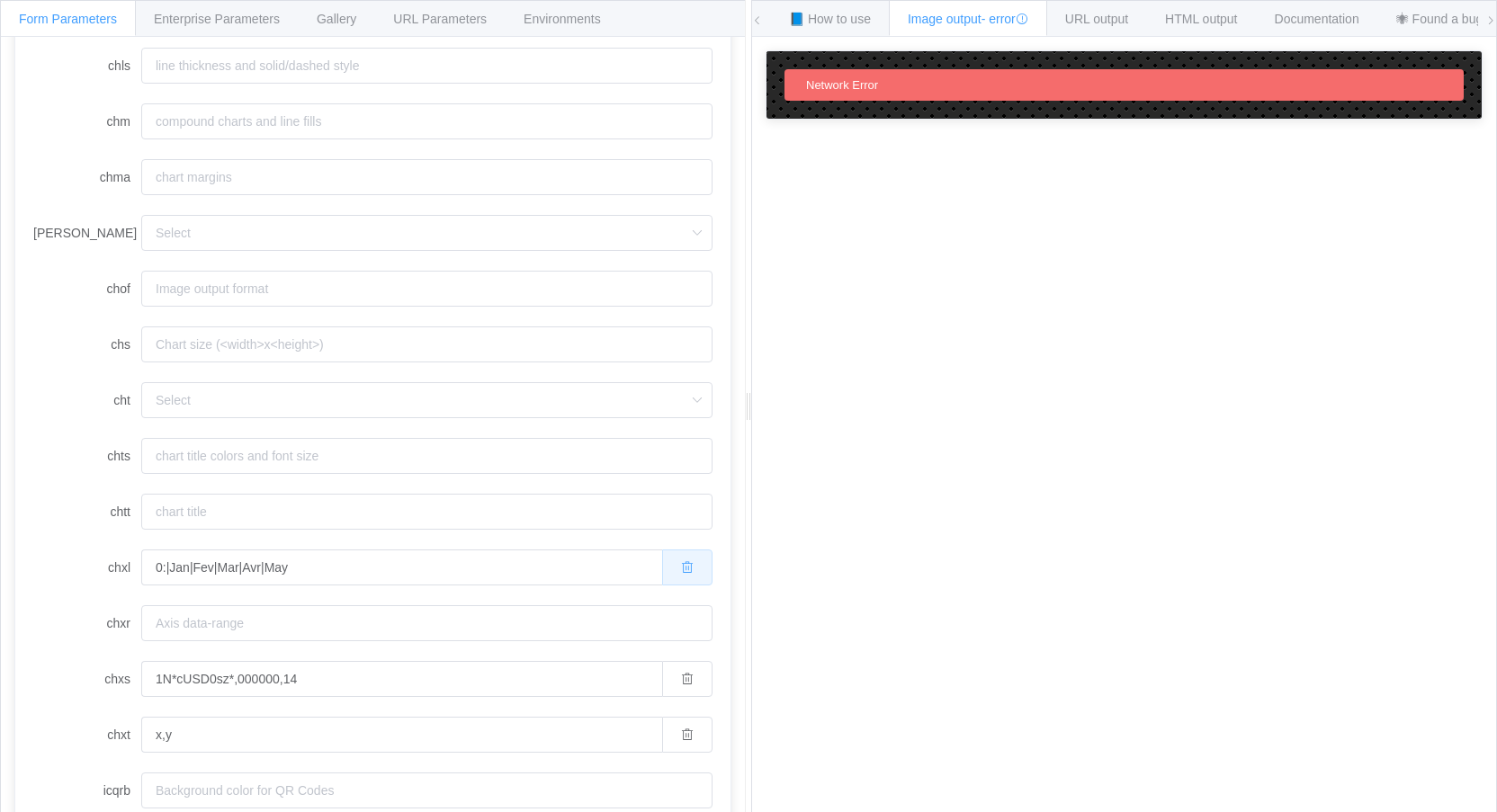
click at [688, 579] on button "button" at bounding box center [688, 566] width 50 height 36
click at [671, 693] on button "button" at bounding box center [688, 679] width 50 height 36
drag, startPoint x: 675, startPoint y: 740, endPoint x: 656, endPoint y: 705, distance: 39.8
click at [681, 739] on icon "button" at bounding box center [687, 734] width 12 height 12
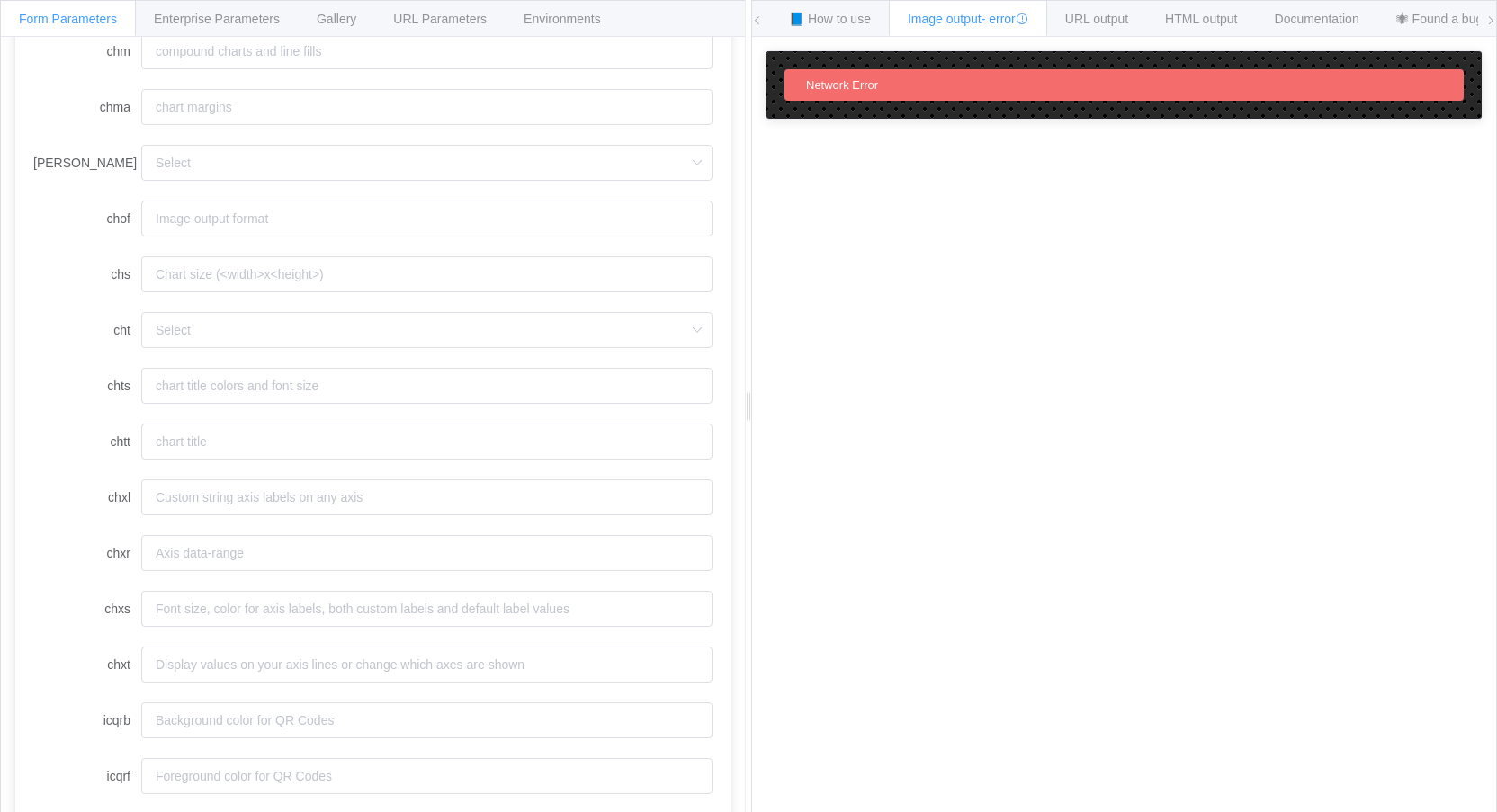
scroll to position [1065, 0]
click at [275, 328] on input "cht" at bounding box center [426, 323] width 571 height 36
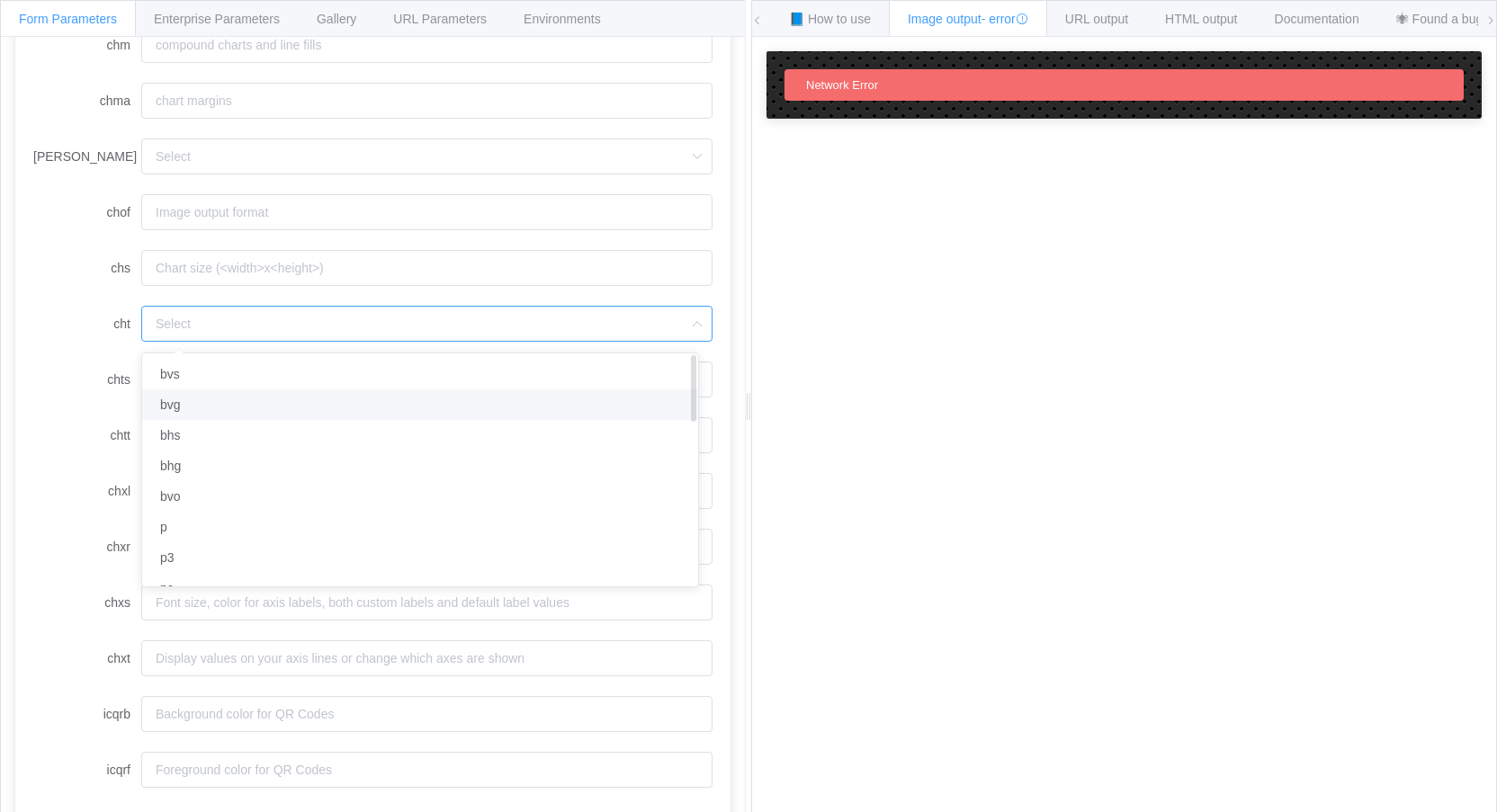
click at [198, 415] on li "bvg" at bounding box center [426, 405] width 569 height 31
type input "bvg"
click at [77, 318] on label "cht" at bounding box center [87, 323] width 108 height 36
click at [141, 318] on input "bvg" at bounding box center [401, 323] width 520 height 36
click at [60, 502] on label "chxl" at bounding box center [87, 490] width 108 height 36
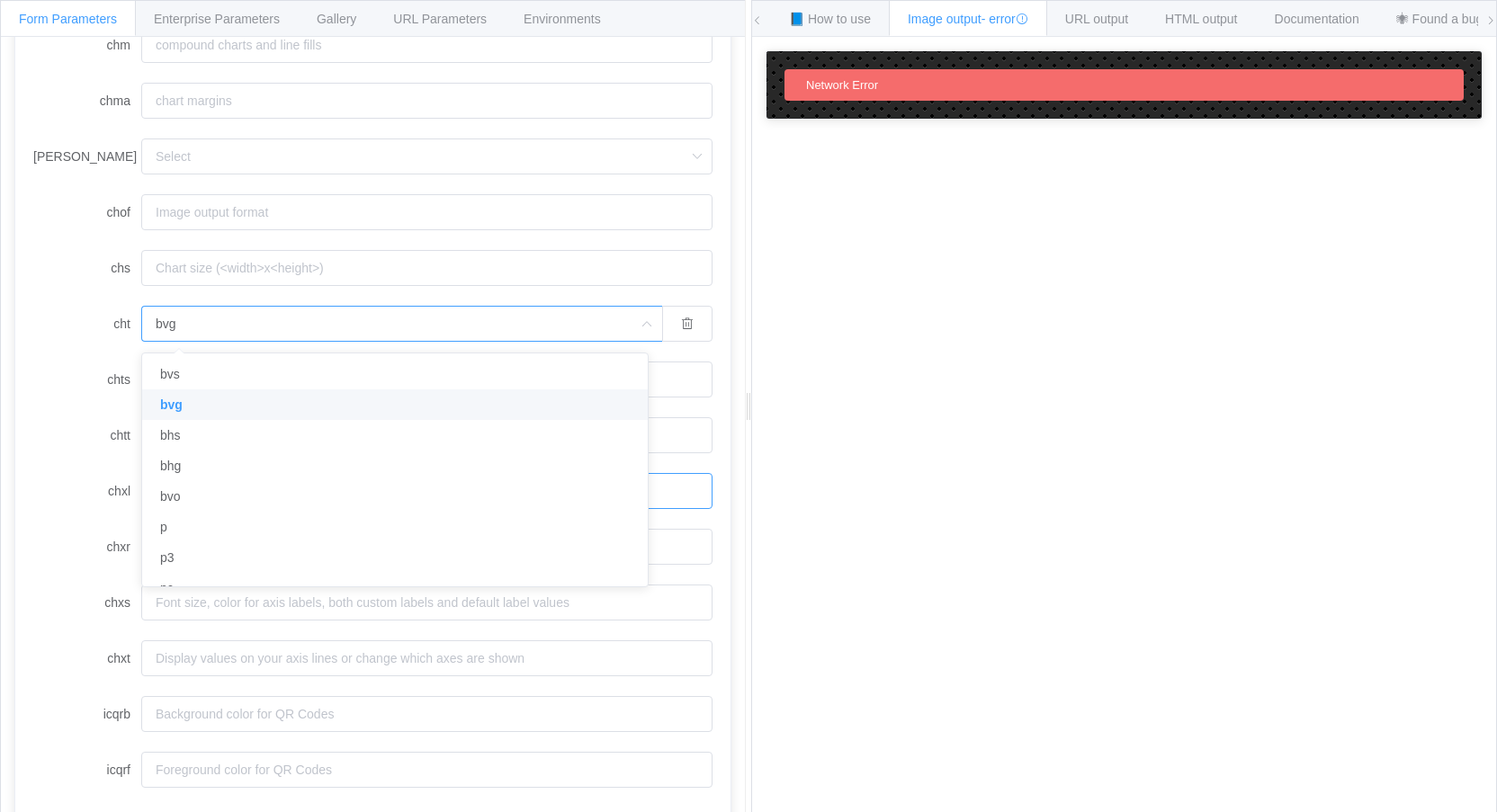
click at [141, 502] on input "chxl" at bounding box center [426, 490] width 571 height 36
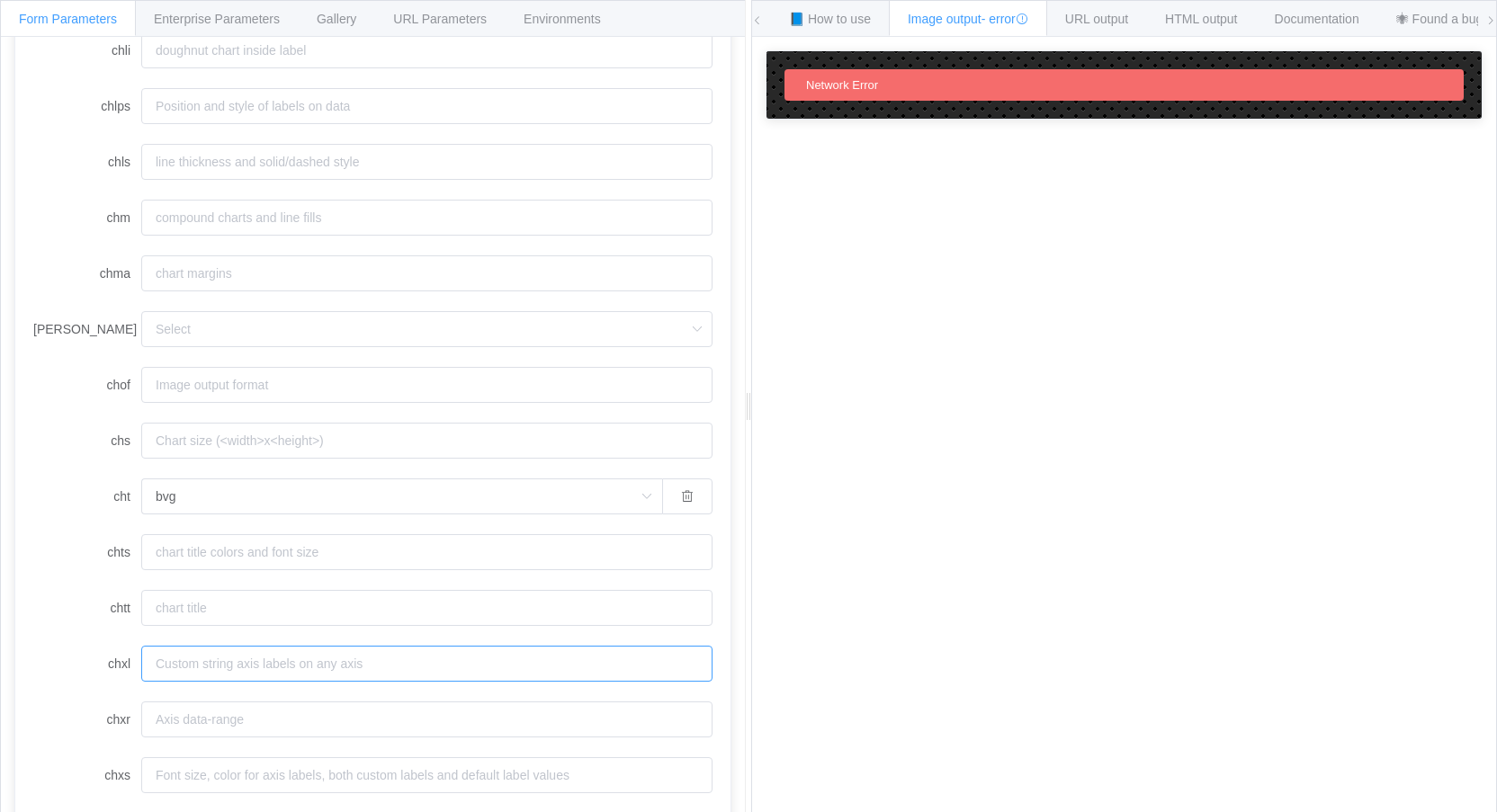
scroll to position [886, 0]
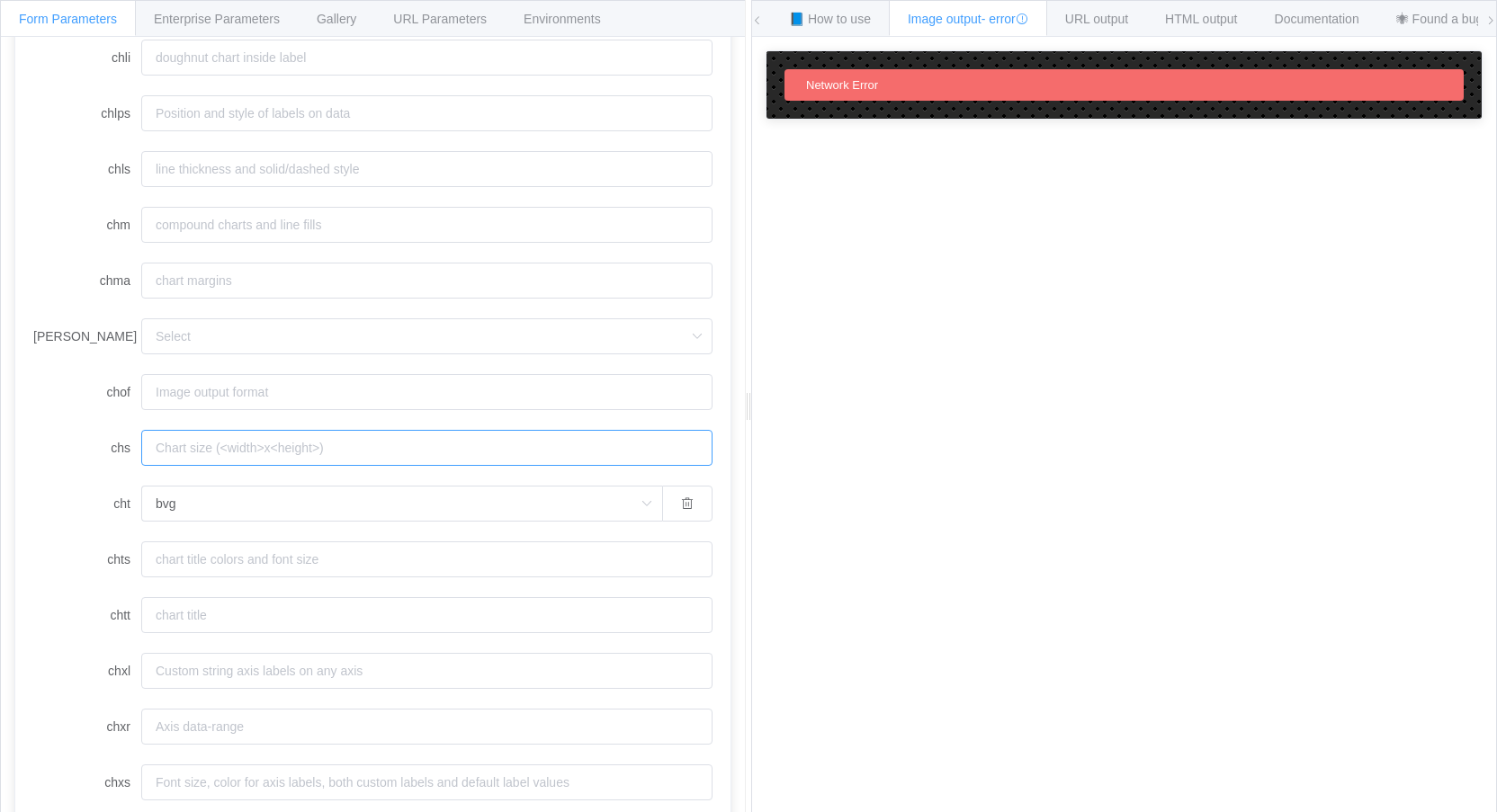
click at [187, 441] on input "chs" at bounding box center [426, 447] width 571 height 36
paste input "400x300"
type input "400x300"
click at [51, 425] on form "chan chbr chco chd chdl chdlp chdls chds chf chg chl chld chli chlps chls chm c…" at bounding box center [373, 169] width 679 height 1597
click at [233, 435] on input "chd" at bounding box center [426, 441] width 571 height 36
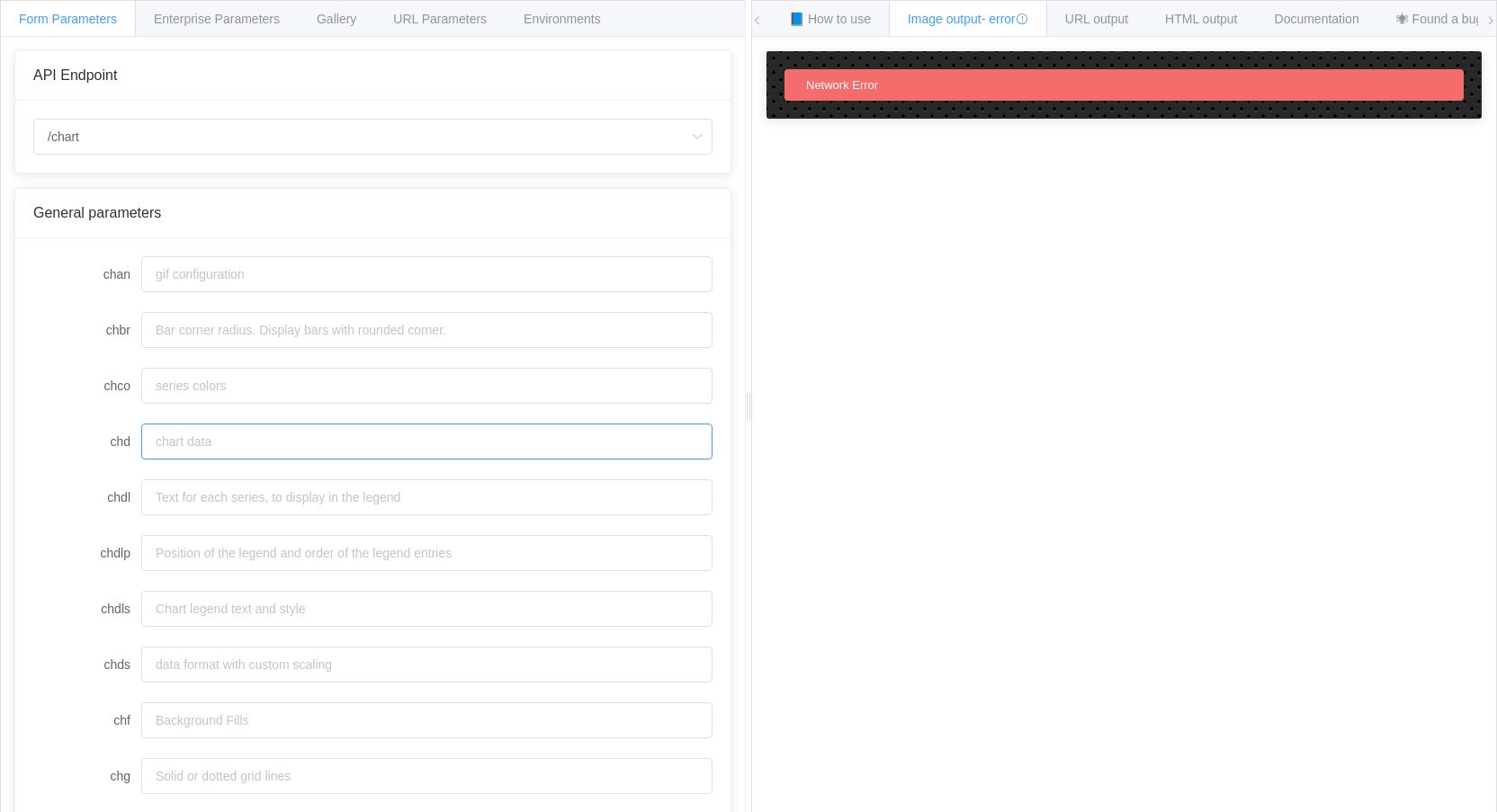
paste input "t:60,40,80,20,95"
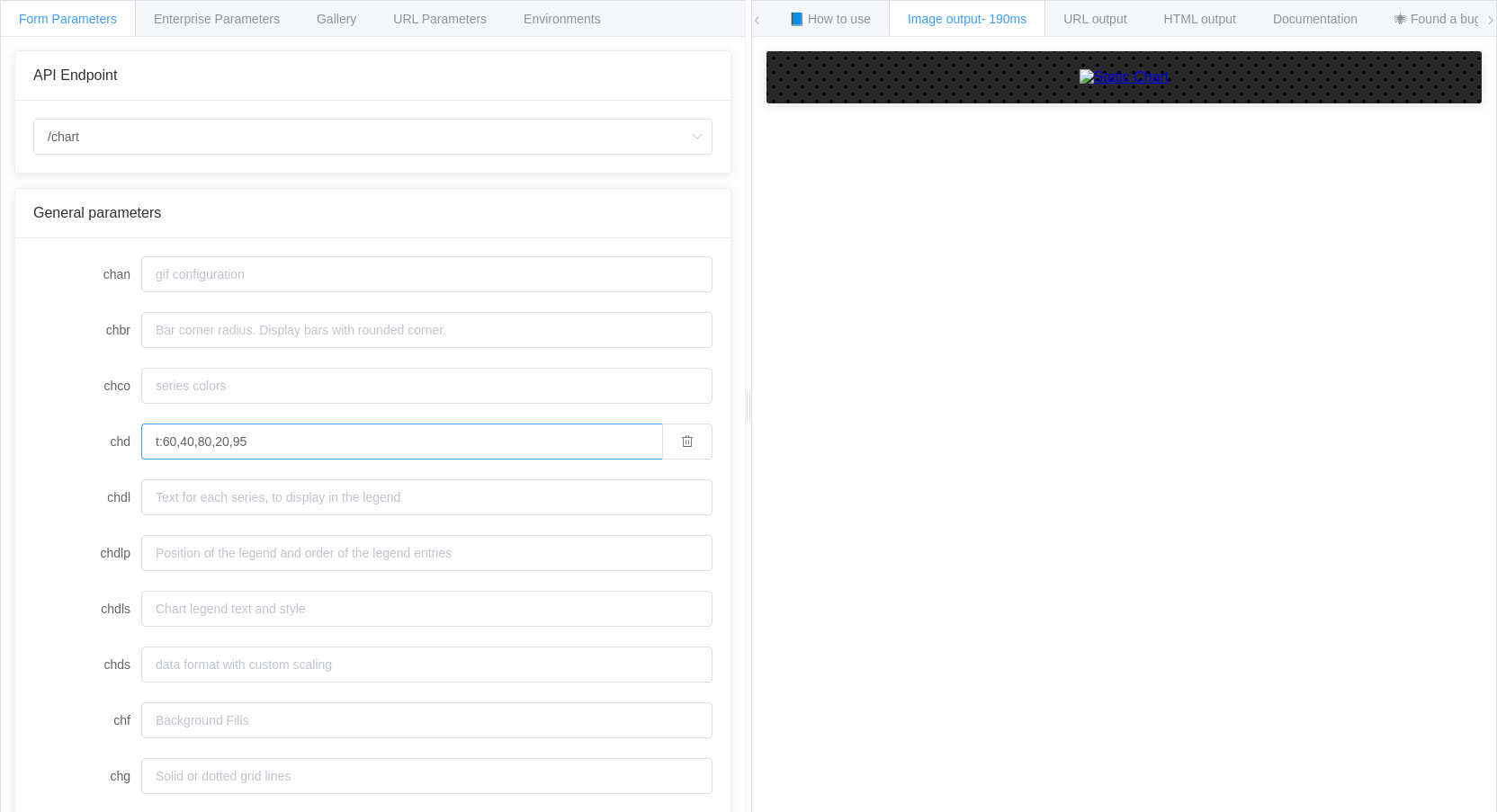
type input "t:60,40,80,20,95"
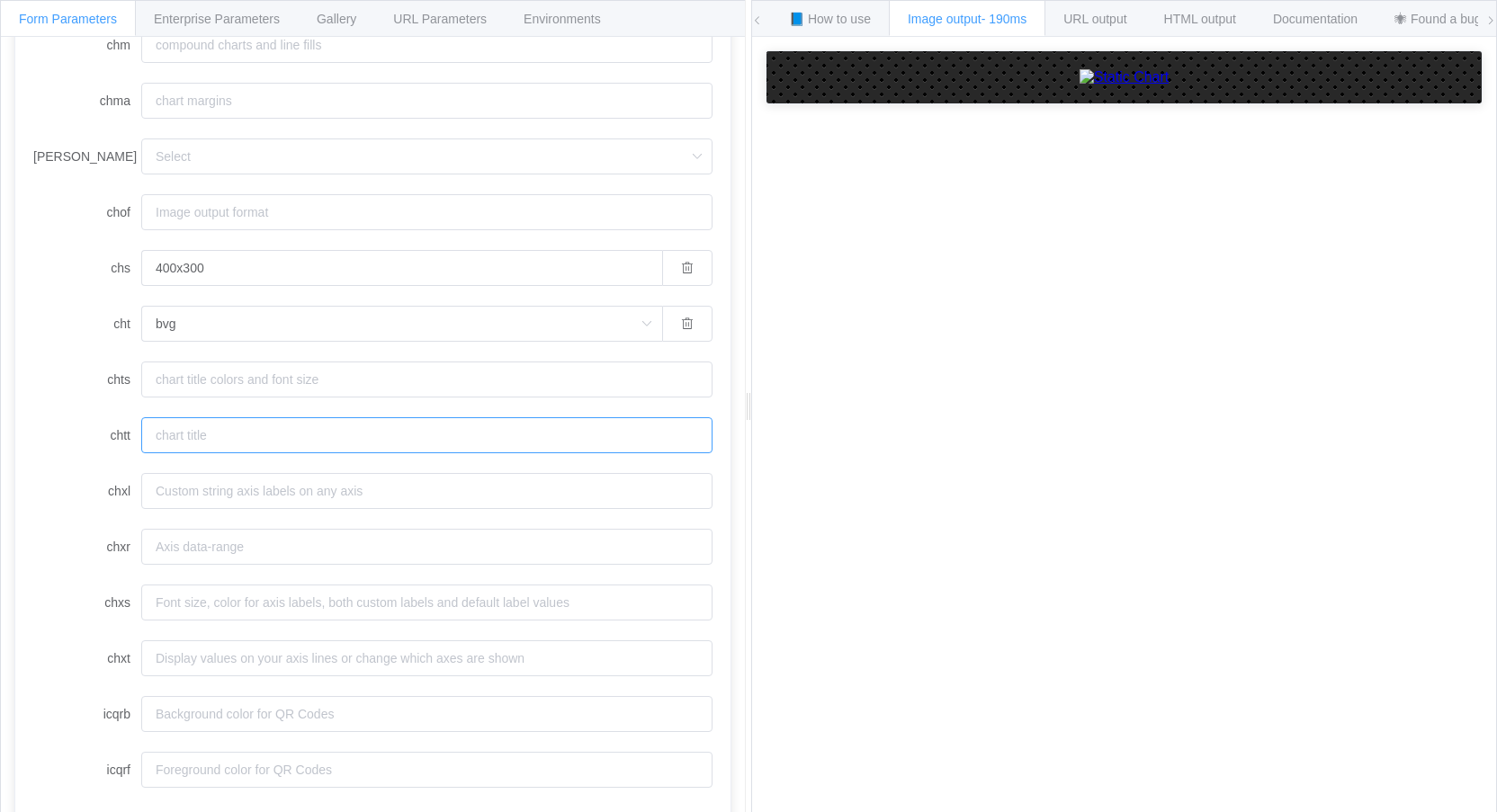
click at [191, 430] on input "chtt" at bounding box center [426, 435] width 571 height 36
paste input "Sales Performance with Limit Lines"
type input "Sales Performance with Limit Lines"
click at [228, 652] on input "chxt" at bounding box center [426, 657] width 571 height 36
type input "y"
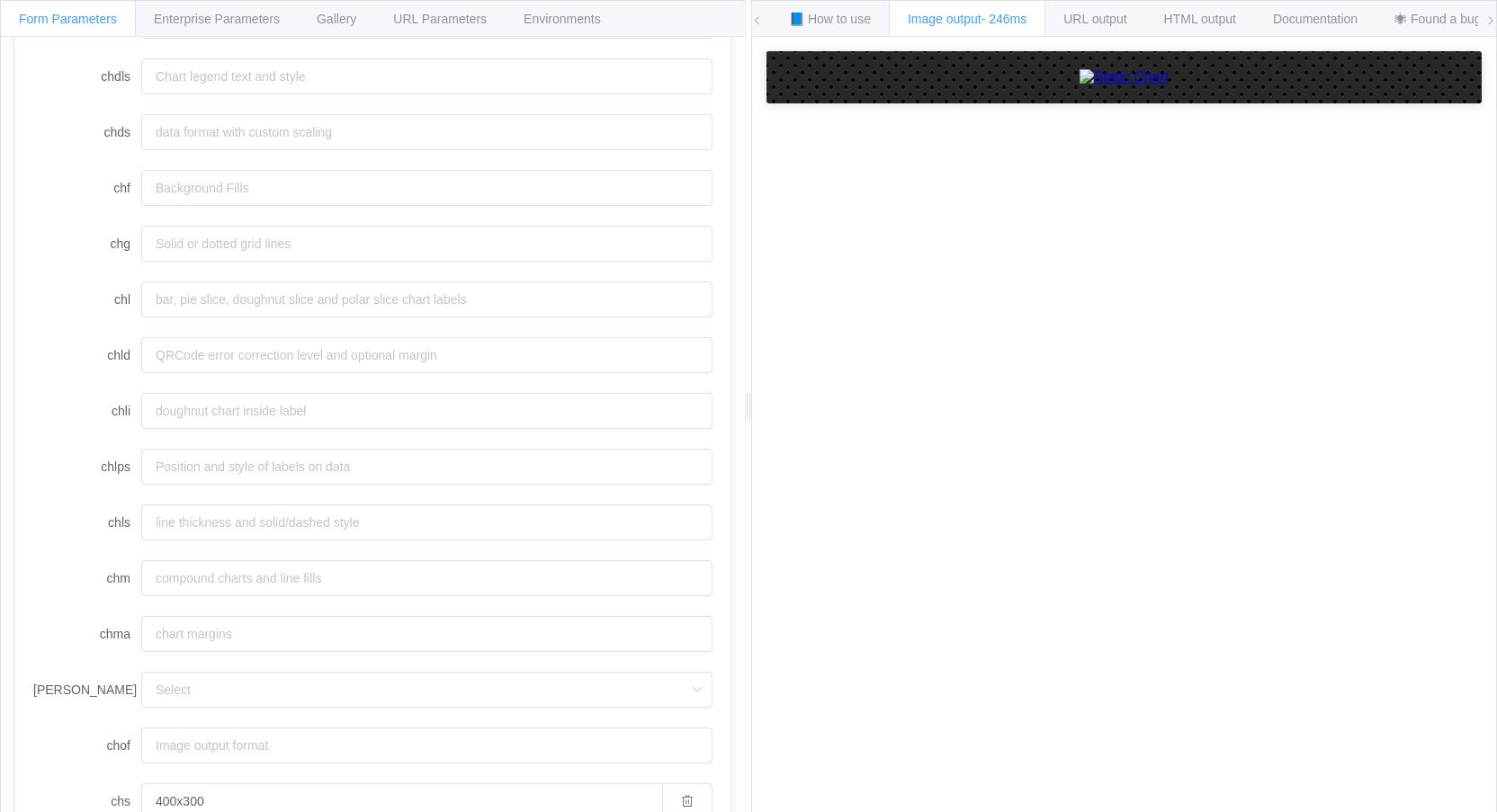
scroll to position [436, 0]
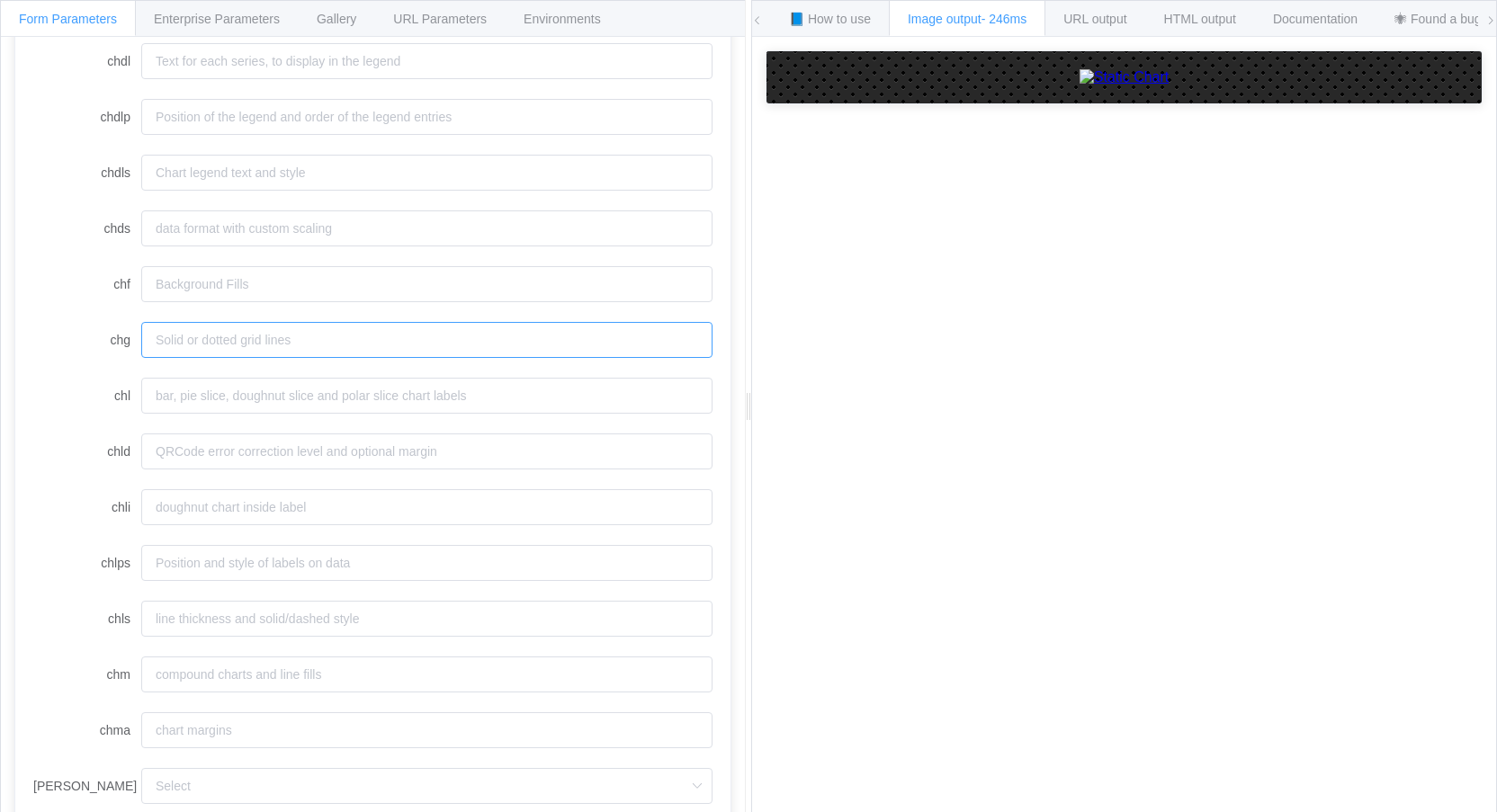
click at [205, 340] on input "chg" at bounding box center [426, 339] width 571 height 36
paste input "0,10,5,5"
type input "0,10,5,5"
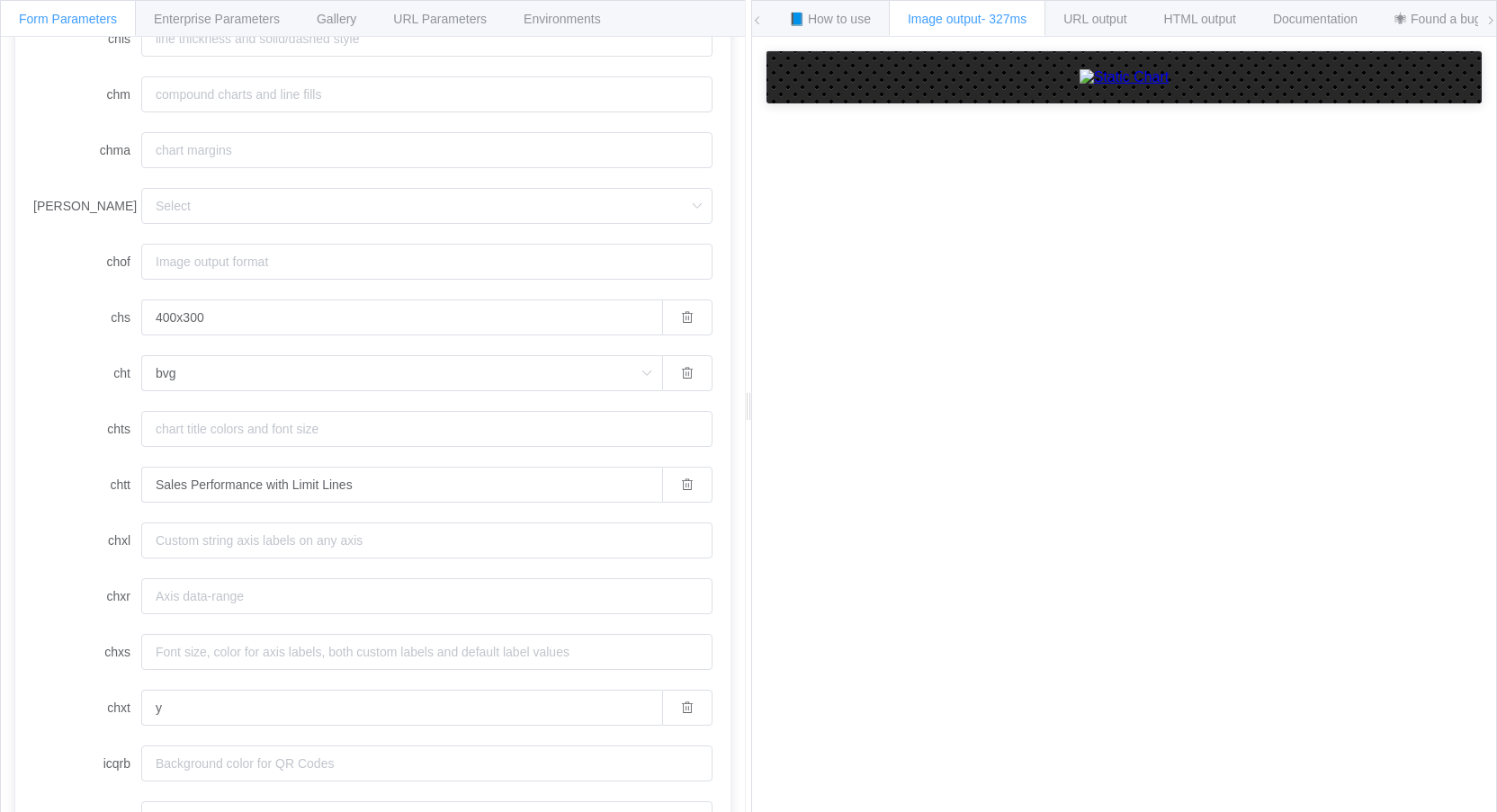
scroll to position [1029, 0]
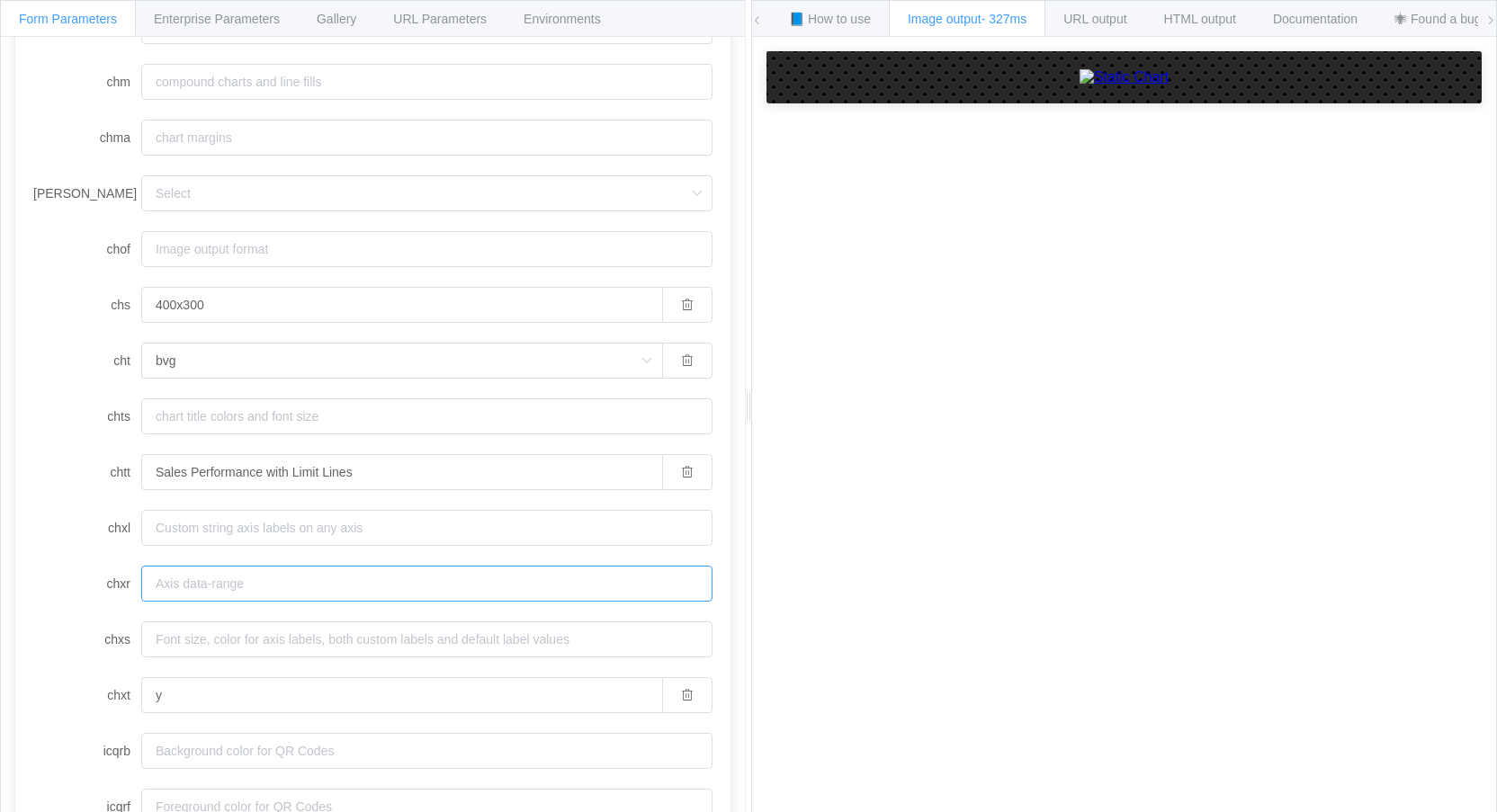
click at [302, 584] on input "chxr" at bounding box center [426, 583] width 571 height 36
paste input "0,0,100"
type input "0,0,100"
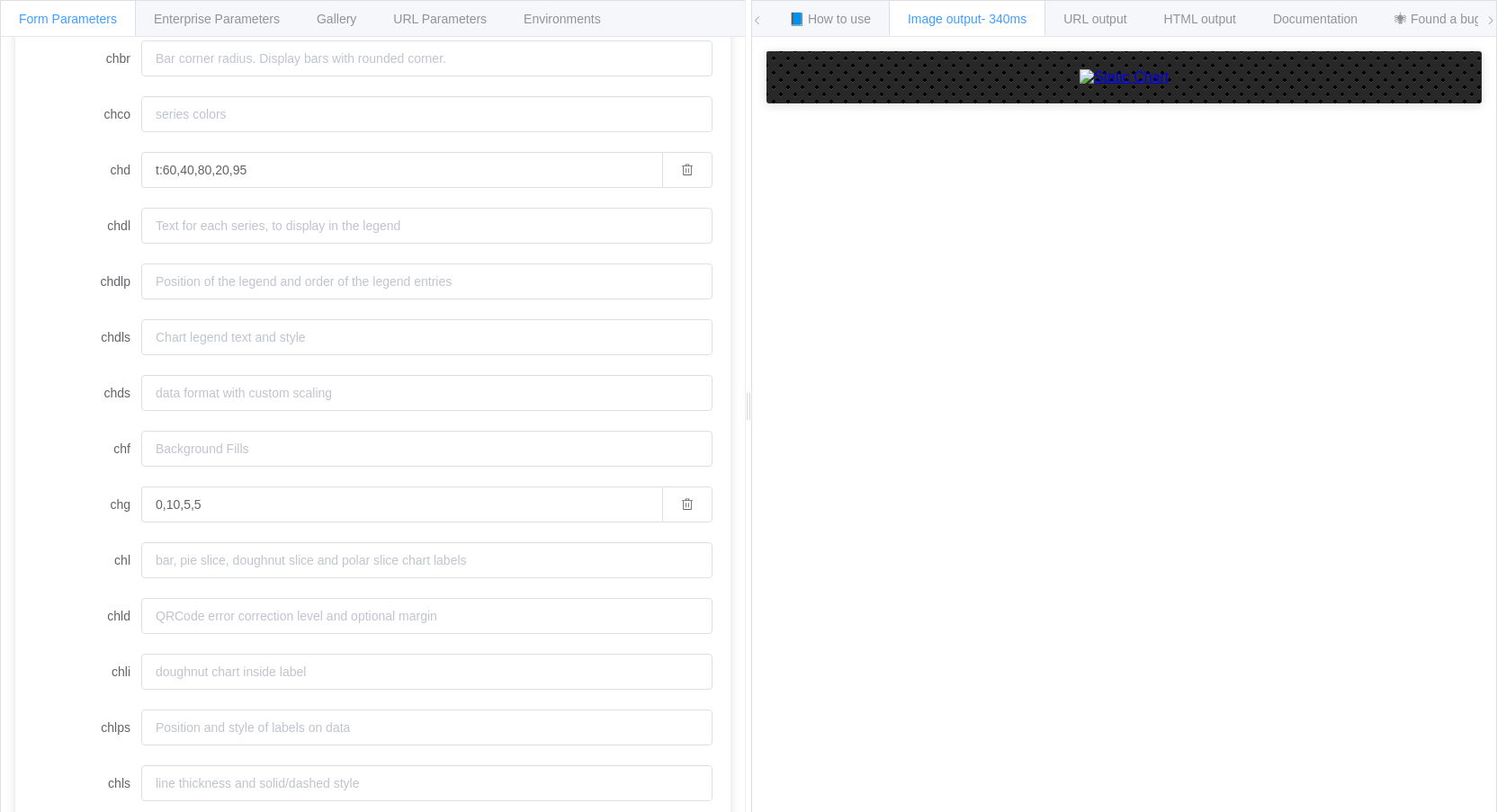
scroll to position [256, 0]
click at [208, 404] on input "chds" at bounding box center [426, 408] width 571 height 36
paste input "0,100"
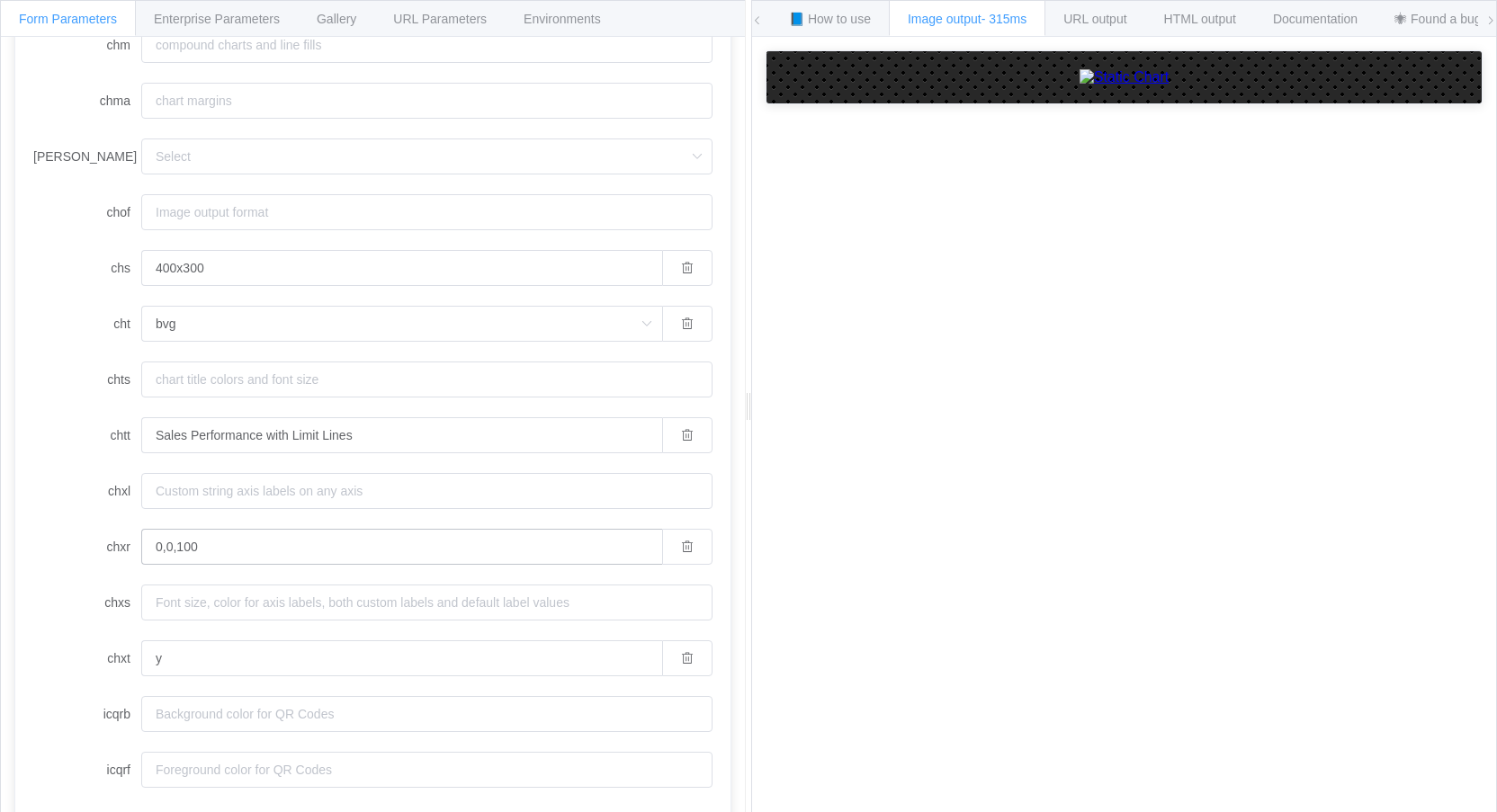
type input "0,100"
click at [232, 546] on input "0,0,100" at bounding box center [401, 546] width 520 height 36
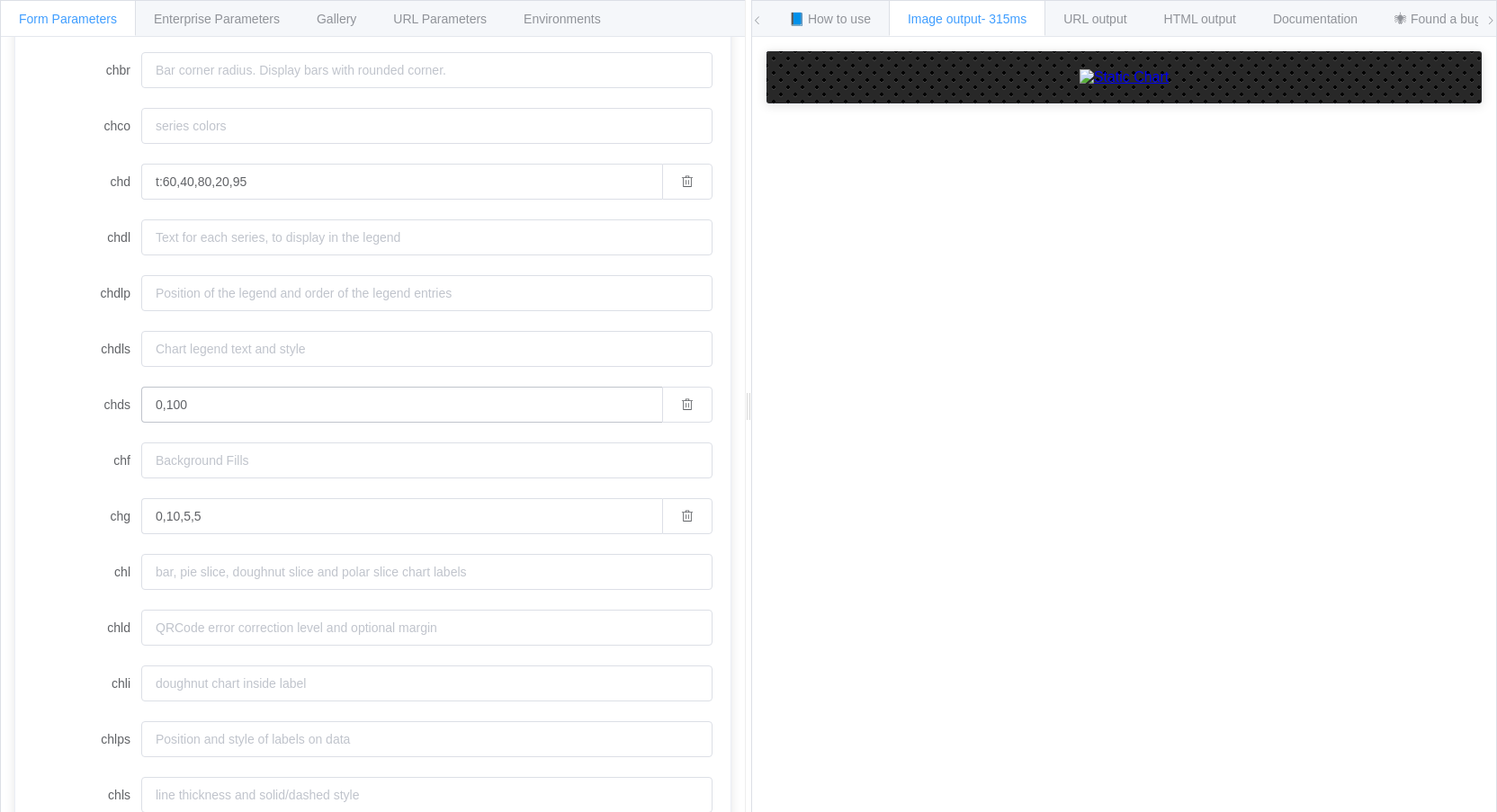
scroll to position [346, 0]
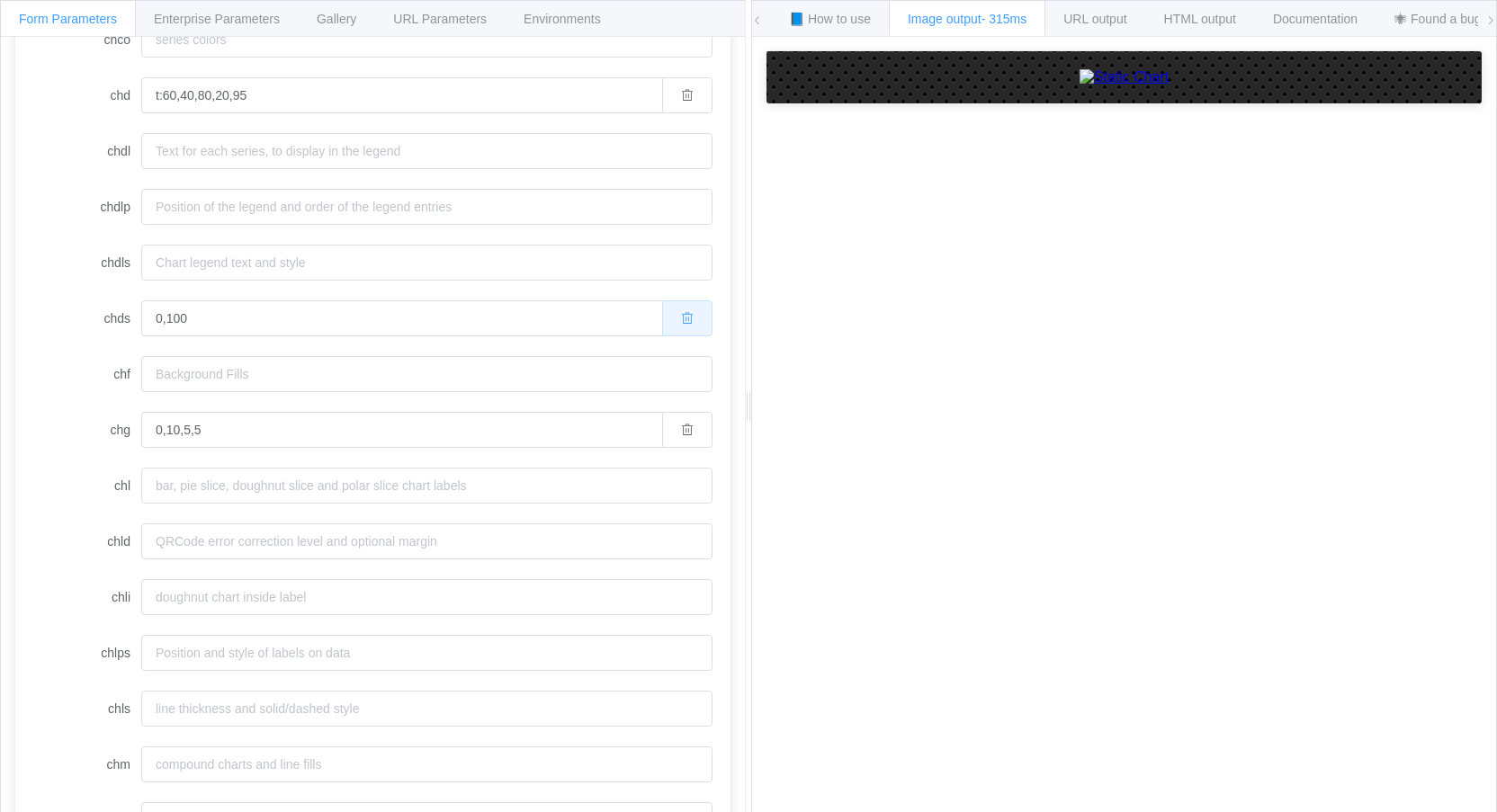
click at [681, 320] on icon "button" at bounding box center [687, 318] width 12 height 12
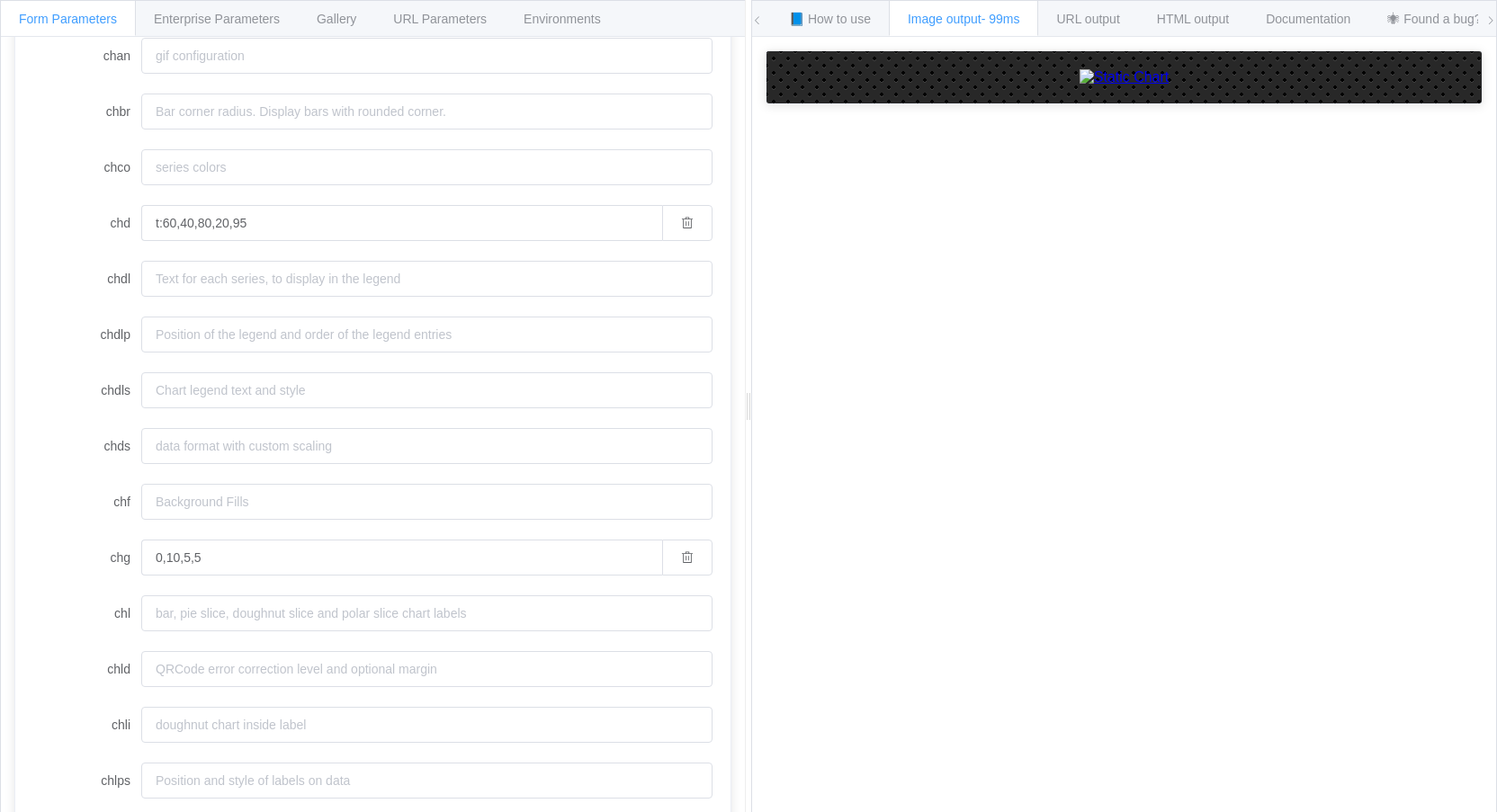
scroll to position [360, 0]
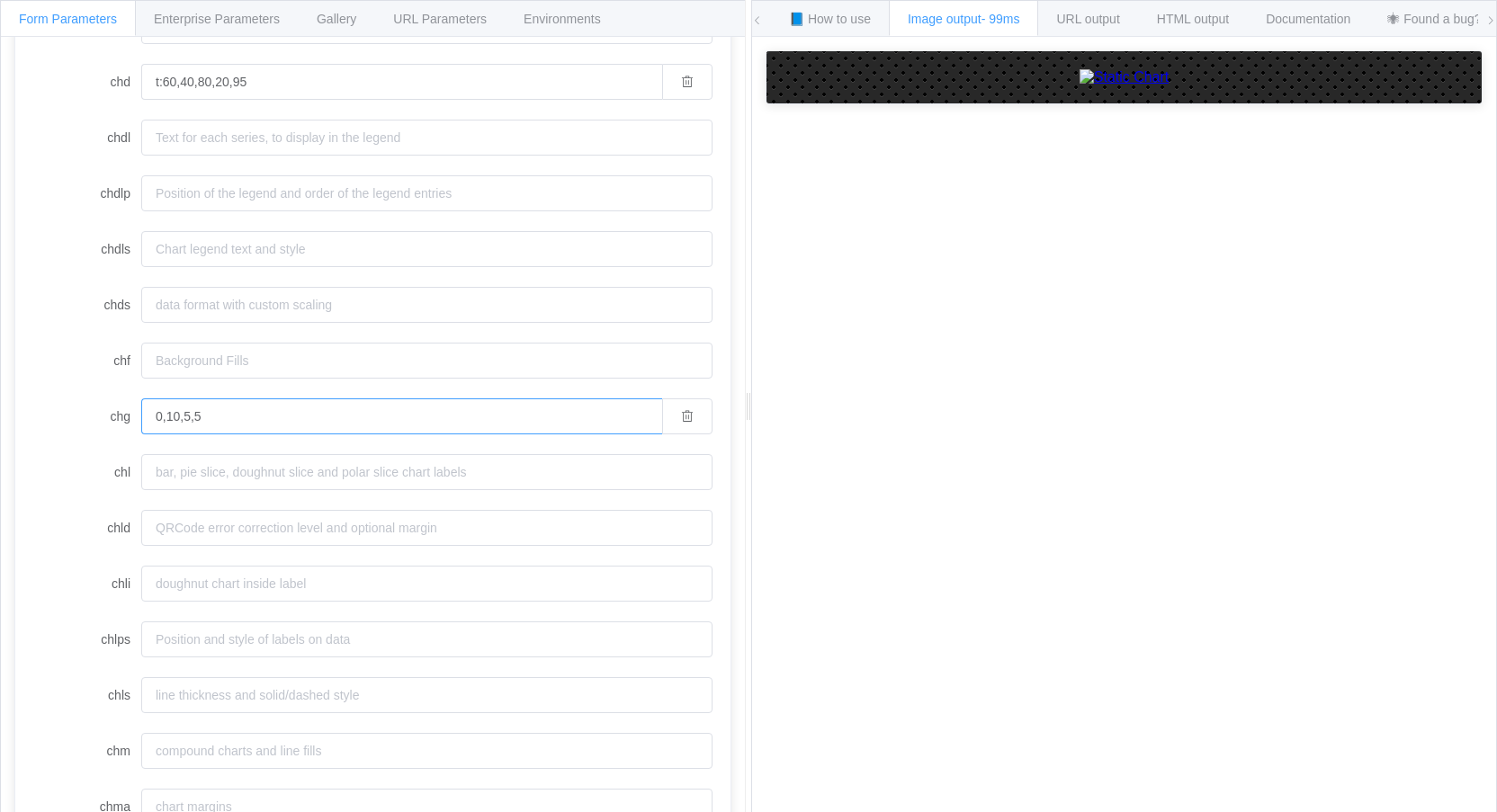
click at [337, 419] on input "0,10,5,5" at bounding box center [401, 416] width 520 height 36
click at [1317, 19] on span "Documentation" at bounding box center [1308, 18] width 85 height 14
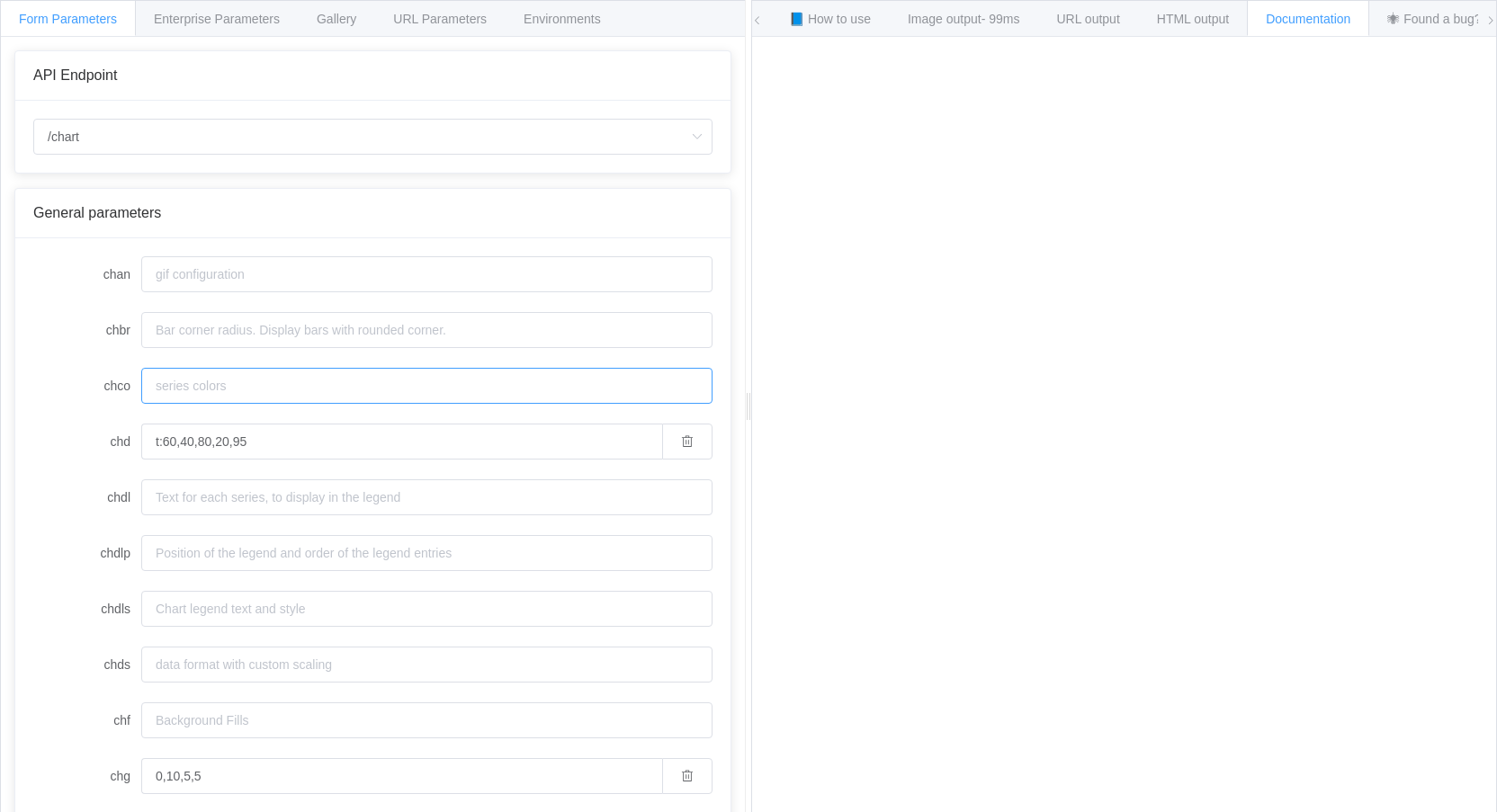
click at [235, 386] on input "chco" at bounding box center [426, 385] width 571 height 36
paste input "4D89F9"
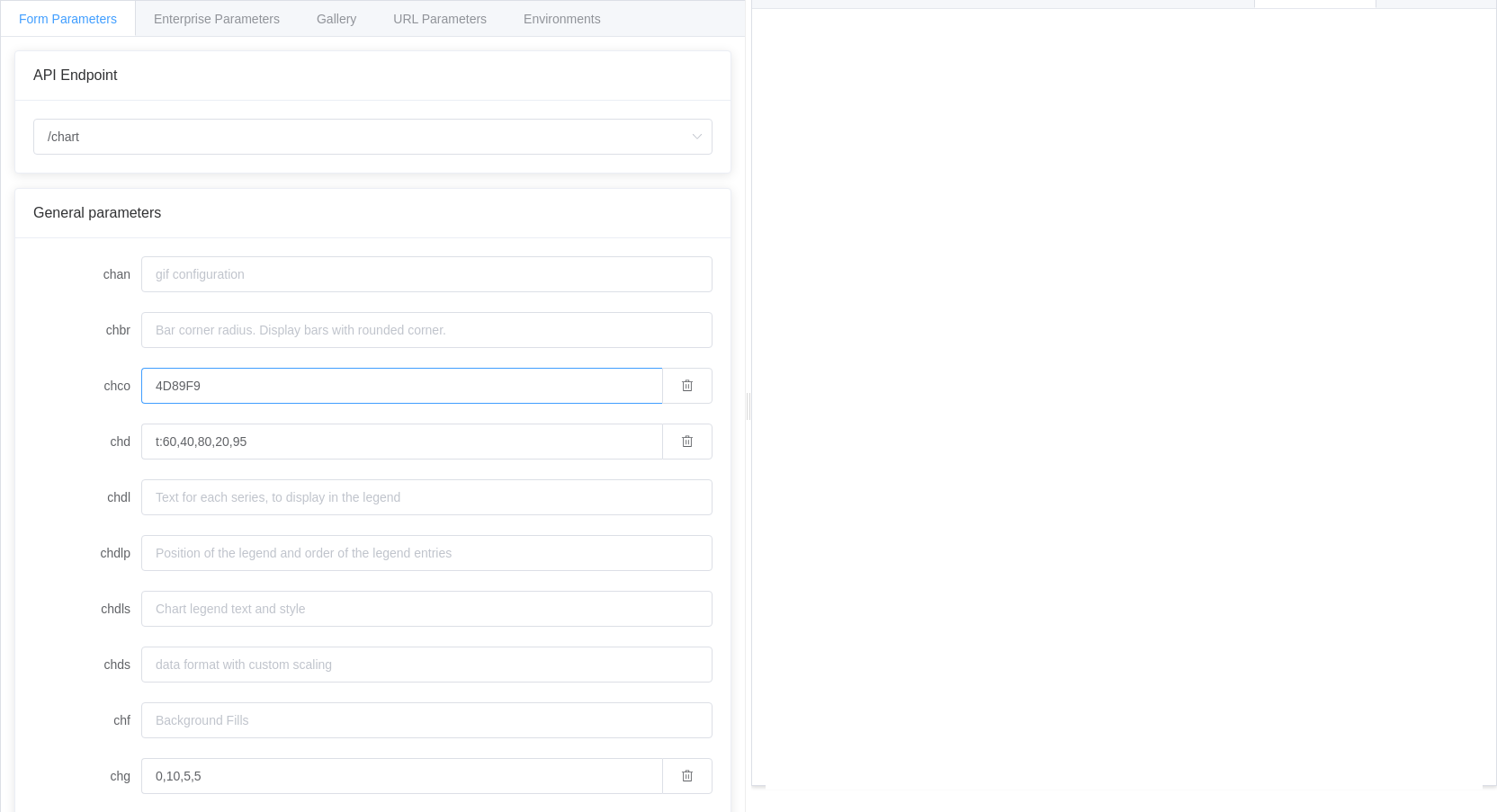
type input "4D89F9"
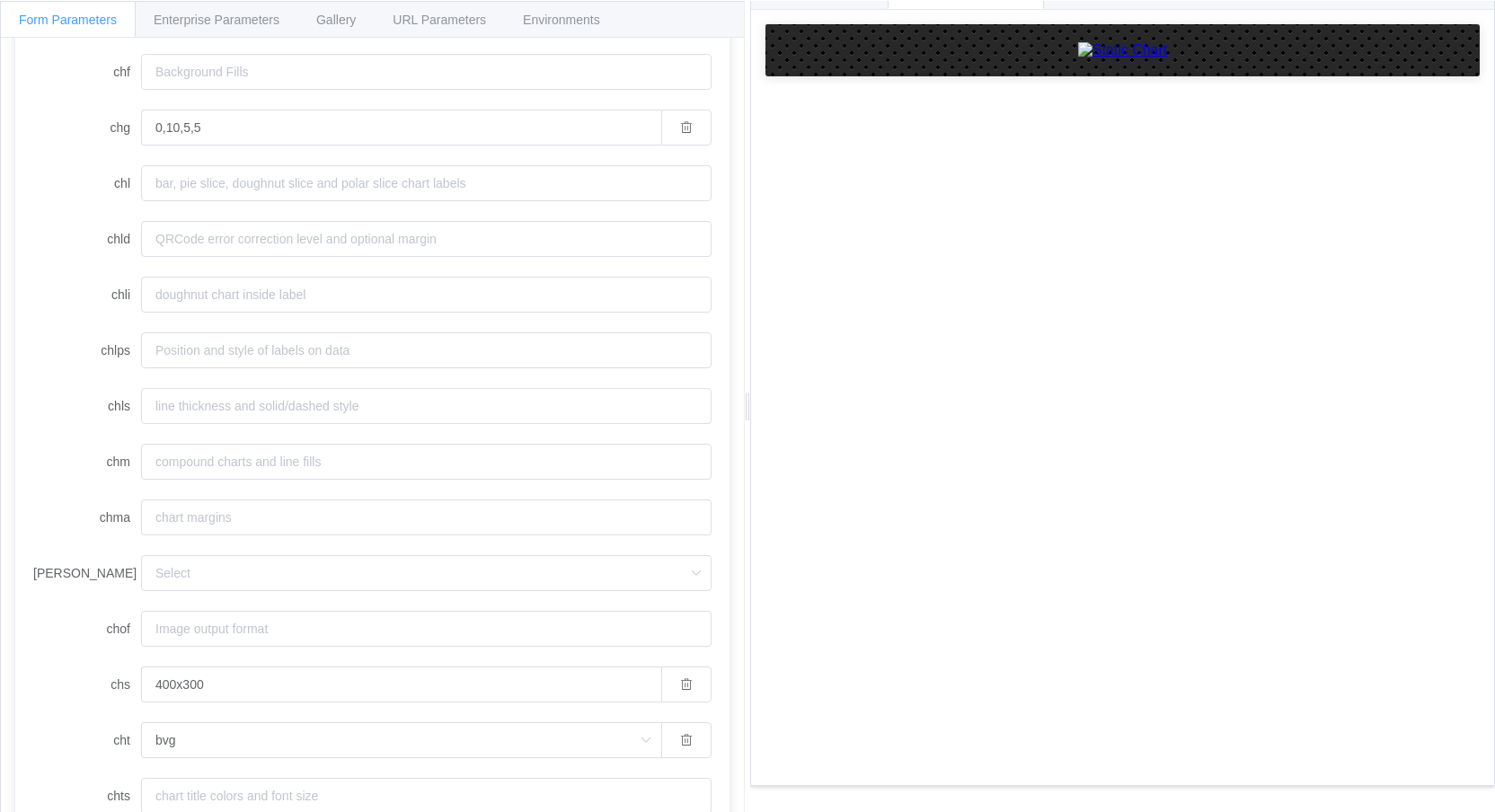
scroll to position [615, 0]
